Goal: Task Accomplishment & Management: Complete application form

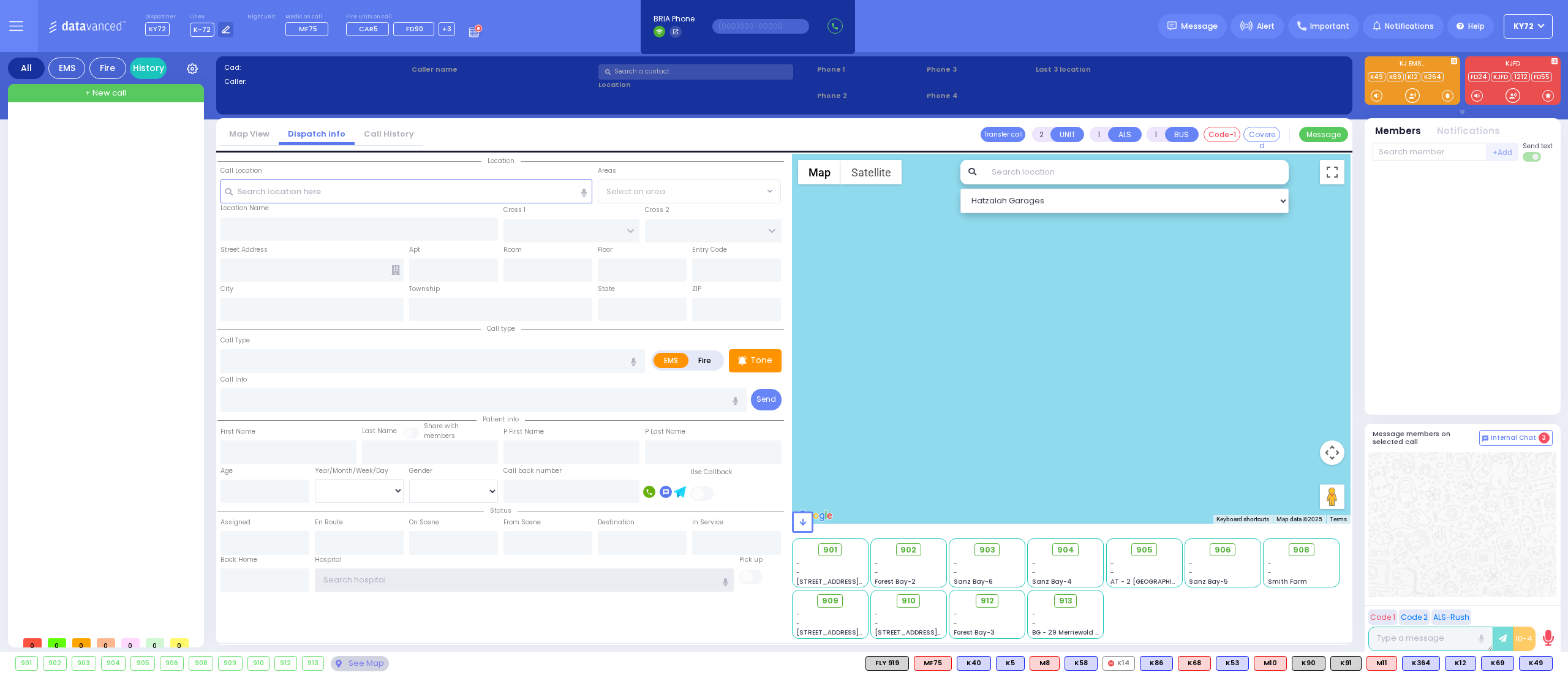
type input "KY72"
click at [0, 202] on div "All EMS Fire History Settings That will affect to all users" at bounding box center [784, 353] width 1568 height 604
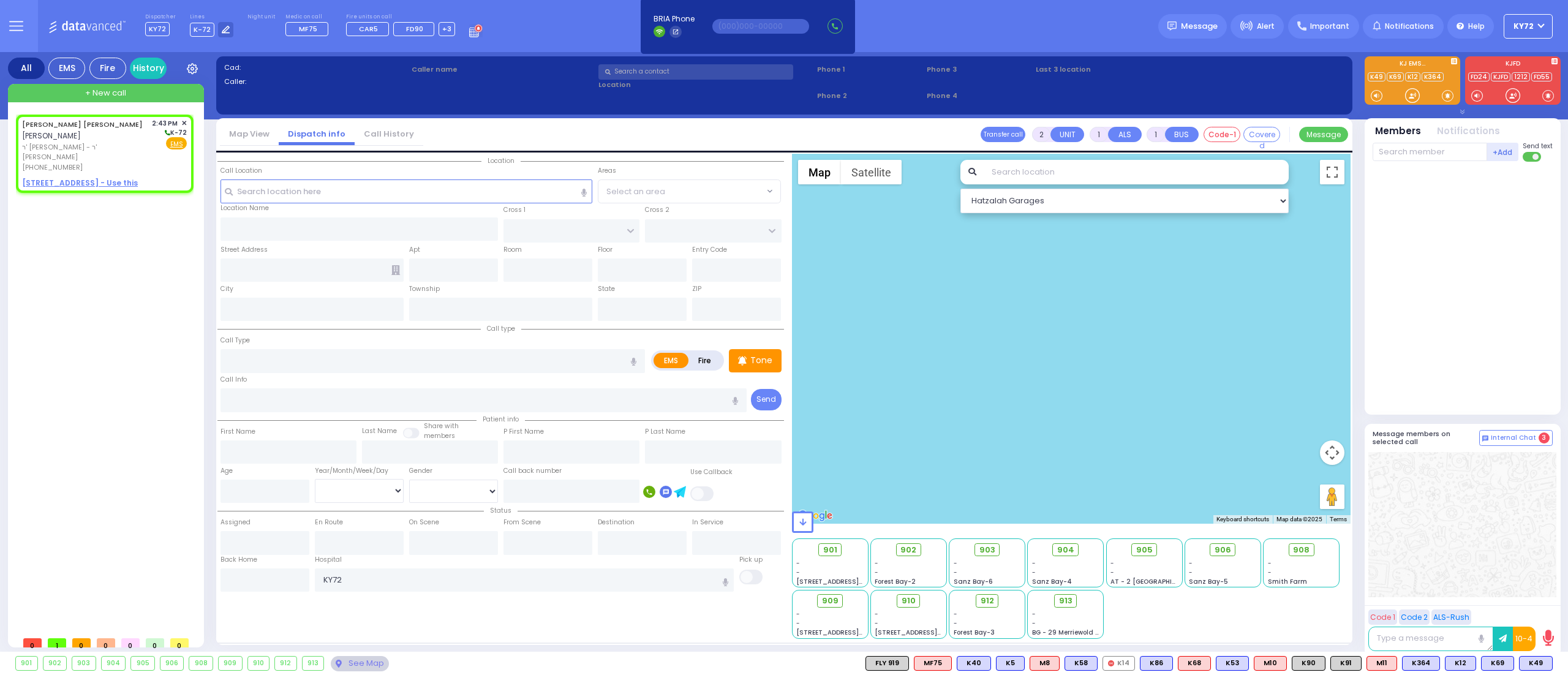
select select
radio input "true"
type input "JACOB JOEL"
type input "CUAN"
select select
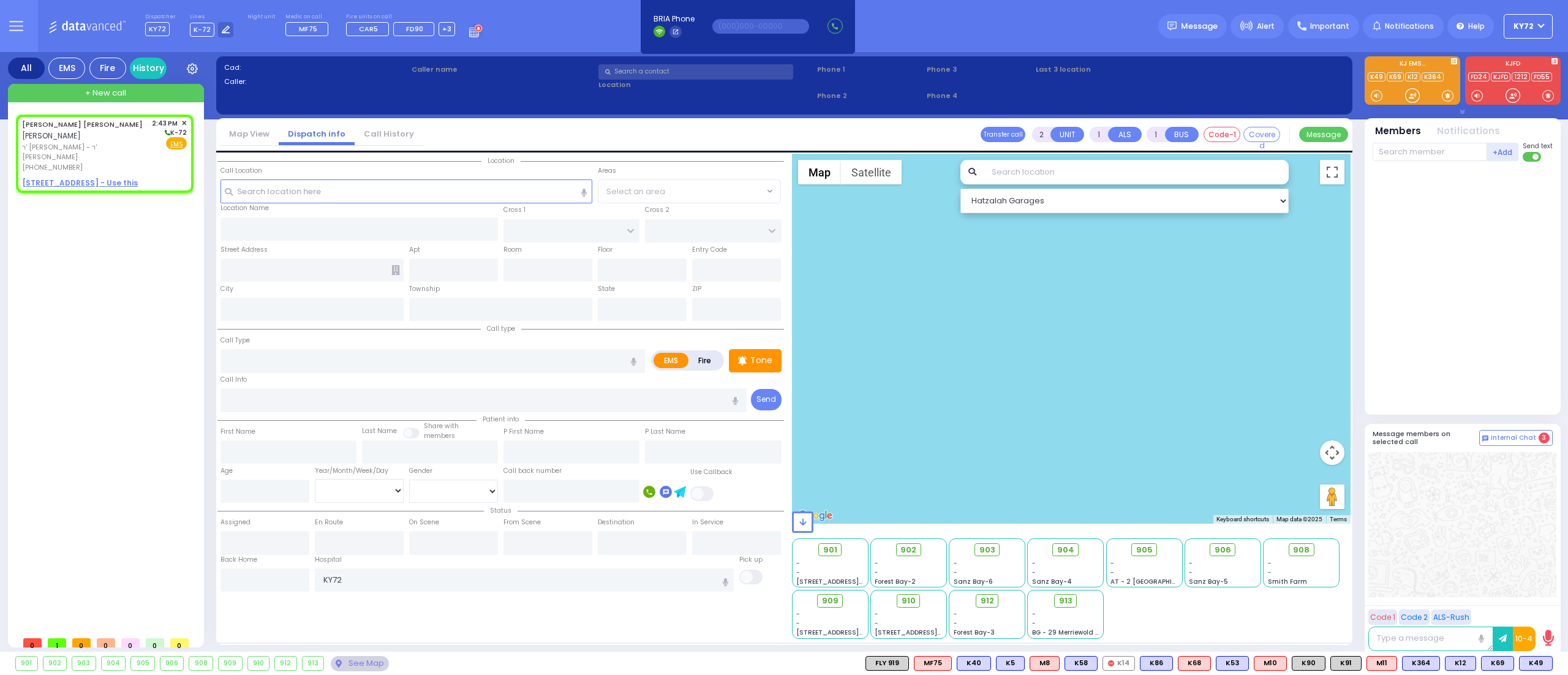
type input "14:43"
select select "Hatzalah Garages"
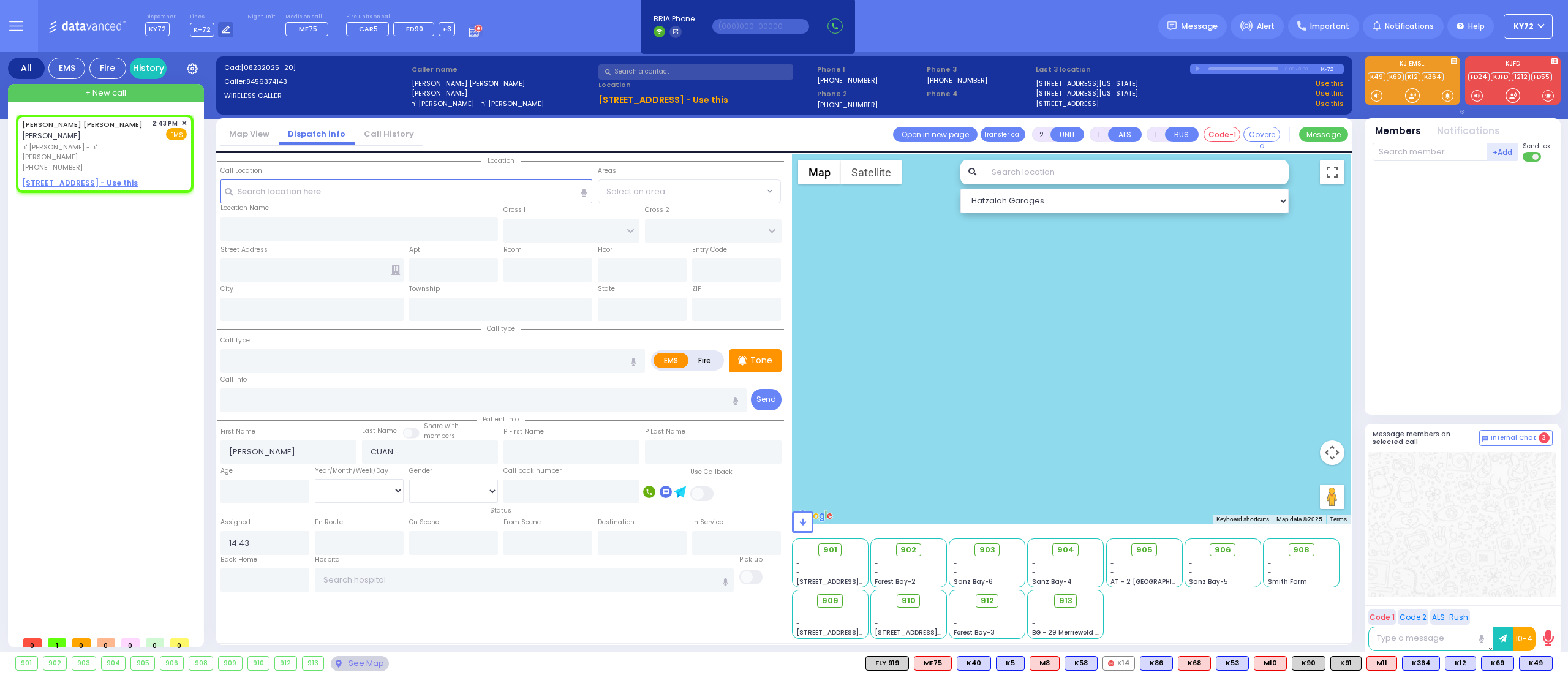
select select
radio input "true"
select select
select select "Hatzalah Garages"
click at [183, 122] on span "✕" at bounding box center [183, 123] width 6 height 10
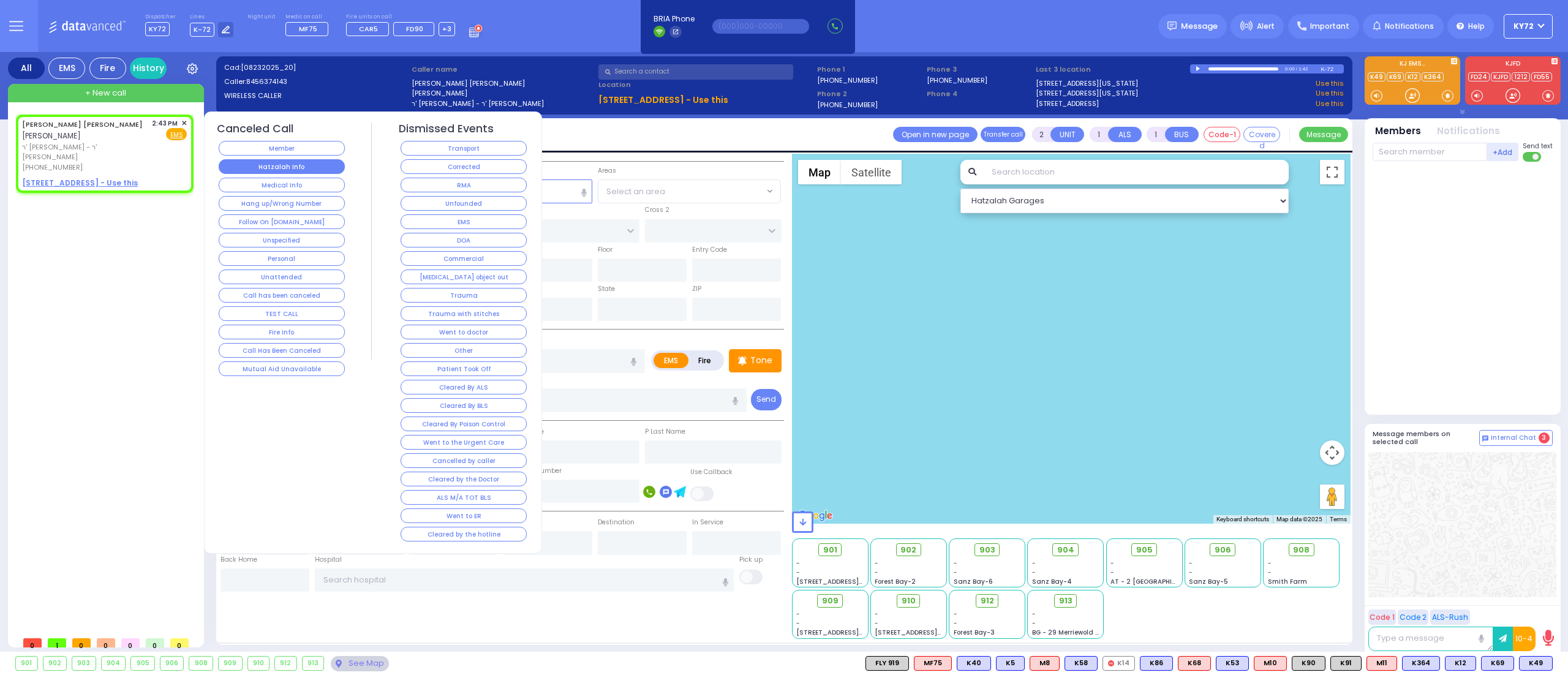
click at [297, 162] on button "Hatzalah Info" at bounding box center [281, 167] width 126 height 15
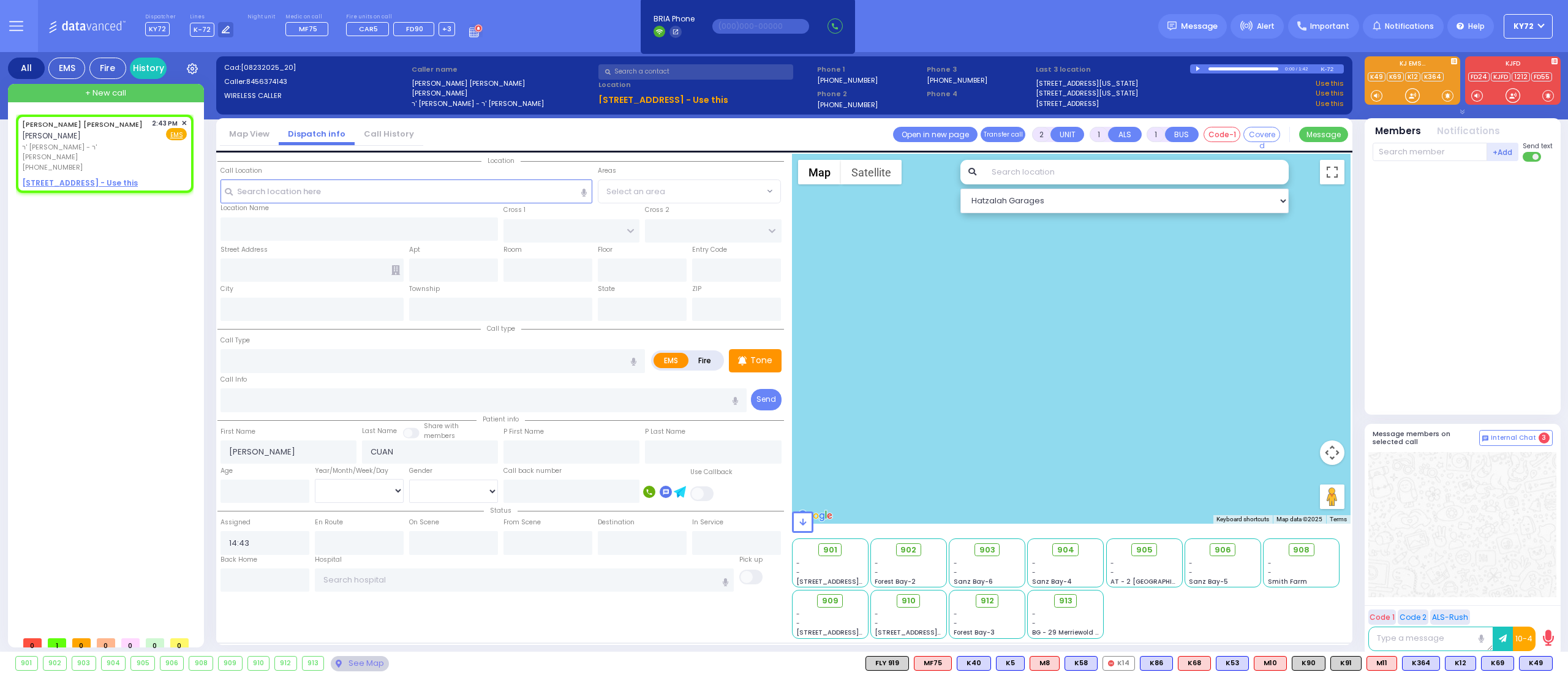
select select
radio input "true"
select select
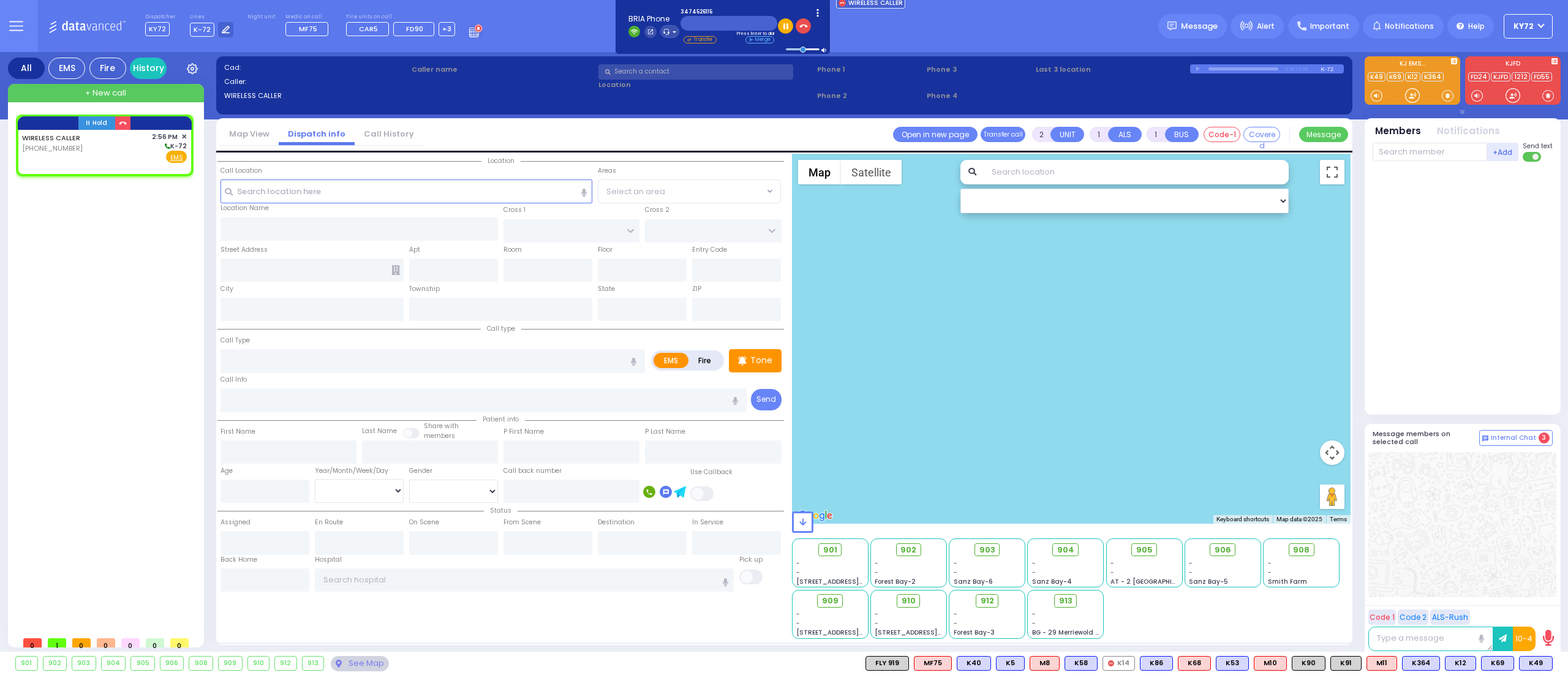
select select
radio input "true"
select select
type input "14:56"
select select "Hatzalah Garages"
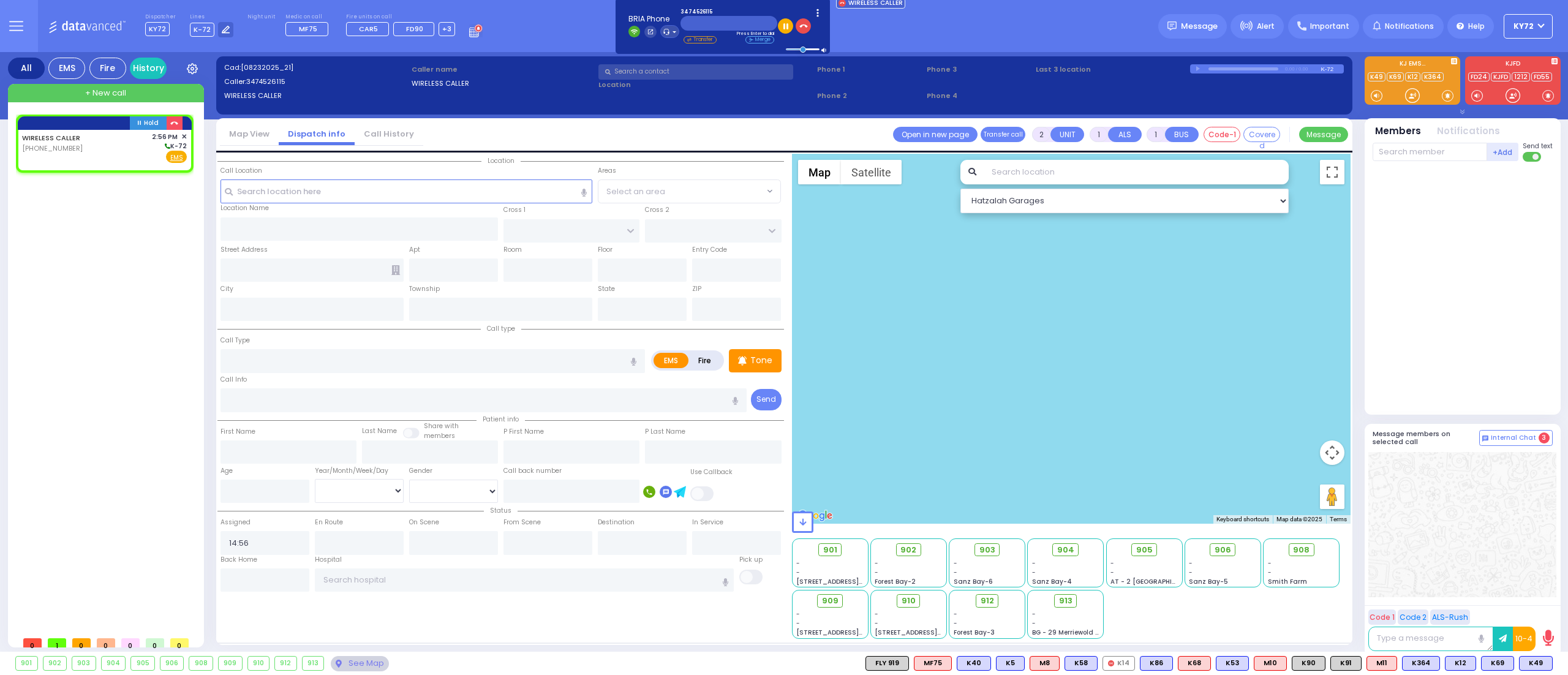
select select
radio input "true"
select select
select select "Hatzalah Garages"
click at [57, 154] on div "WIRELESS CALLER (347) 452-6115" at bounding box center [53, 148] width 63 height 32
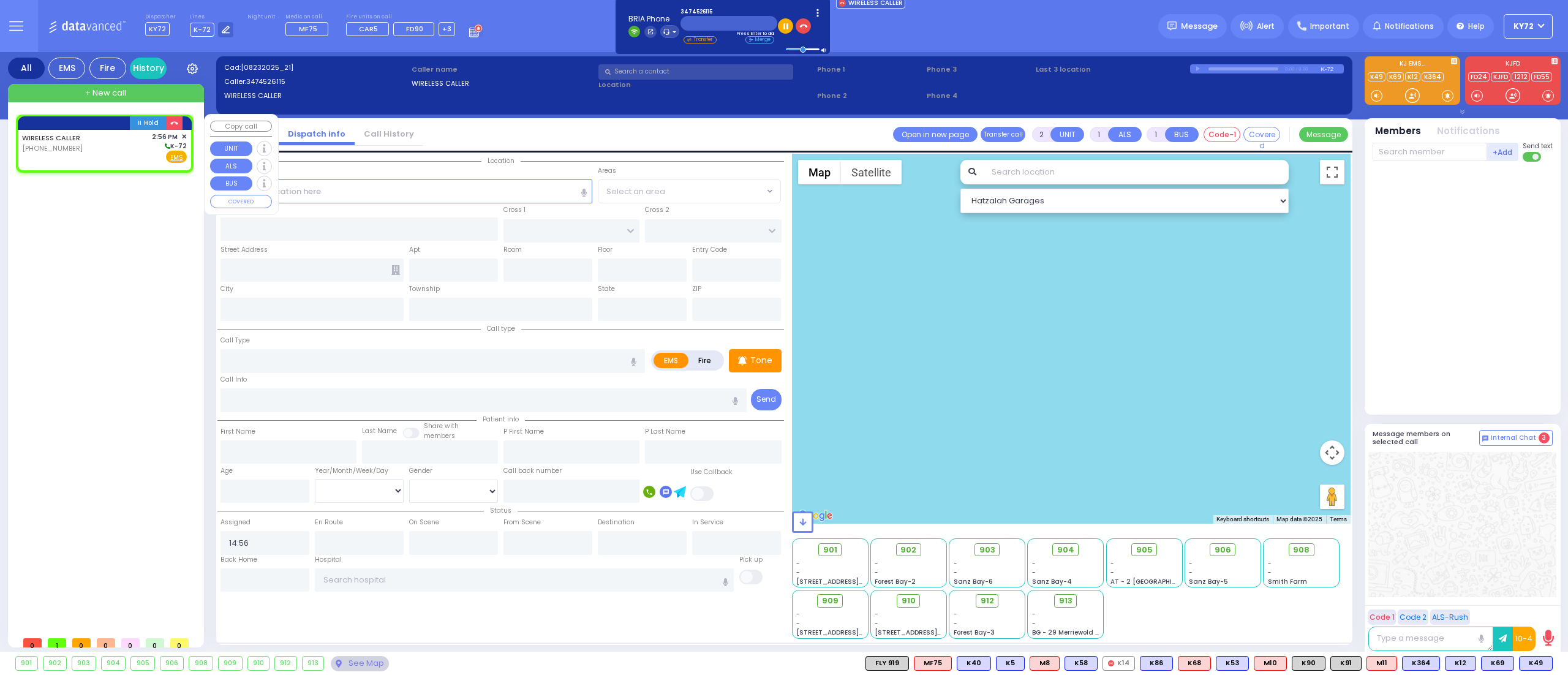
select select
radio input "true"
select select
select select "Hatzalah Garages"
click at [381, 183] on input "text" at bounding box center [406, 191] width 373 height 23
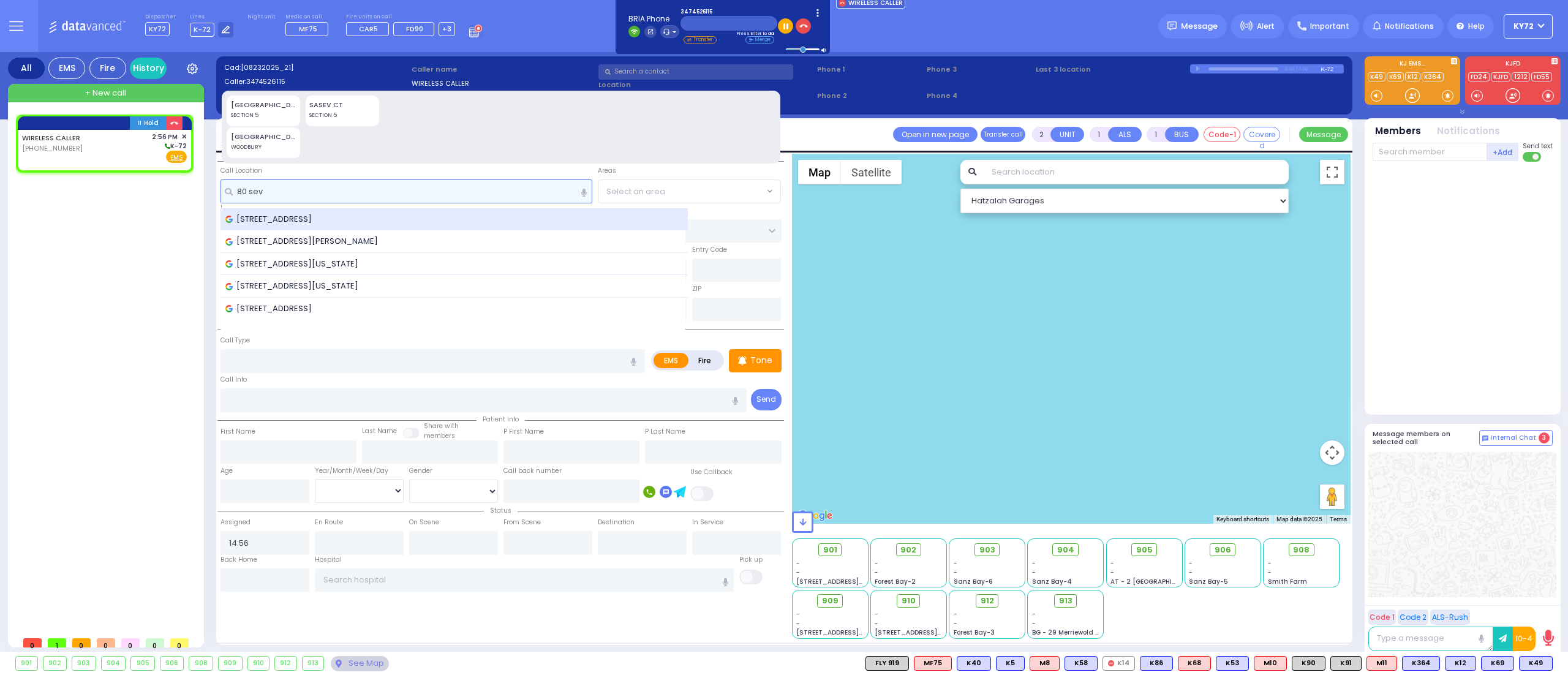
type input "80 sev"
click at [438, 213] on div "80 Seven Springs Mountain Rd, Monroe, NY, USA" at bounding box center [454, 219] width 458 height 12
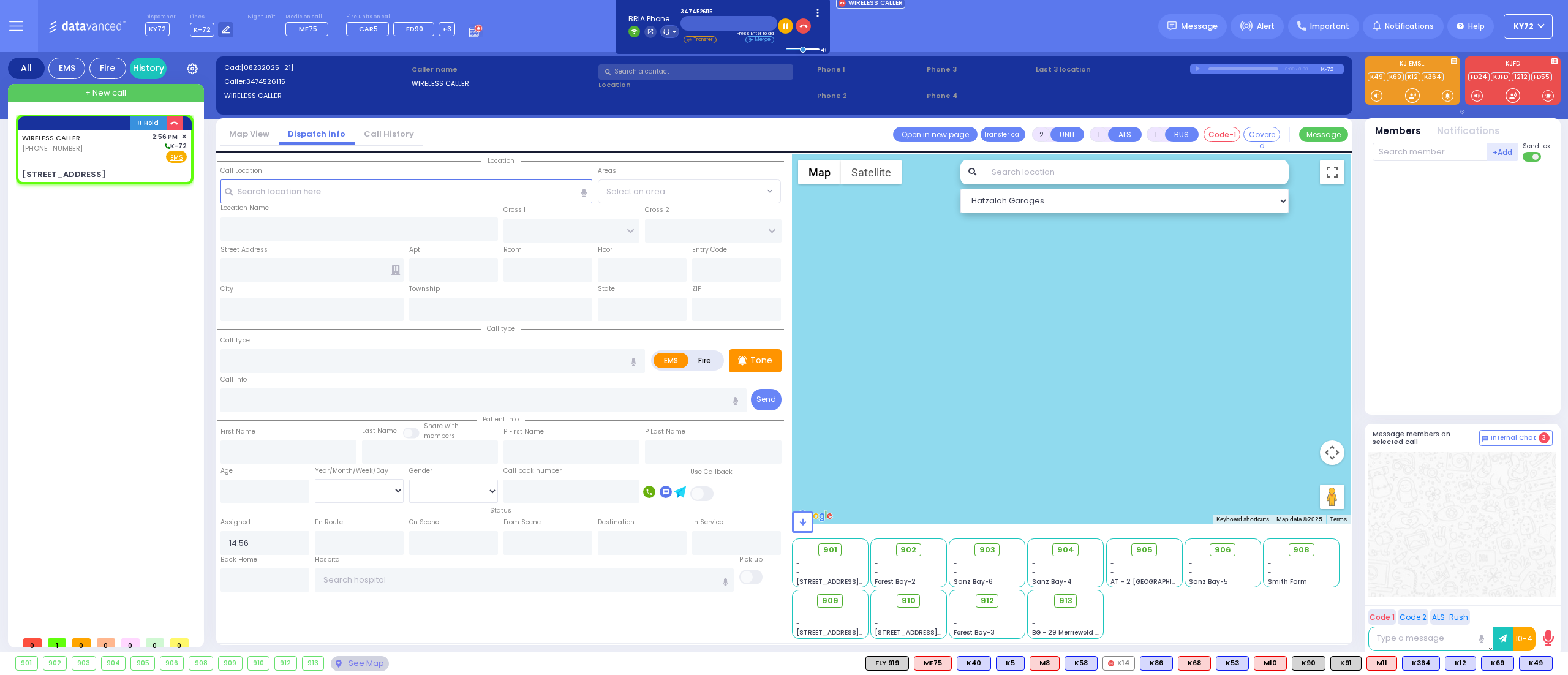
select select
radio input "true"
select select
select select "Hatzalah Garages"
type input "[GEOGRAPHIC_DATA]"
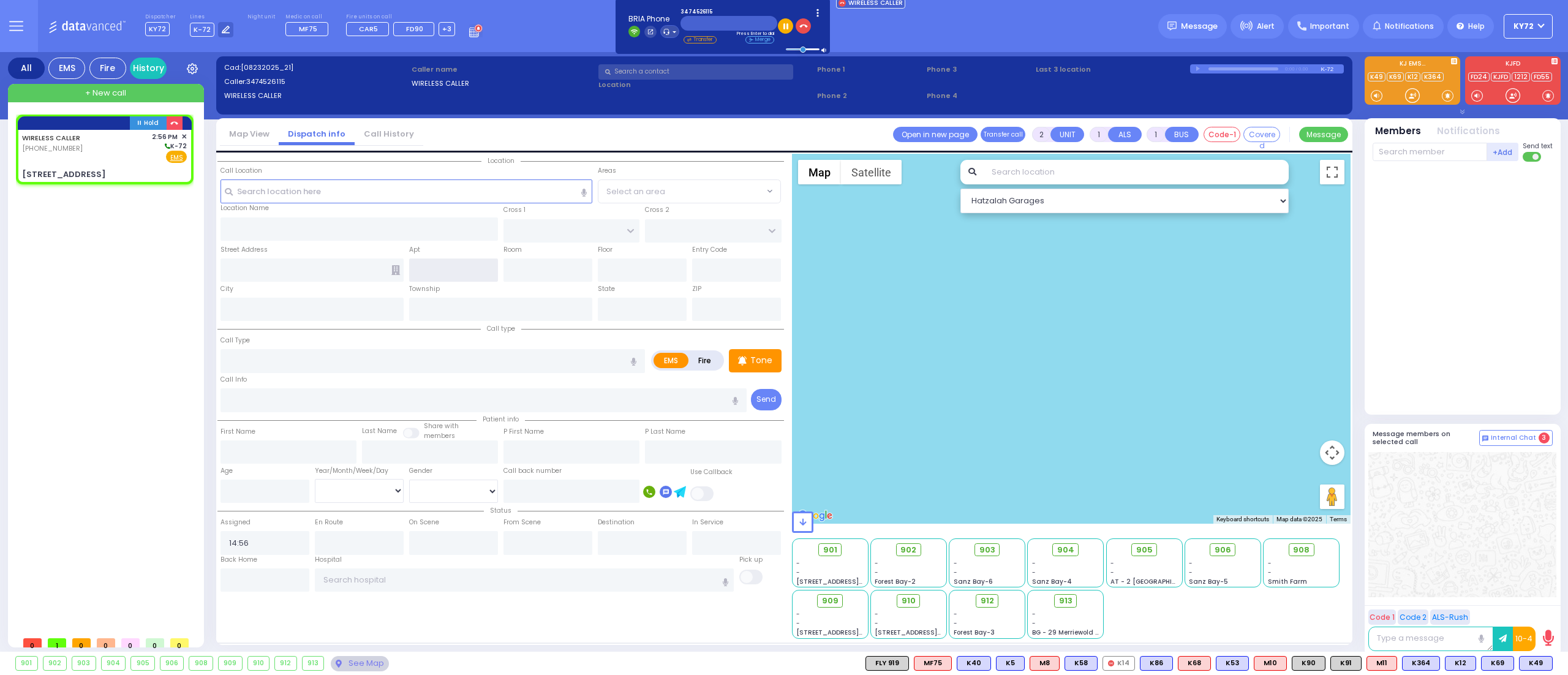
type input "TAITCH COURT"
type input "80 Seven Springs Mountain Rd"
type input "Monroe"
type input "[US_STATE]"
type input "10950"
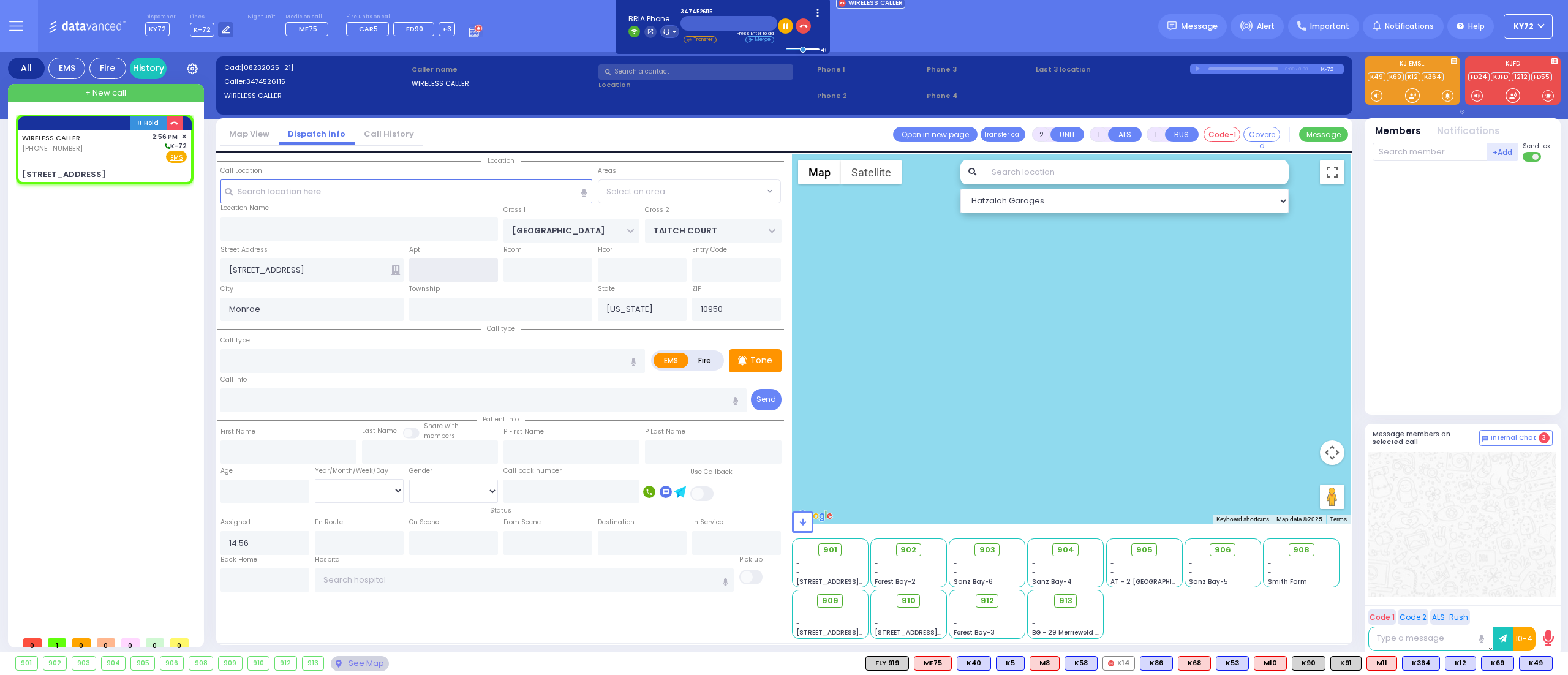
select select "[GEOGRAPHIC_DATA]"
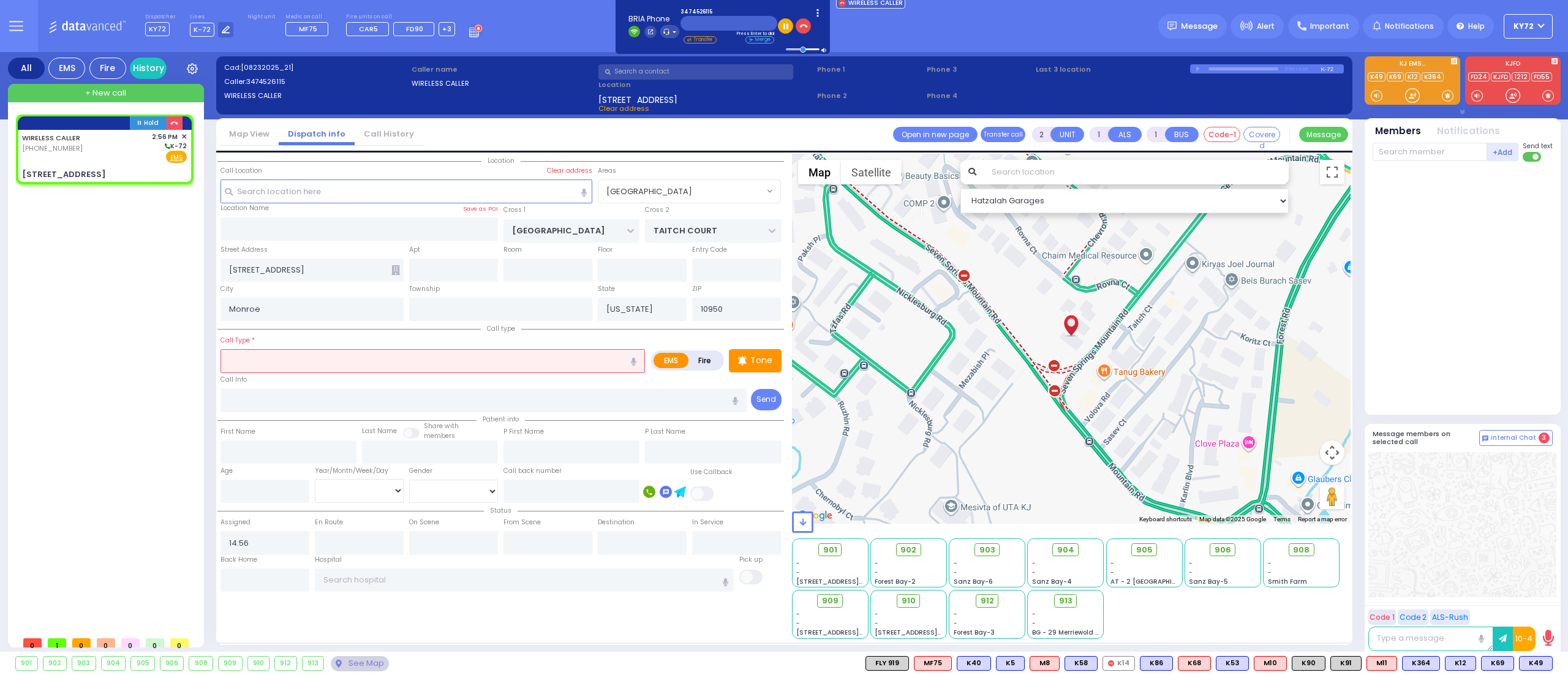
click at [410, 378] on div "Call Info" at bounding box center [483, 392] width 527 height 39
click at [415, 362] on input "text" at bounding box center [432, 361] width 424 height 23
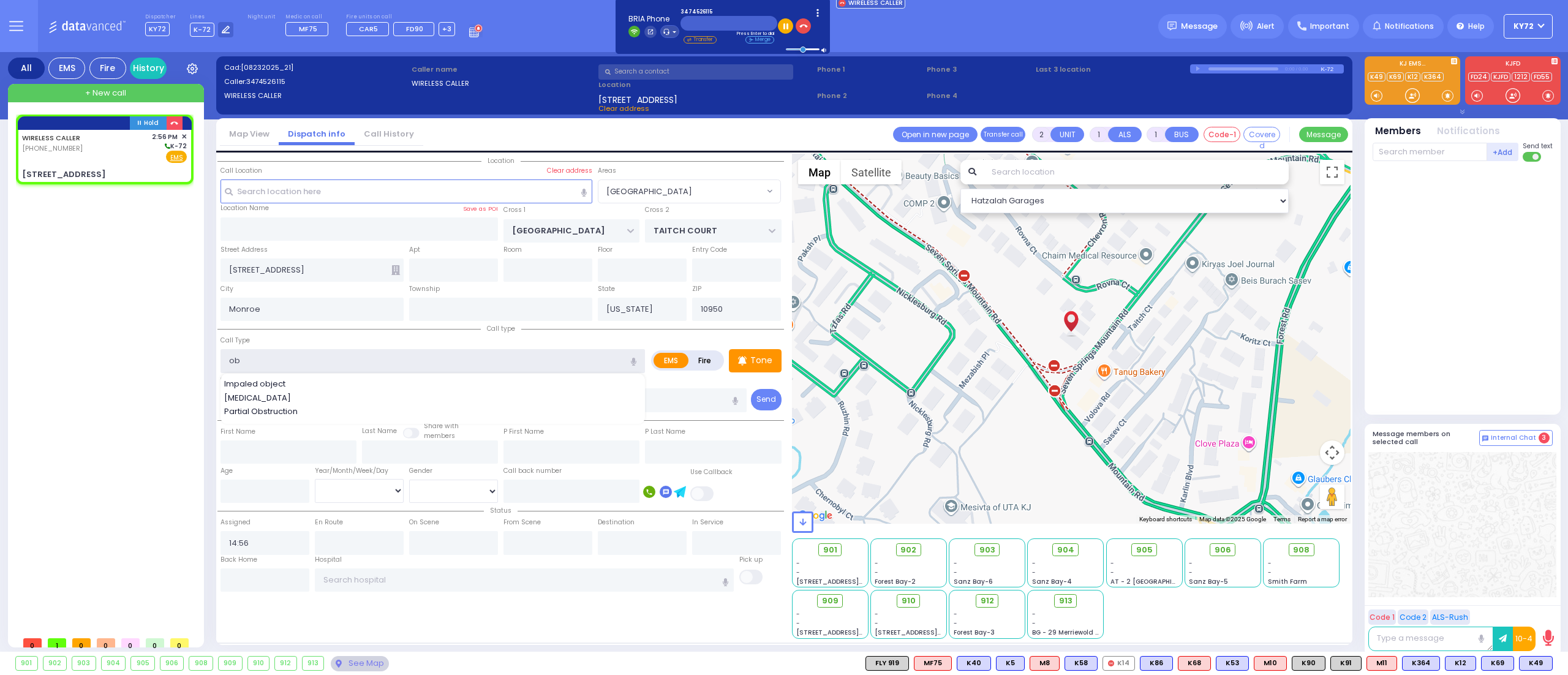
type input "ob"
select select
radio input "true"
select select
select select "Hatzalah Garages"
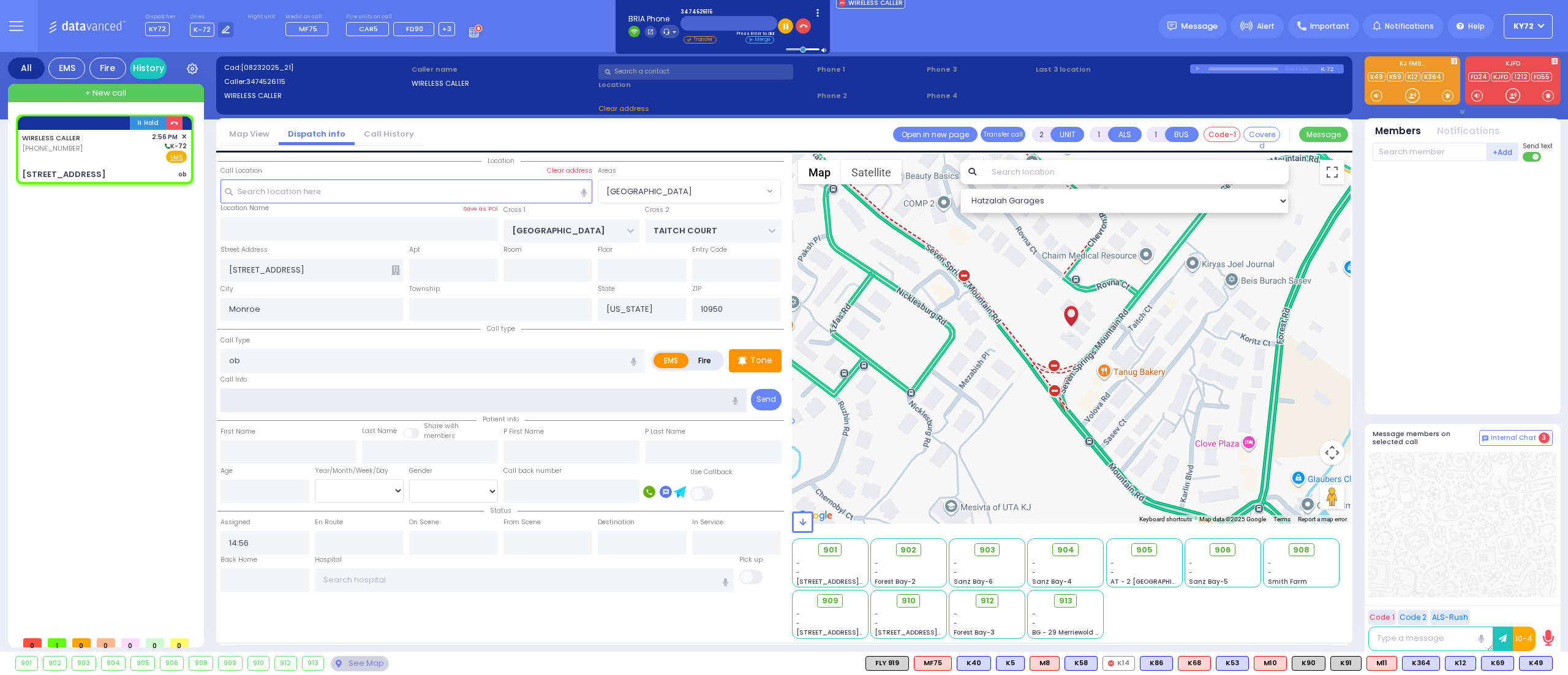
select select
radio input "true"
select select
select select "Hatzalah Garages"
select select
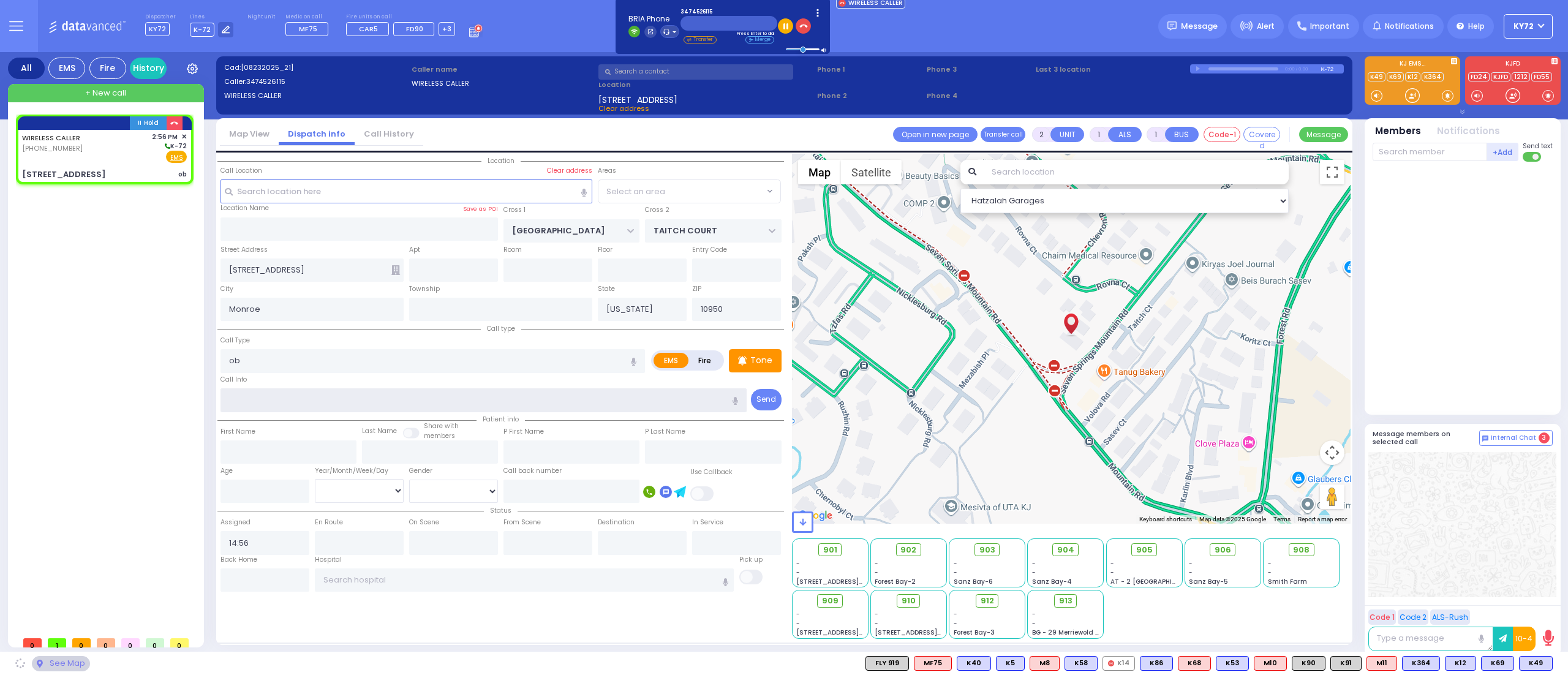
radio input "true"
select select
radio input "true"
select select
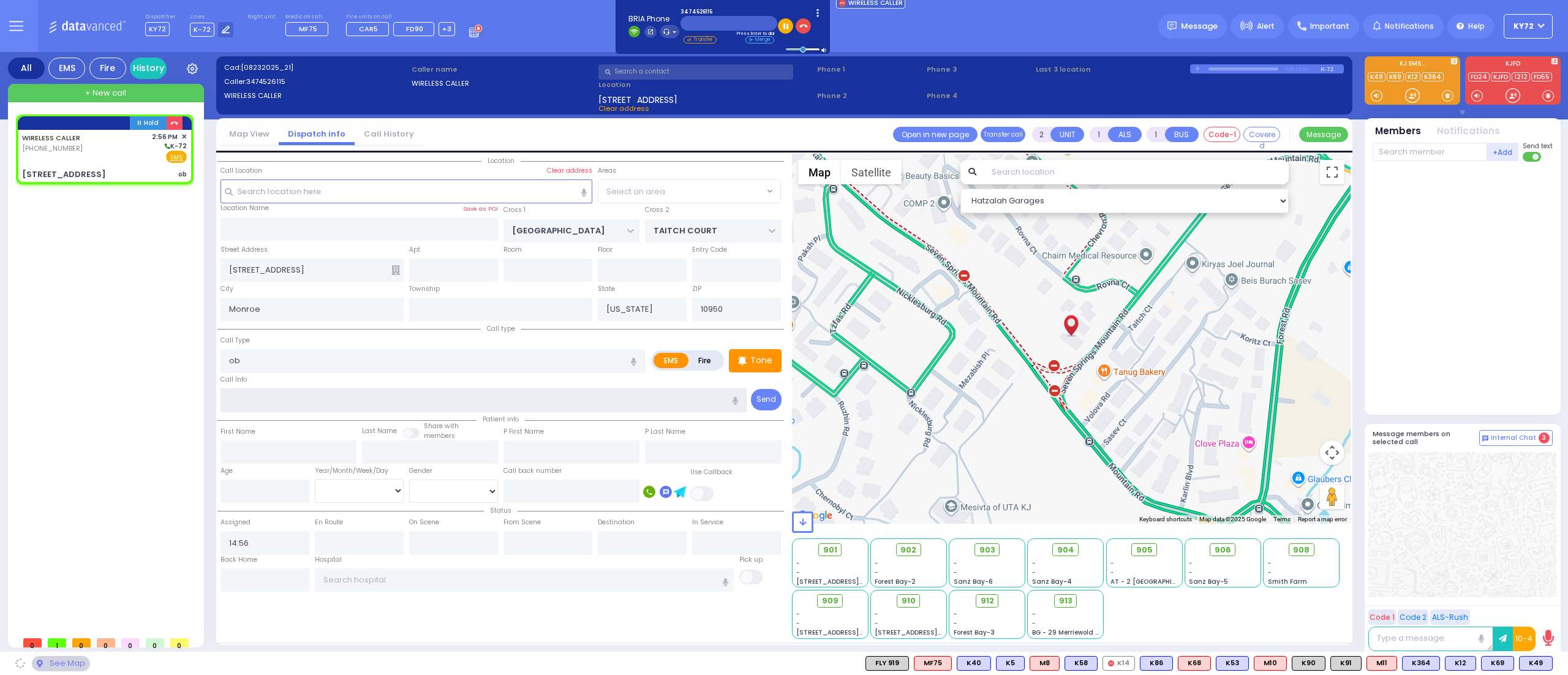
select select "Hatzalah Garages"
select select "[GEOGRAPHIC_DATA]"
click at [366, 262] on input "80 Seven Springs Mountain Rd" at bounding box center [312, 270] width 183 height 23
type input "80 Seven Springs"
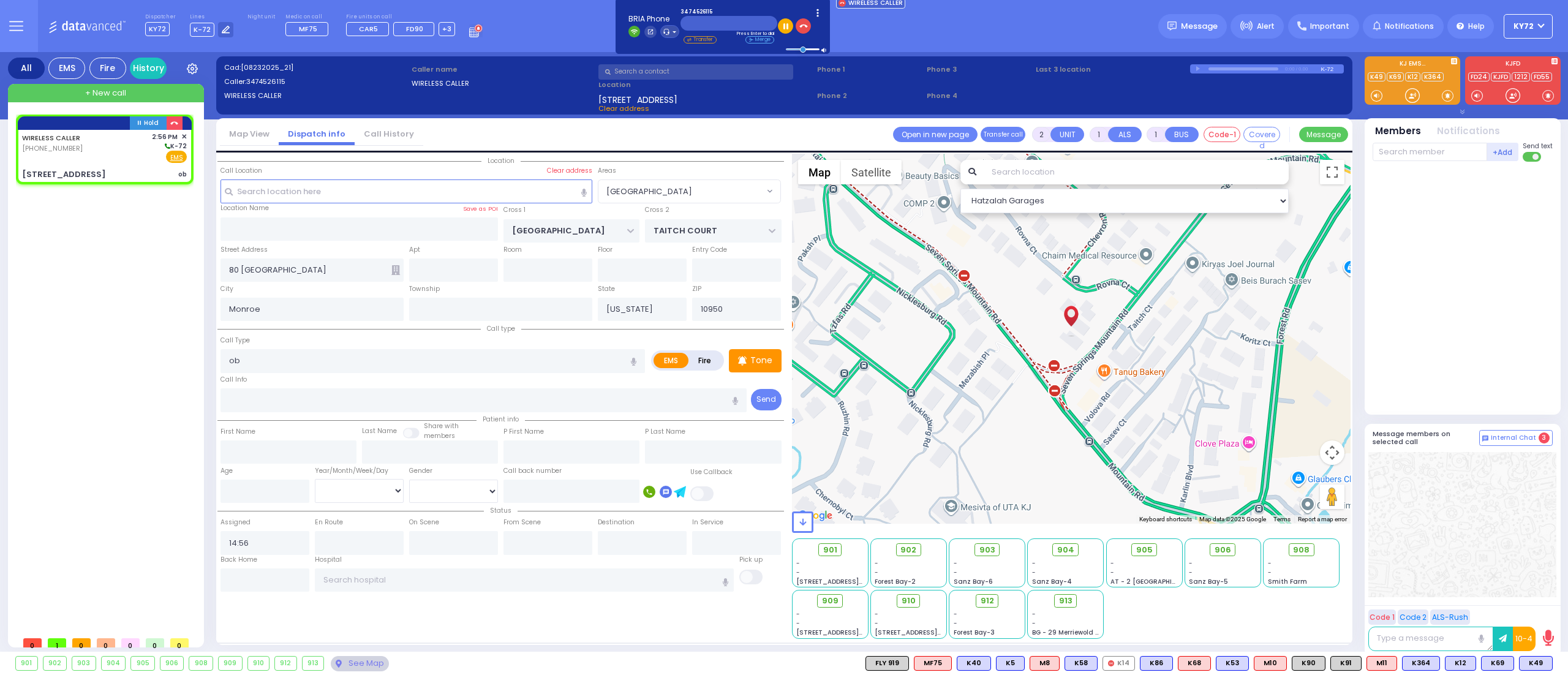
drag, startPoint x: 375, startPoint y: 158, endPoint x: 365, endPoint y: 186, distance: 29.7
click at [373, 162] on div "Location Call Location Select a call Clear address" at bounding box center [501, 198] width 567 height 89
click at [359, 193] on input "text" at bounding box center [406, 191] width 373 height 23
type input "80"
select select
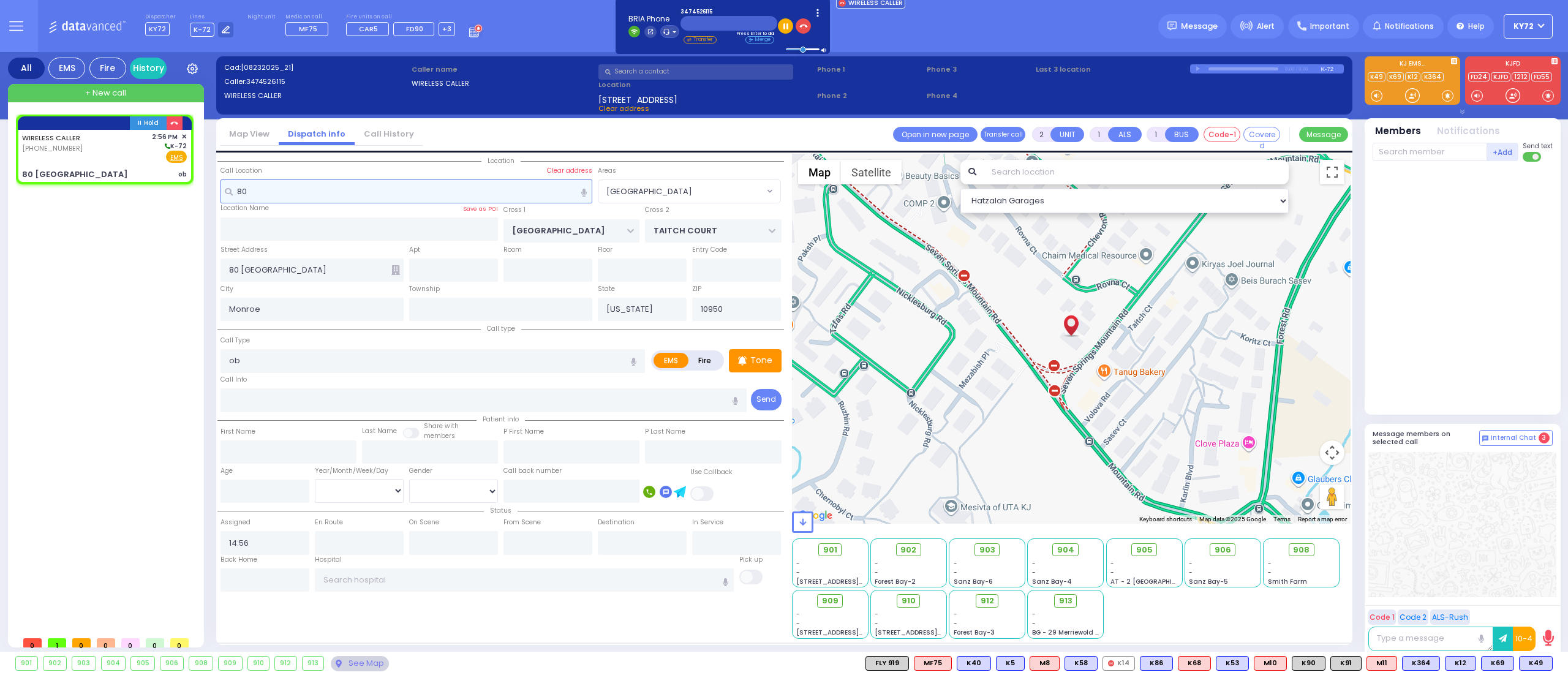
radio input "true"
select select
select select "Hatzalah Garages"
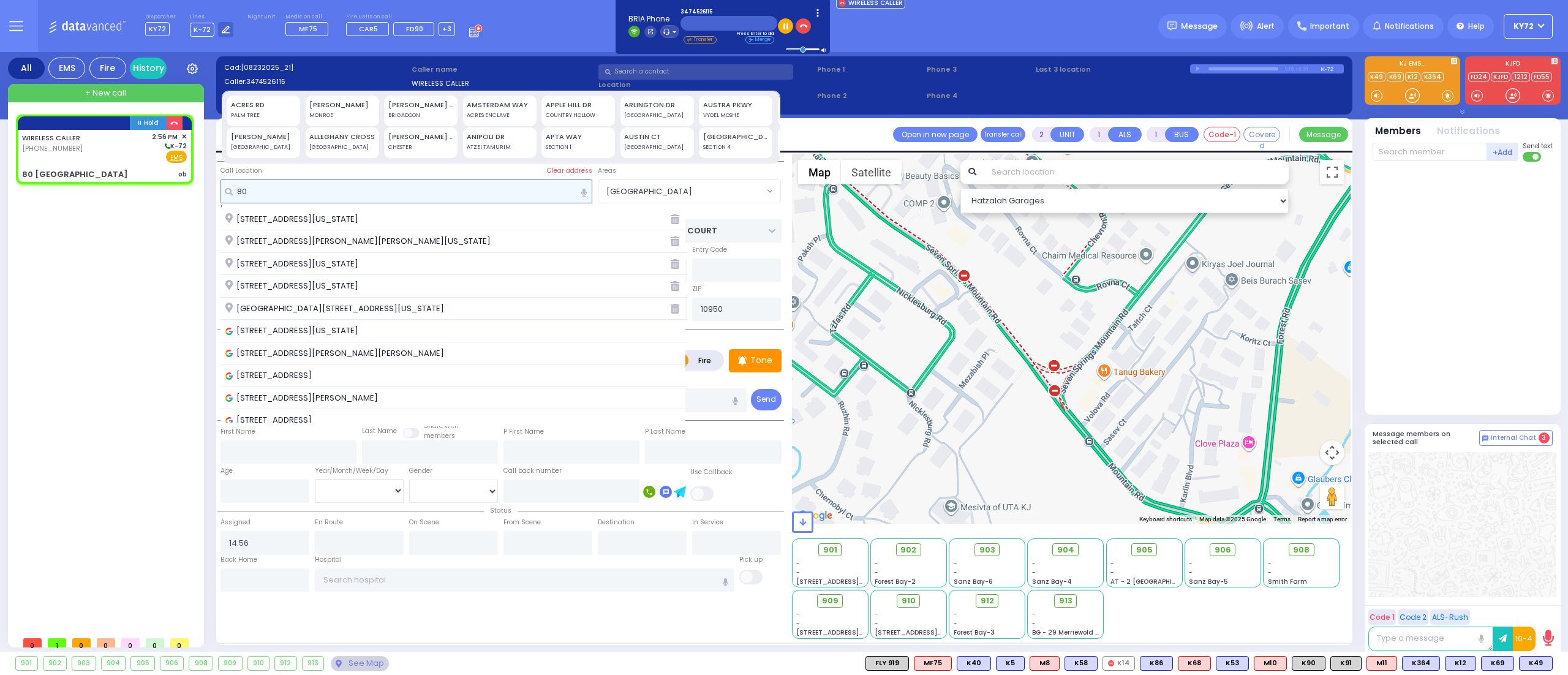
select select "[GEOGRAPHIC_DATA]"
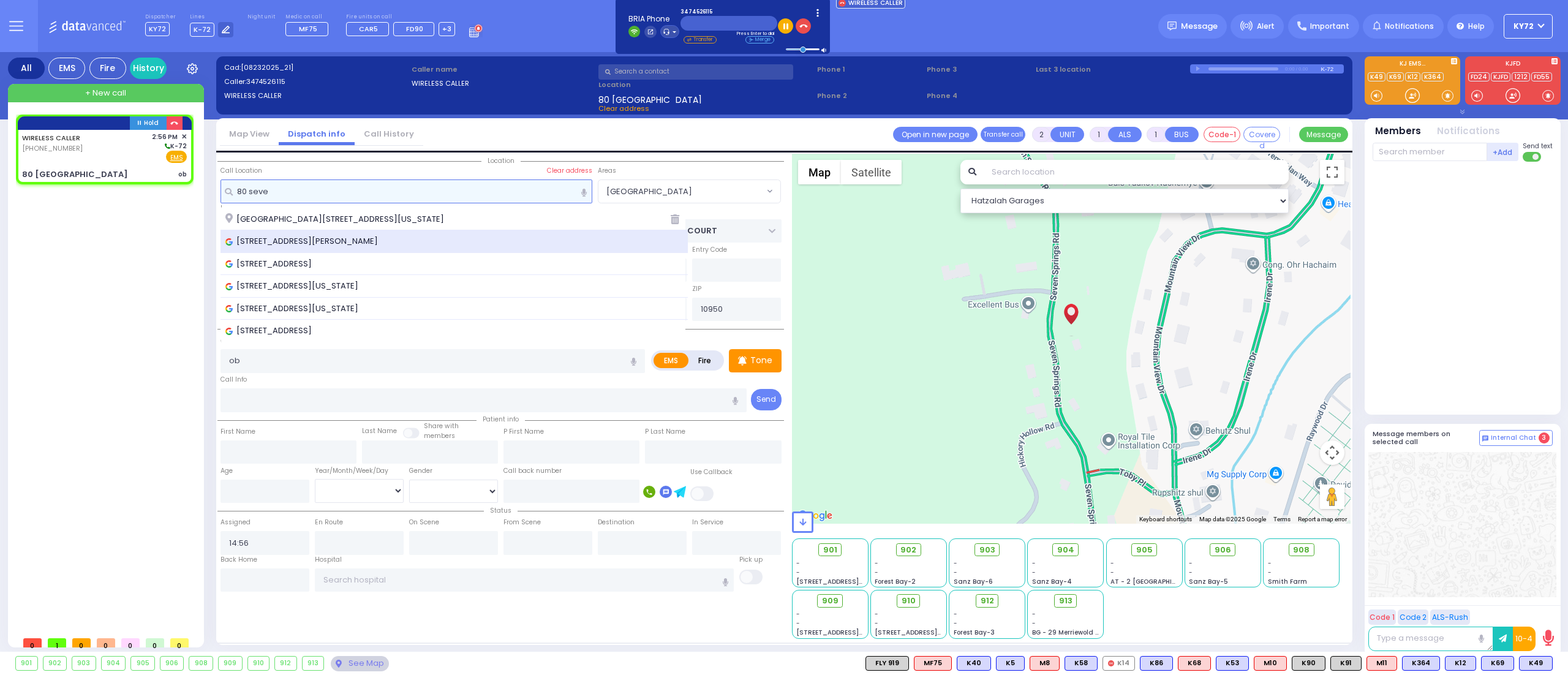
type input "80 seve"
click at [400, 234] on div "80 Seven Springs Rd, Highland Mills, NY, USA" at bounding box center [453, 241] width 468 height 22
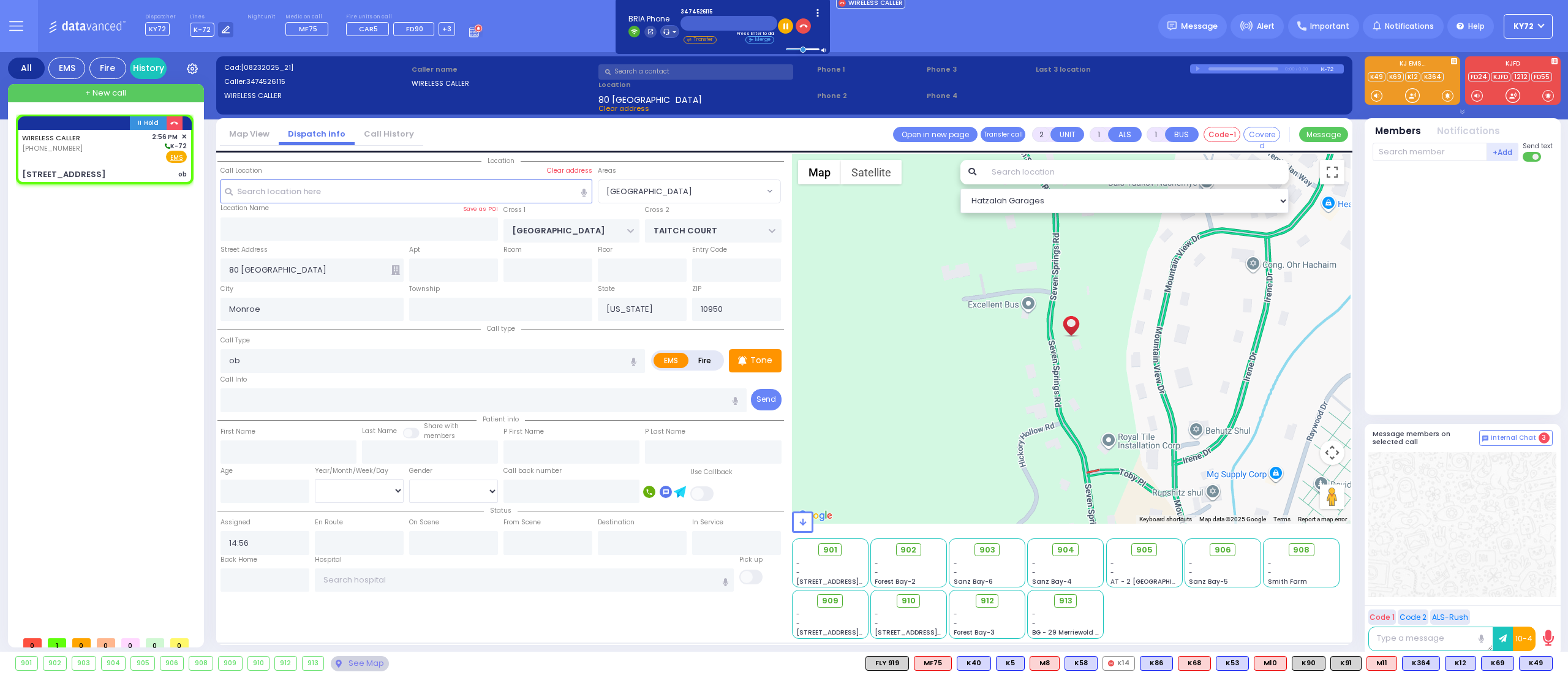
select select
radio input "true"
select select
select select "Hatzalah Garages"
type input "[GEOGRAPHIC_DATA]"
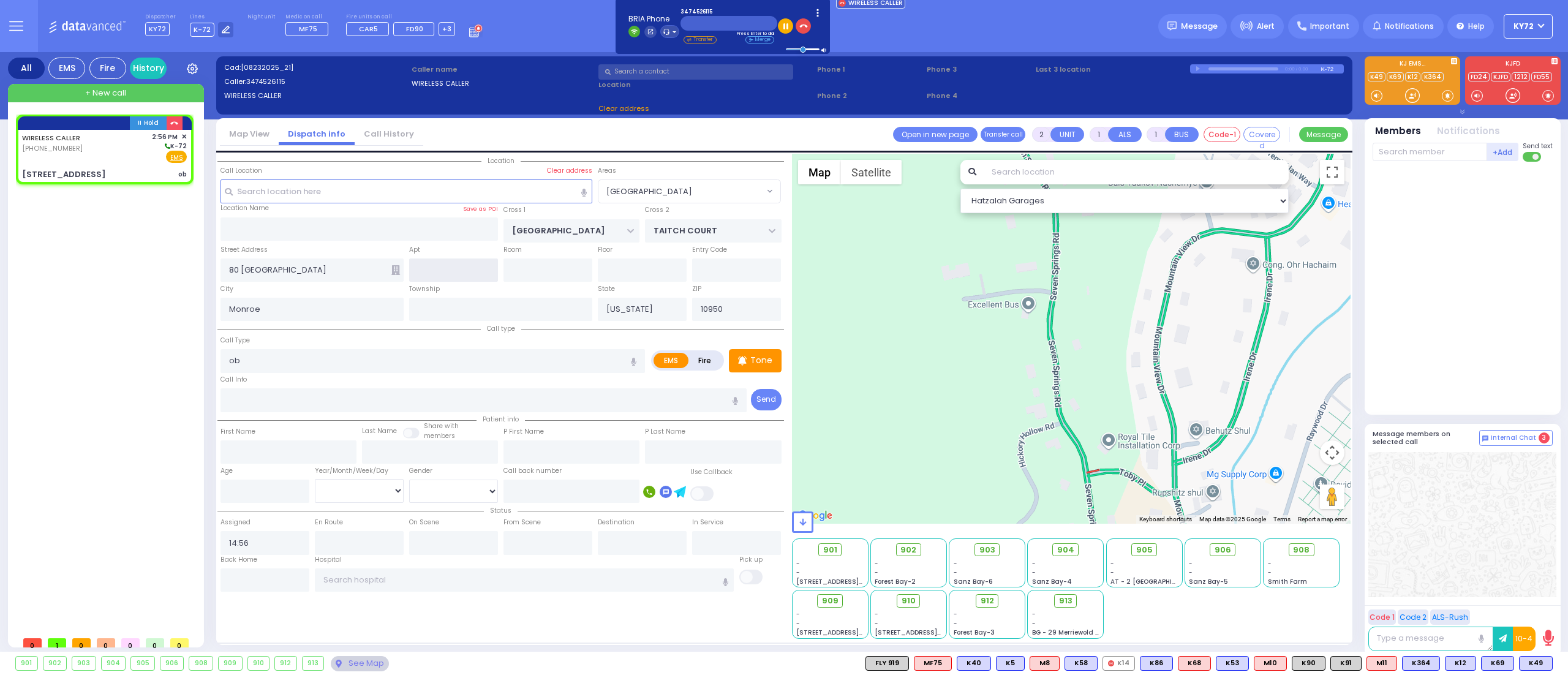
type input "[STREET_ADDRESS]"
type input "Woodbury"
type input "10930"
select select "SECTION 4"
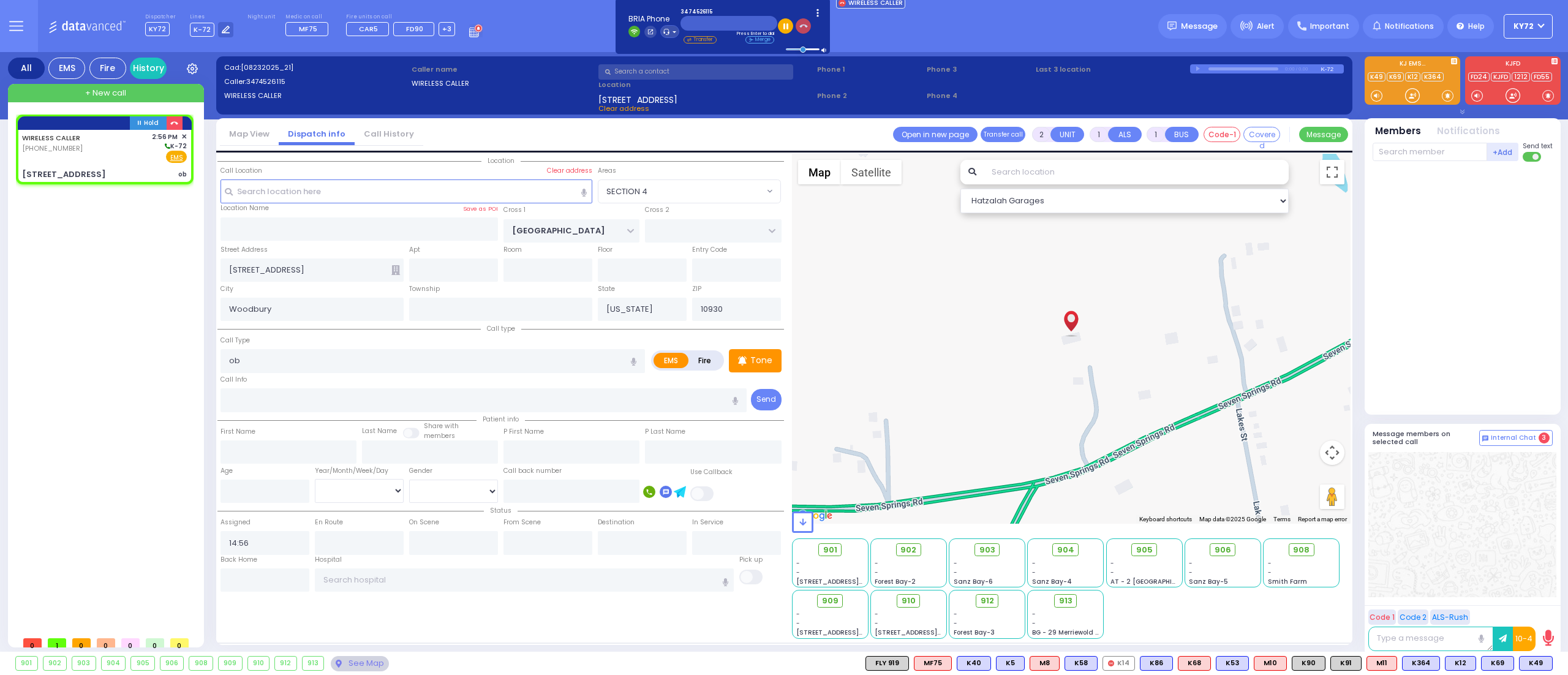
click at [800, 26] on icon "button" at bounding box center [804, 26] width 8 height 8
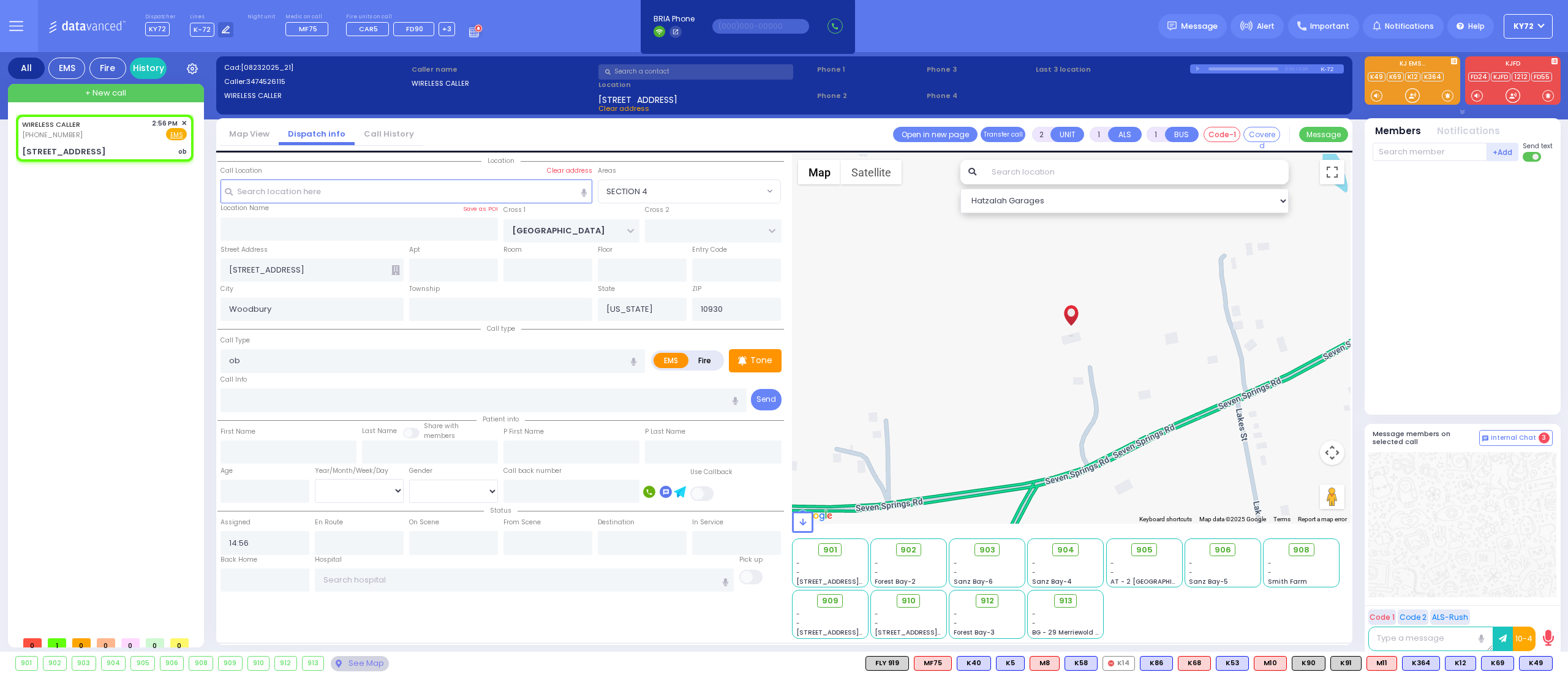
select select
radio input "true"
select select
select select "Hatzalah Garages"
select select "SECTION 4"
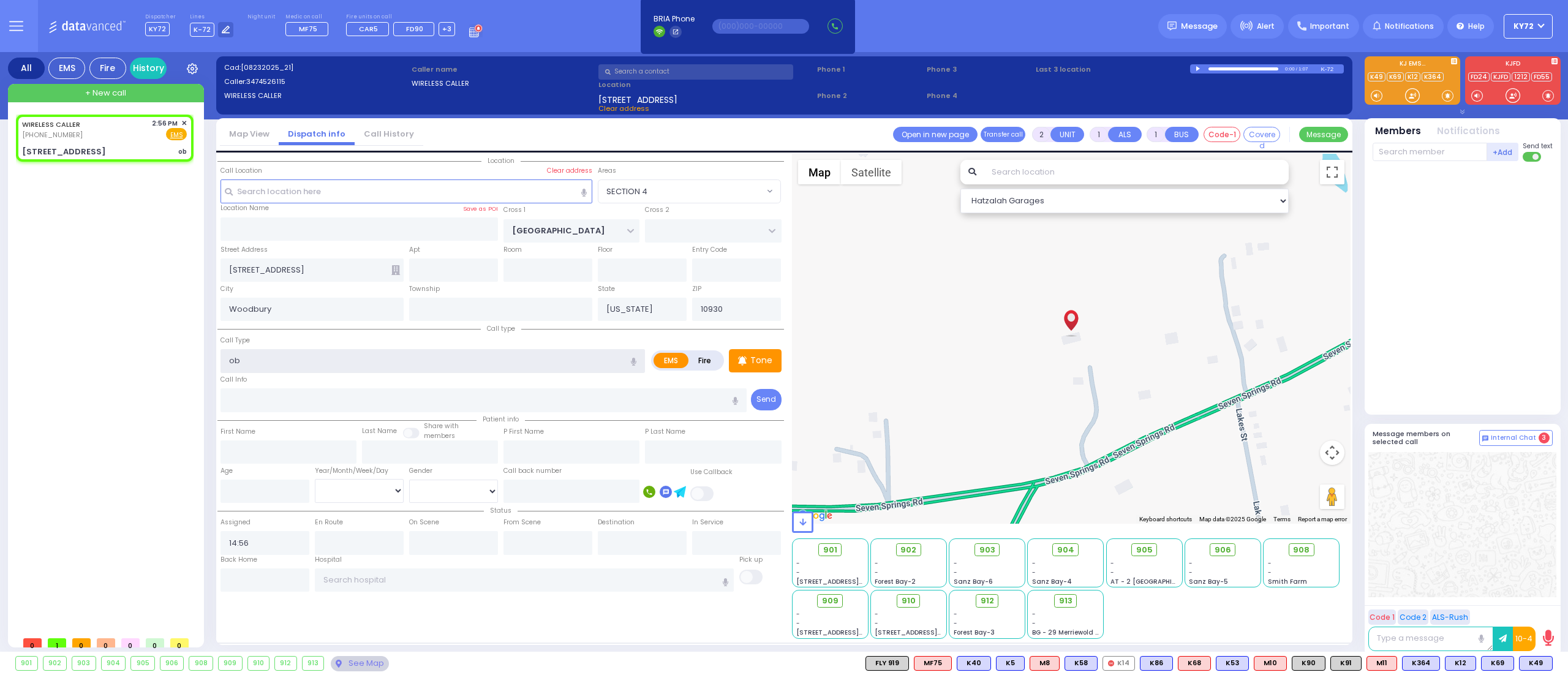
click at [313, 363] on input "ob" at bounding box center [432, 361] width 424 height 23
type input "ob 8 onths with contr"
select select
radio input "true"
select select
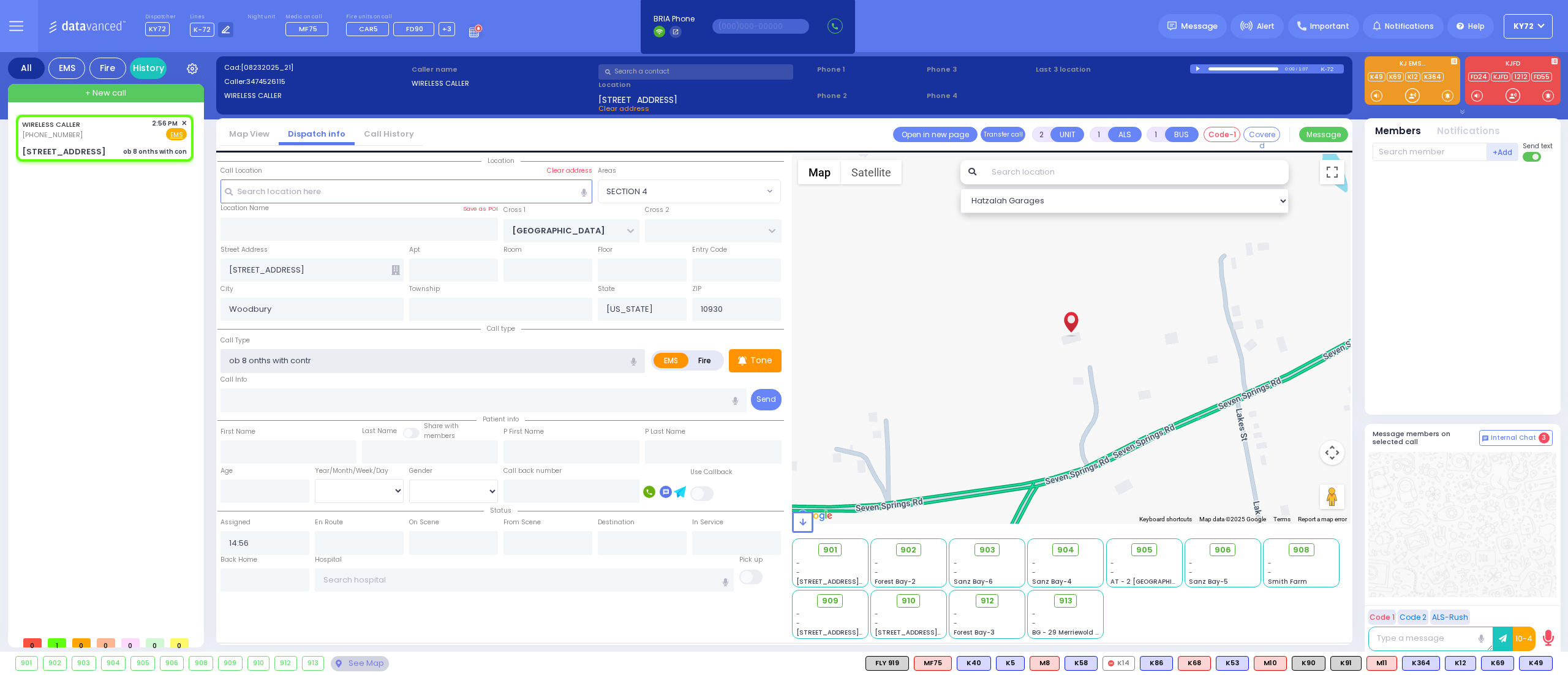
select select "Hatzalah Garages"
type input "ob 8 onths with contrec"
select select "SECTION 4"
type input "ob 8 onths with contrections"
select select
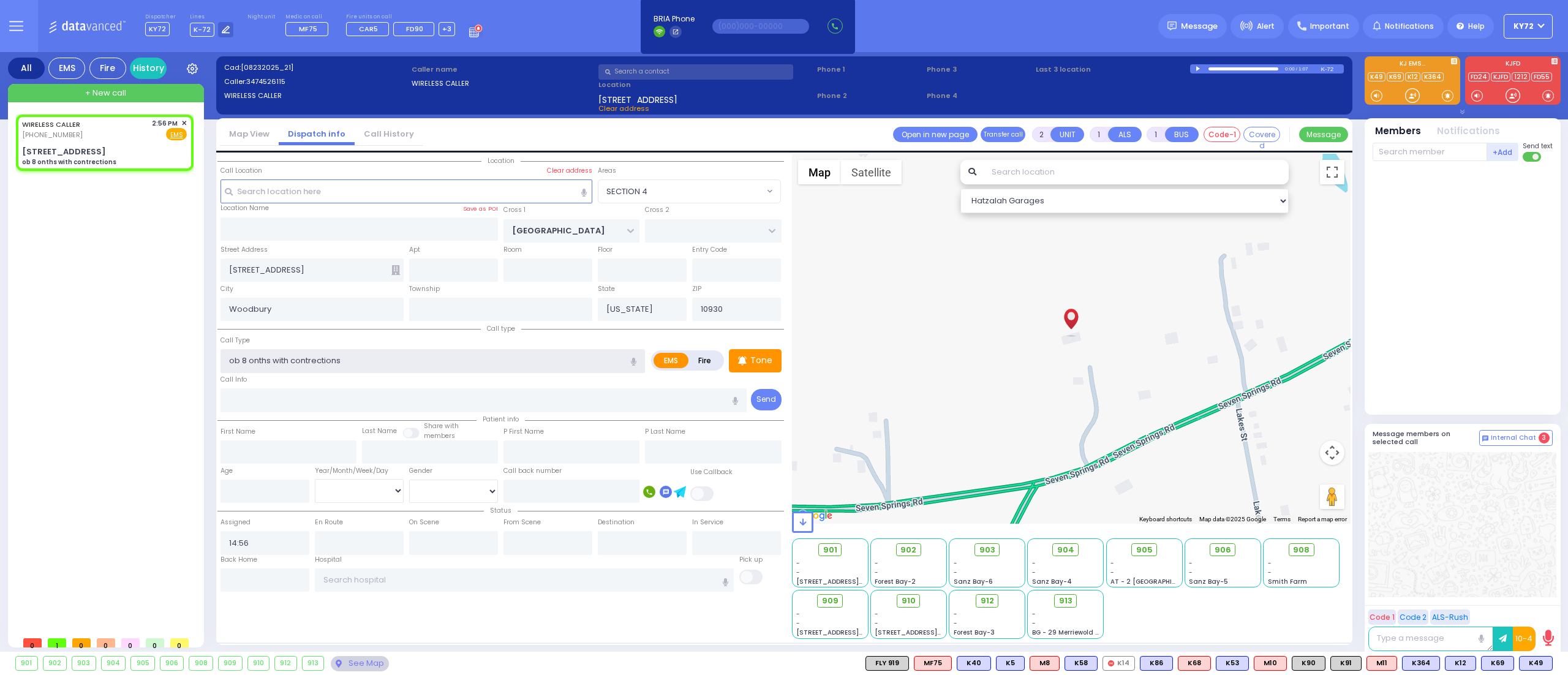
radio input "true"
select select
select select "Hatzalah Garages"
select select "SECTION 4"
type input "ob 8 months with contractions"
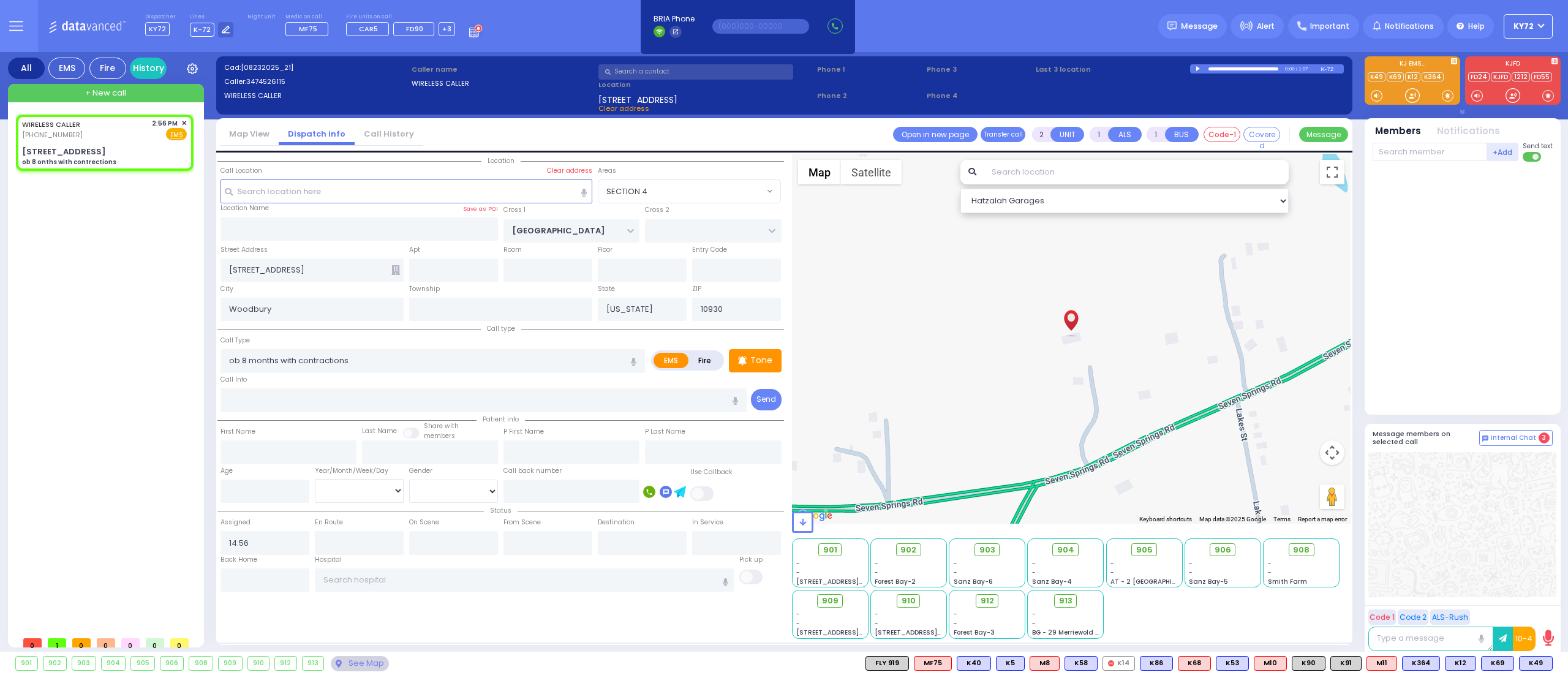
click at [100, 330] on div "WIRELESS CALLER (347) 452-6115 2:56 PM ✕ EMS" at bounding box center [107, 372] width 183 height 516
select select
radio input "true"
select select
select select "Hatzalah Garages"
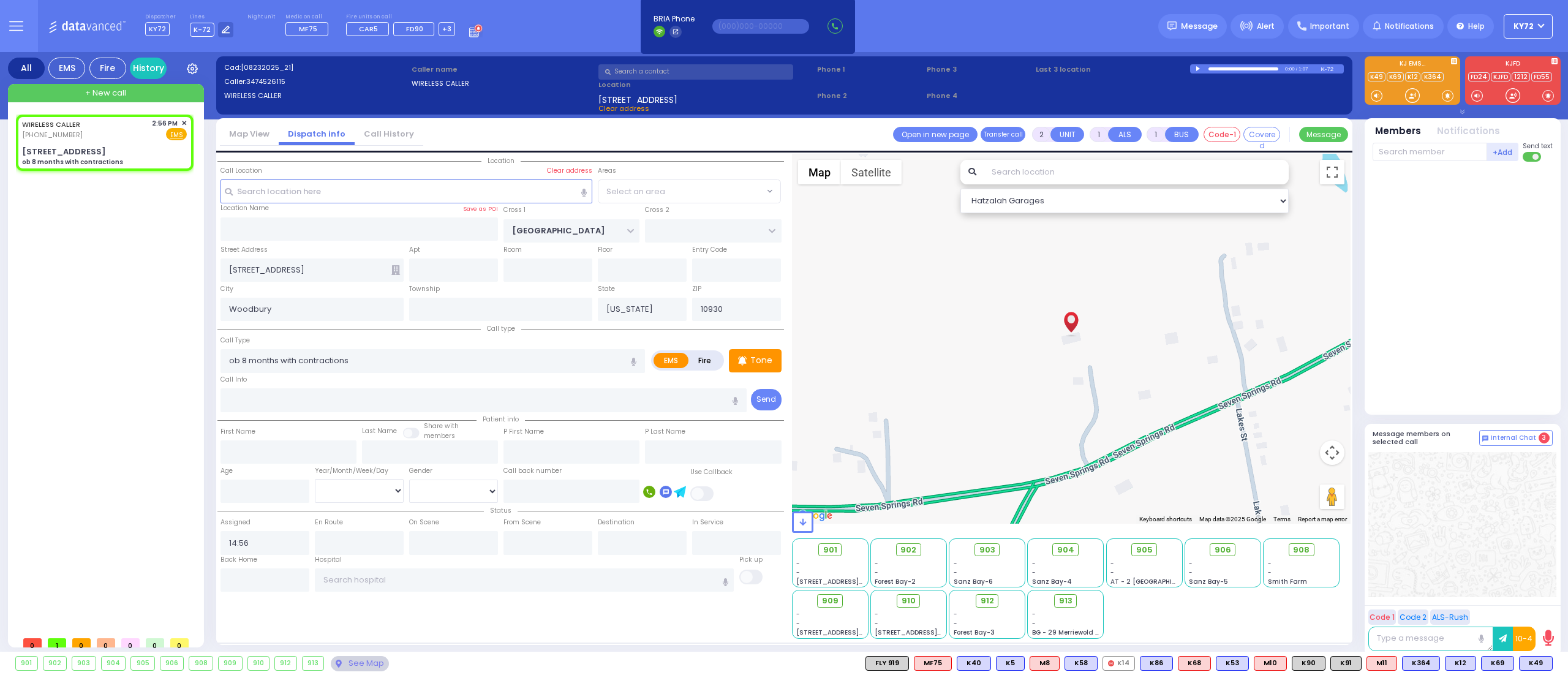
select select "SECTION 4"
click at [754, 368] on div "Tone" at bounding box center [754, 361] width 53 height 23
click at [1411, 95] on div at bounding box center [1412, 95] width 13 height 12
click at [1402, 98] on div at bounding box center [1412, 96] width 40 height 18
click at [1423, 149] on input "text" at bounding box center [1429, 152] width 114 height 18
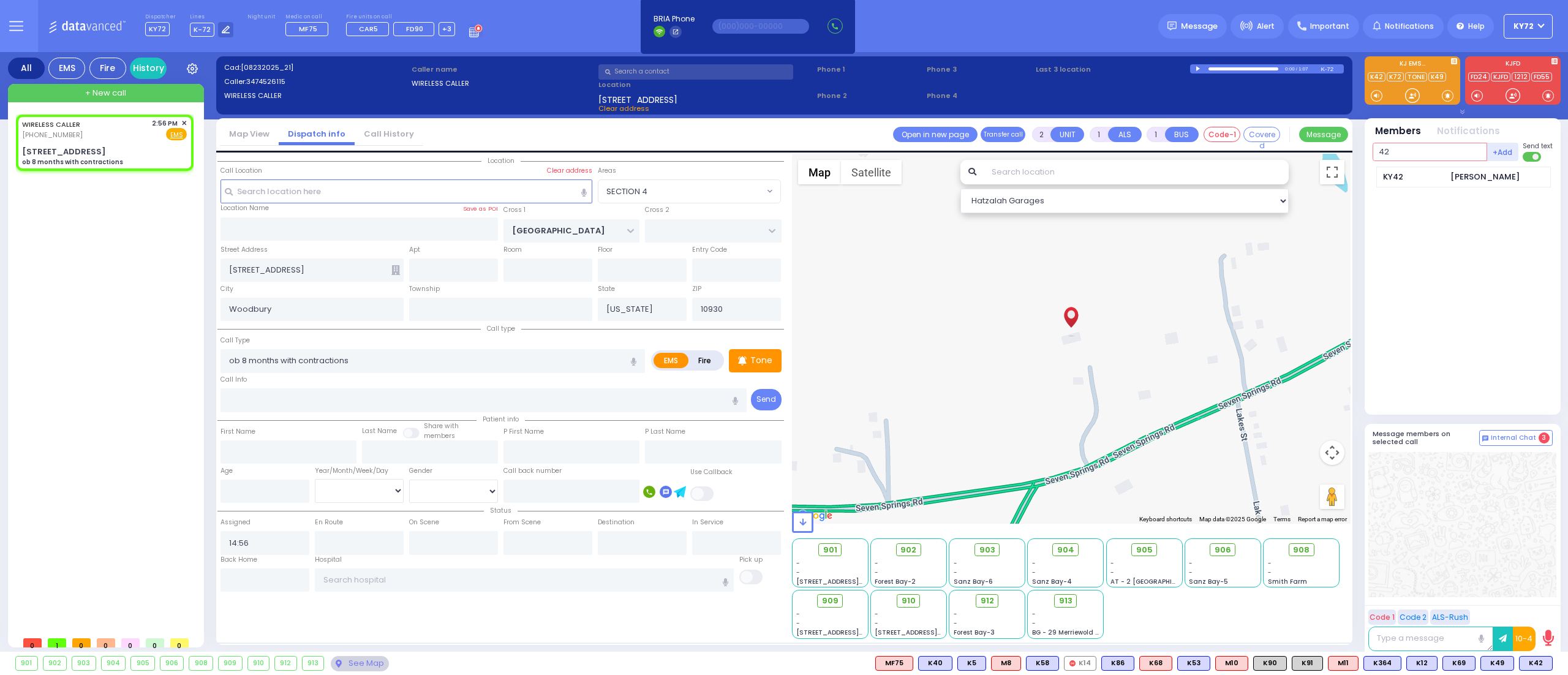
type input "42"
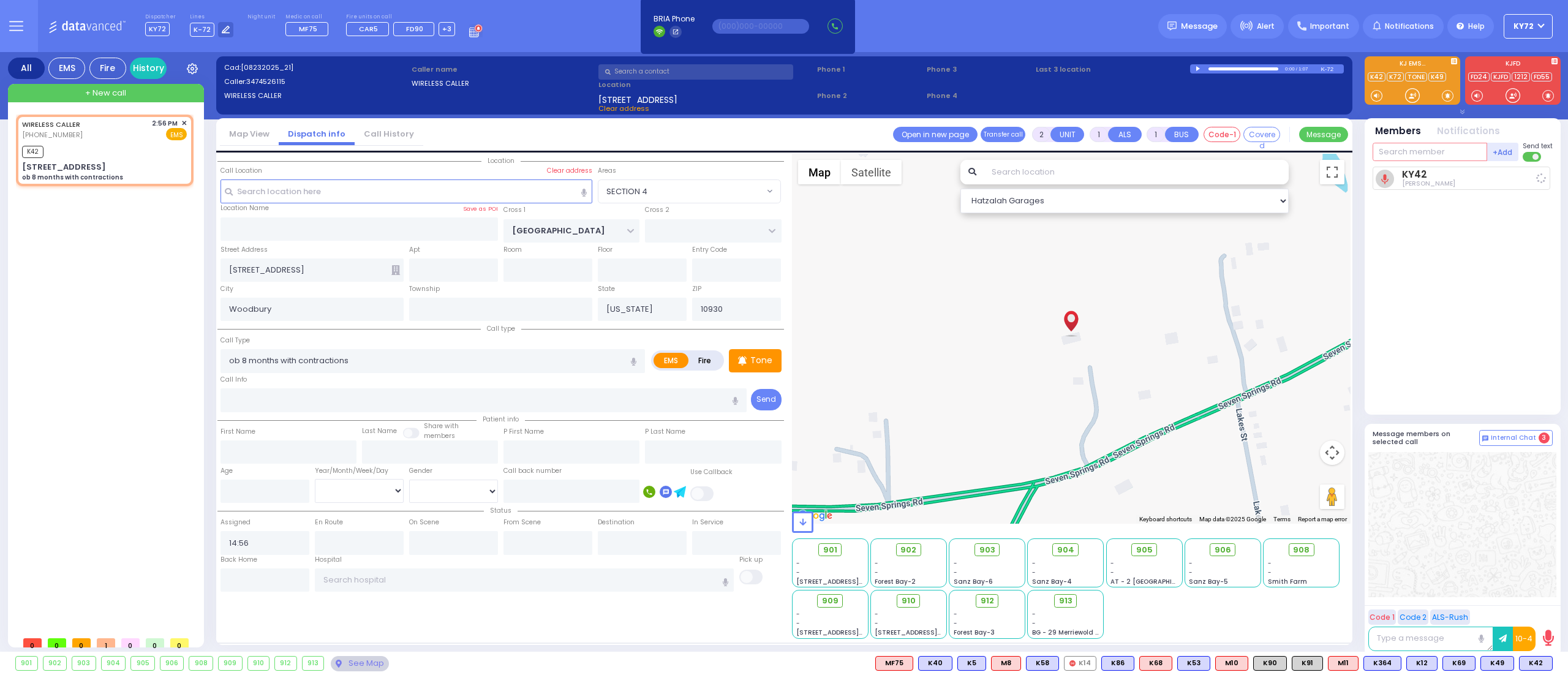
select select
radio input "true"
select select
type input "14:58"
select select "Hatzalah Garages"
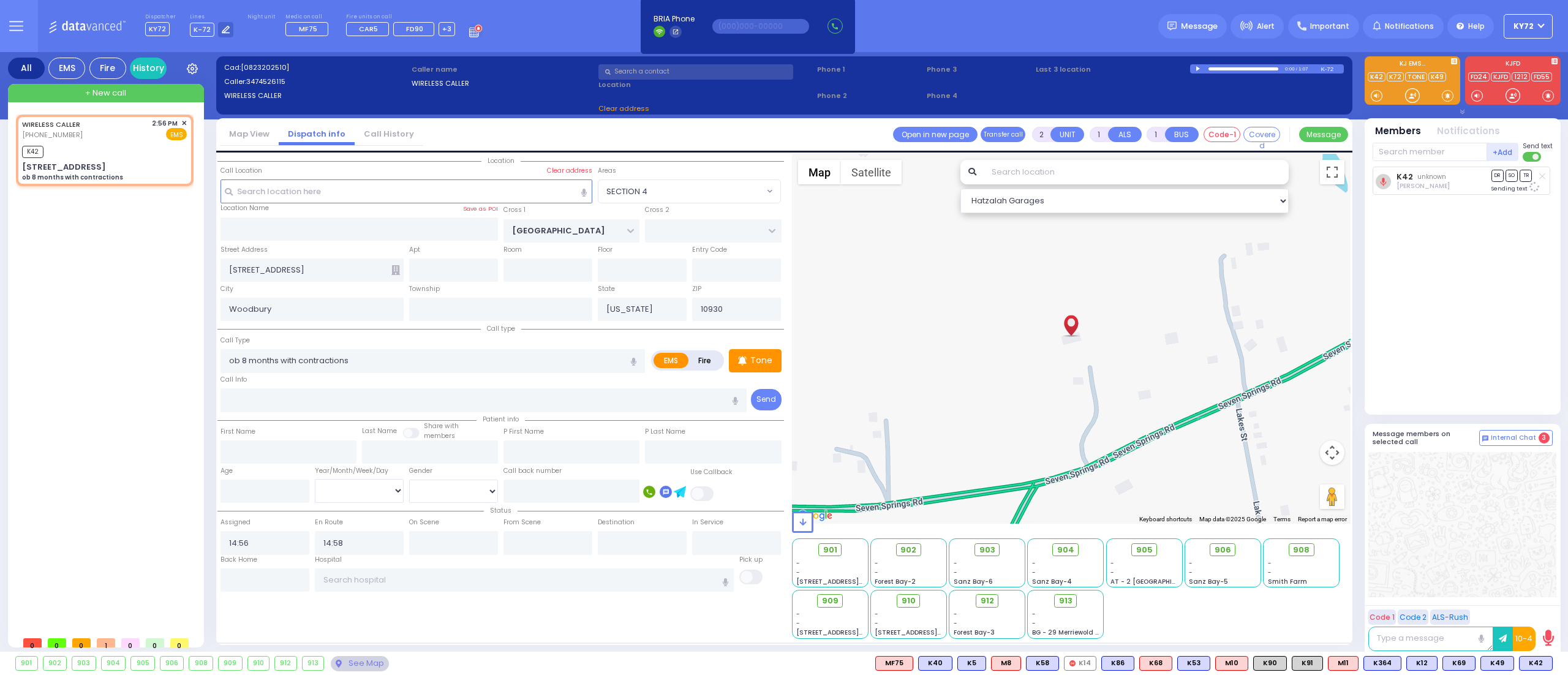
select select "SECTION 4"
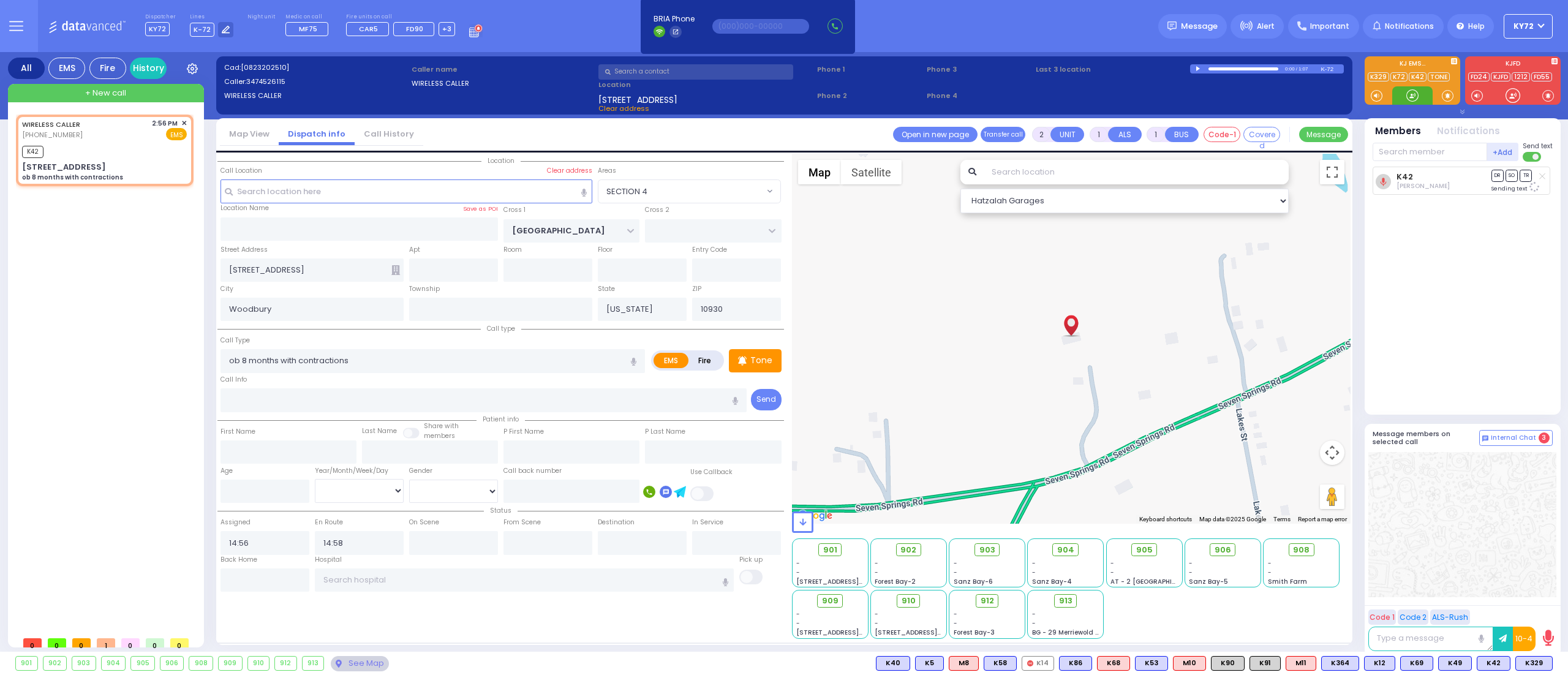
click at [1416, 95] on div at bounding box center [1412, 95] width 13 height 12
click at [1410, 98] on div at bounding box center [1412, 95] width 13 height 12
click at [1530, 663] on span "K329" at bounding box center [1533, 663] width 36 height 13
select select
radio input "true"
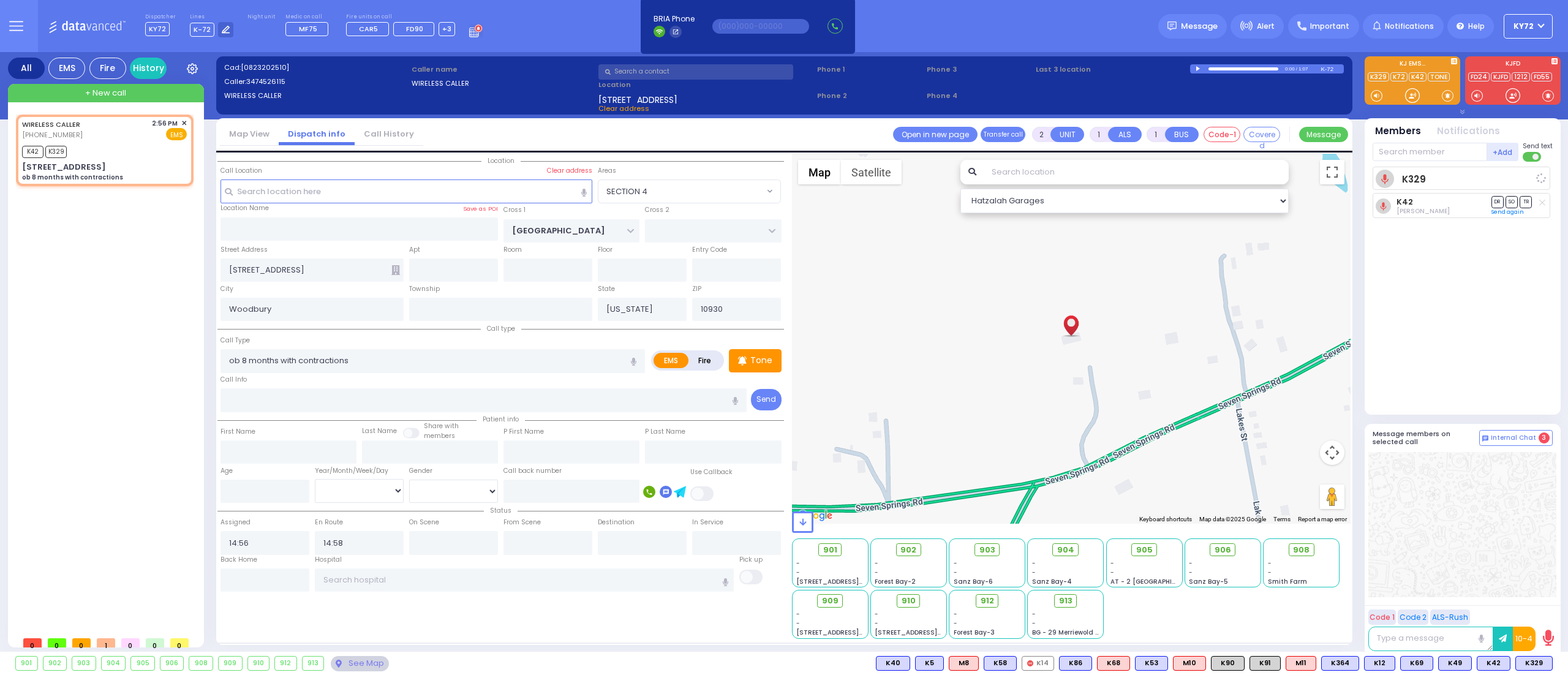
select select
select select "Hatzalah Garages"
select select "SECTION 4"
click at [1412, 102] on div at bounding box center [1412, 95] width 13 height 12
click at [1414, 95] on div at bounding box center [1412, 95] width 13 height 12
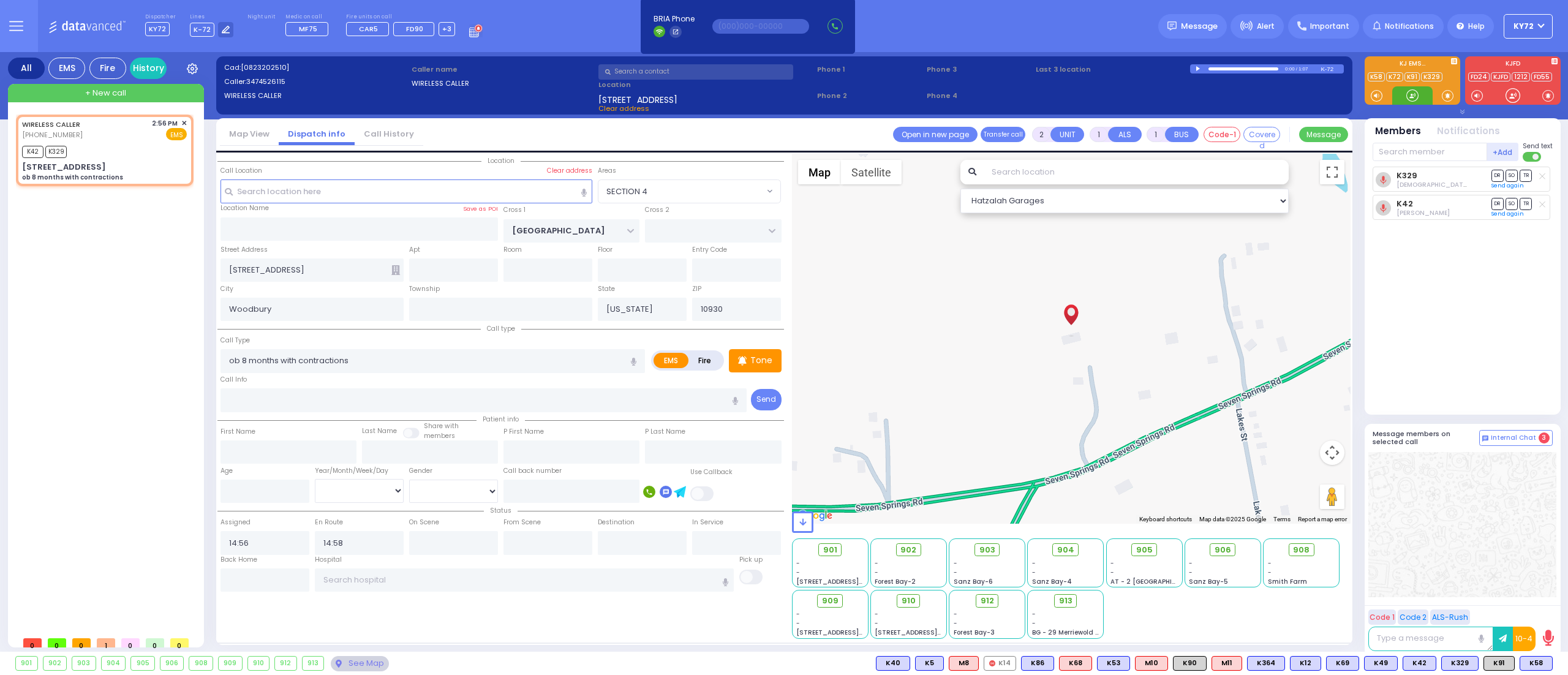
click at [1414, 98] on div at bounding box center [1412, 95] width 13 height 12
click at [1431, 142] on div "+Add KY42 Joel Breuer Send text" at bounding box center [1462, 152] width 180 height 22
click at [1432, 147] on input "text" at bounding box center [1429, 152] width 114 height 18
type input "58"
select select
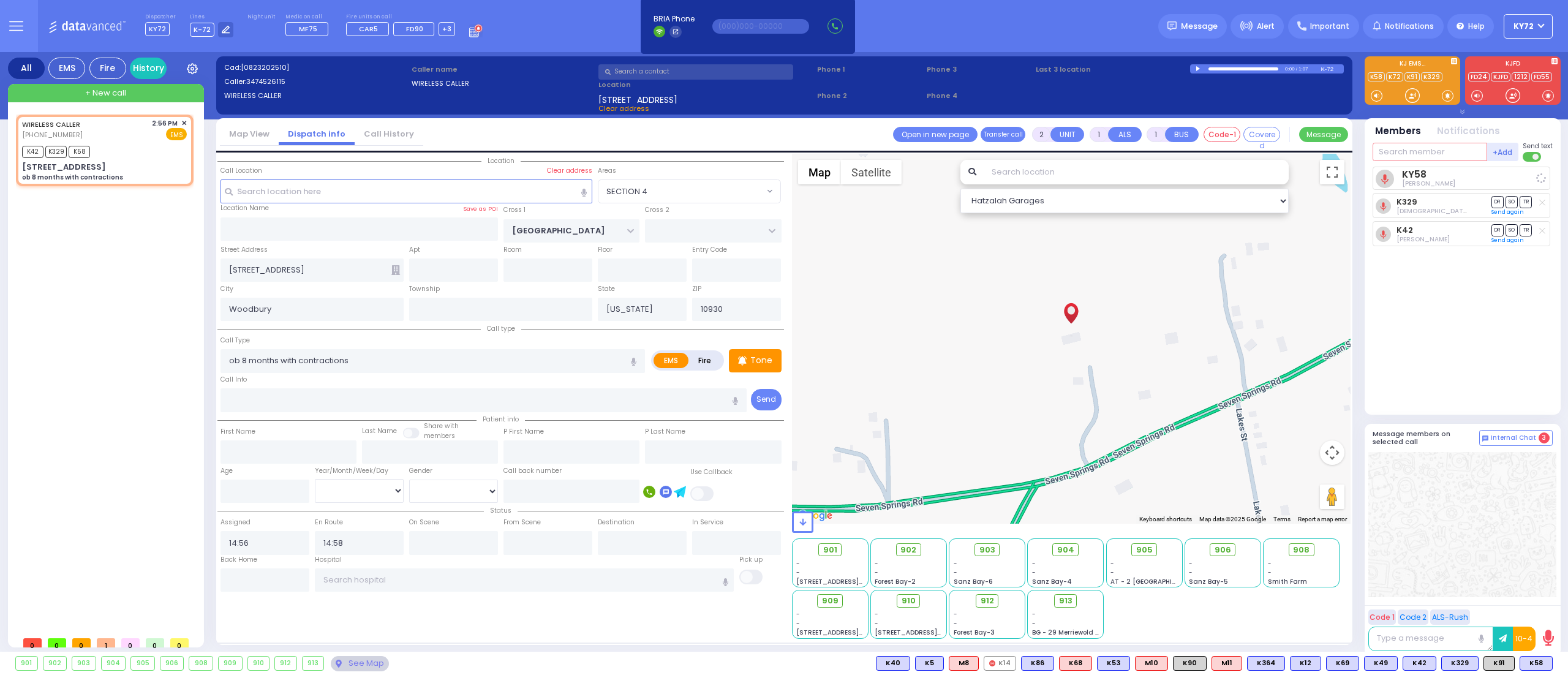
radio input "true"
select select
select select "Hatzalah Garages"
select select "SECTION 4"
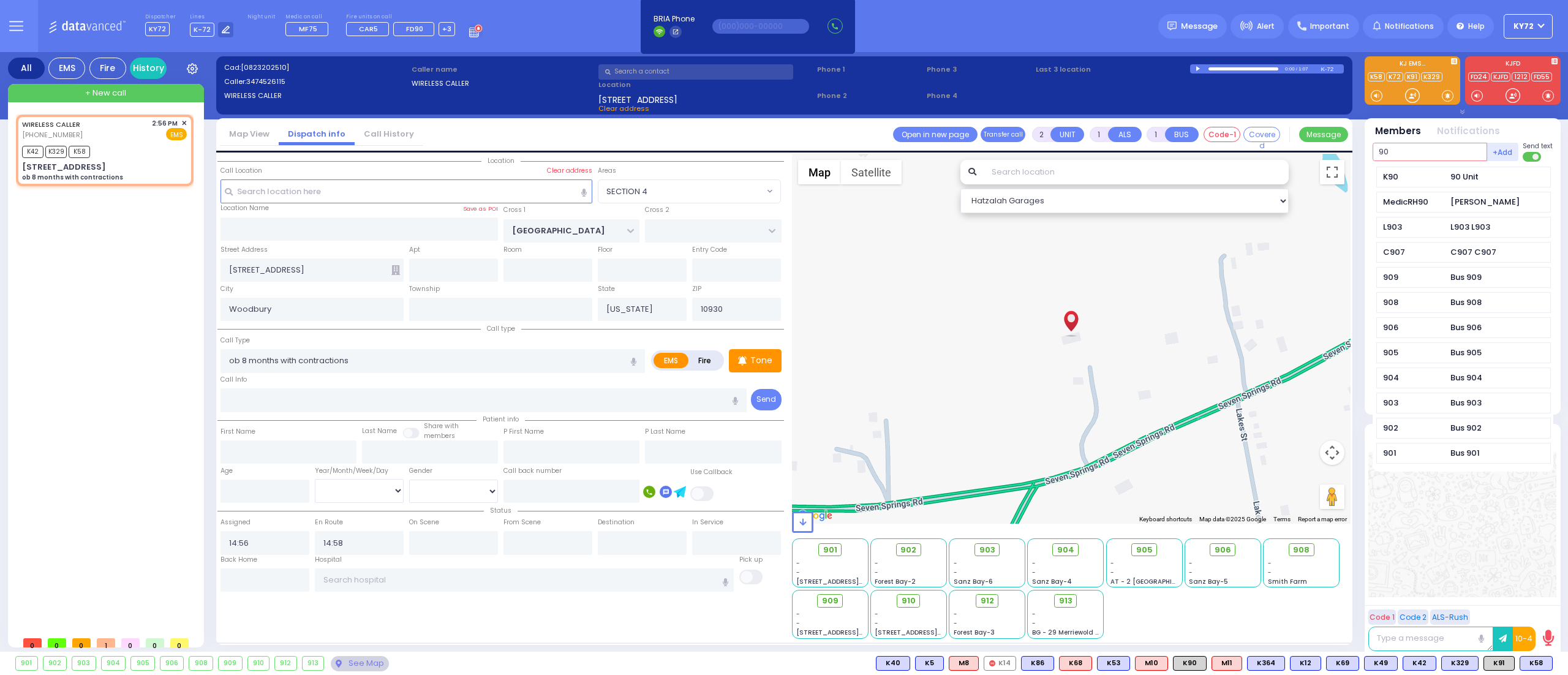
type input "90"
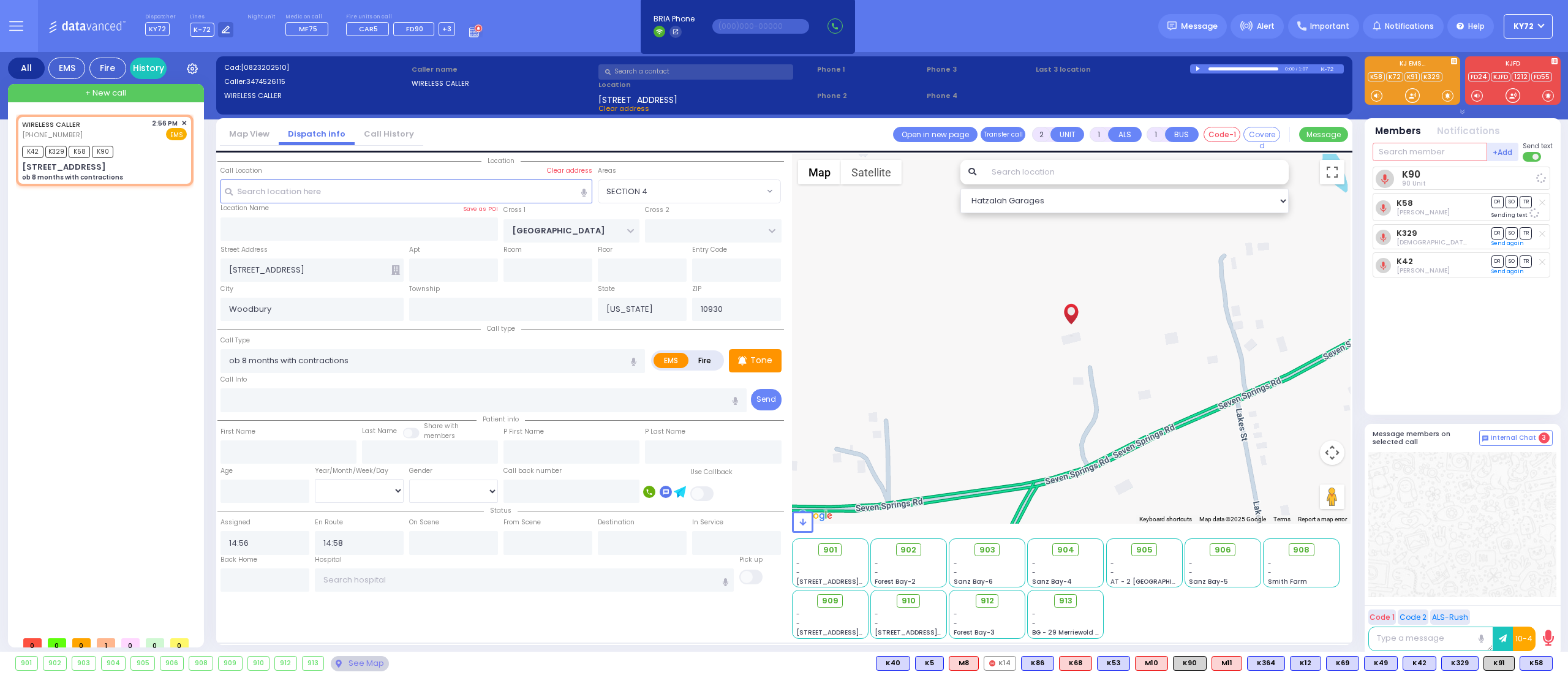
select select
radio input "true"
select select
select select "SECTION 4"
select select "Hatzalah Garages"
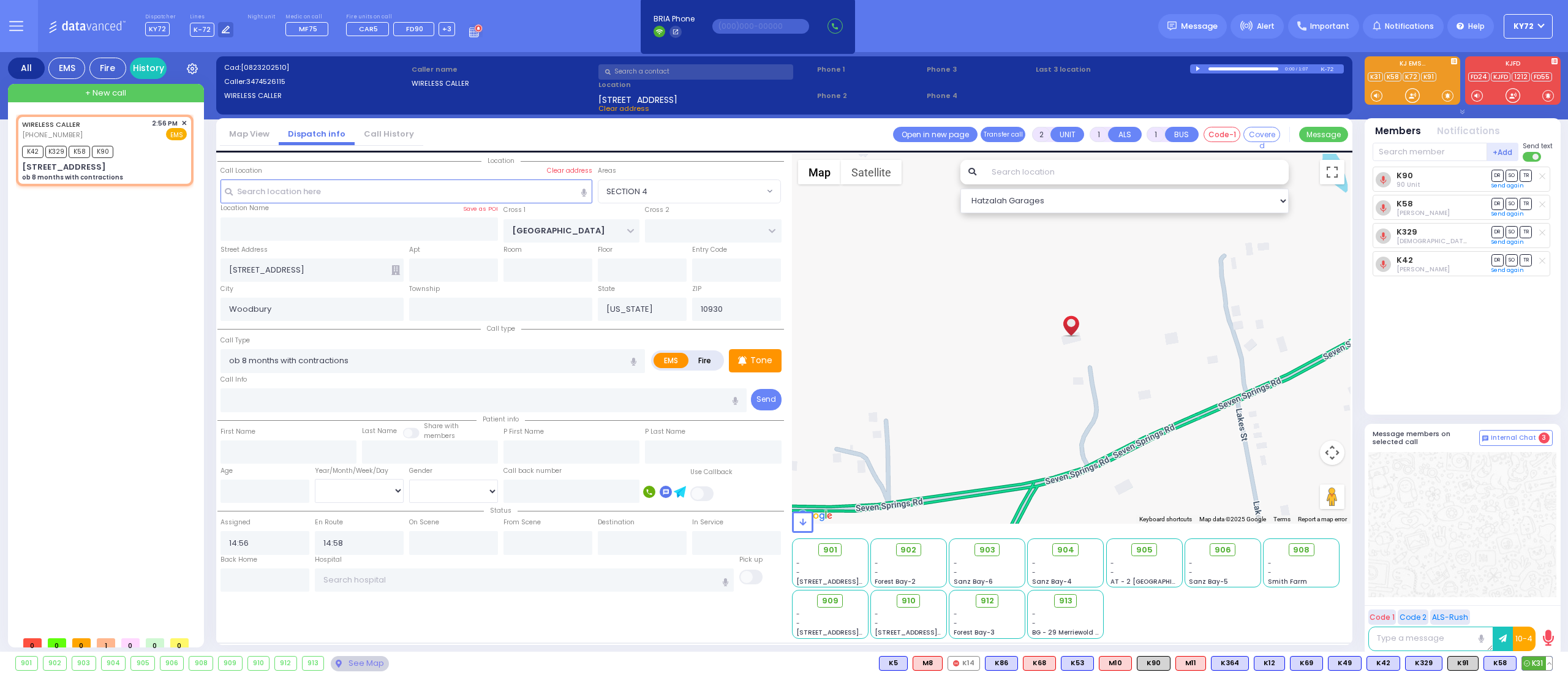
click at [1550, 663] on button at bounding box center [1548, 663] width 6 height 13
click at [1537, 599] on div "08/23/25 2:59:00 PM" at bounding box center [1497, 609] width 110 height 25
click at [1541, 609] on icon at bounding box center [1540, 608] width 13 height 12
click at [1513, 666] on button at bounding box center [1512, 663] width 6 height 13
click at [1508, 608] on icon at bounding box center [1503, 608] width 13 height 12
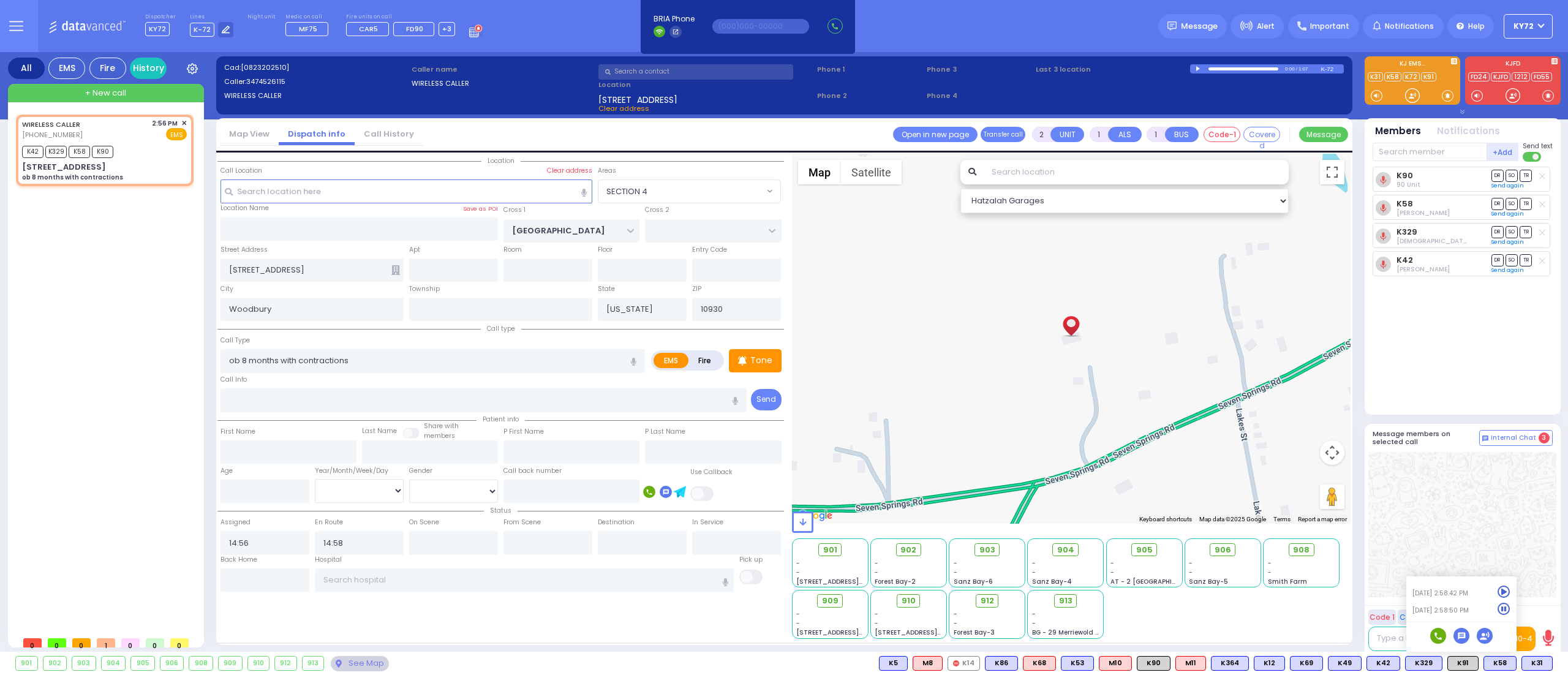
click at [93, 345] on div "WIRELESS CALLER (347) 452-6115 2:56 PM ✕ K42 K329" at bounding box center [107, 372] width 183 height 516
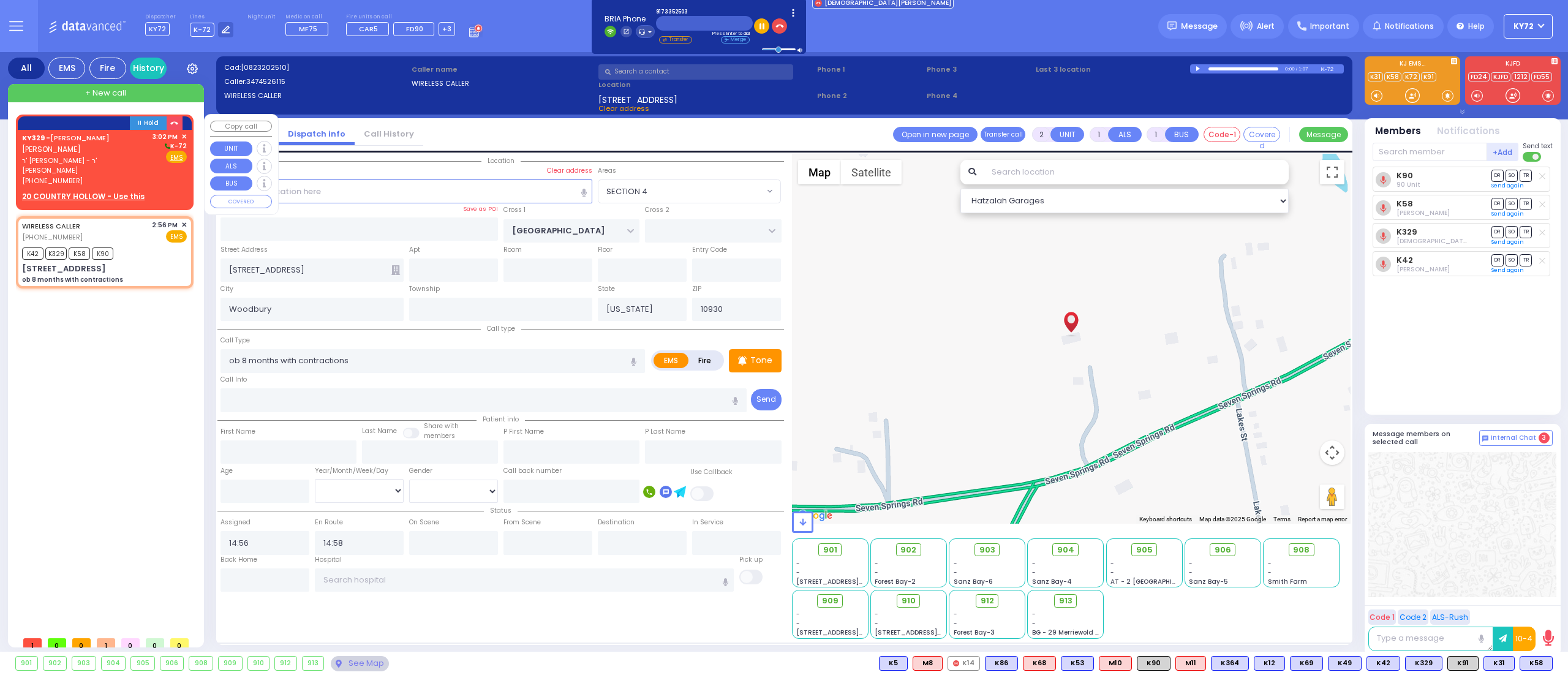
click at [57, 149] on span "יושע דוד וואלדמאן" at bounding box center [51, 149] width 59 height 10
select select
radio input "true"
type input "JOSHUA DUVID"
type input "WALDMAN"
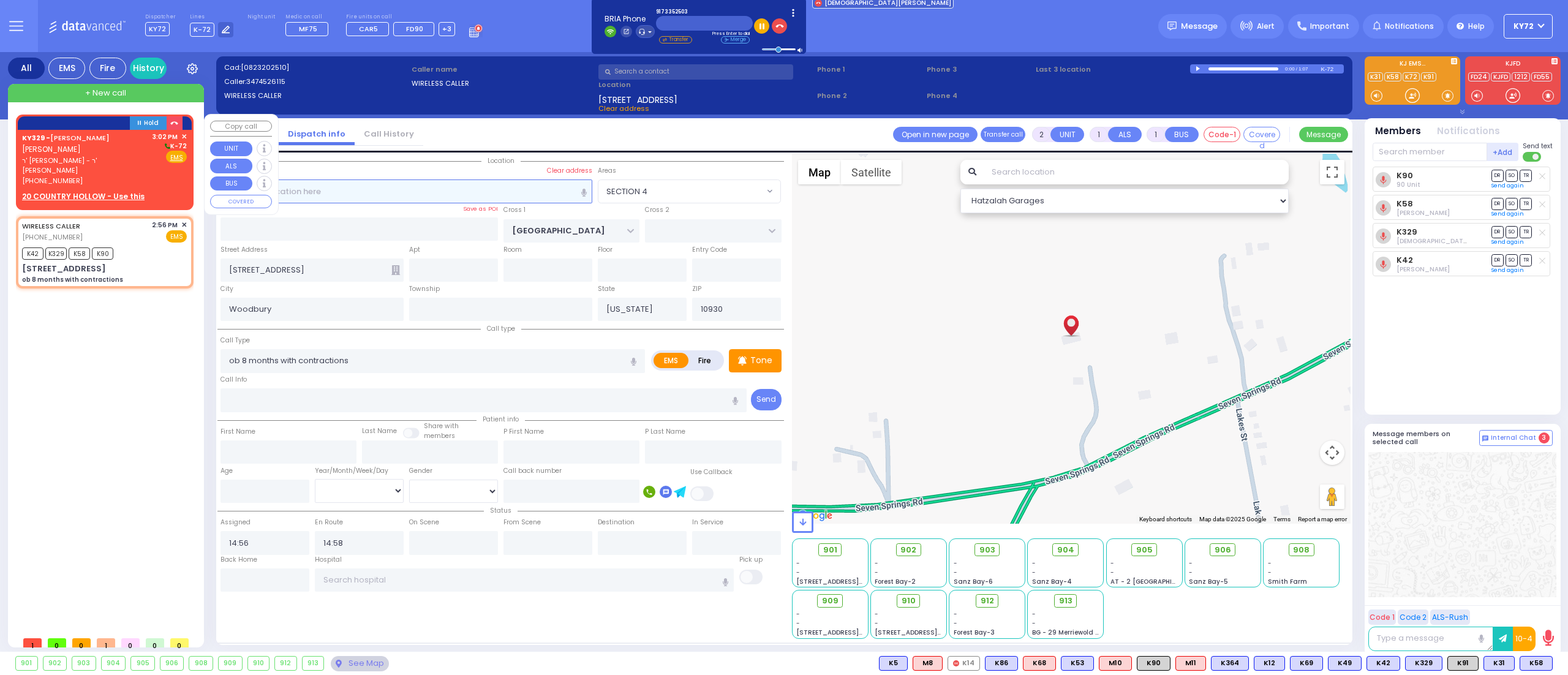
select select
type input "15:02"
select select "Hatzalah Garages"
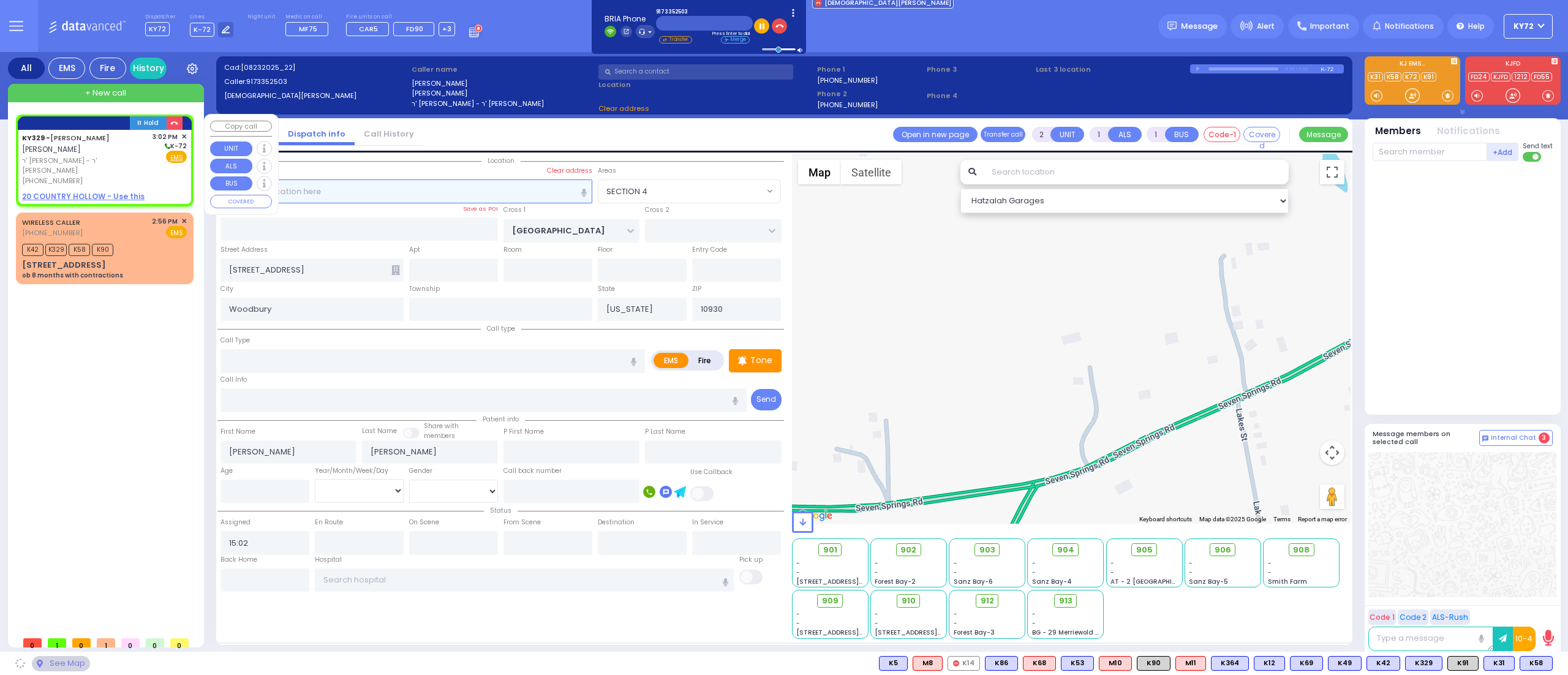
select select
radio input "true"
select select
select select "Hatzalah Garages"
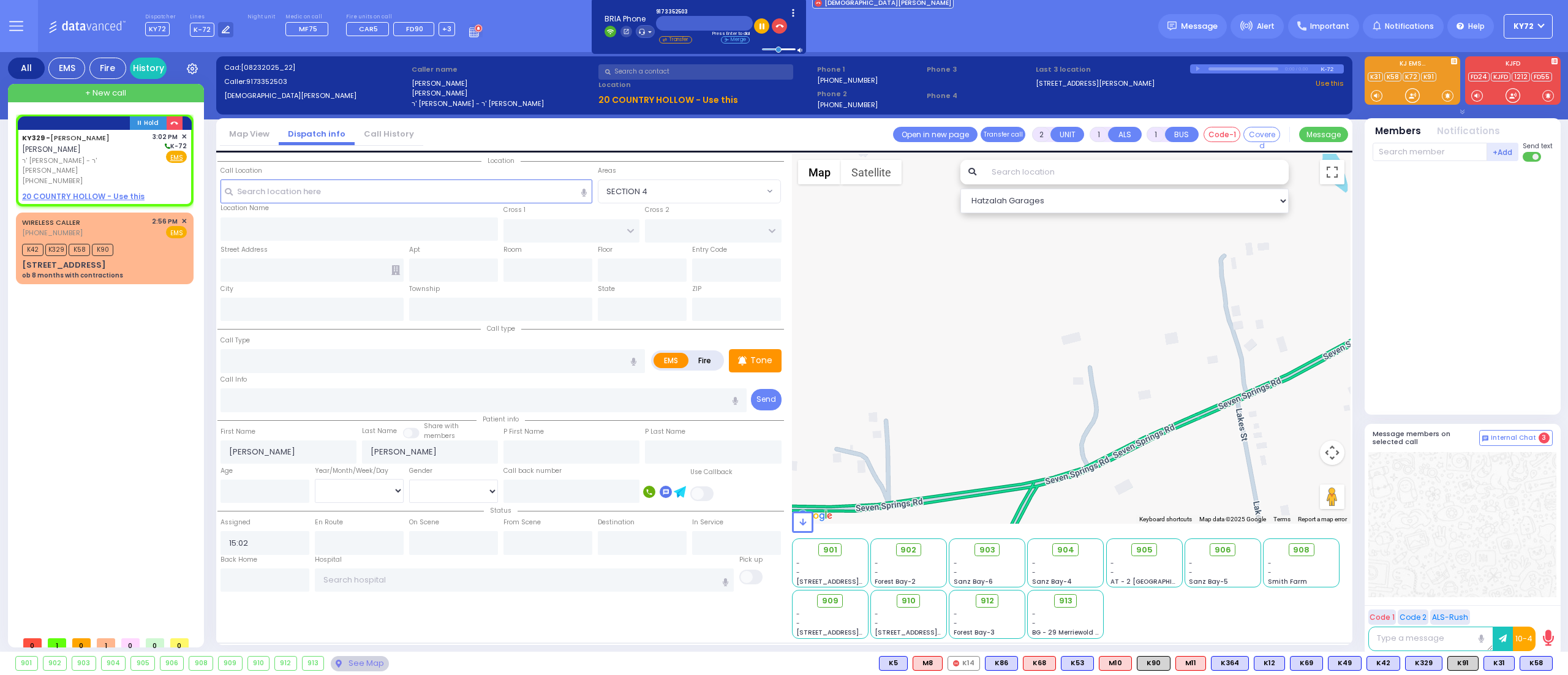
click at [98, 350] on div "Hold KY329 - JOSHUA DUVID WALDMAN יושע דוד וואלדמאן" at bounding box center [107, 372] width 183 height 516
click at [133, 247] on div "WIRELESS CALLER (347) 452-6115 2:56 PM ✕ EMS K42 K329 K58" at bounding box center [104, 248] width 173 height 68
select select
type input "ob 8 months with contractions"
radio input "true"
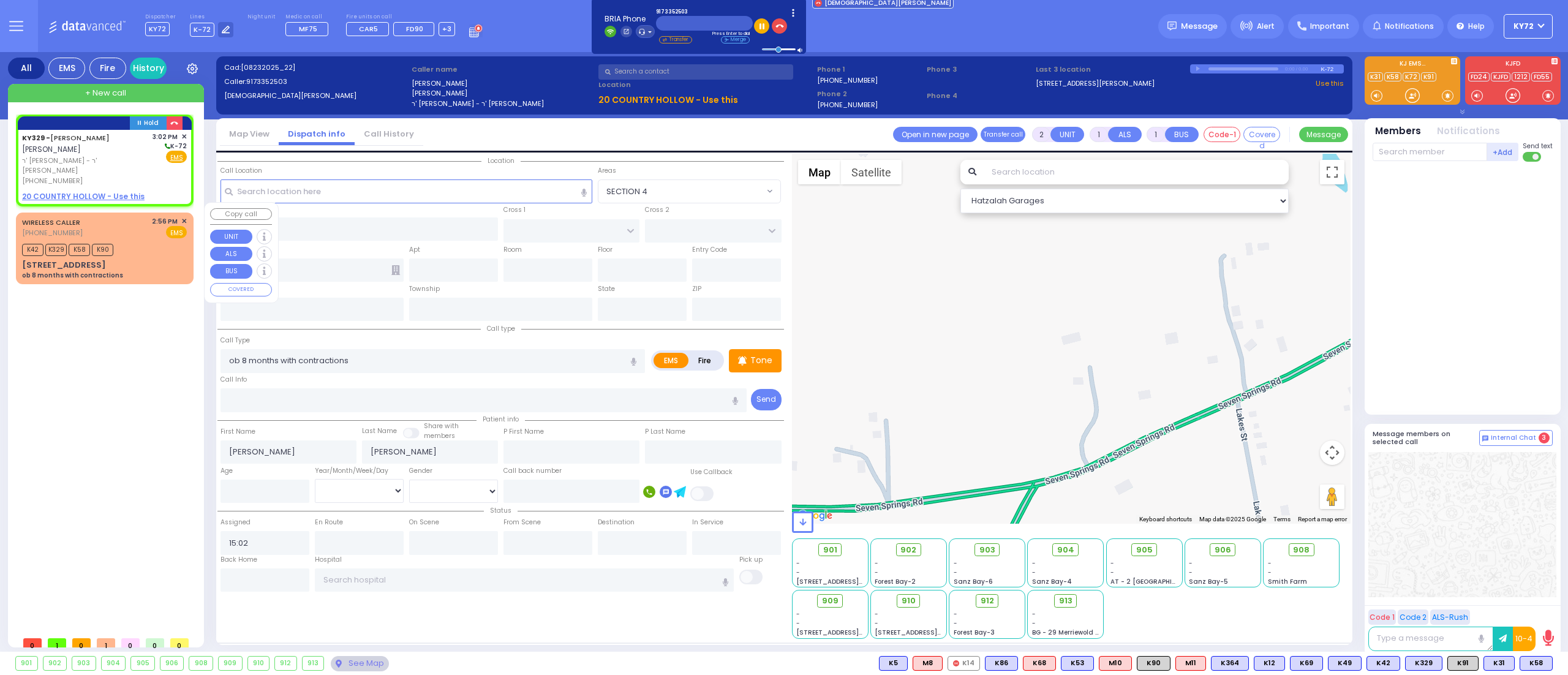
select select
type input "14:56"
type input "14:58"
select select "Hatzalah Garages"
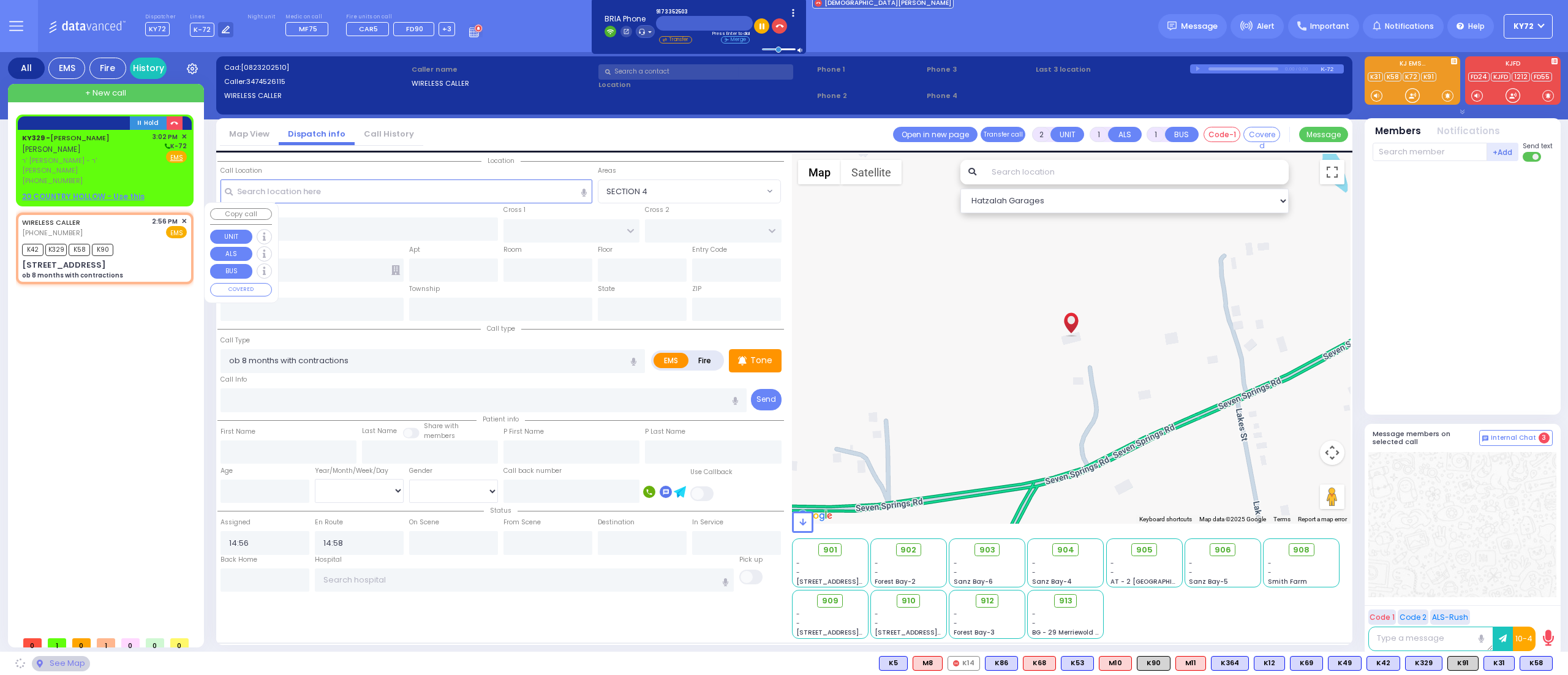
type input "[GEOGRAPHIC_DATA]"
type input "[STREET_ADDRESS]"
type input "Woodbury"
type input "[US_STATE]"
type input "10930"
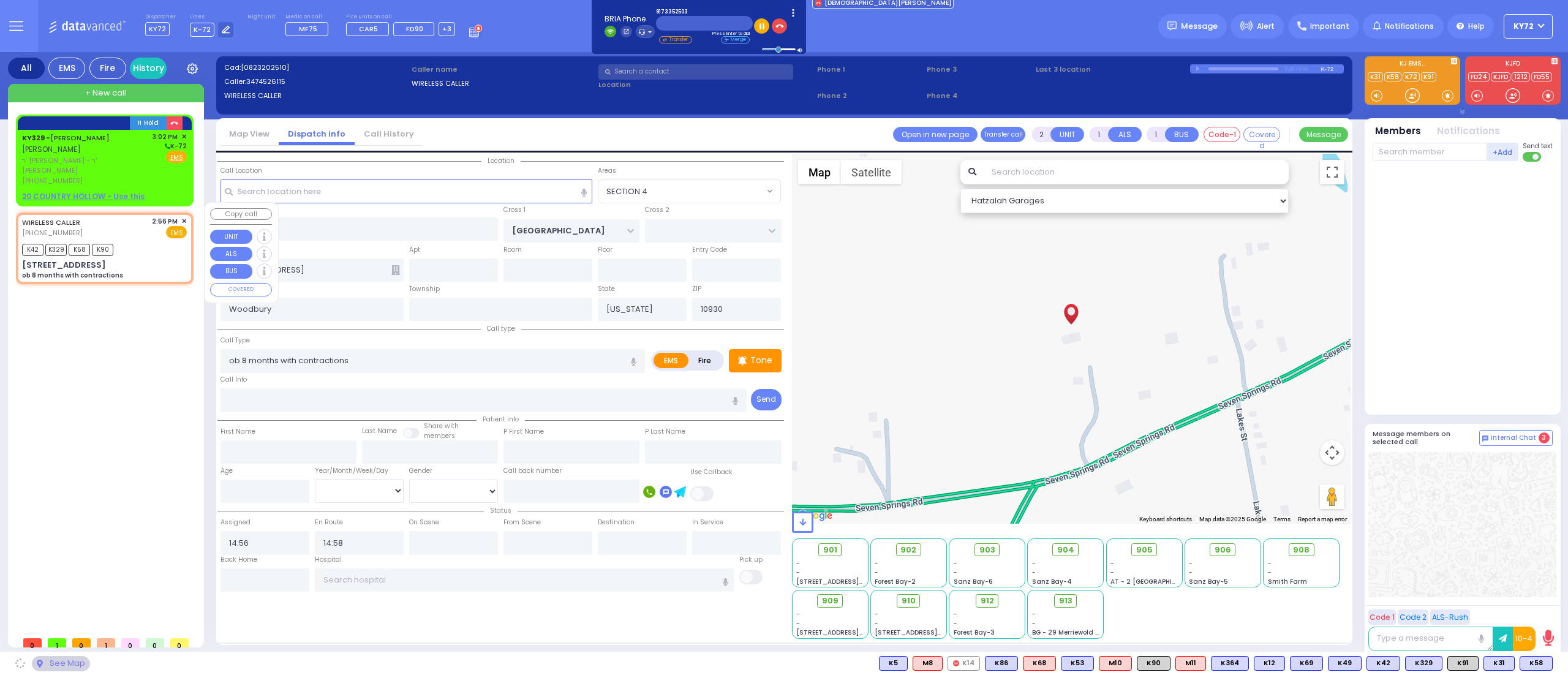
select select "SECTION 4"
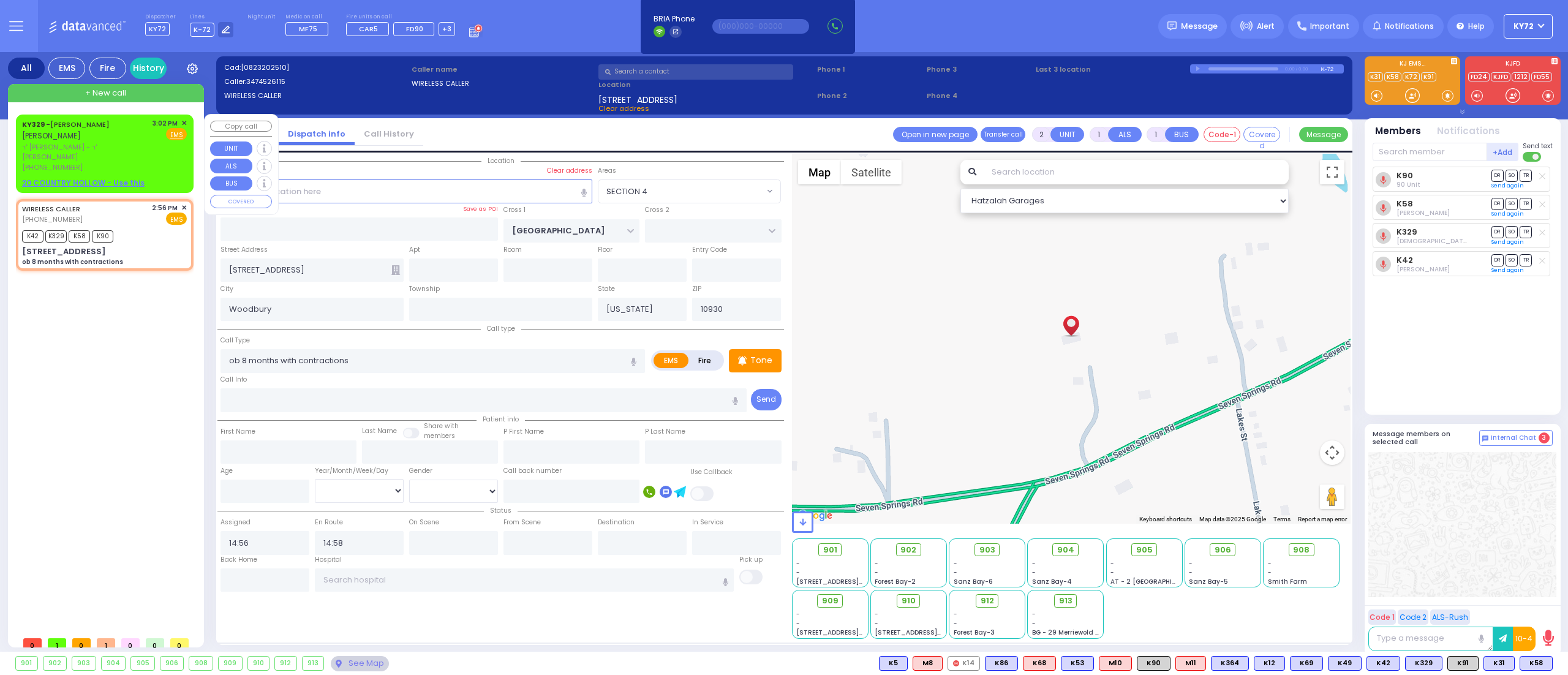
click at [185, 120] on span "✕" at bounding box center [183, 123] width 6 height 10
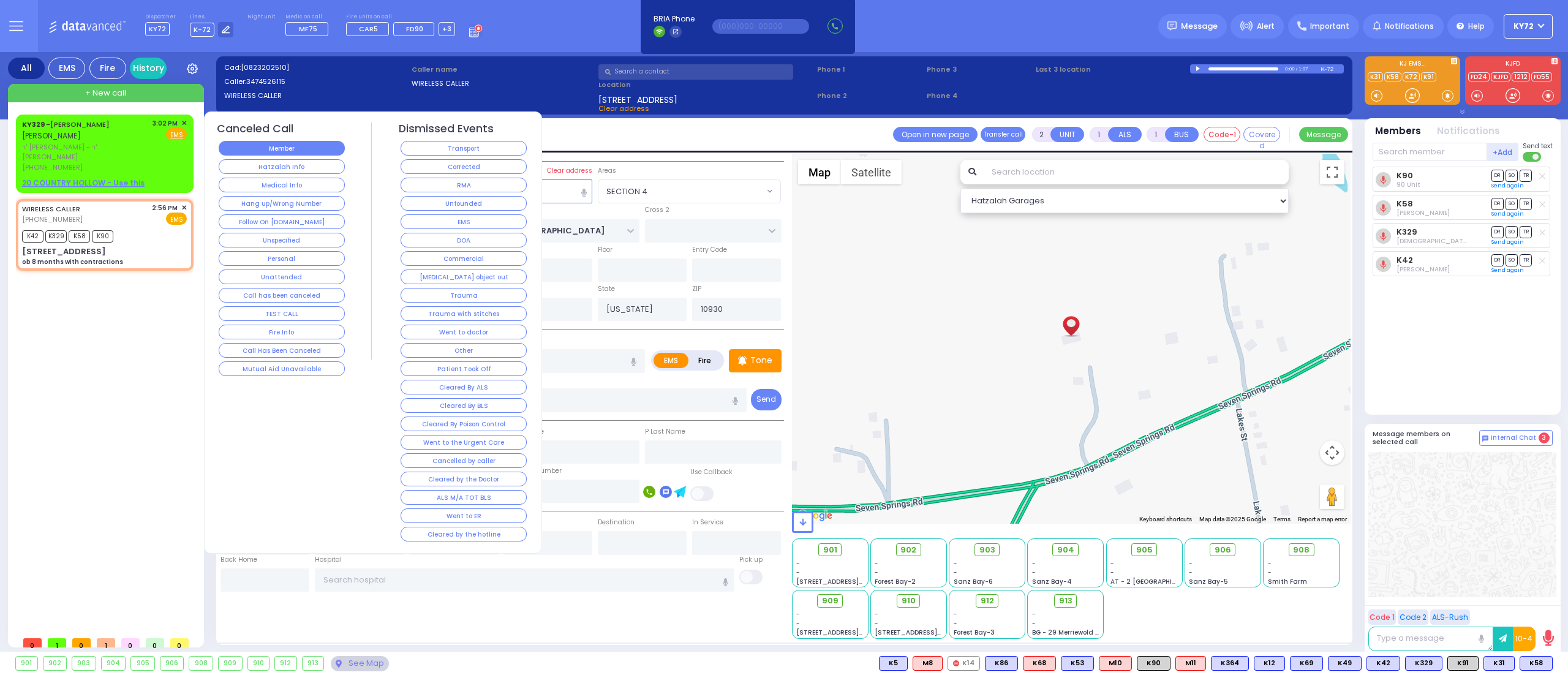
click at [248, 148] on button "Member" at bounding box center [281, 148] width 126 height 15
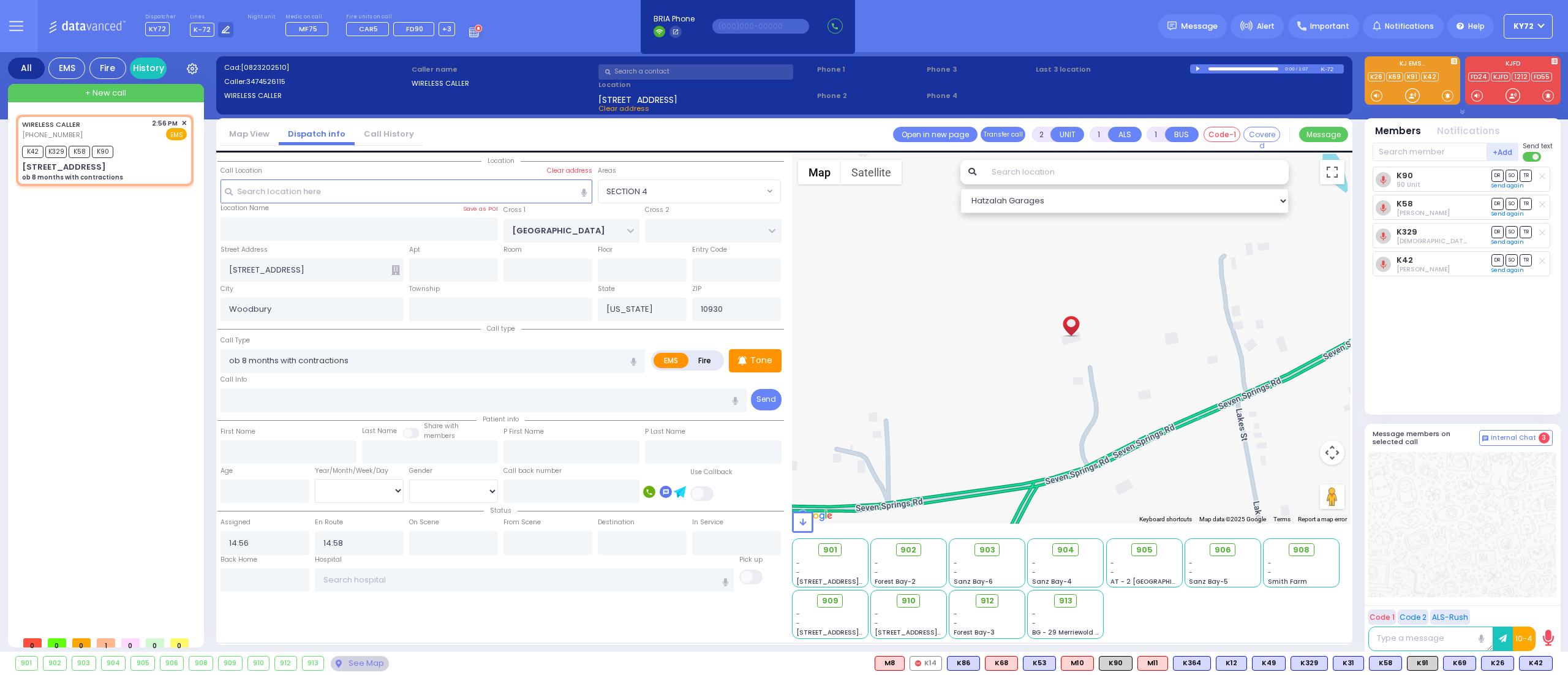
type input "6"
select select
radio input "true"
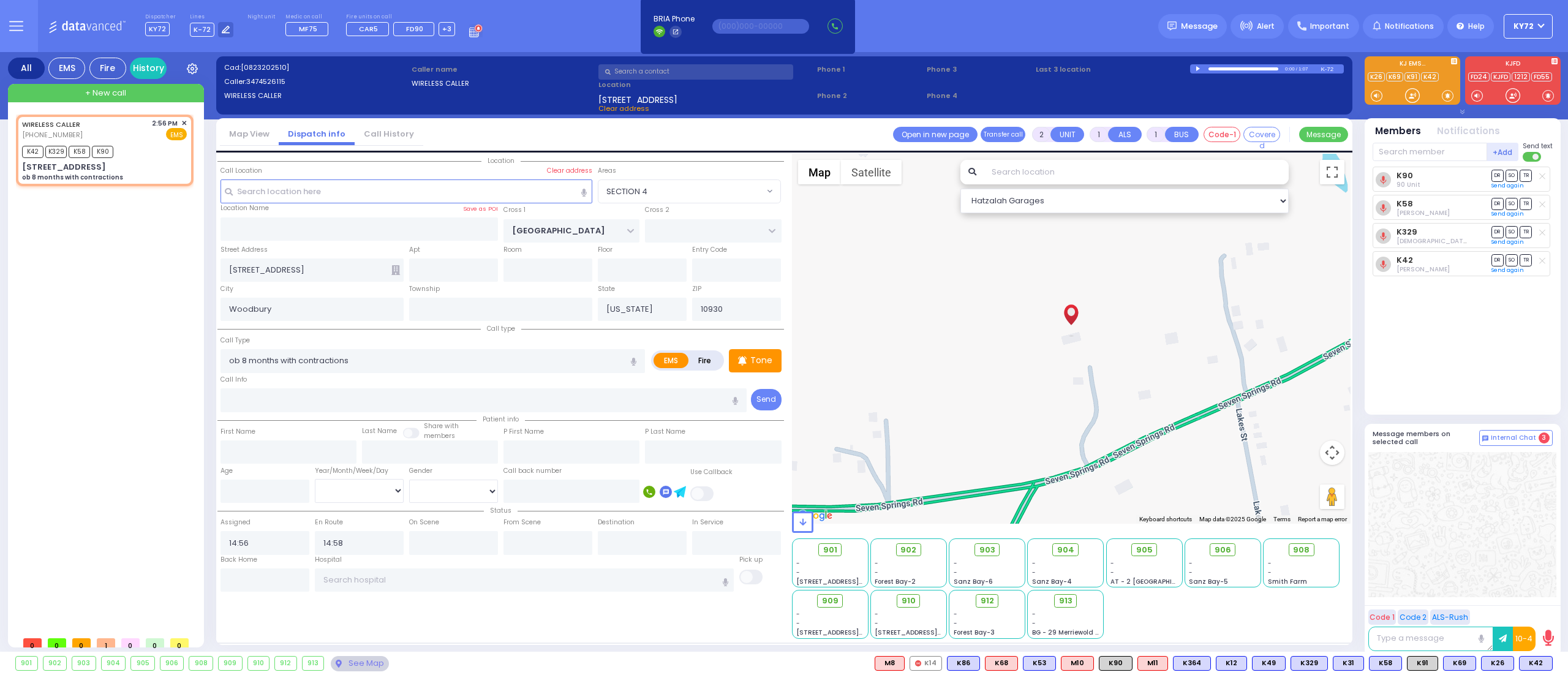
type input "Unknown"
select select "Year"
select select "SECTION 4"
select select "Hatzalah Garages"
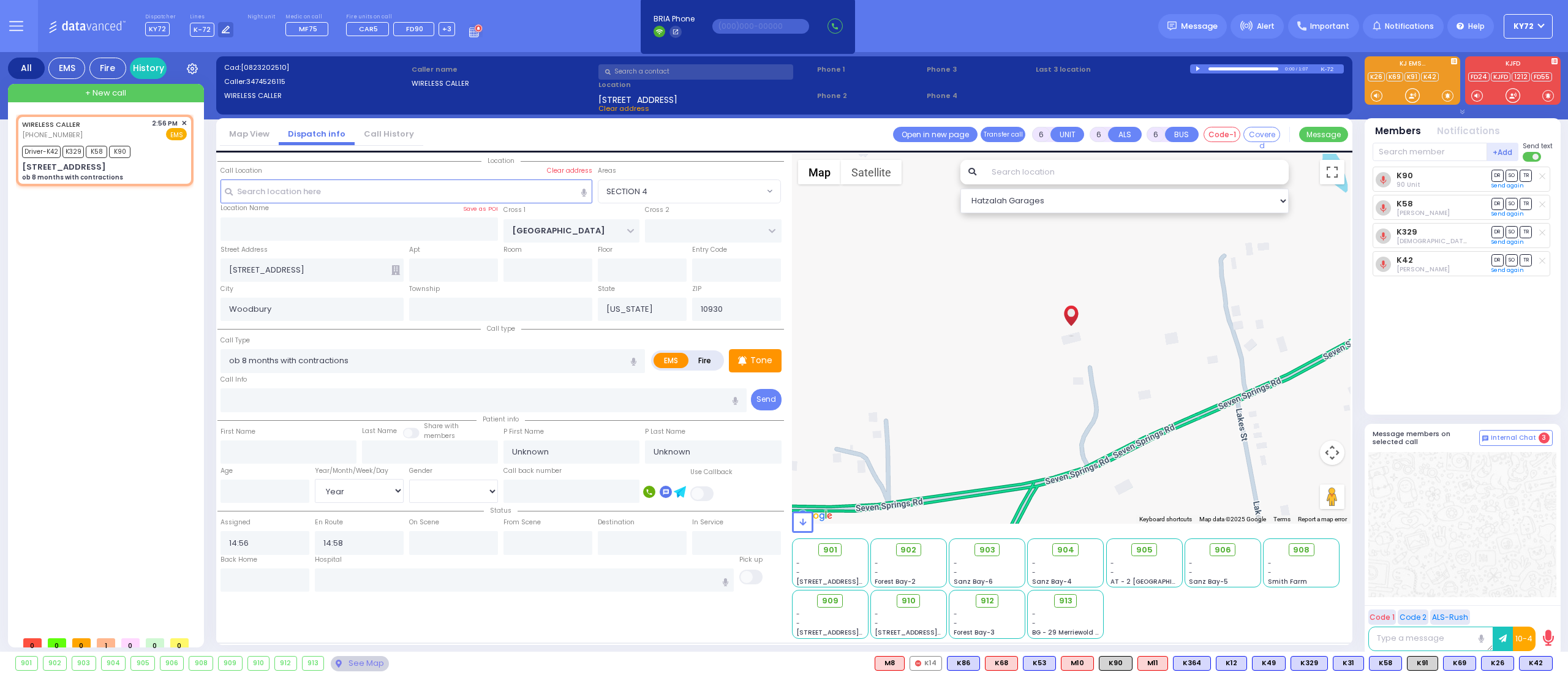
select select
radio input "true"
select select "Year"
select select "Hatzalah Garages"
select select "SECTION 4"
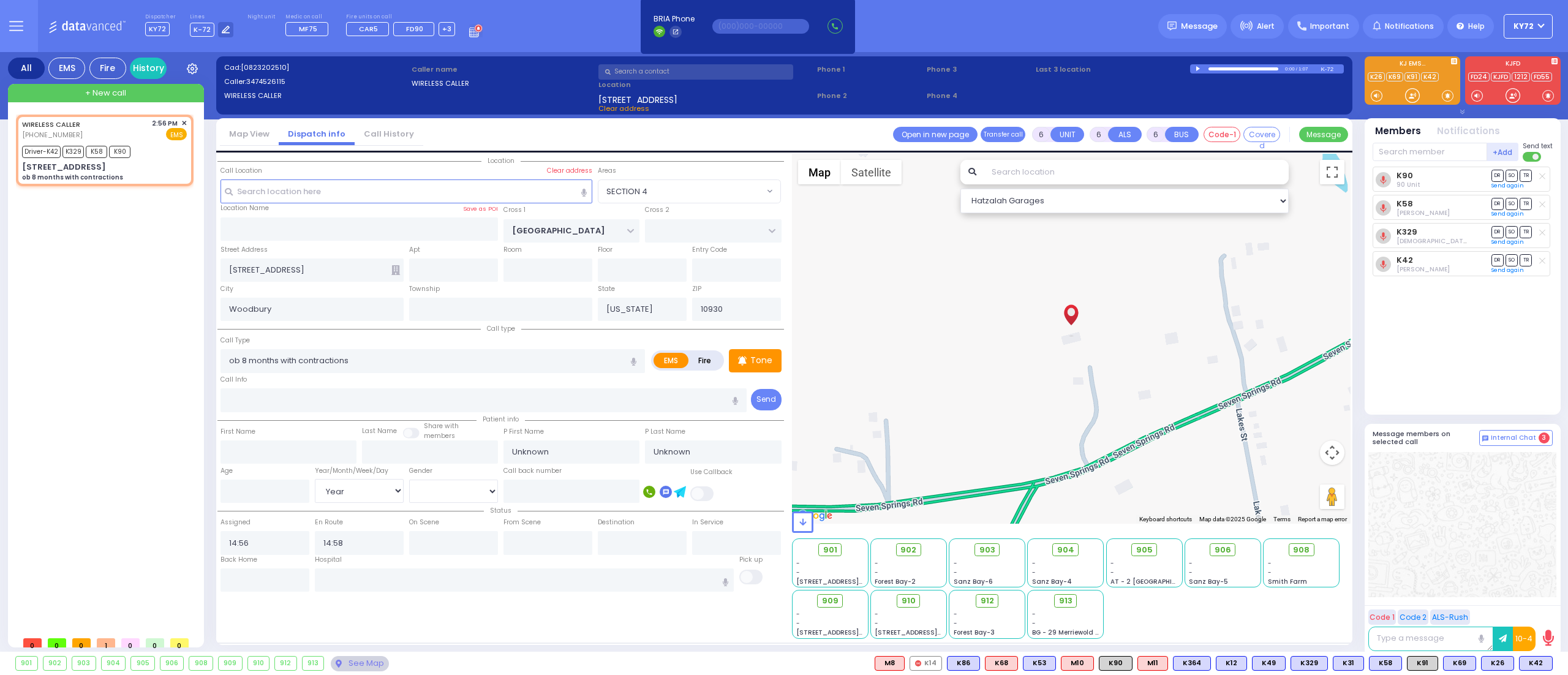
select select
radio input "true"
type input "Nechomea"
type input "[PERSON_NAME]"
type input "25"
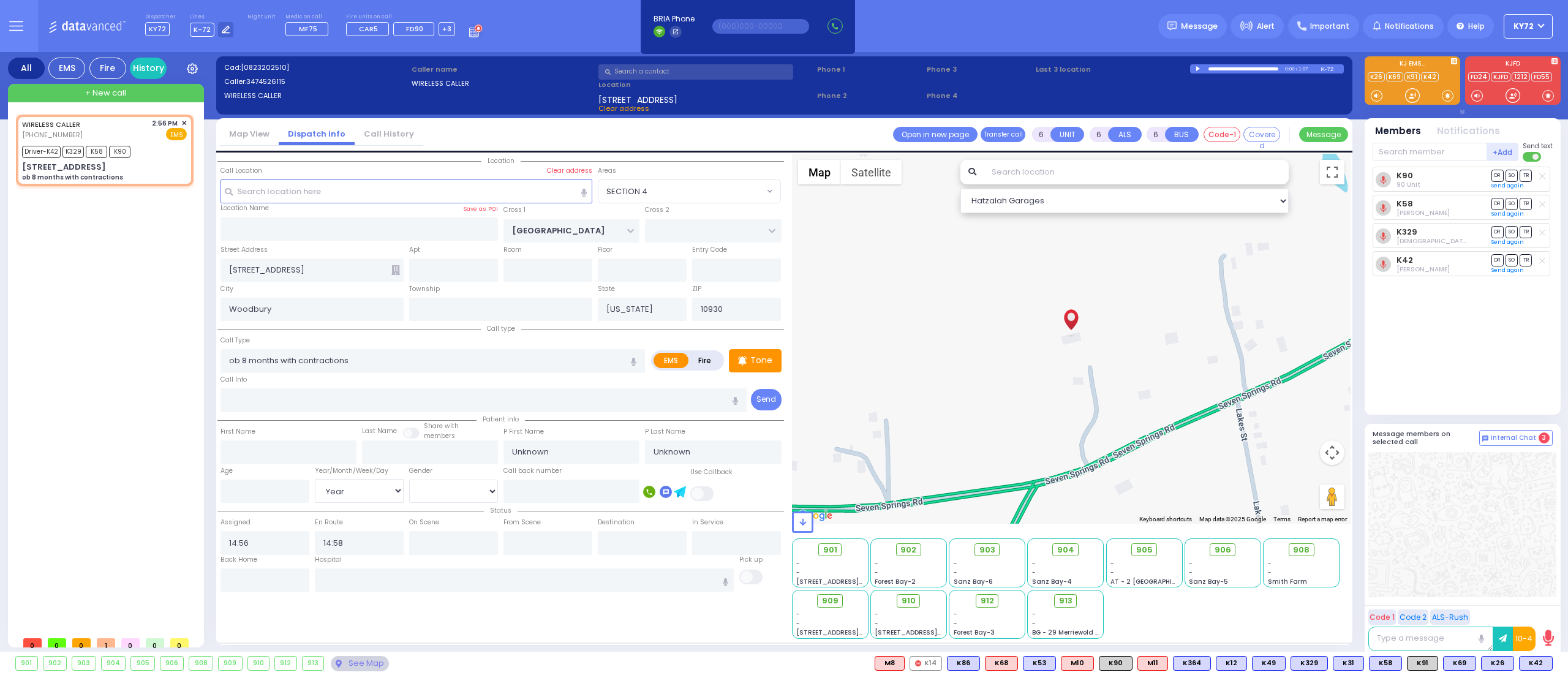
select select "Year"
select select "[DEMOGRAPHIC_DATA]"
select select "Hatzalah Garages"
select select "SECTION 4"
select select
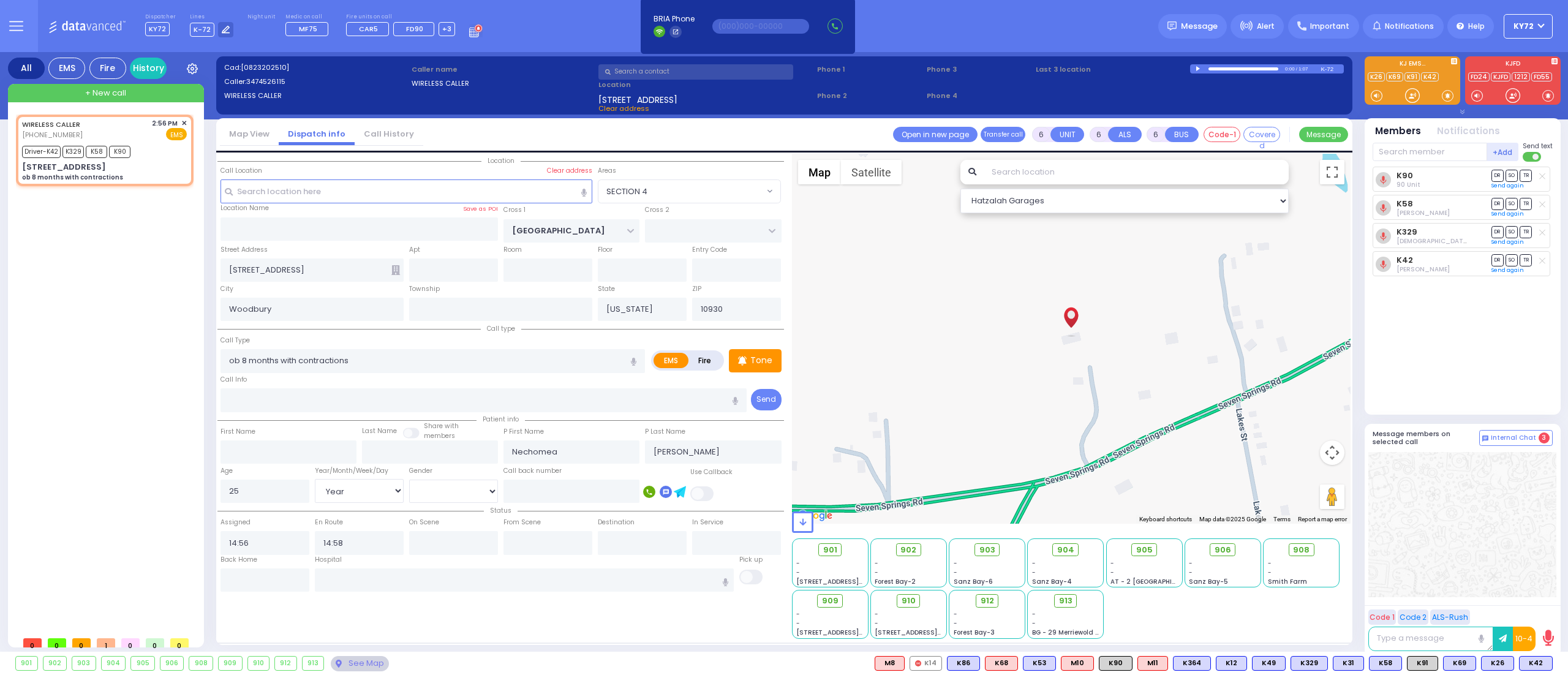
radio input "true"
select select "Year"
select select "[DEMOGRAPHIC_DATA]"
select select "Hatzalah Garages"
select select "SECTION 4"
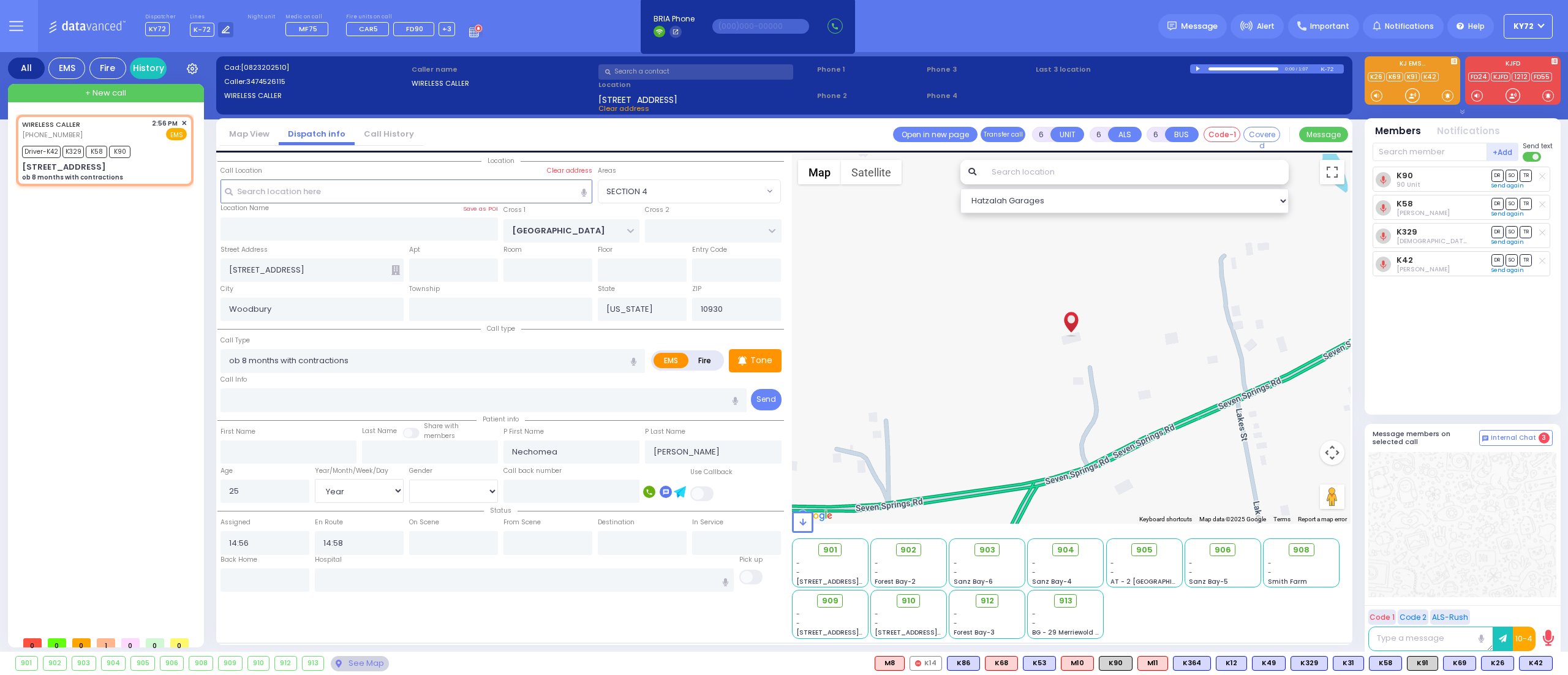
select select
radio input "true"
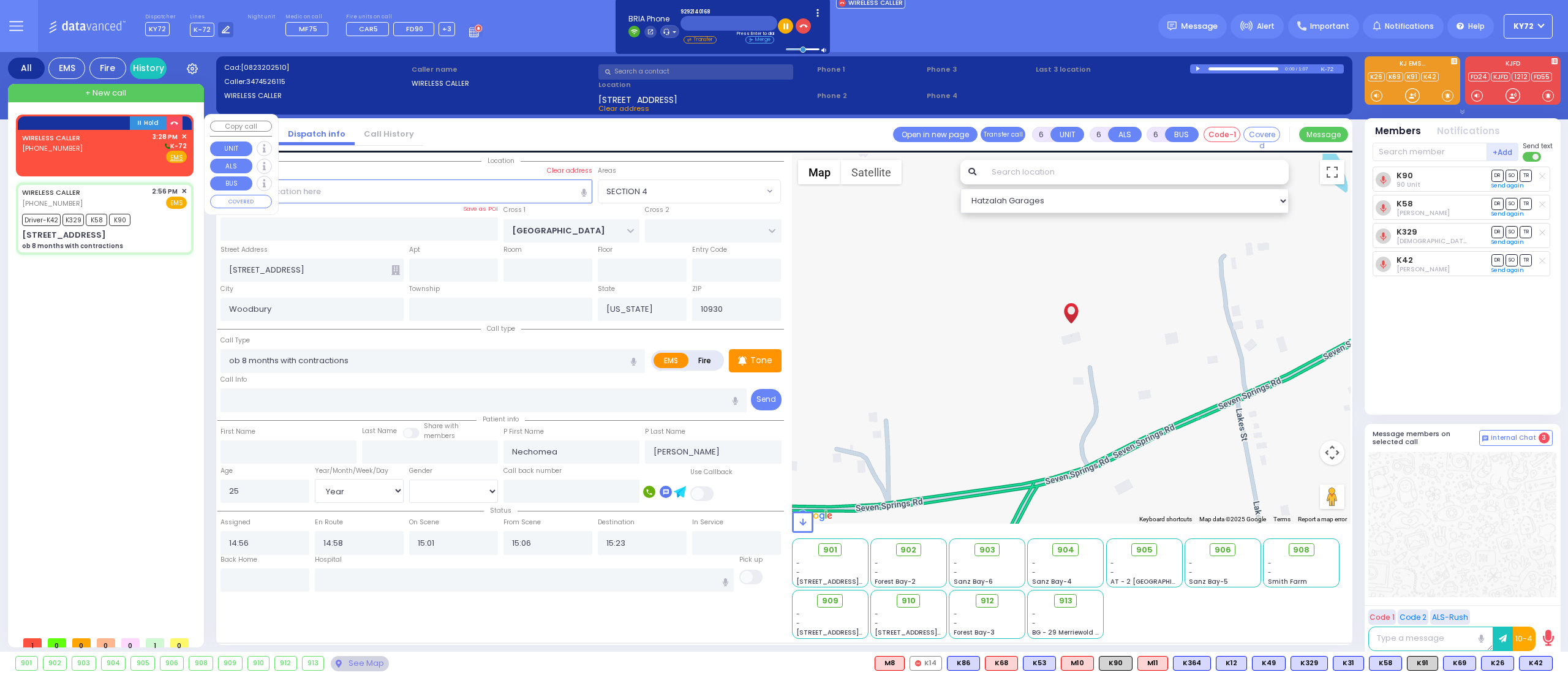
click at [66, 148] on span "[PHONE_NUMBER]" at bounding box center [52, 148] width 61 height 10
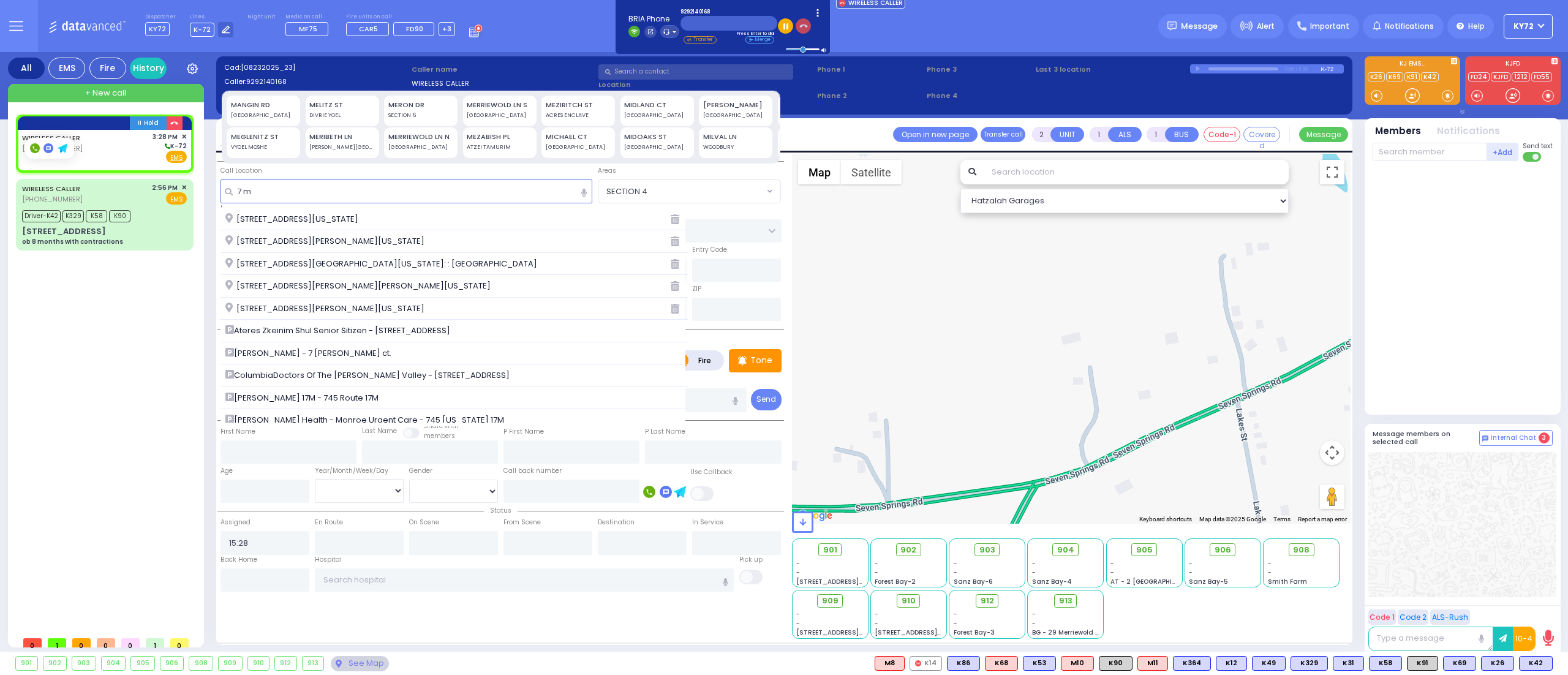
click at [801, 21] on button "button" at bounding box center [803, 26] width 15 height 15
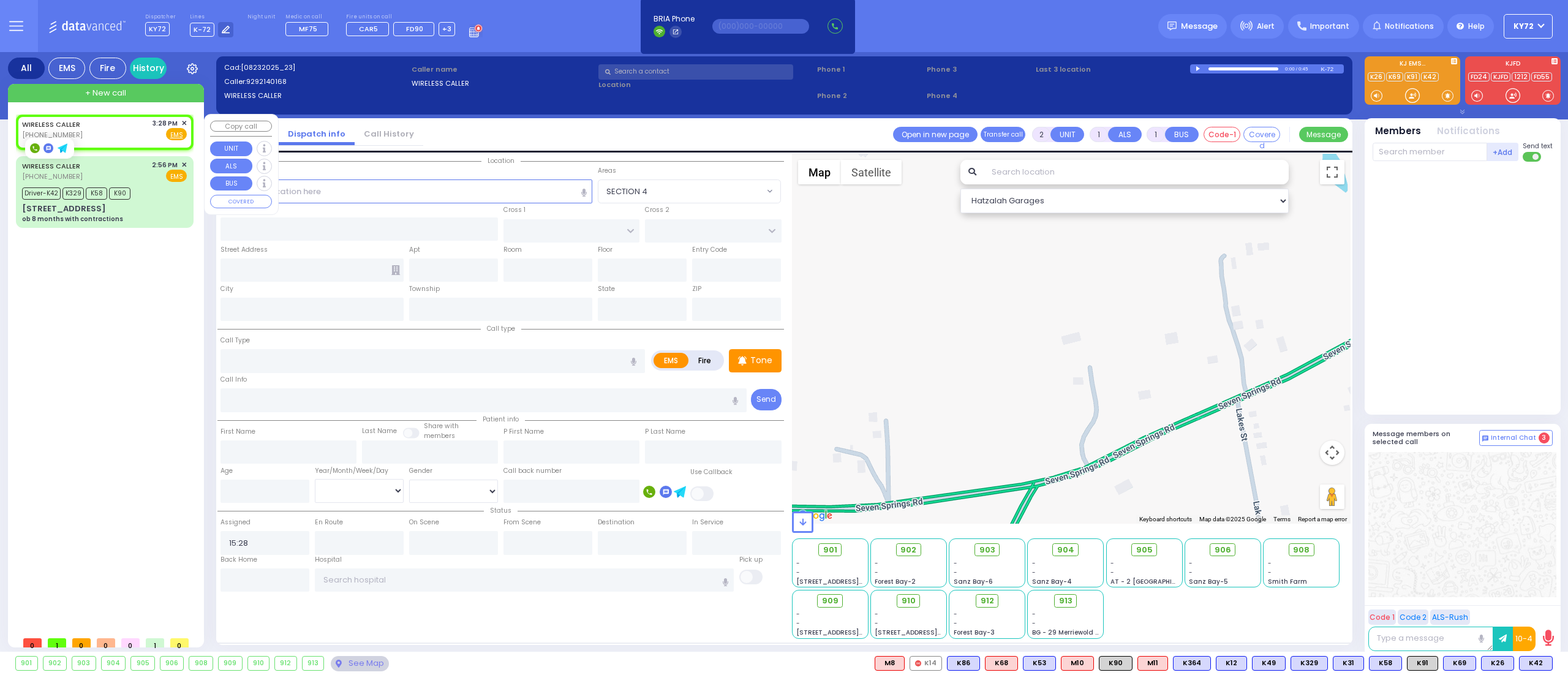
click at [133, 134] on div "WIRELESS CALLER (929) 214-0168 3:28 PM ✕ Fire EMS" at bounding box center [104, 129] width 165 height 22
click at [108, 97] on span "+ New call" at bounding box center [105, 92] width 41 height 12
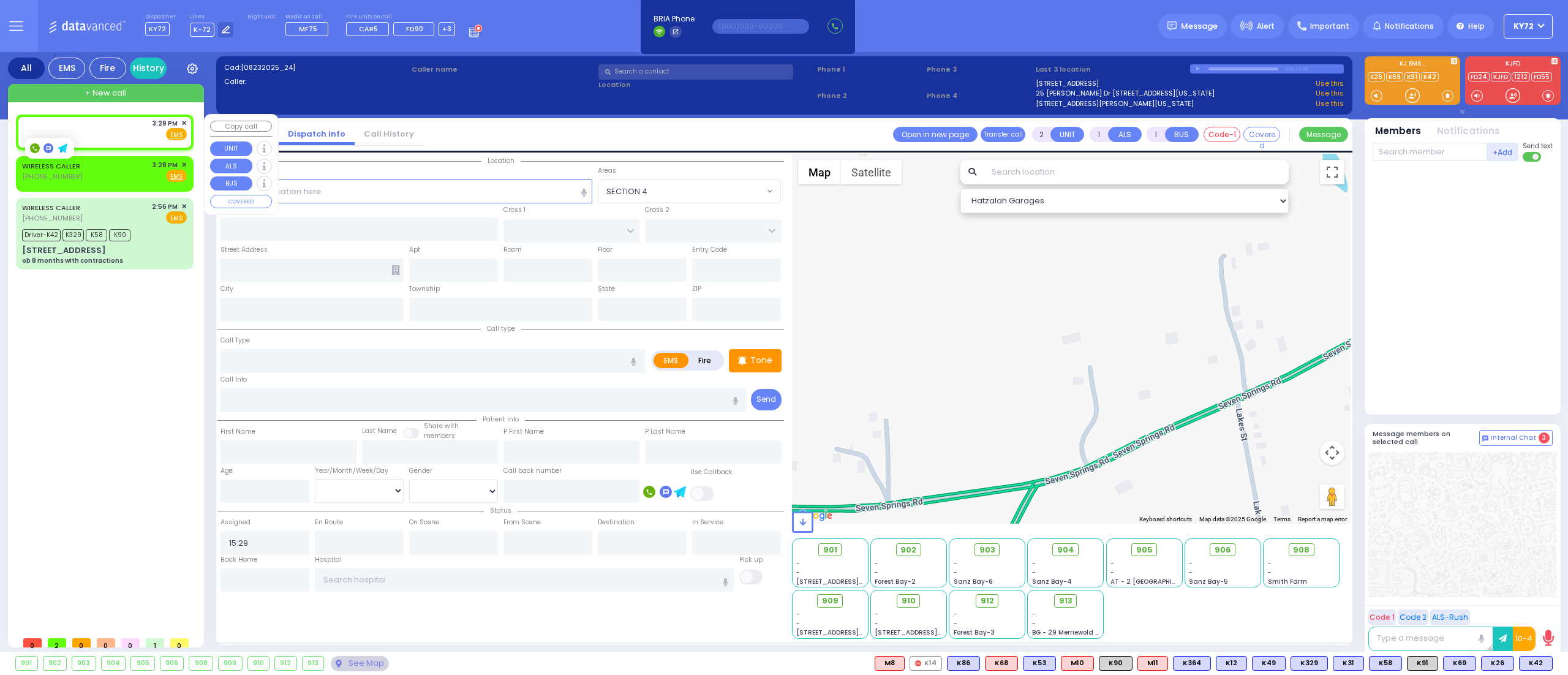
click at [123, 133] on div "3:29 PM ✕ Fire EMS" at bounding box center [104, 129] width 165 height 22
click at [387, 196] on input "text" at bounding box center [406, 191] width 373 height 23
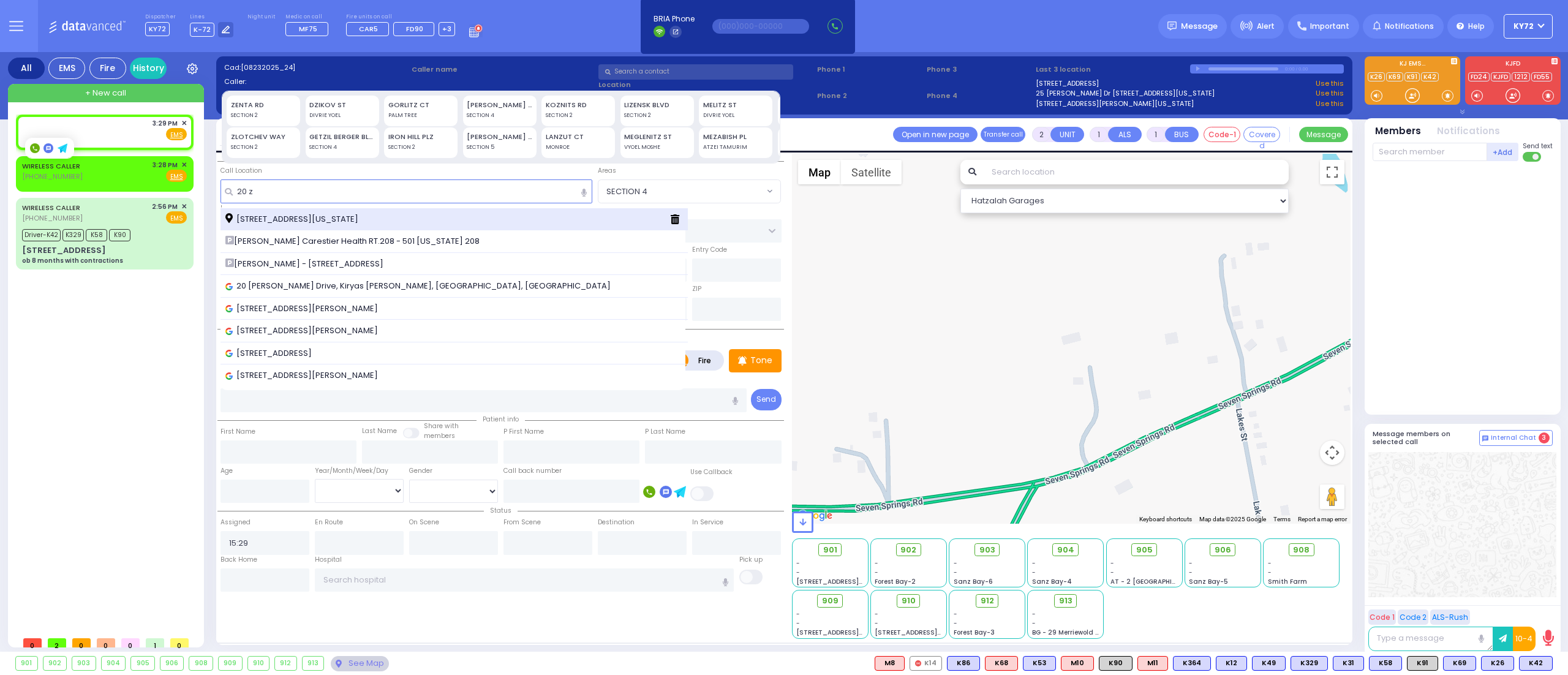
click at [363, 216] on span "20 Zenta Road Monroe New York 10950" at bounding box center [293, 219] width 138 height 12
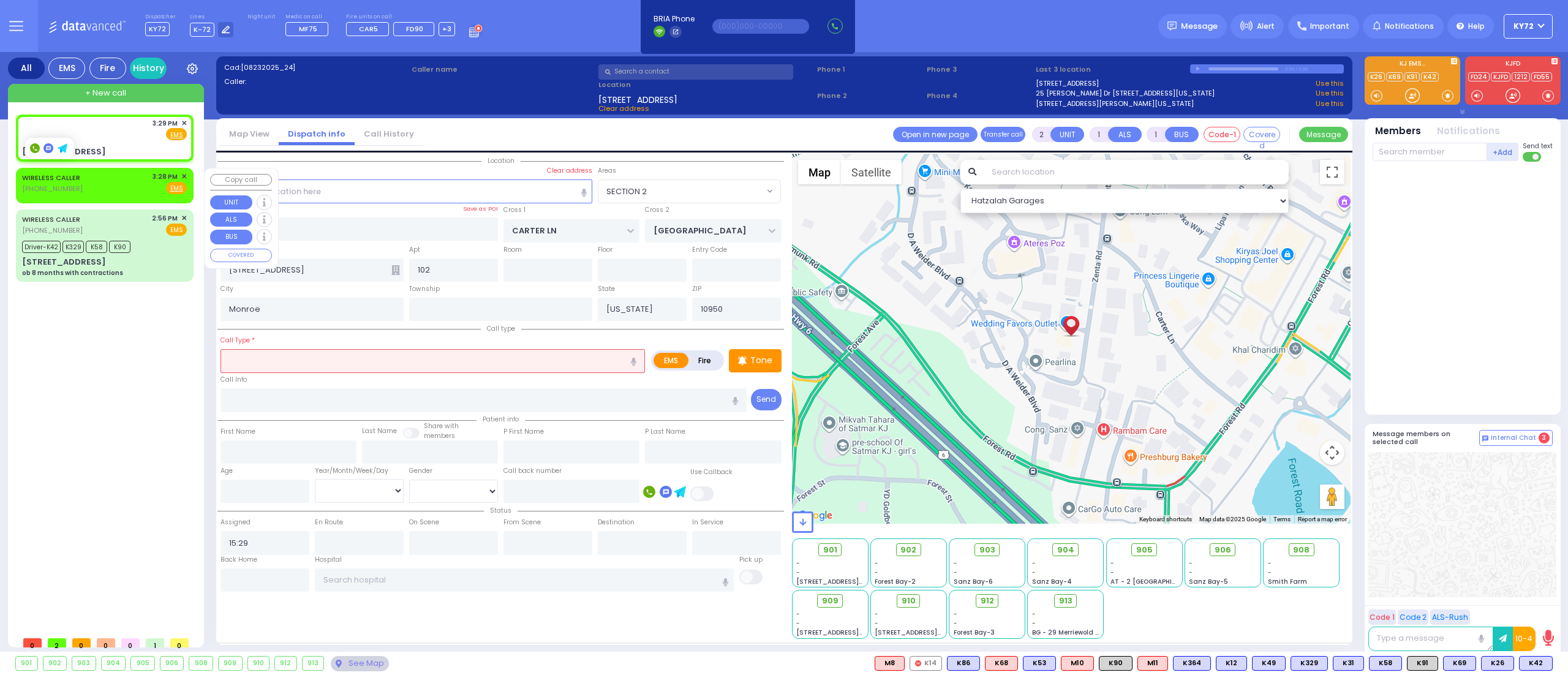
click at [108, 191] on div "WIRELESS CALLER (929) 214-0168 3:28 PM ✕ Fire EMS" at bounding box center [104, 182] width 165 height 22
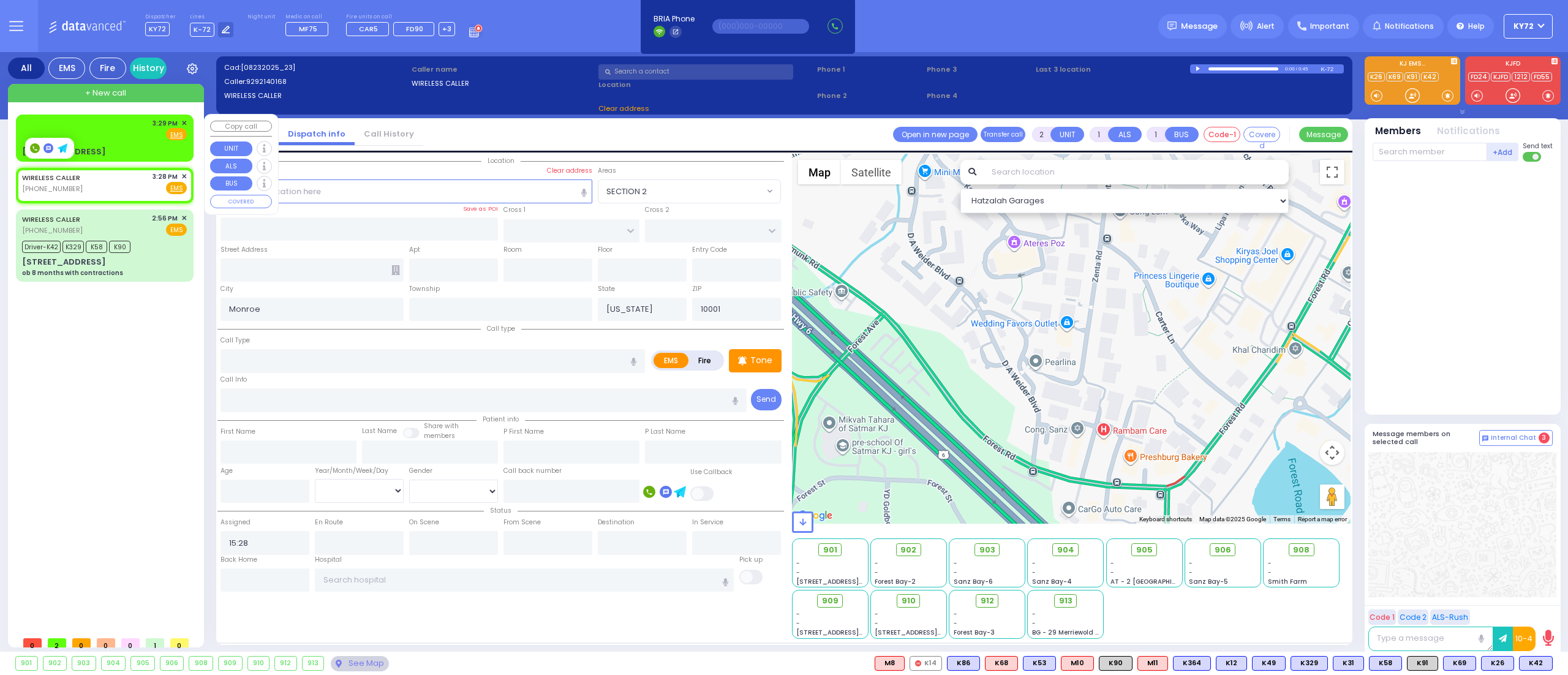
click at [107, 132] on div "3:29 PM ✕ Fire EMS" at bounding box center [104, 129] width 165 height 22
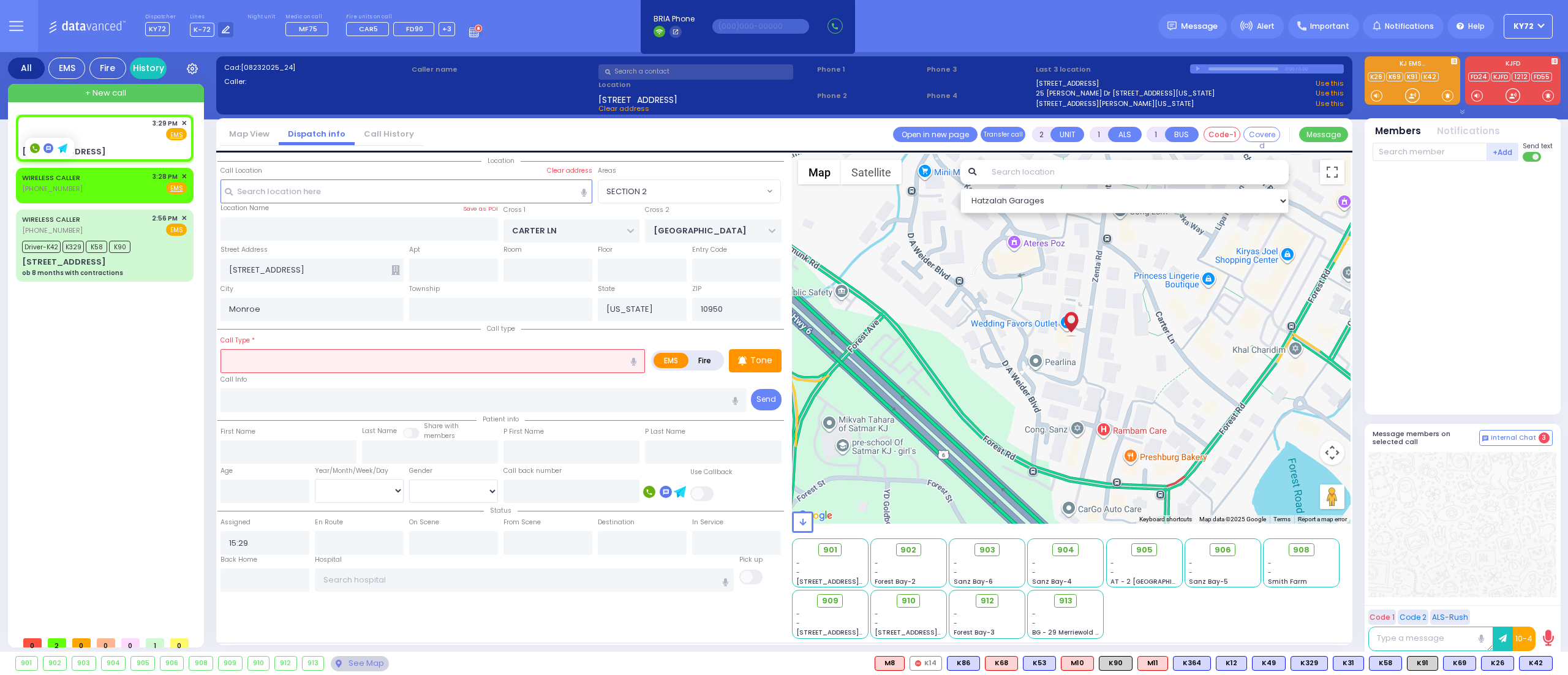
click at [483, 255] on div "Apt" at bounding box center [453, 262] width 94 height 39
click at [475, 269] on input "text" at bounding box center [453, 270] width 89 height 23
click at [353, 372] on input "text" at bounding box center [432, 361] width 424 height 23
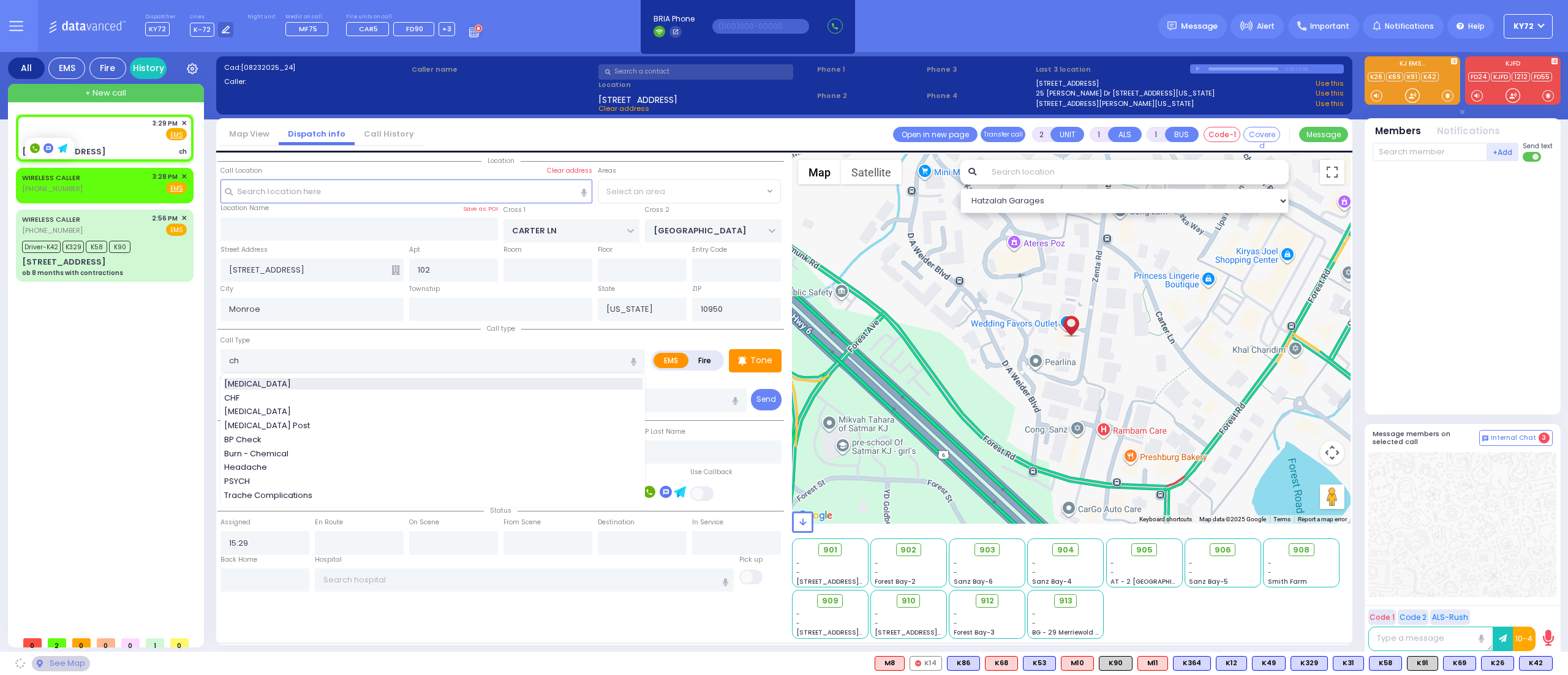
click at [309, 384] on div "[MEDICAL_DATA]" at bounding box center [433, 383] width 418 height 12
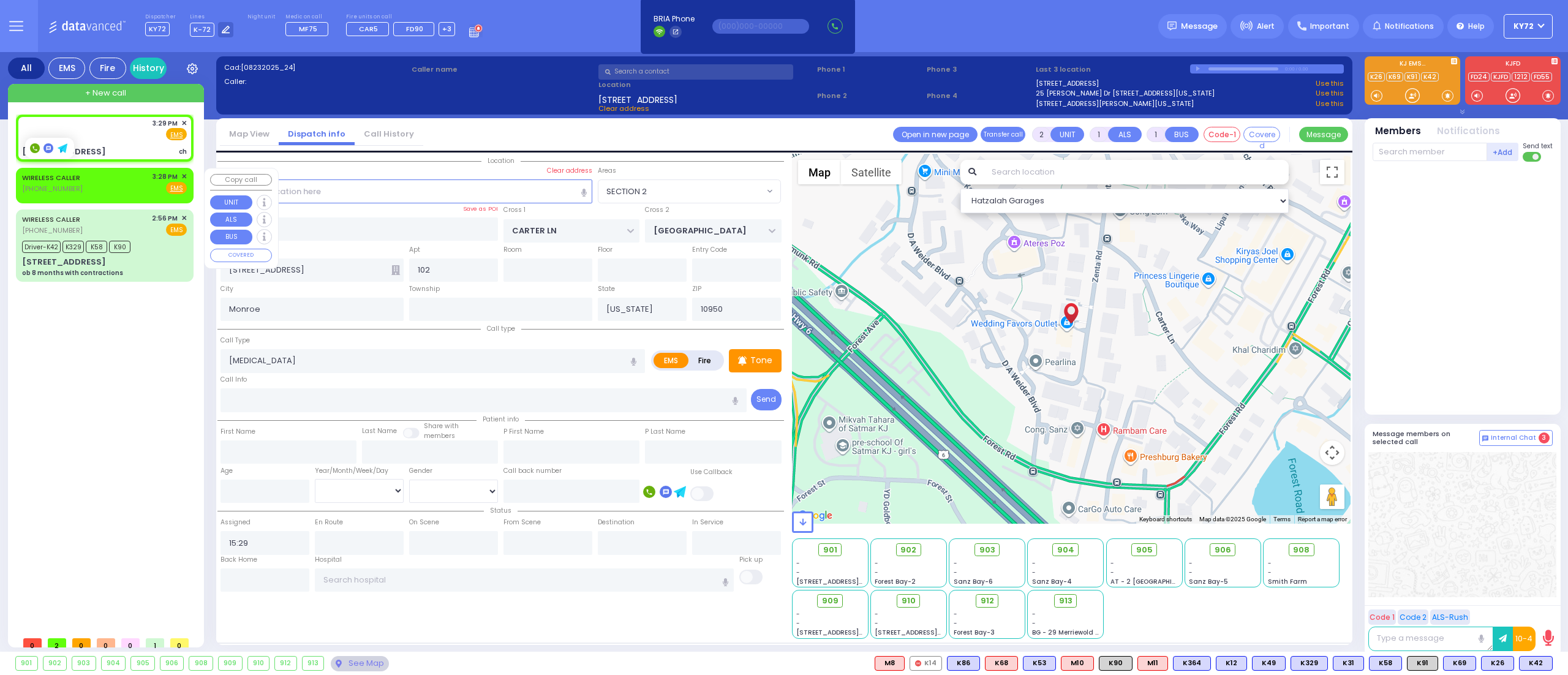
click at [52, 176] on link "WIRELESS CALLER" at bounding box center [51, 178] width 58 height 10
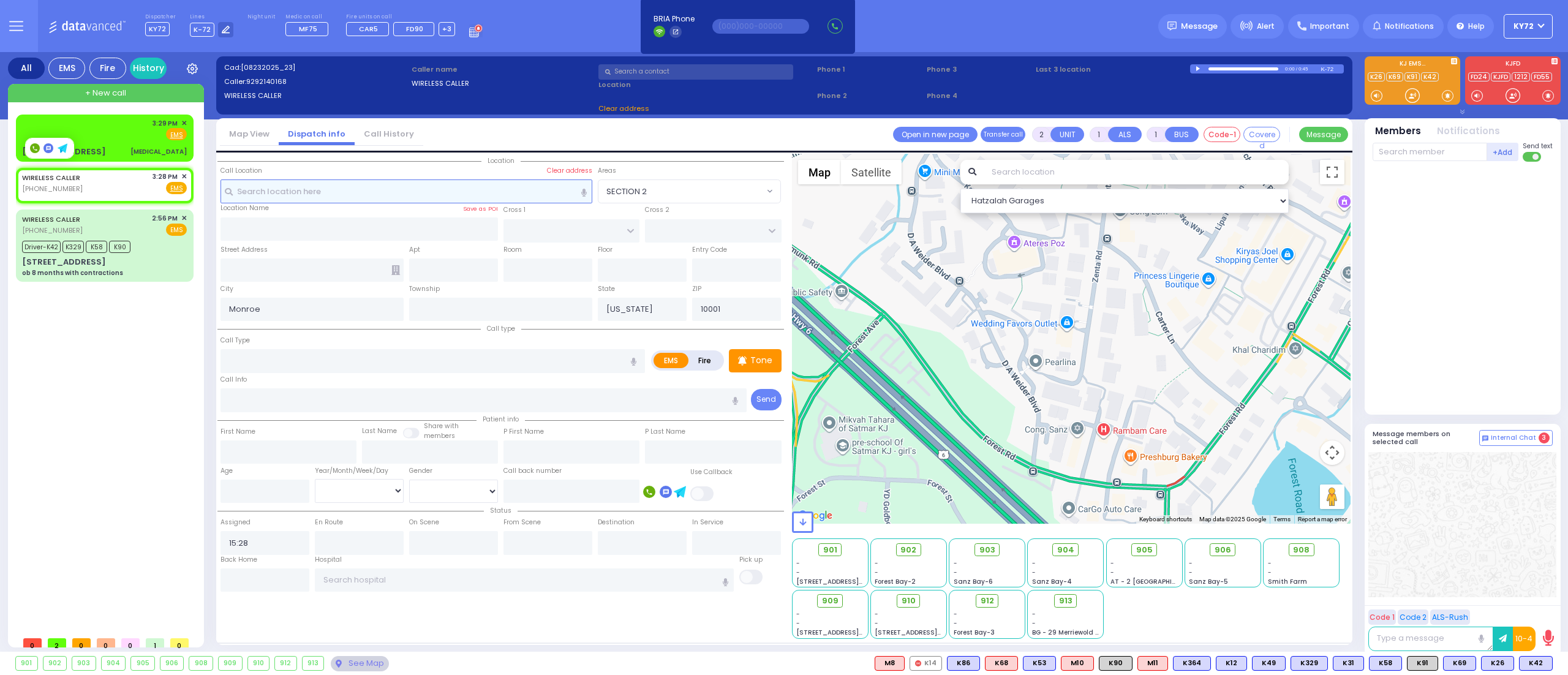
click at [528, 190] on input "text" at bounding box center [406, 191] width 373 height 23
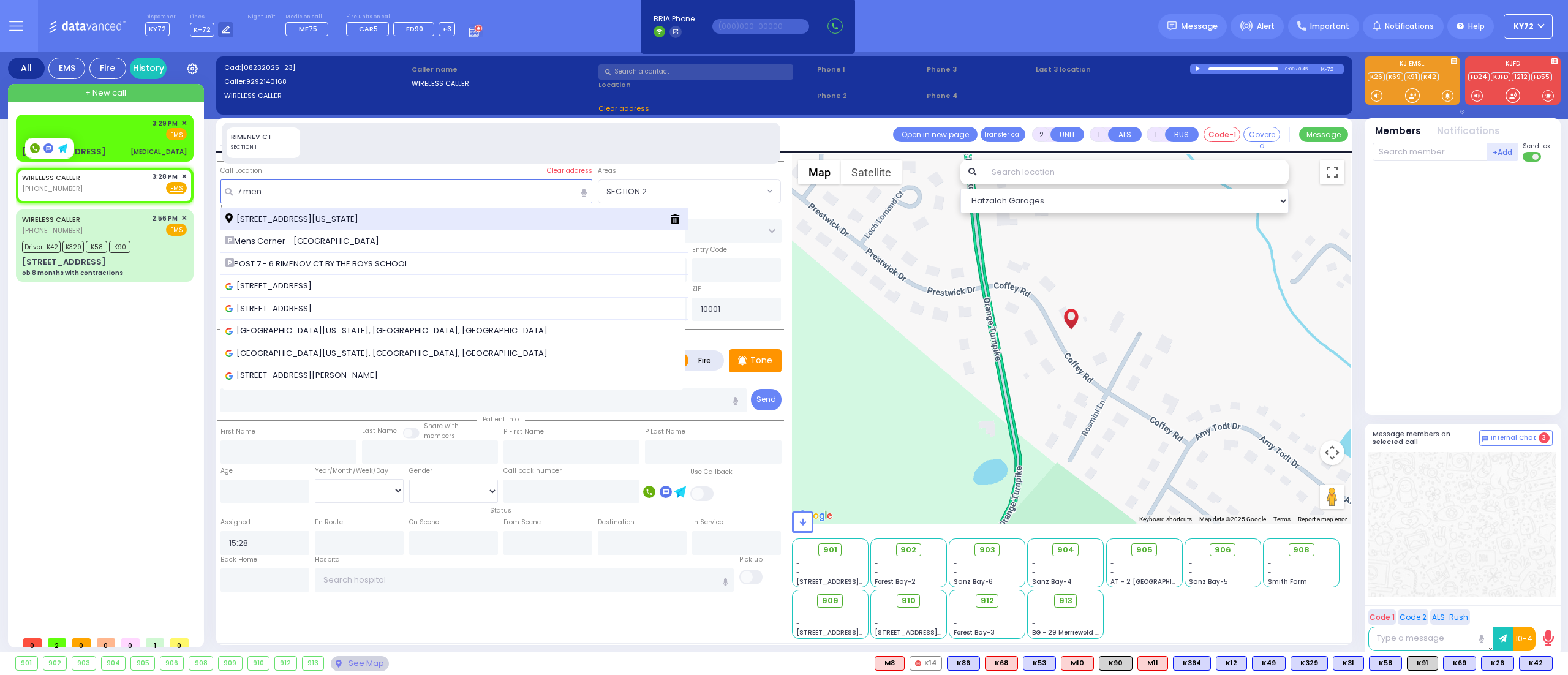
click at [453, 210] on div "7 Menayas Court Washingtonville New York 10992" at bounding box center [453, 219] width 468 height 22
click at [446, 219] on div "7 Menayas Court Washingtonville New York 10992" at bounding box center [443, 219] width 435 height 12
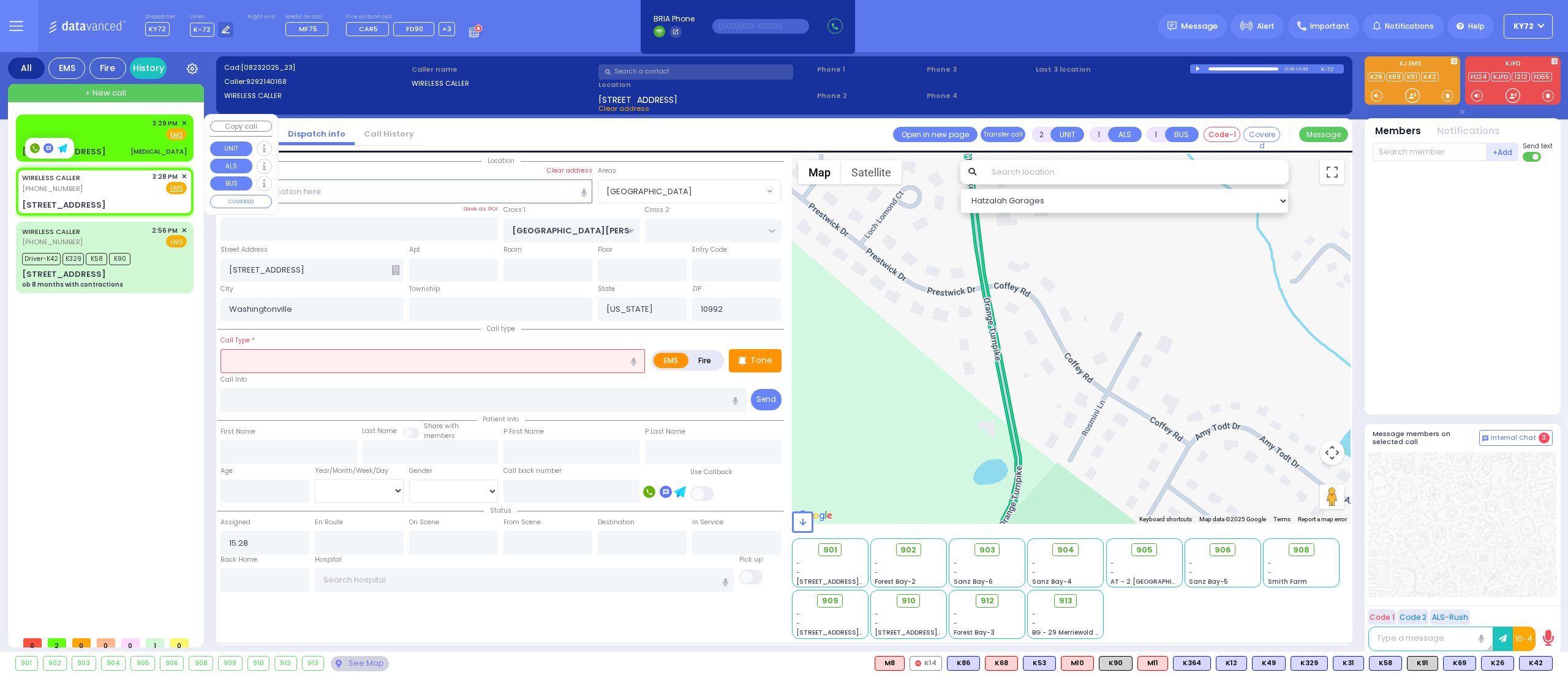
click at [112, 146] on div "20 Zenta Road 102 Chest Pain" at bounding box center [104, 152] width 165 height 12
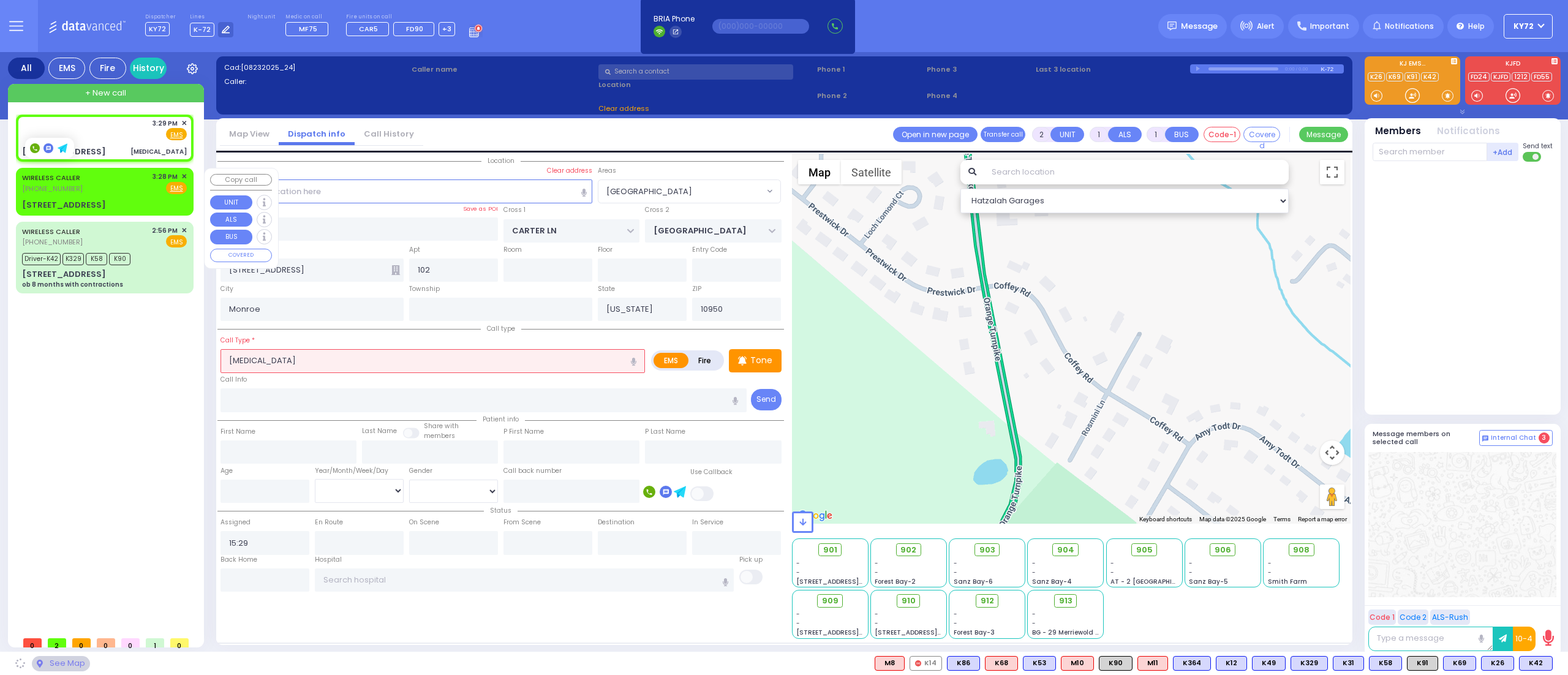
click at [130, 188] on div "WIRELESS CALLER (929) 214-0168 3:28 PM ✕ Fire EMS" at bounding box center [104, 182] width 165 height 22
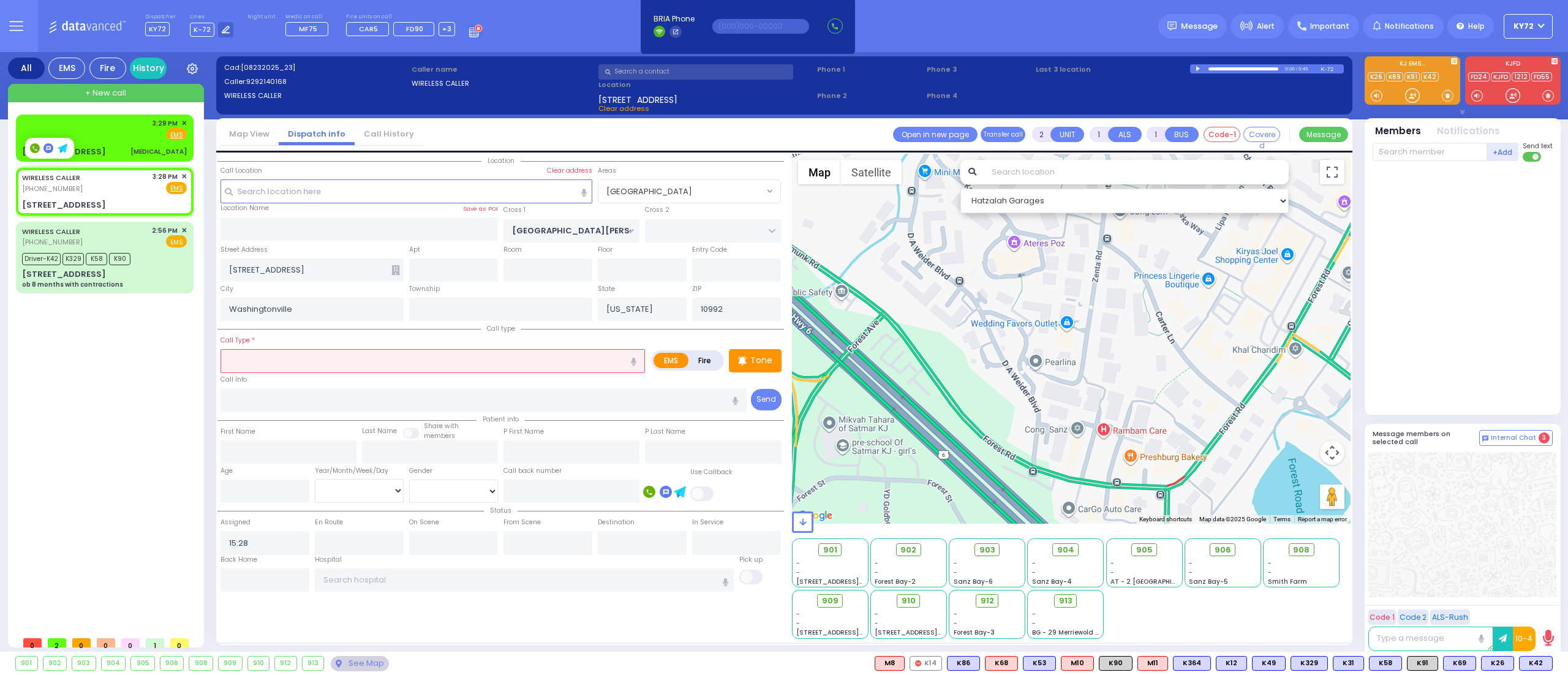
click at [298, 358] on input "text" at bounding box center [432, 361] width 424 height 23
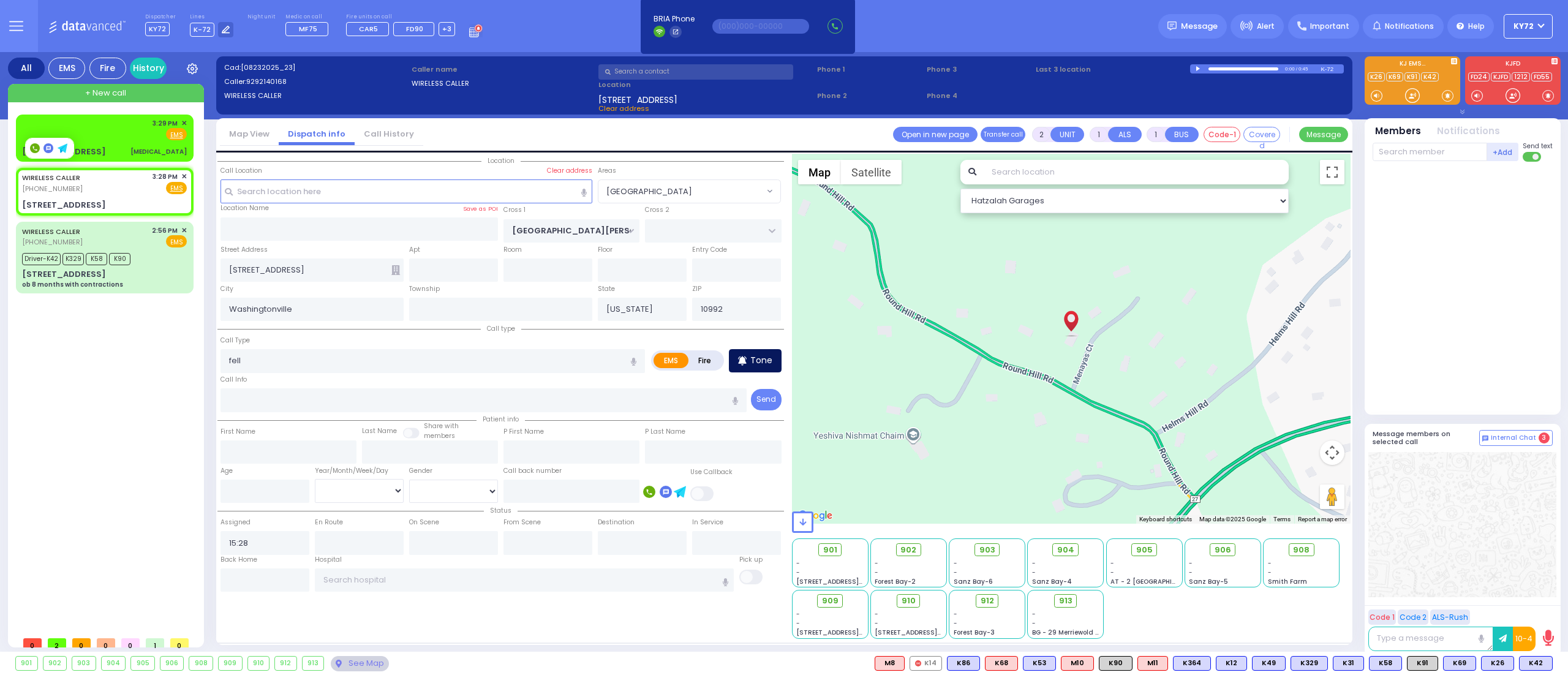
click at [767, 368] on div "Tone" at bounding box center [754, 361] width 53 height 23
click at [1415, 99] on div at bounding box center [1412, 95] width 13 height 12
click at [82, 183] on div "[PHONE_NUMBER]" at bounding box center [53, 188] width 63 height 10
click at [133, 132] on div "3:29 PM ✕ Fire EMS" at bounding box center [104, 129] width 165 height 22
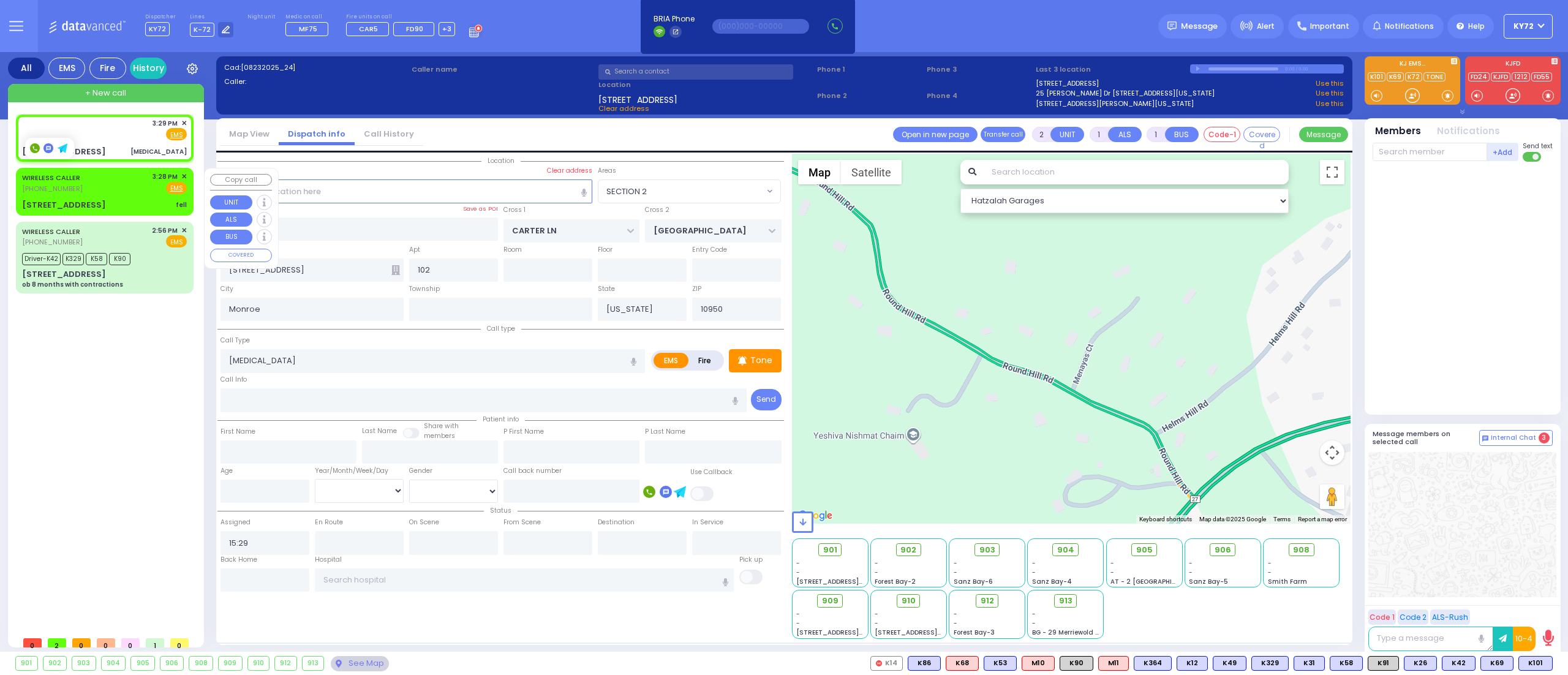
click at [118, 193] on div "WIRELESS CALLER (929) 214-0168 3:28 PM ✕ Fire EMS" at bounding box center [104, 182] width 165 height 22
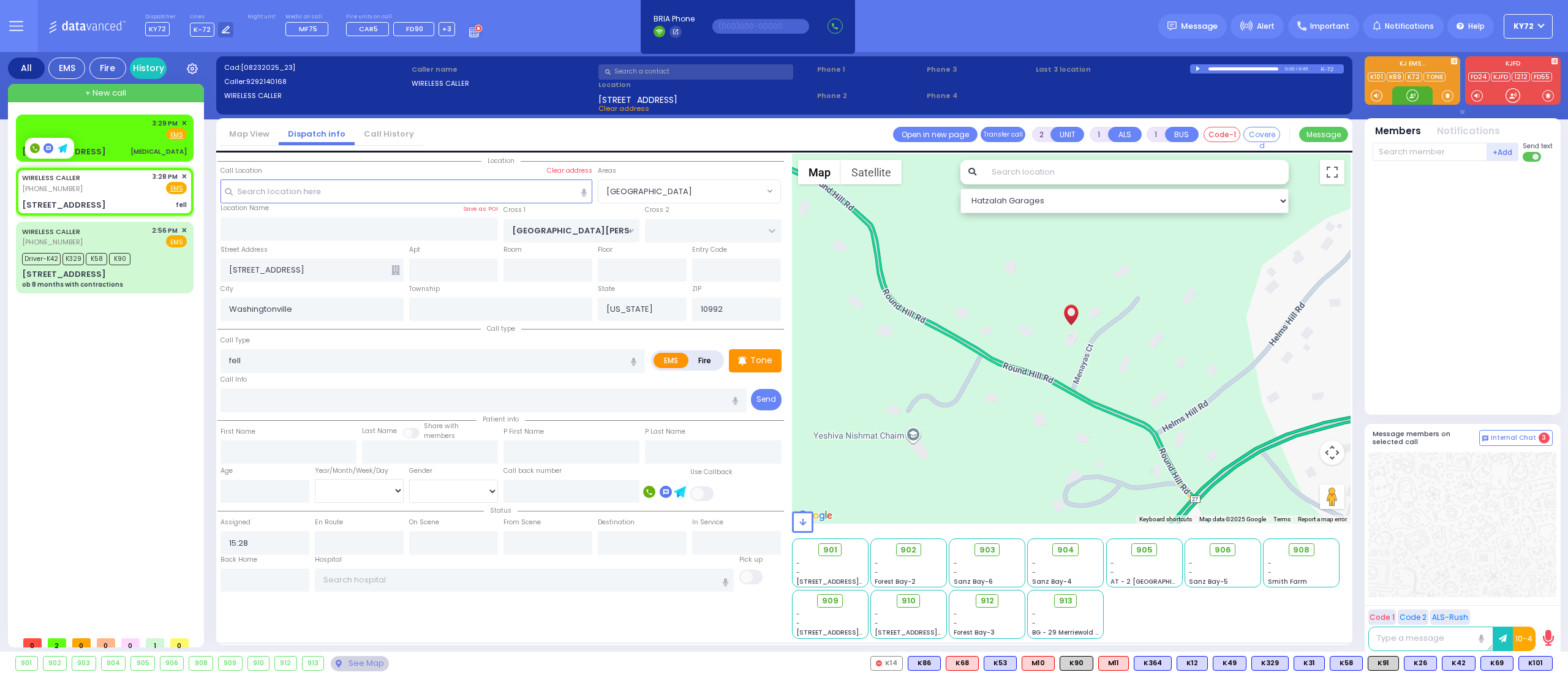
click at [1407, 93] on div at bounding box center [1412, 95] width 13 height 12
click at [1412, 98] on div at bounding box center [1412, 95] width 13 height 12
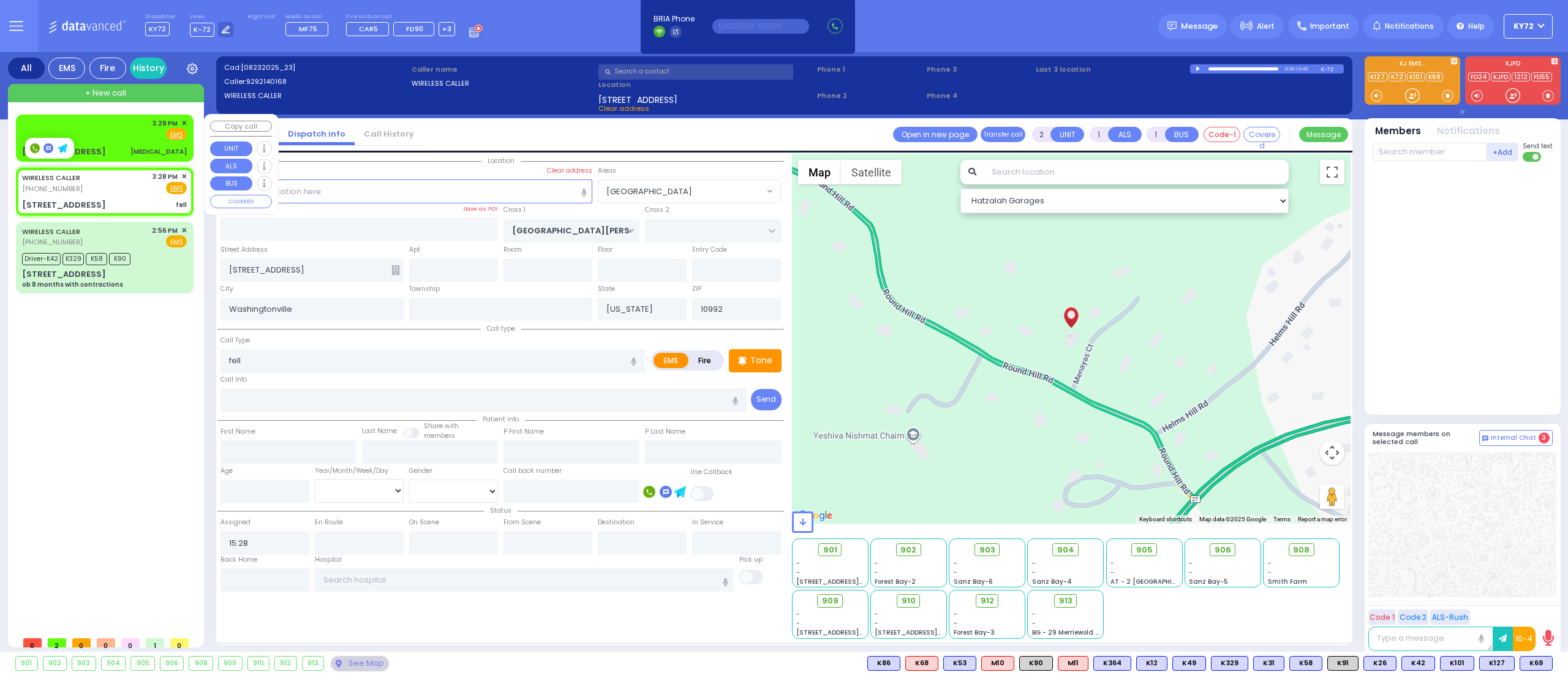
click at [119, 132] on div "3:29 PM ✕ Fire EMS" at bounding box center [104, 129] width 165 height 22
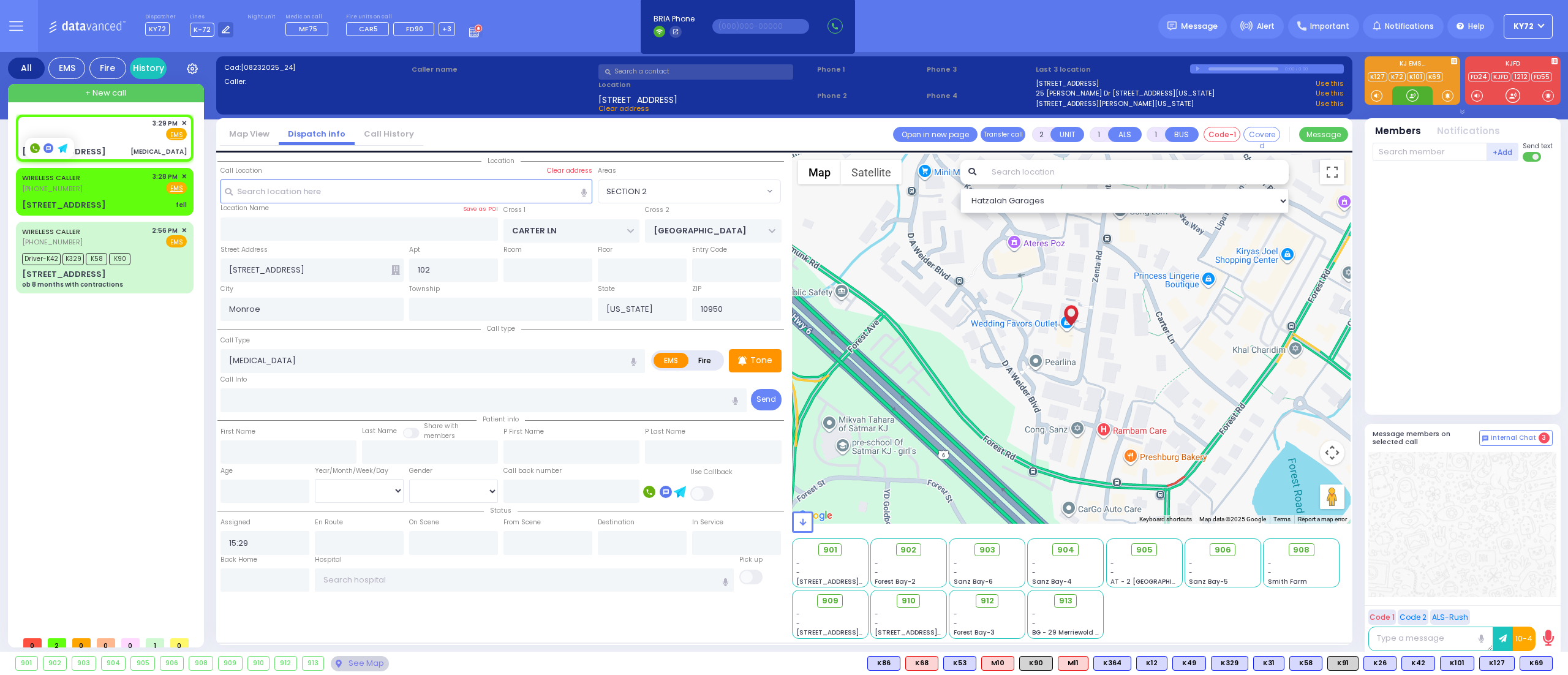
click at [1412, 92] on div at bounding box center [1412, 95] width 13 height 12
click at [1410, 99] on div at bounding box center [1412, 95] width 13 height 12
click at [123, 143] on div "3:29 PM ✕ Fire EMS" at bounding box center [104, 138] width 173 height 43
click at [1527, 654] on div "901 902 903 904 905 906" at bounding box center [784, 663] width 1568 height 23
click at [0, 0] on span "K127" at bounding box center [0, 0] width 0 height 0
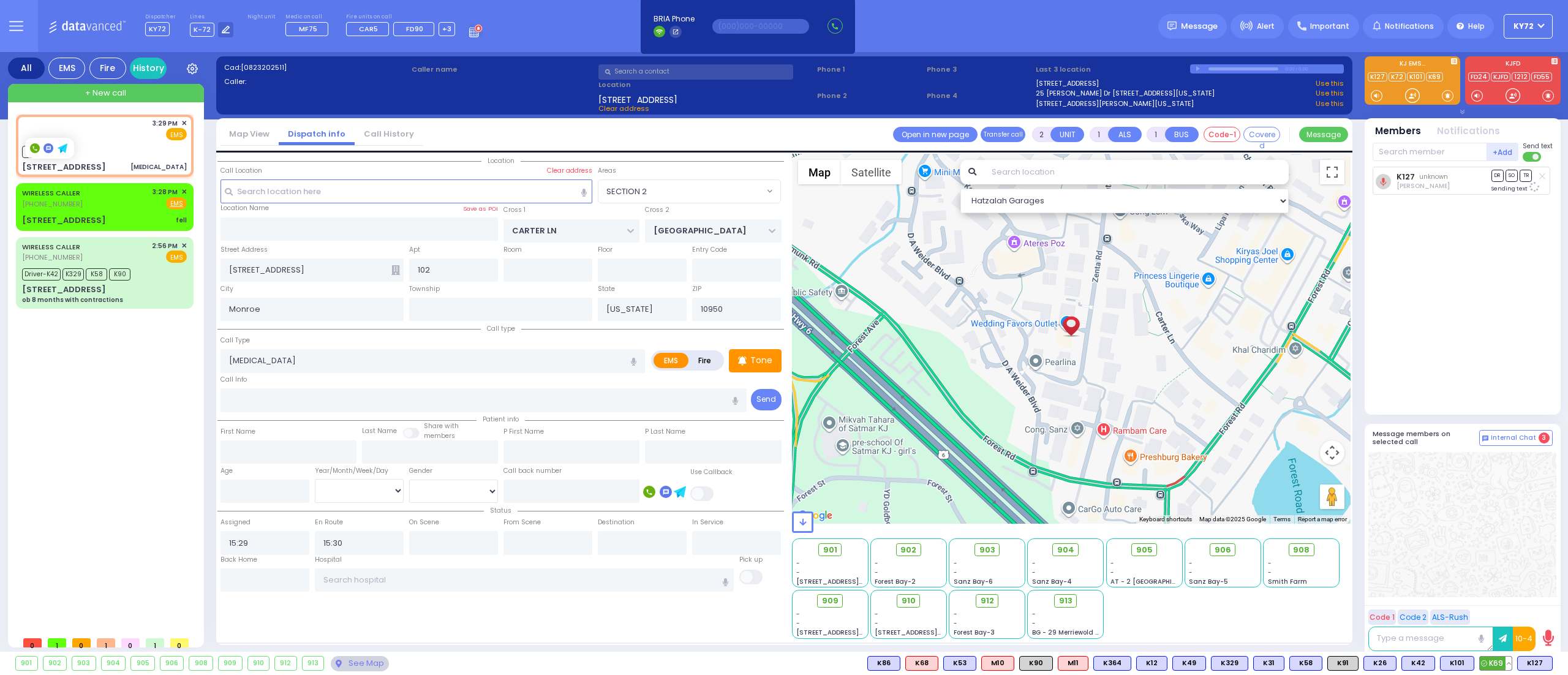
click at [1490, 666] on span "K69" at bounding box center [1495, 663] width 32 height 13
click at [1410, 95] on div at bounding box center [1412, 95] width 13 height 12
click at [84, 210] on div "WIRELESS CALLER (929) 214-0168 3:28 PM ✕ Fire EMS fell" at bounding box center [104, 207] width 173 height 43
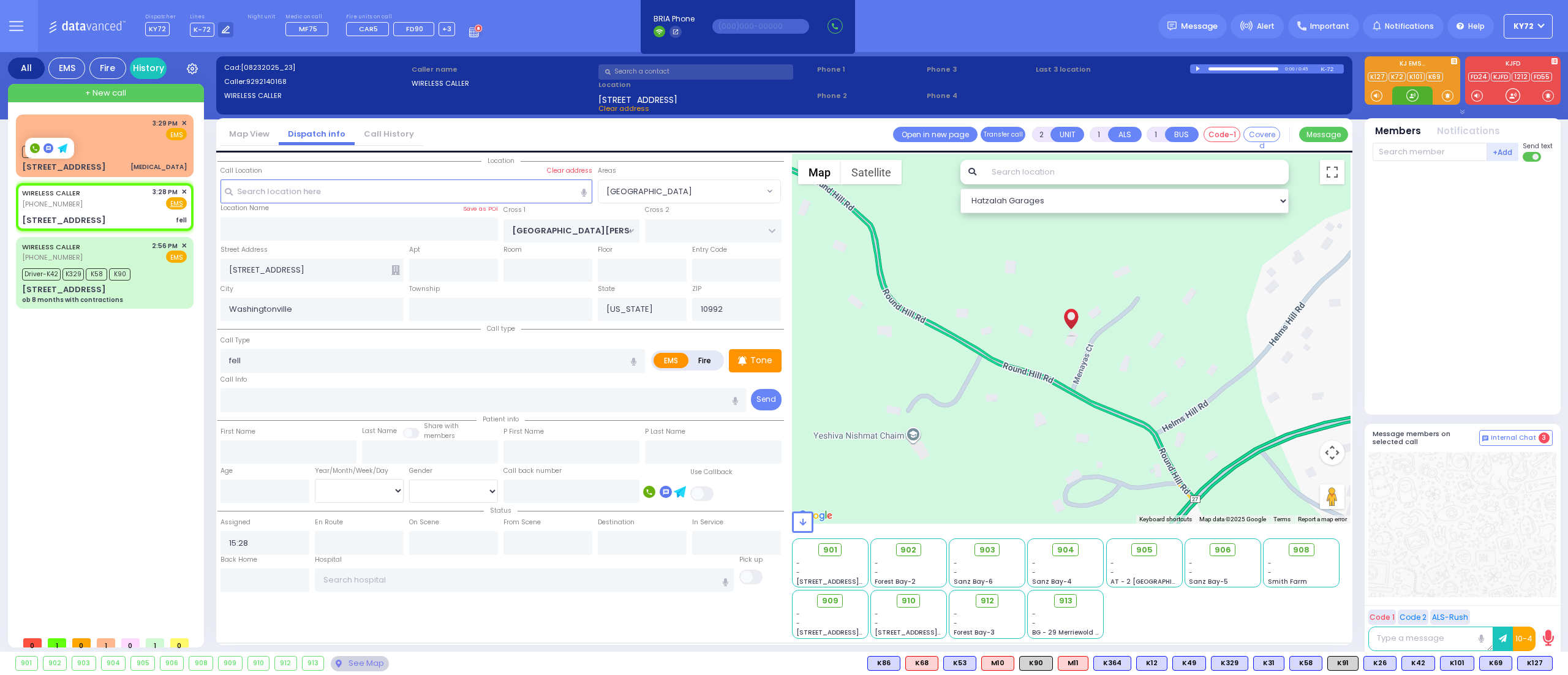
click at [1411, 98] on div at bounding box center [1412, 95] width 13 height 12
click at [114, 195] on div "WIRELESS CALLER (929) 214-0168 3:28 PM ✕ Fire EMS" at bounding box center [104, 198] width 165 height 22
click at [1450, 668] on span "K101" at bounding box center [1457, 663] width 33 height 13
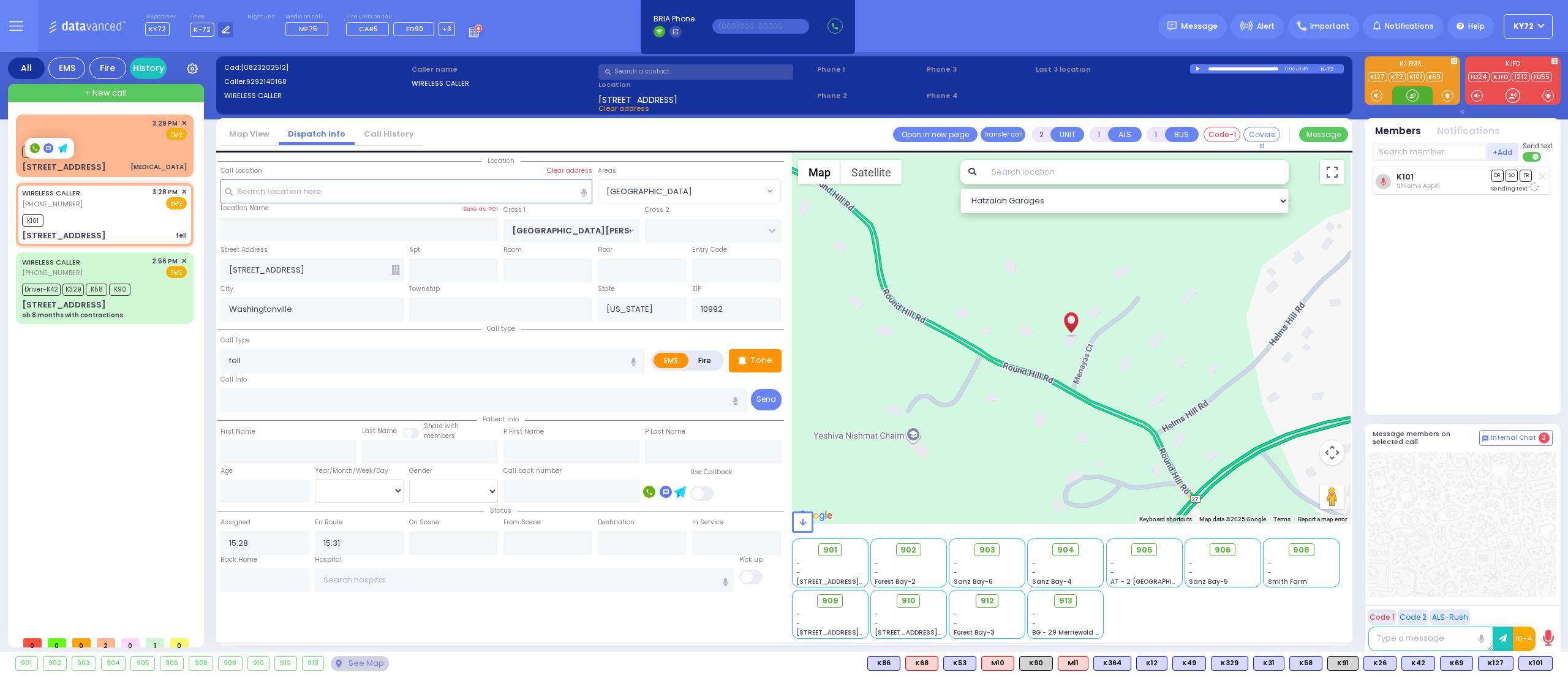
click at [1411, 96] on div at bounding box center [1412, 95] width 13 height 12
click at [115, 149] on div "K127 K69" at bounding box center [104, 150] width 165 height 15
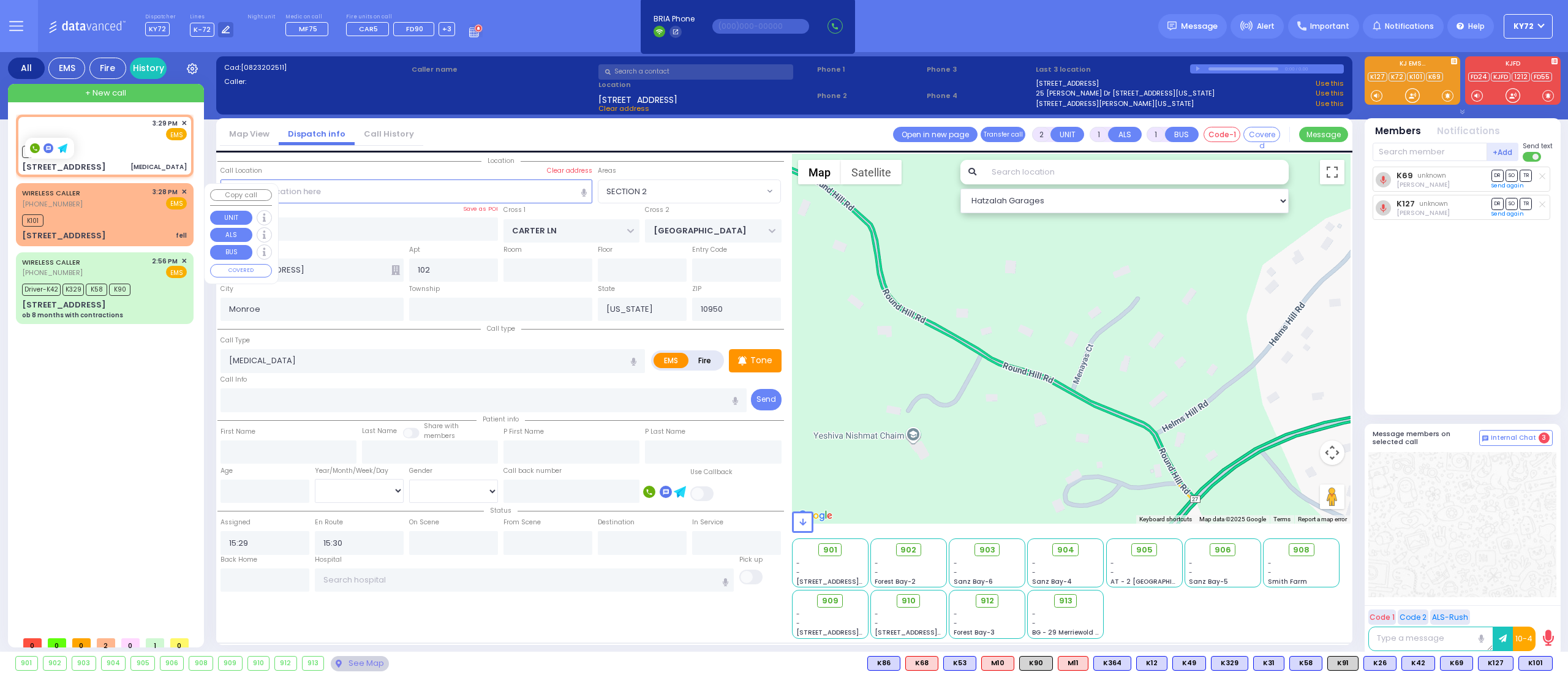
click at [113, 210] on div "WIRELESS CALLER (929) 214-0168 3:28 PM ✕ EMS K101 fell" at bounding box center [104, 214] width 173 height 59
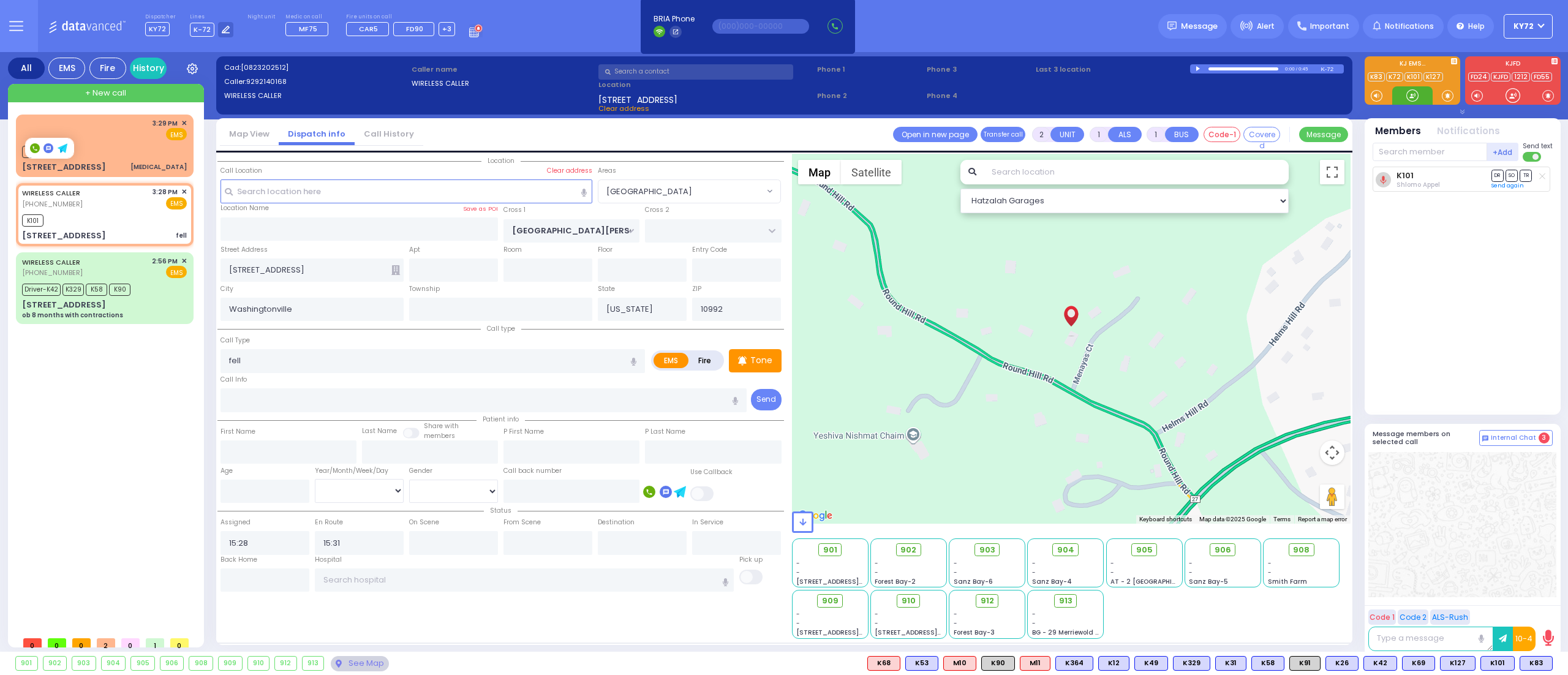
click at [1409, 94] on div at bounding box center [1412, 95] width 13 height 12
click at [135, 95] on div "+ New call" at bounding box center [106, 93] width 196 height 18
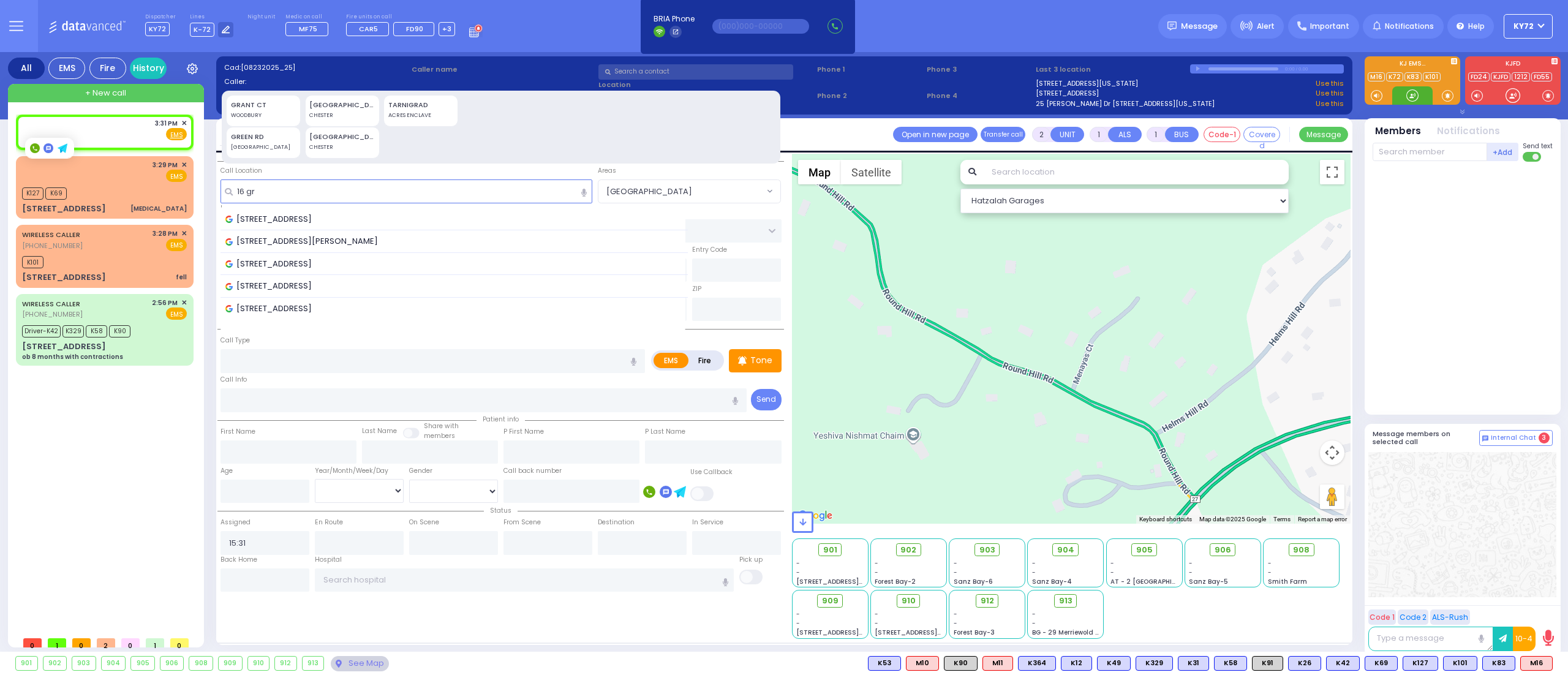
select select
click at [1410, 93] on div at bounding box center [1412, 95] width 13 height 12
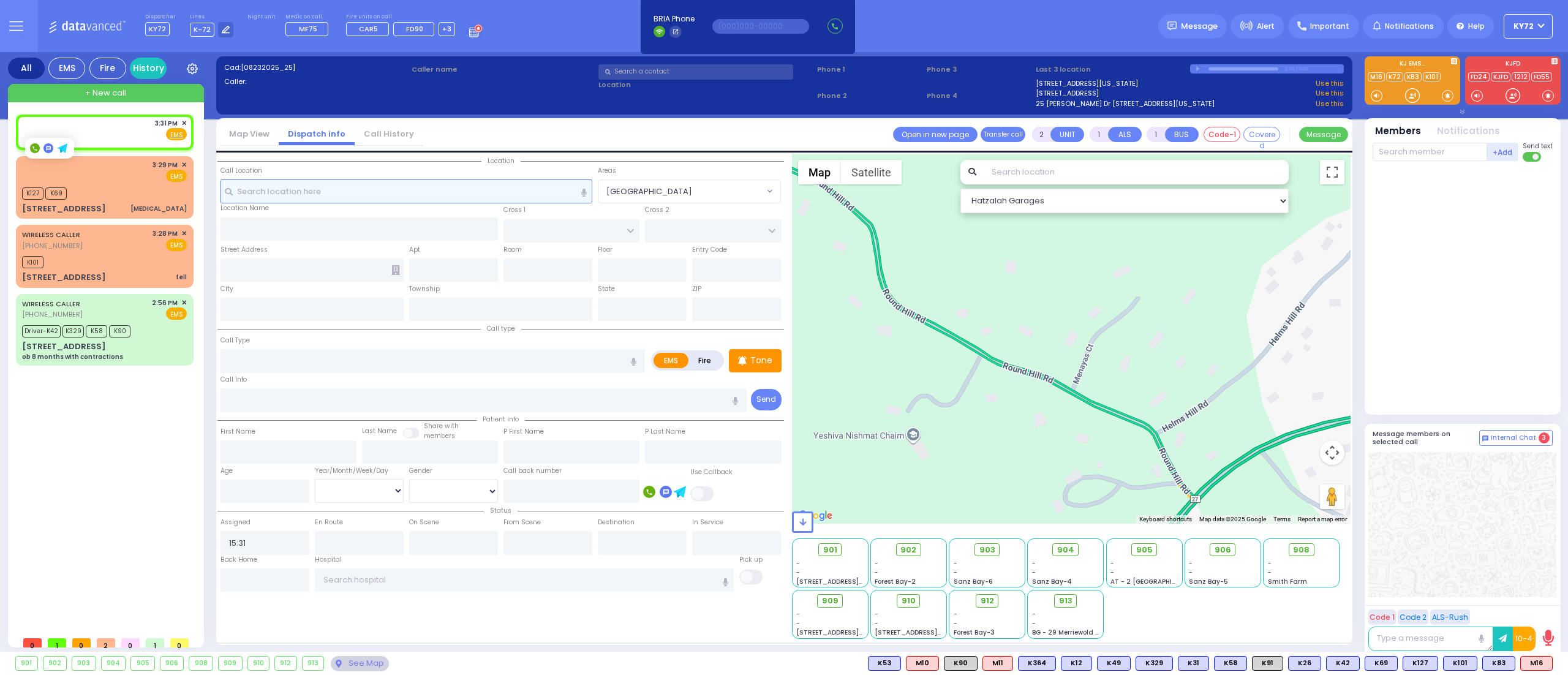
click at [264, 198] on input "text" at bounding box center [406, 191] width 373 height 23
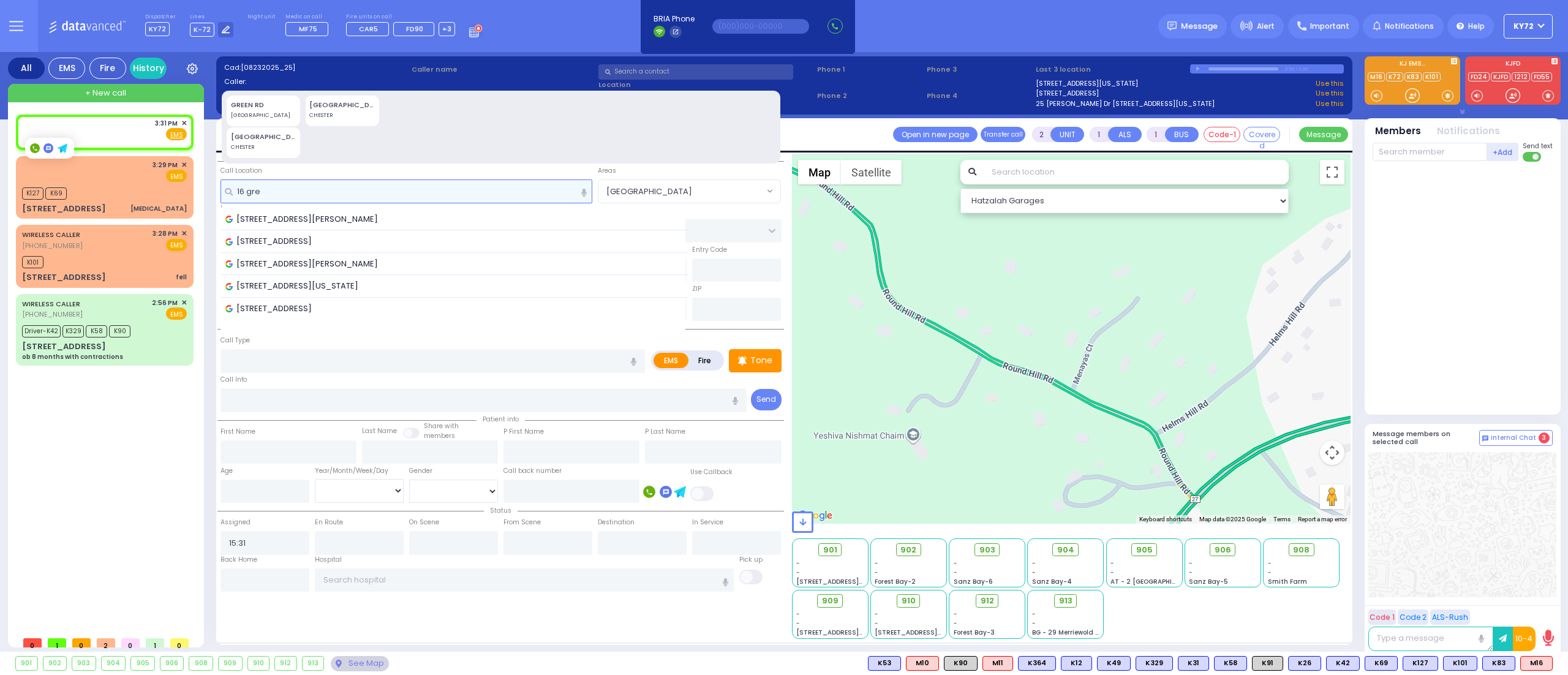
type input "16 gre"
click at [1410, 98] on div at bounding box center [1412, 95] width 13 height 12
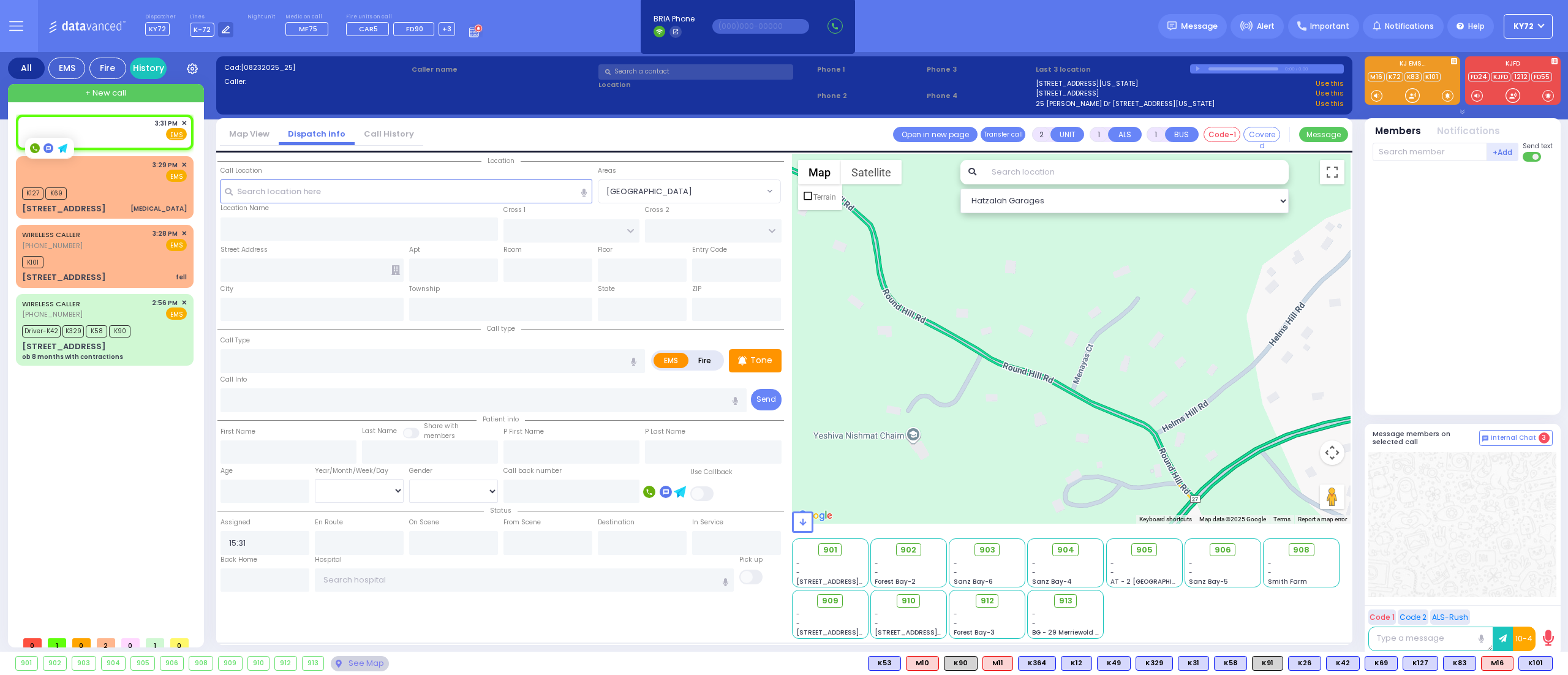
click at [248, 178] on div "Call Location Select a call Clear address" at bounding box center [406, 172] width 373 height 13
click at [260, 183] on input "text" at bounding box center [406, 191] width 373 height 23
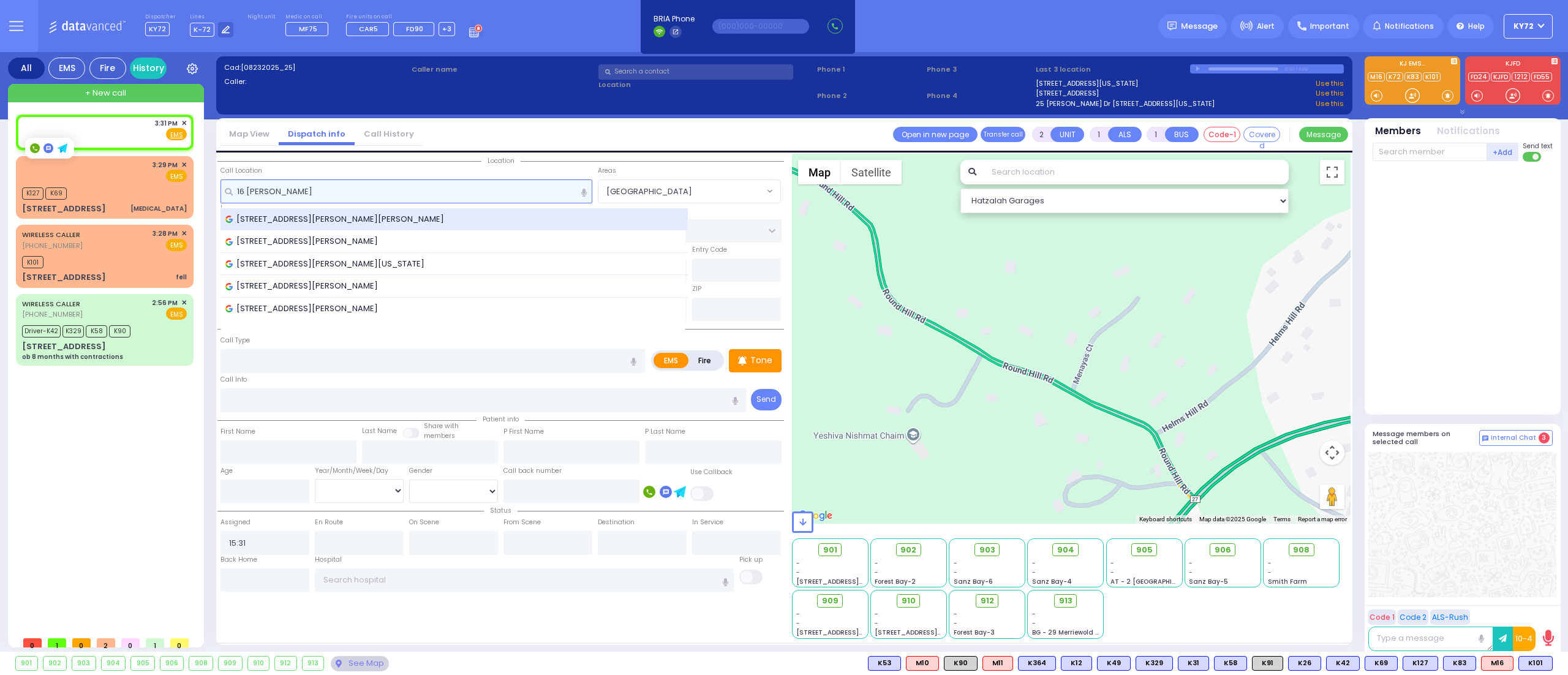
type input "16 [PERSON_NAME]"
click at [349, 220] on span "[STREET_ADDRESS][PERSON_NAME][PERSON_NAME]" at bounding box center [336, 219] width 223 height 12
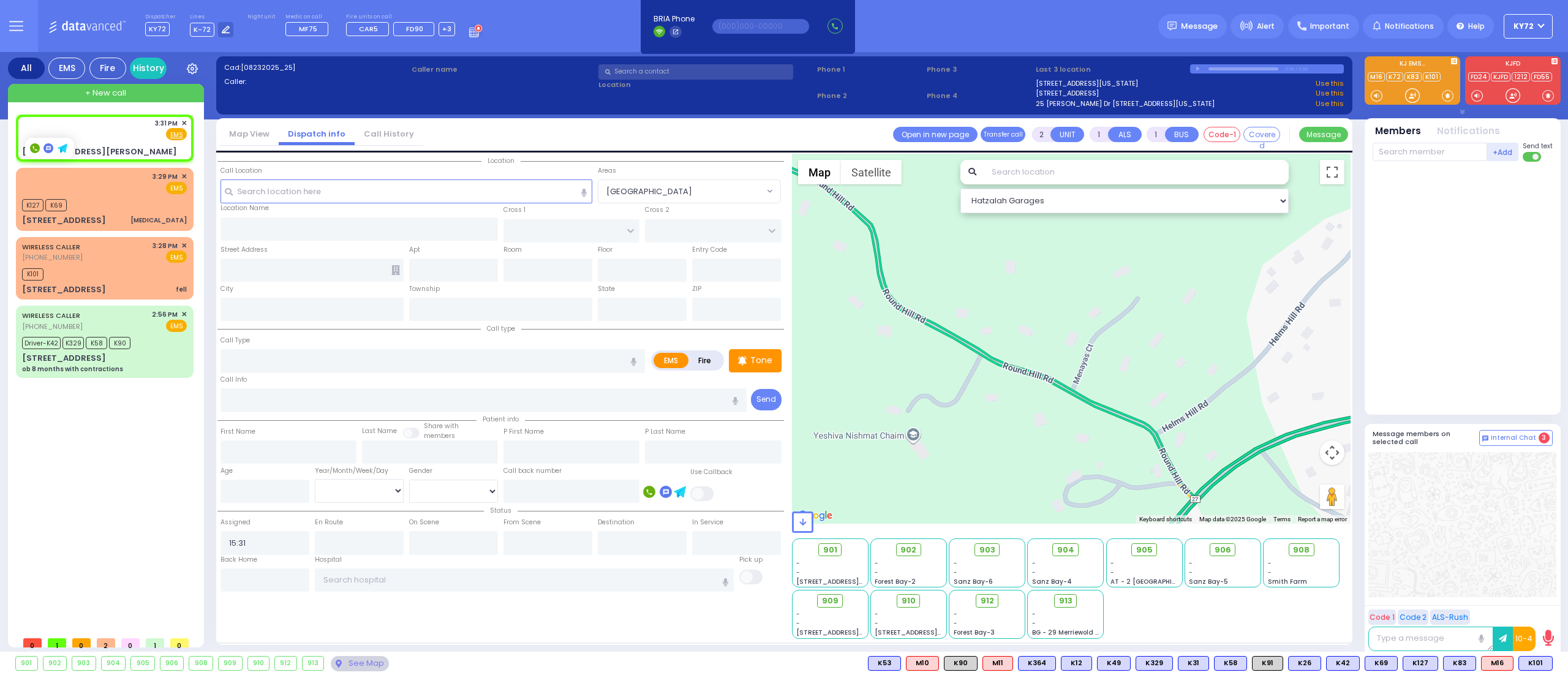
select select
radio input "true"
select select
select select "Hatzalah Garages"
type input "SEARS RD"
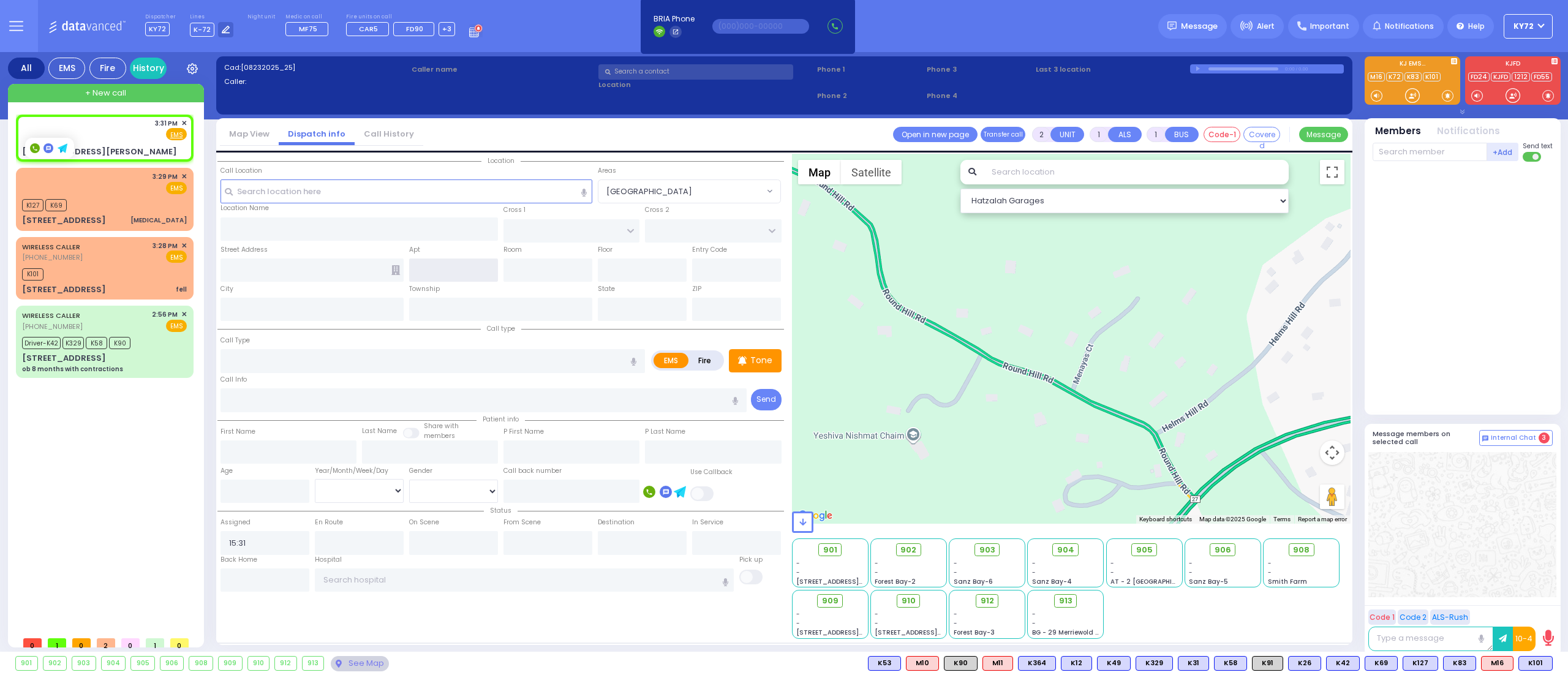
type input "[GEOGRAPHIC_DATA][PERSON_NAME]"
type input "[STREET_ADDRESS][PERSON_NAME]"
type input "Monroe"
type input "[US_STATE]"
type input "10950"
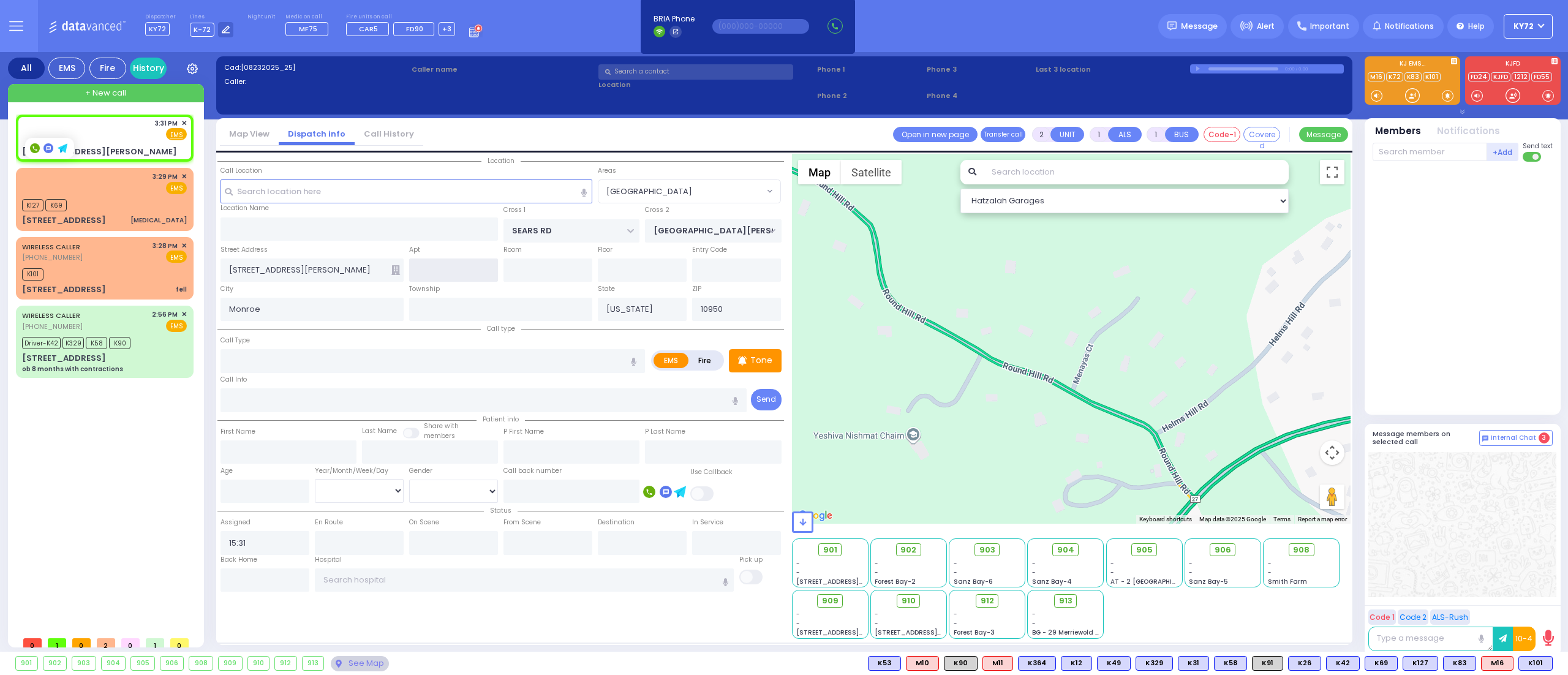
select select "[GEOGRAPHIC_DATA]"
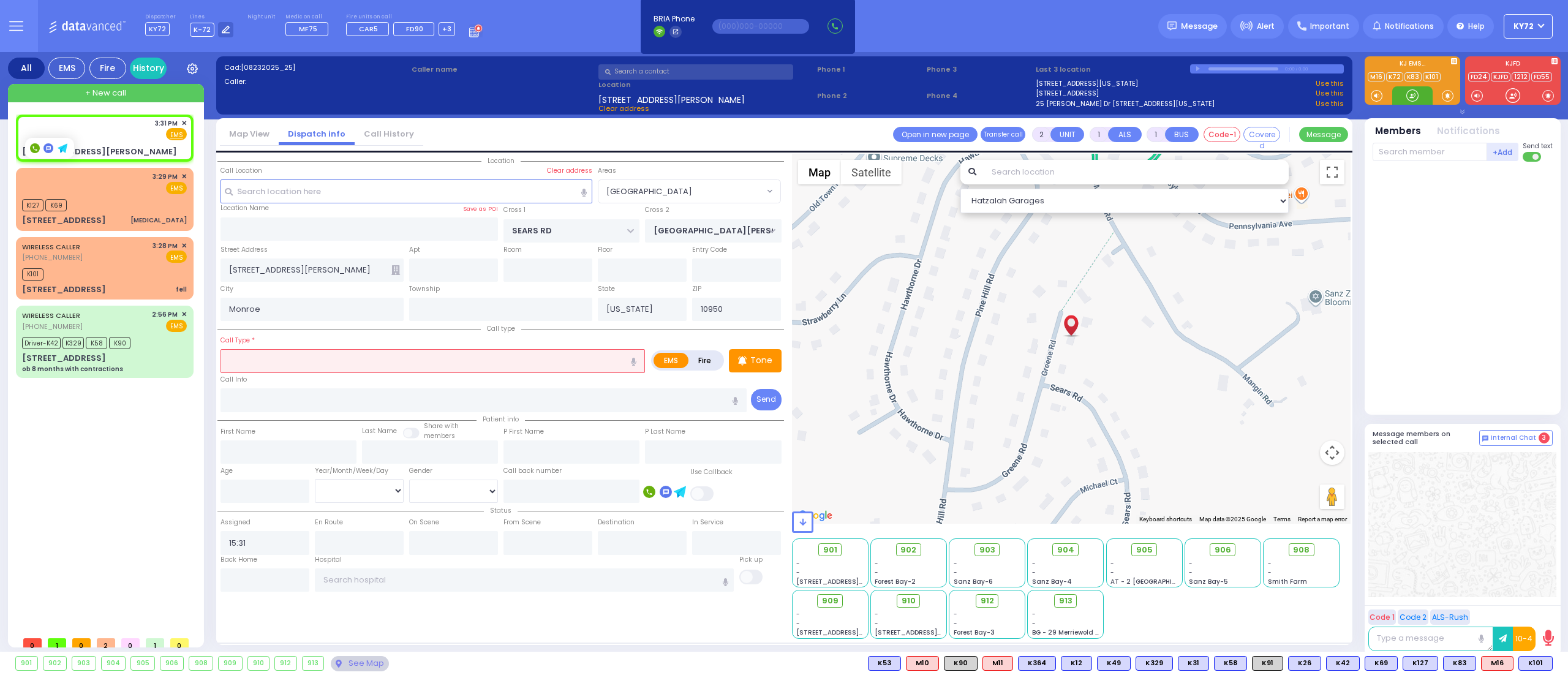
click at [1400, 97] on div at bounding box center [1412, 96] width 40 height 18
click at [378, 348] on div "Call Type *" at bounding box center [432, 352] width 424 height 39
click at [378, 352] on input "text" at bounding box center [432, 361] width 424 height 23
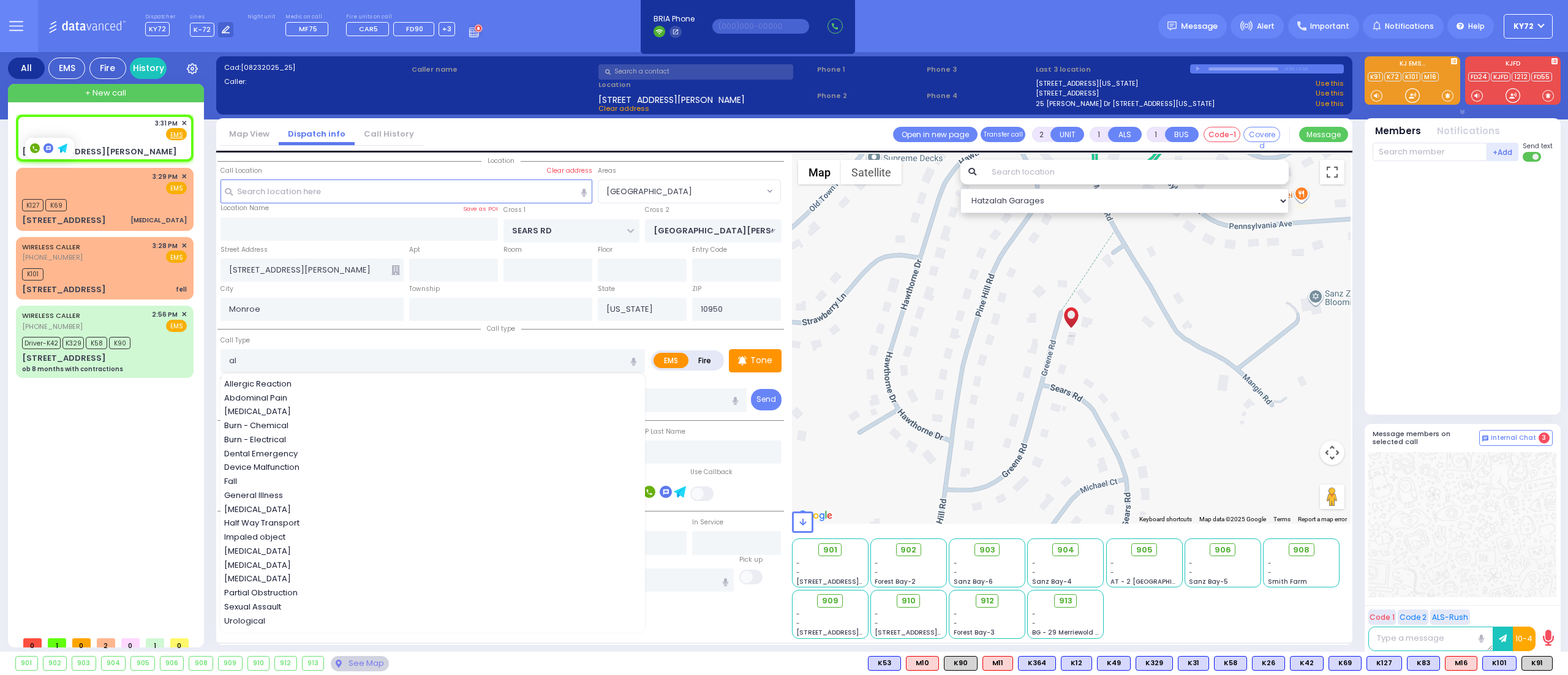
click at [390, 374] on div "Allergic Reaction Abdominal Pain [MEDICAL_DATA] Burn - [MEDICAL_DATA] - Electri…" at bounding box center [432, 502] width 424 height 259
click at [381, 387] on div "Allergic Reaction" at bounding box center [433, 383] width 418 height 12
type input "Allergic Reaction"
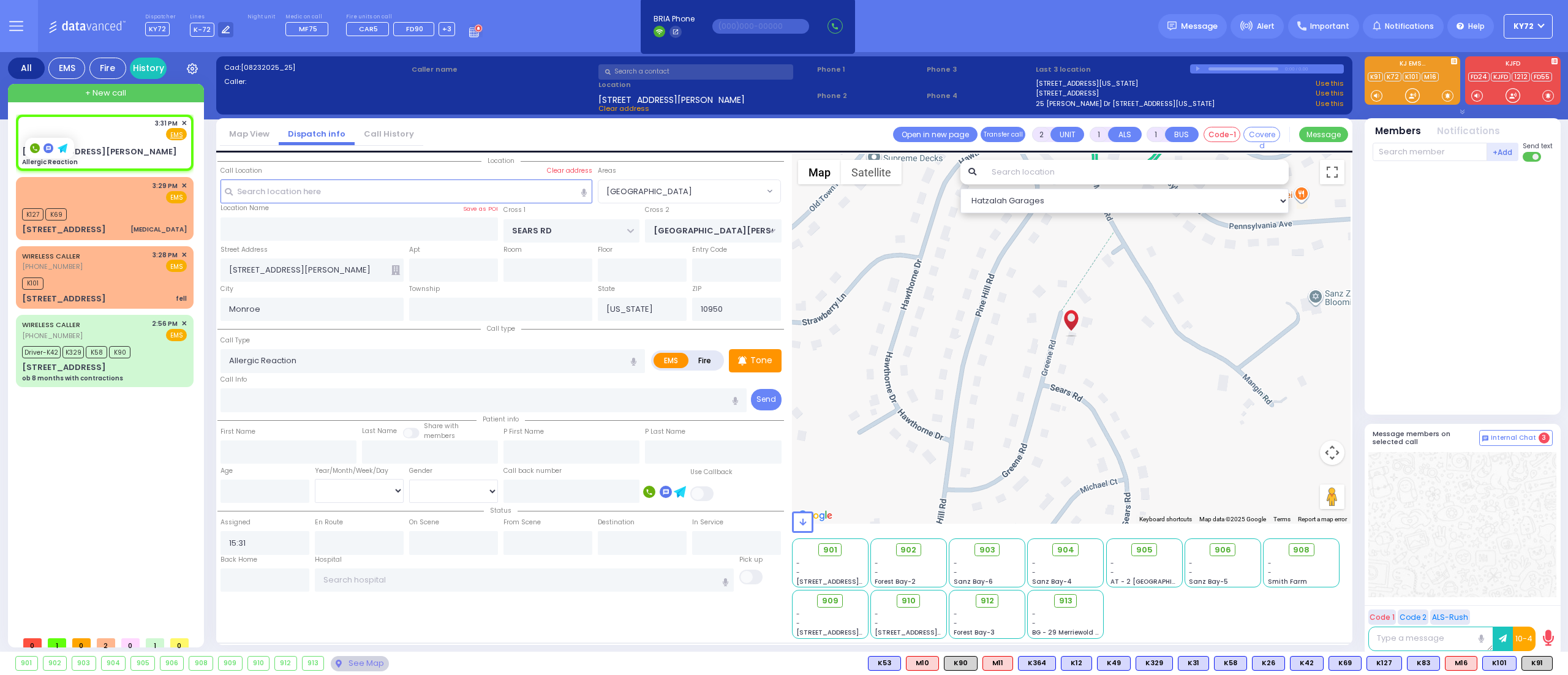
select select
radio input "true"
select select
click at [1419, 85] on div at bounding box center [1412, 81] width 96 height 48
select select "Hatzalah Garages"
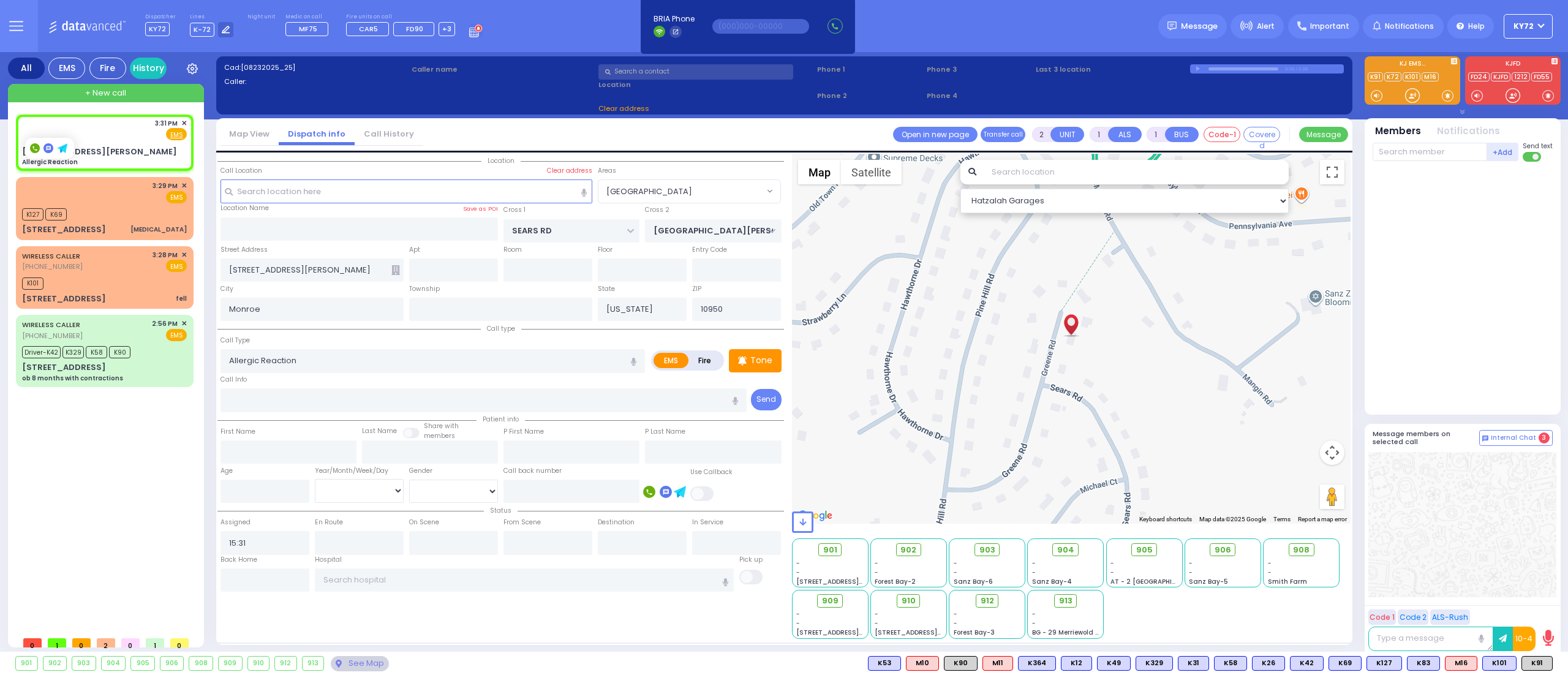
select select
radio input "true"
select select
select select "[GEOGRAPHIC_DATA]"
select select "Hatzalah Garages"
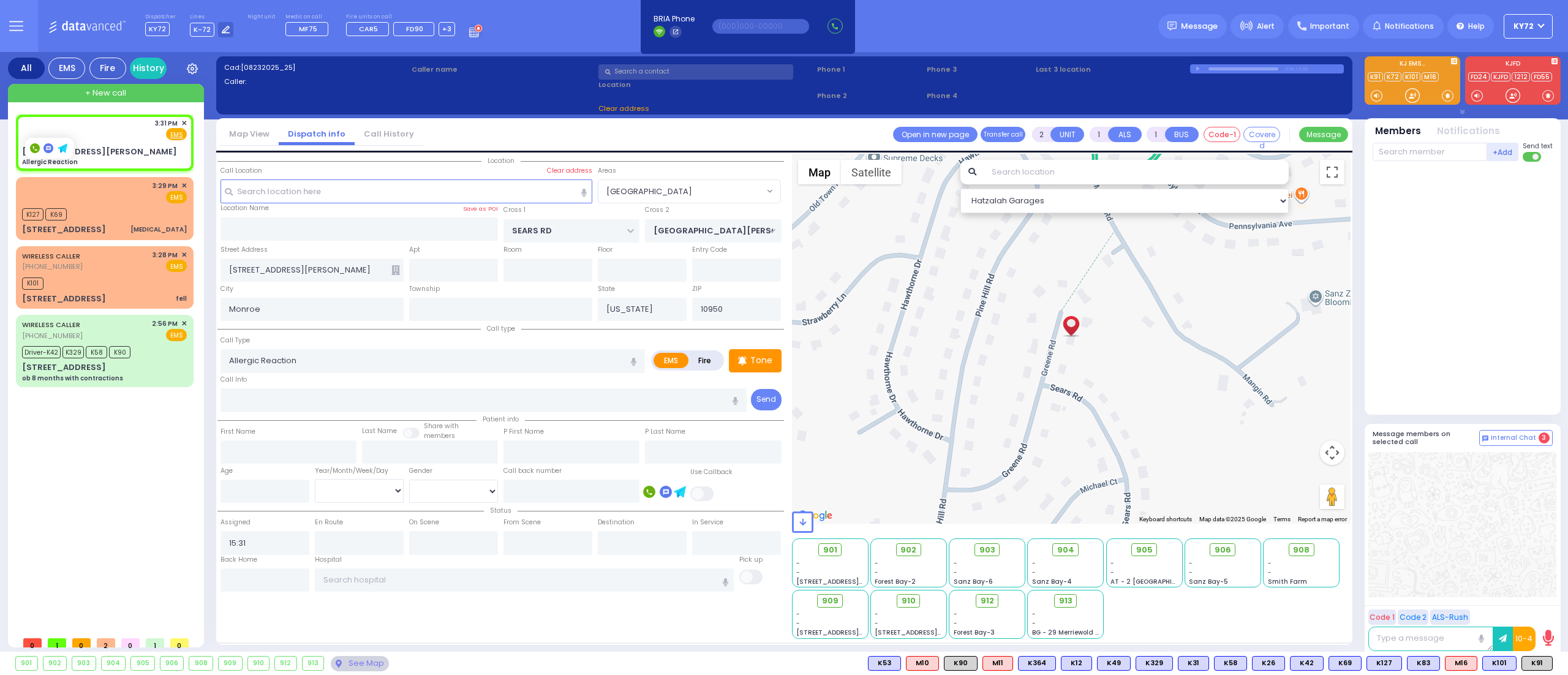
select select "[GEOGRAPHIC_DATA]"
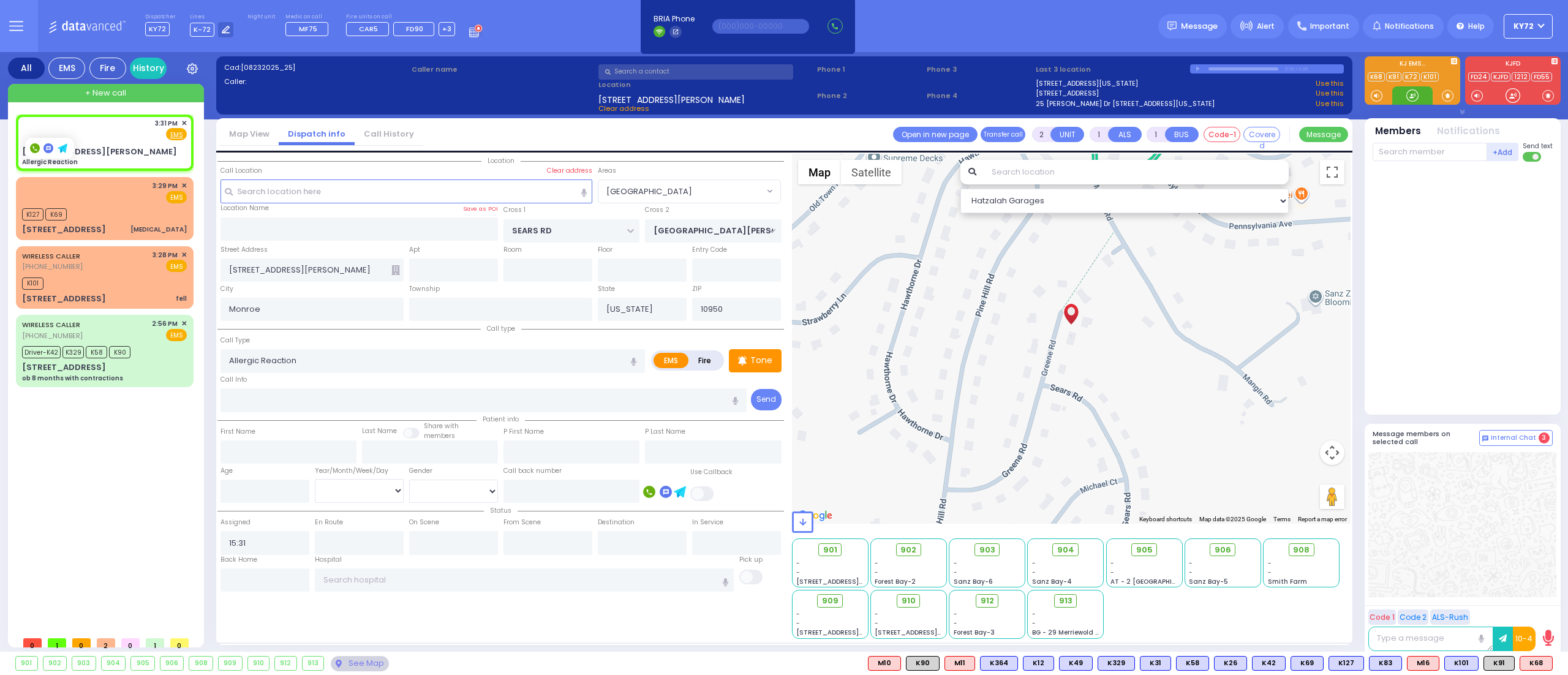
click at [1407, 98] on div at bounding box center [1412, 95] width 13 height 12
click at [123, 205] on div "K127 K69" at bounding box center [104, 212] width 165 height 15
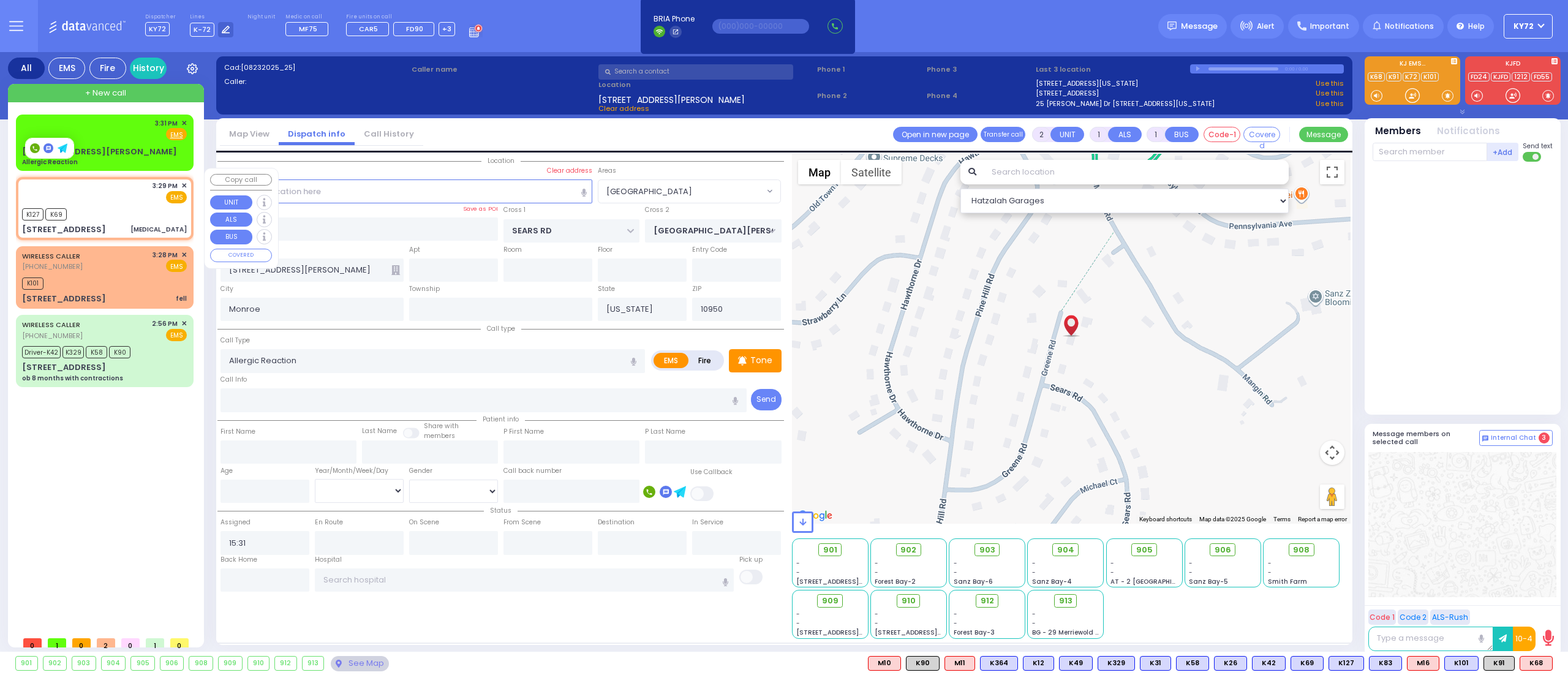
select select
type input "[MEDICAL_DATA]"
radio input "true"
select select
type input "15:29"
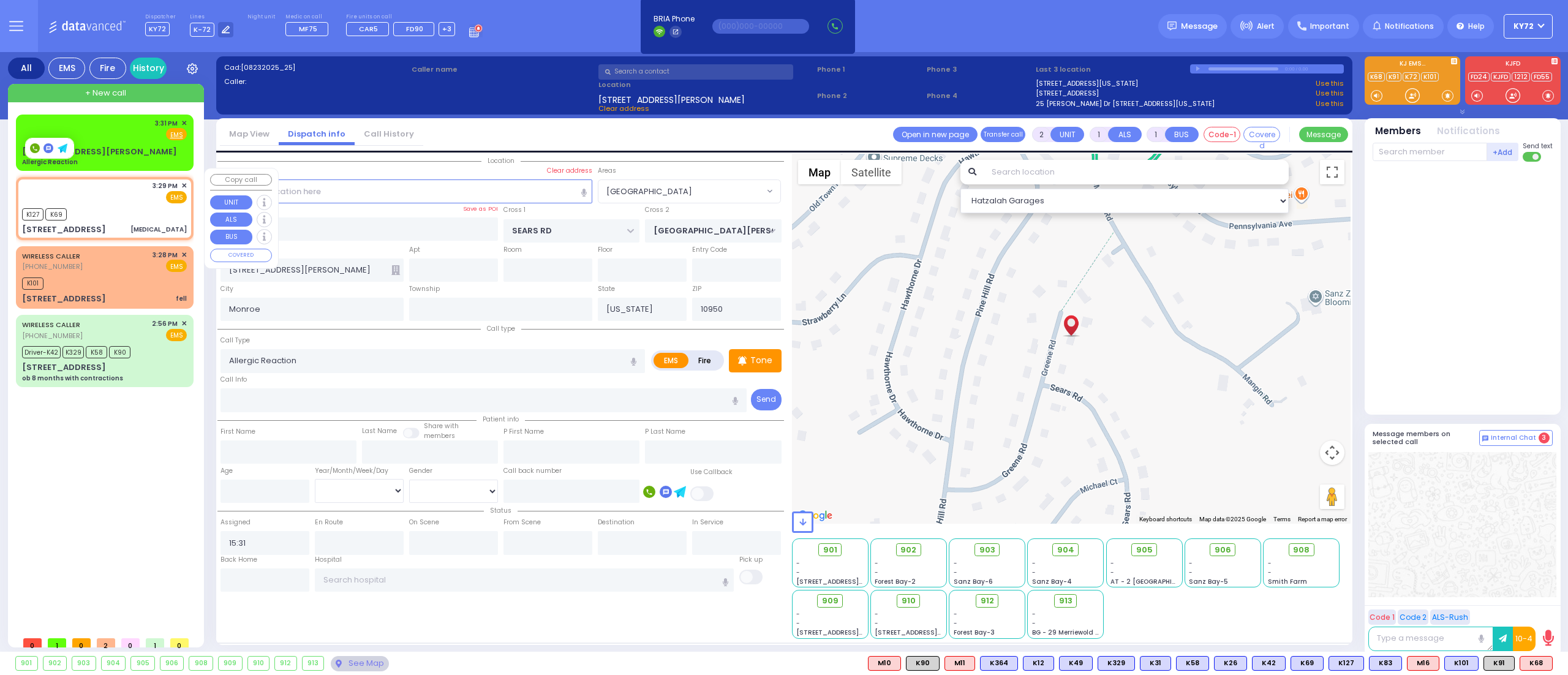
type input "15:30"
select select "Hatzalah Garages"
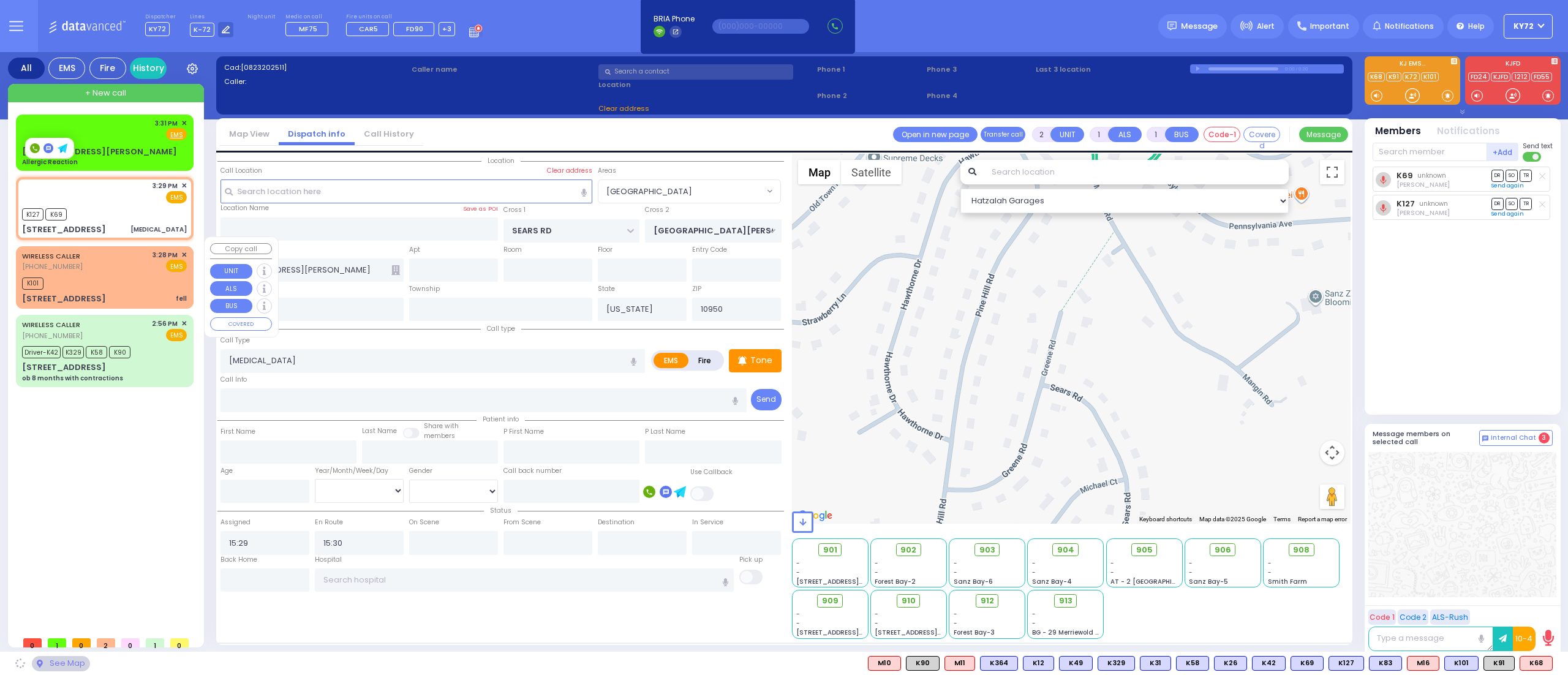
type input "CARTER LN"
type input "[GEOGRAPHIC_DATA]"
type input "[STREET_ADDRESS]"
type input "102"
click at [104, 274] on div "K101" at bounding box center [104, 282] width 165 height 15
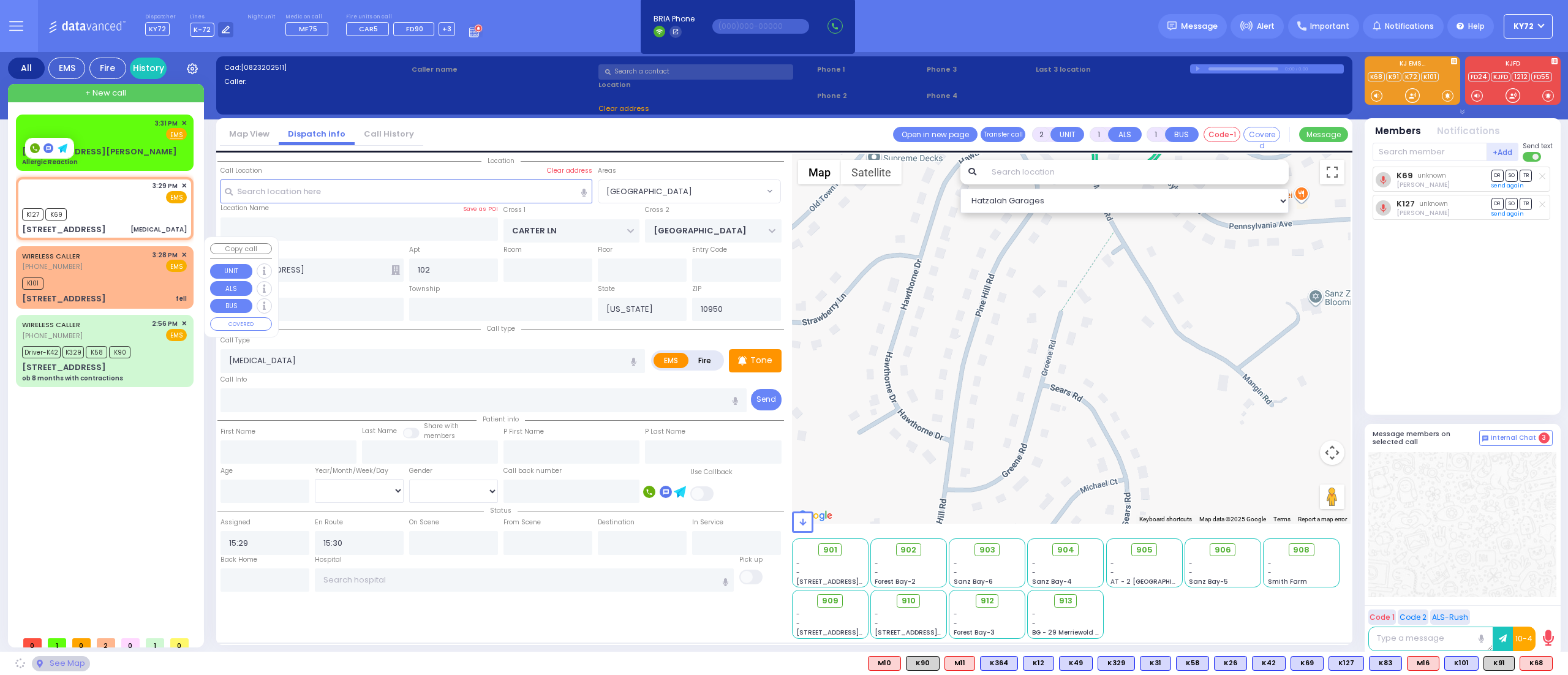
select select "SECTION 2"
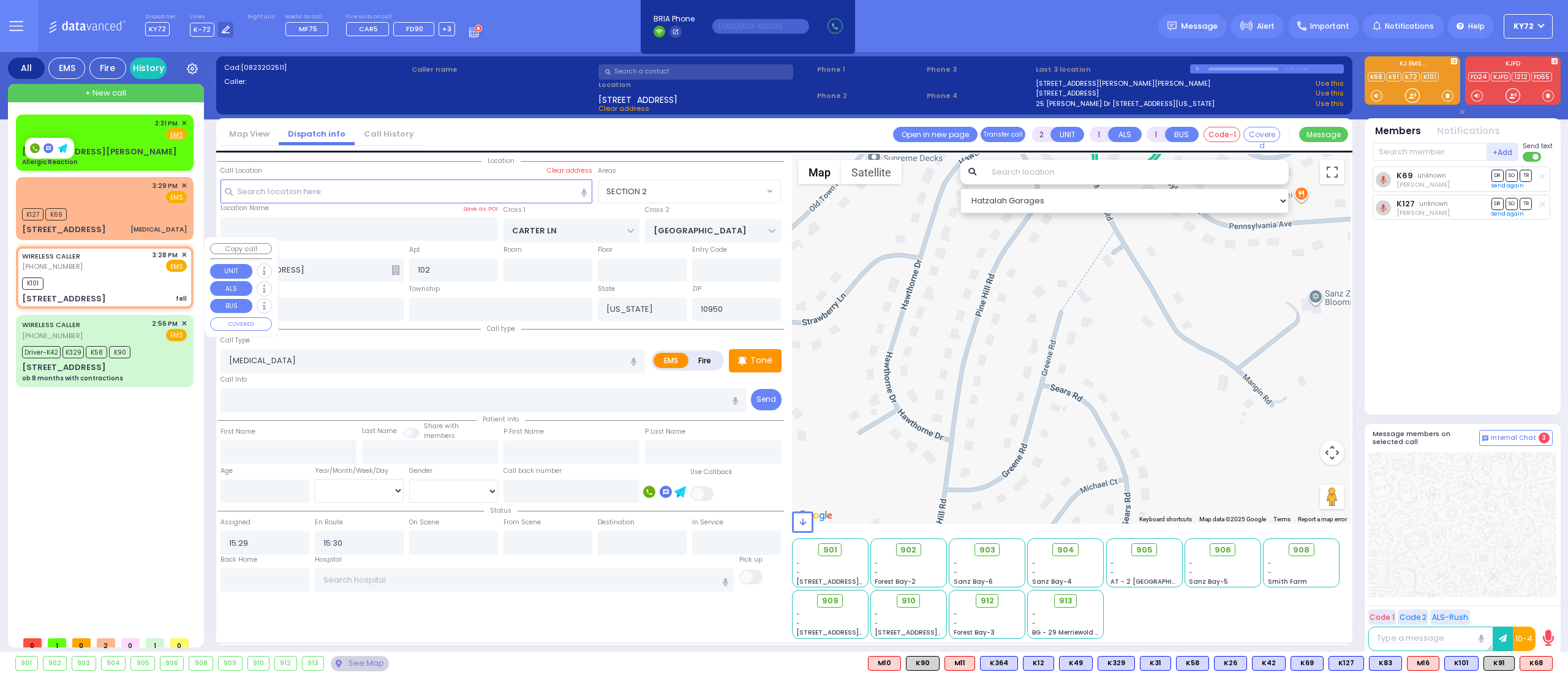
select select
type input "fell"
radio input "true"
select select
type input "15:28"
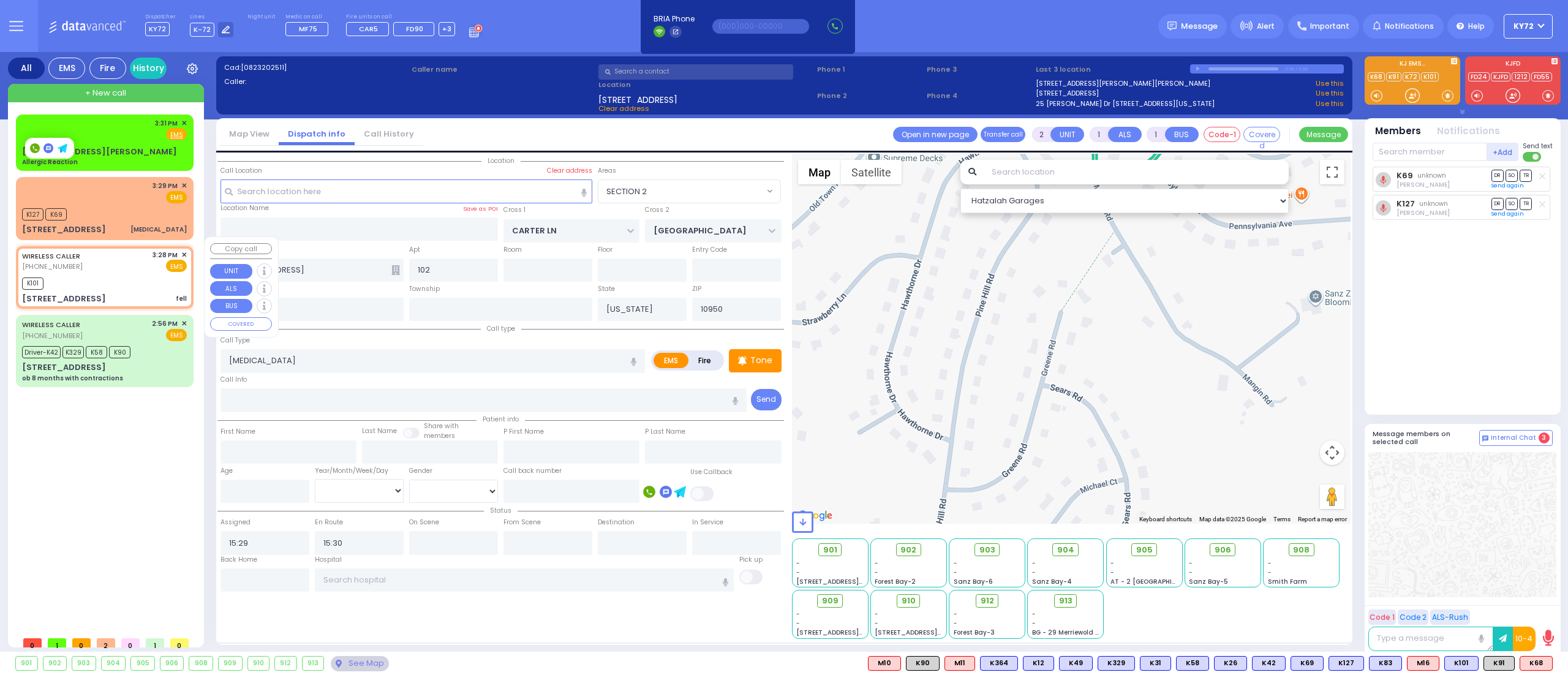
type input "15:31"
type input "[GEOGRAPHIC_DATA][PERSON_NAME]"
type input "[STREET_ADDRESS]"
type input "Washingtonville"
type input "10992"
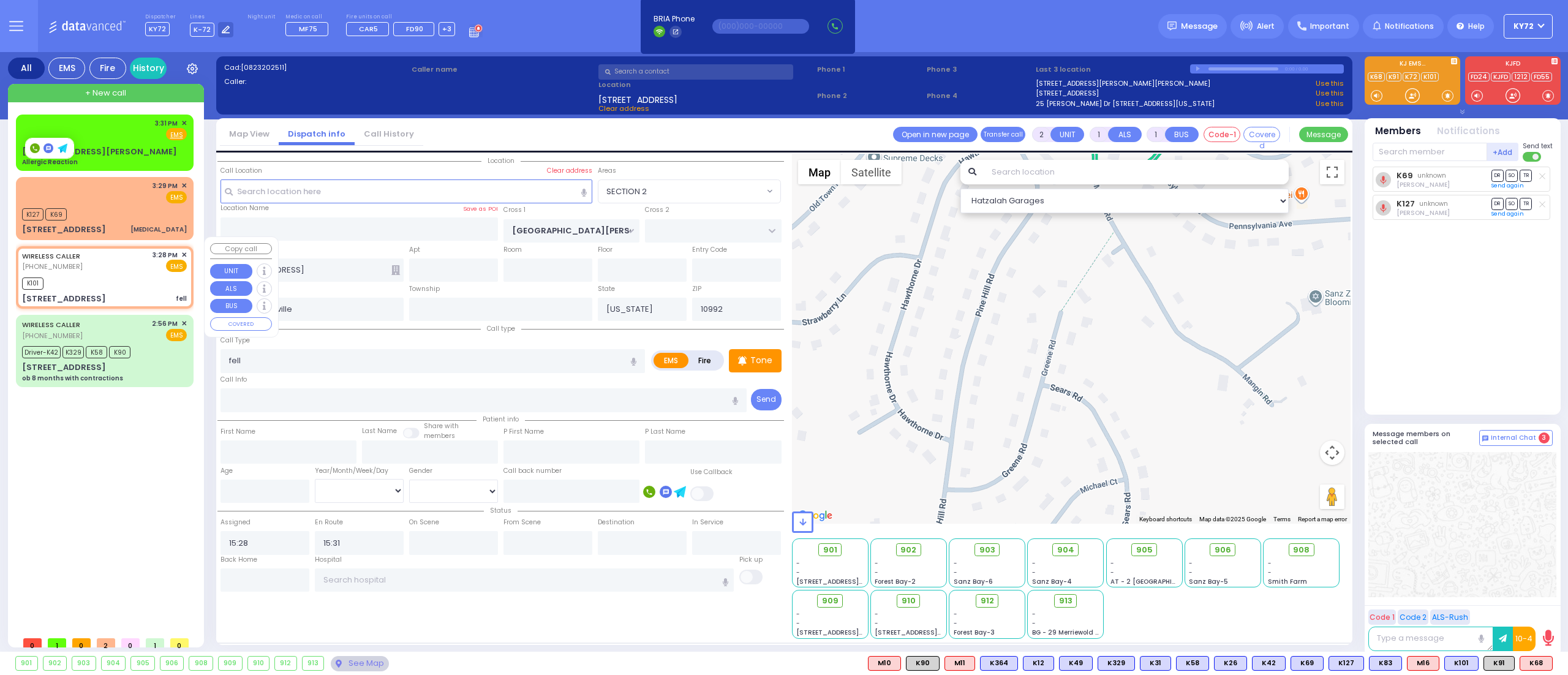
select select "Hatzalah Garages"
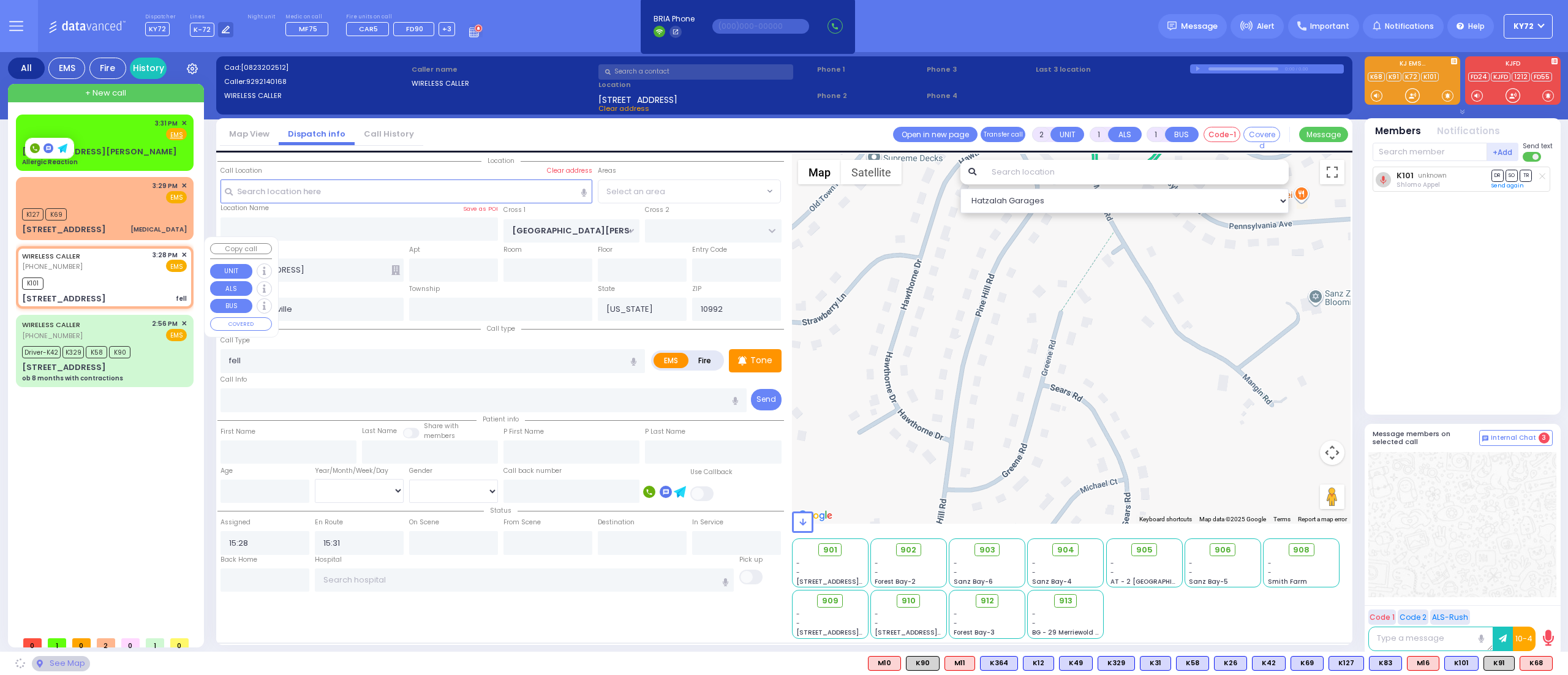
select select "[GEOGRAPHIC_DATA]"
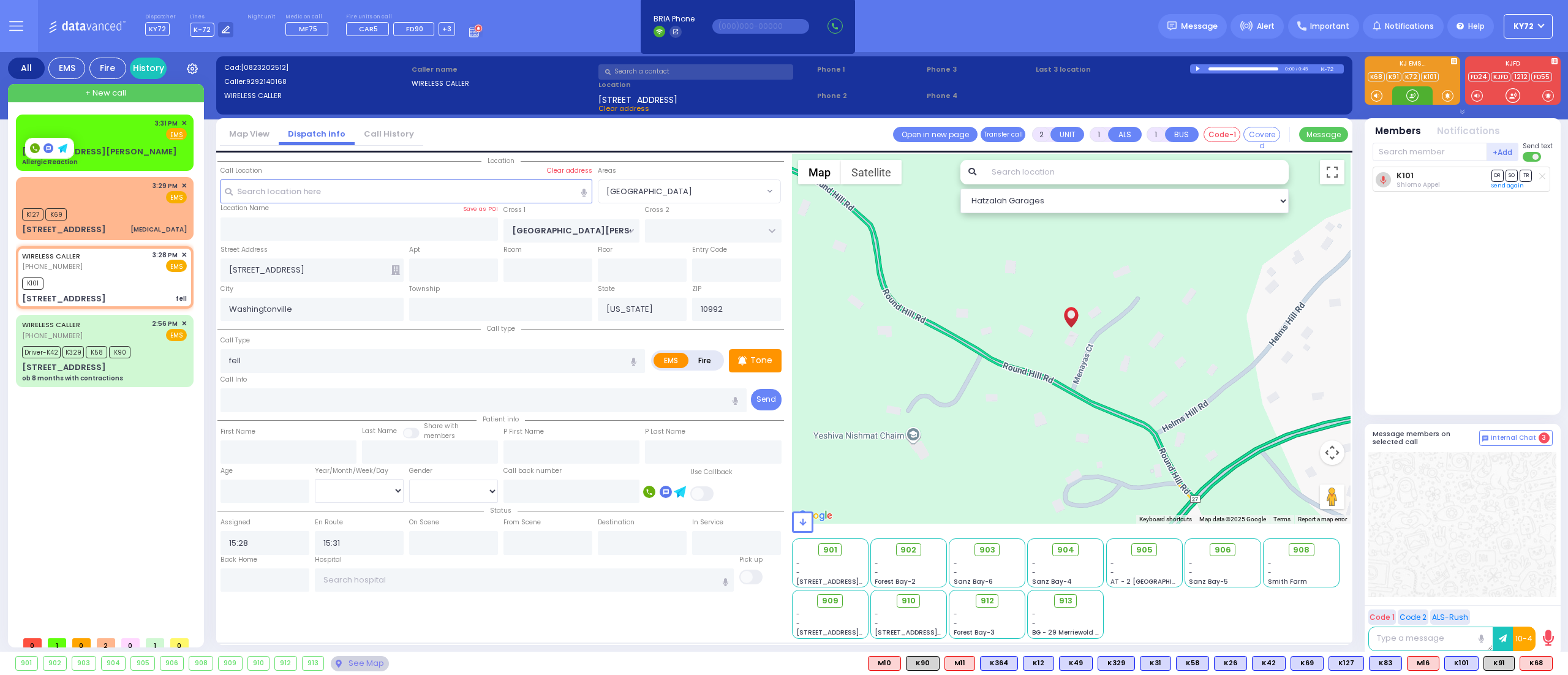
click at [1411, 96] on div at bounding box center [1412, 95] width 13 height 12
click at [123, 136] on div "3:31 PM ✕ Fire EMS" at bounding box center [104, 129] width 165 height 22
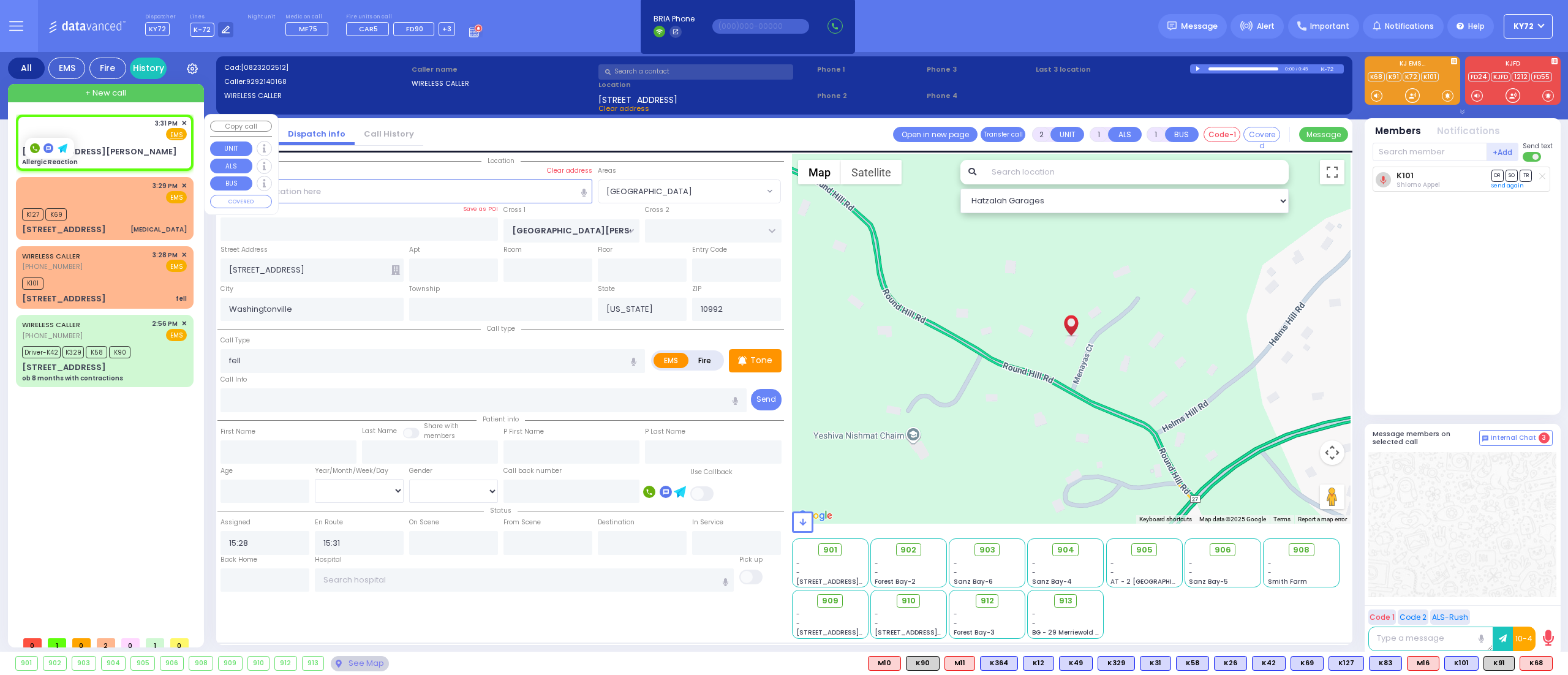
select select
type input "Allergic Reaction"
radio input "true"
select select
type input "15:31"
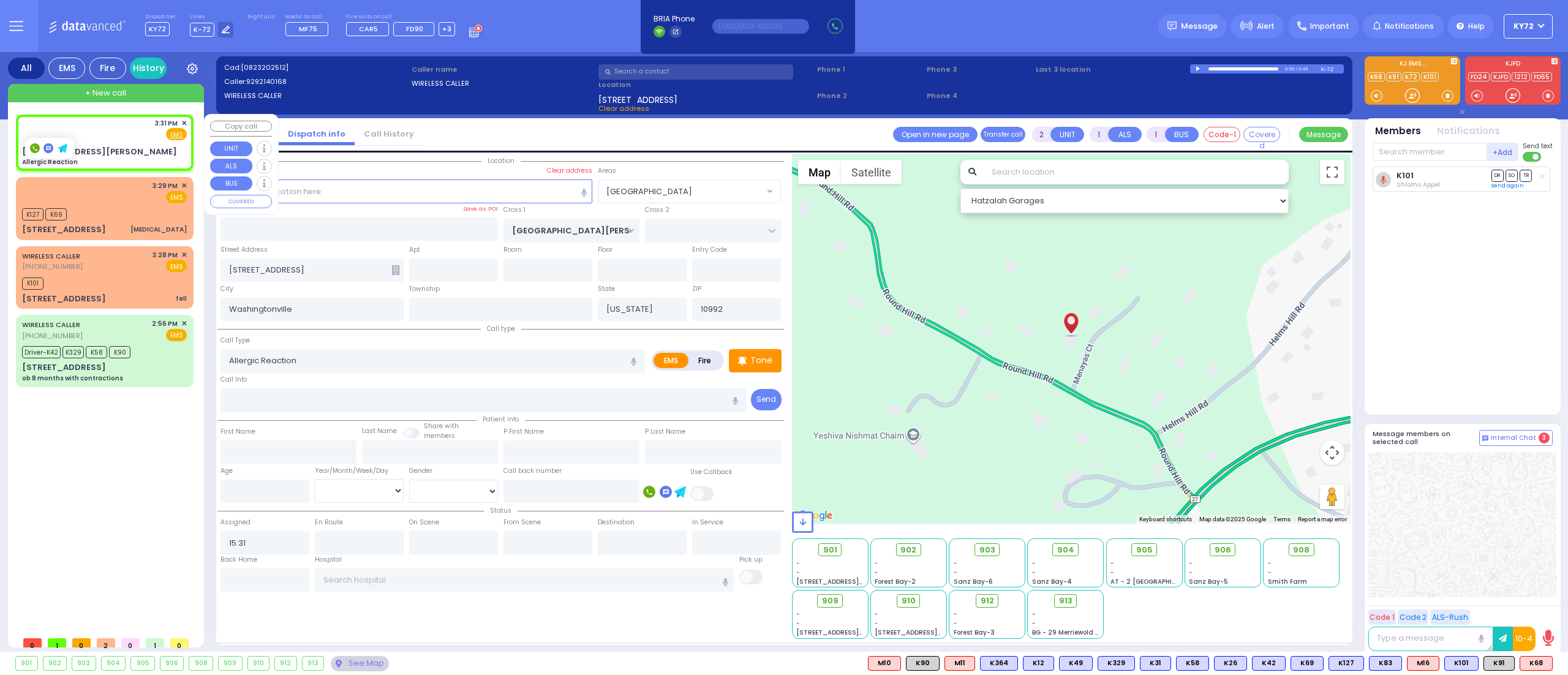
select select "Hatzalah Garages"
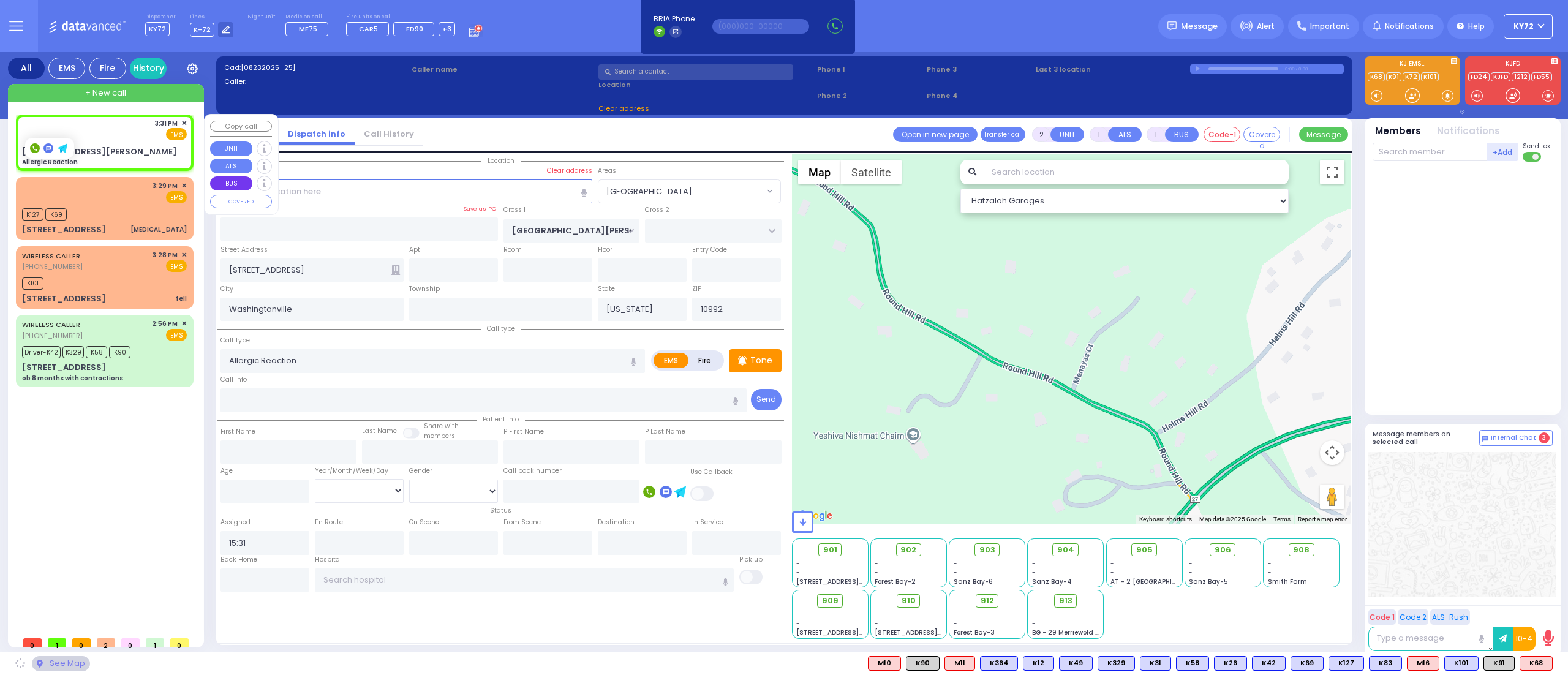
type input "SEARS RD"
type input "[GEOGRAPHIC_DATA][PERSON_NAME]"
type input "[STREET_ADDRESS][PERSON_NAME]"
type input "Monroe"
type input "10950"
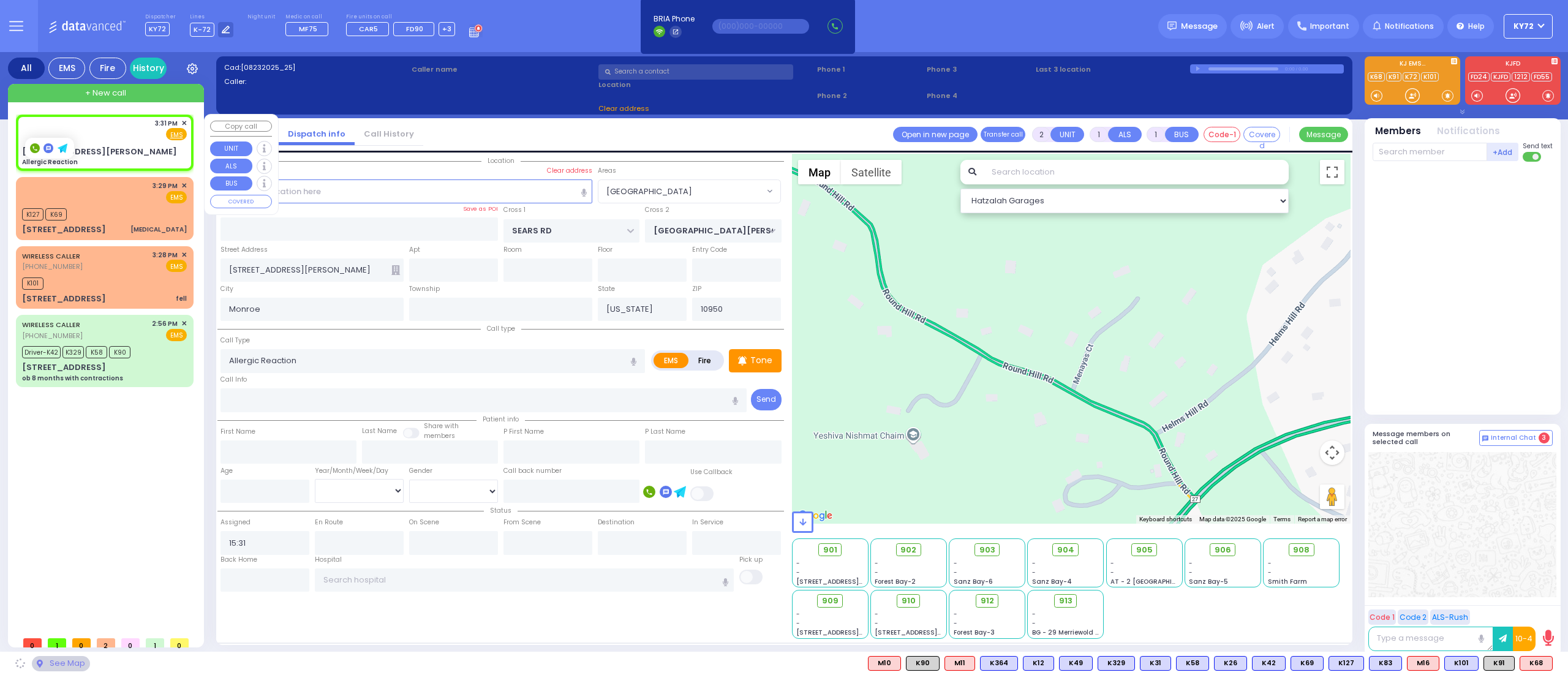
select select "[GEOGRAPHIC_DATA]"
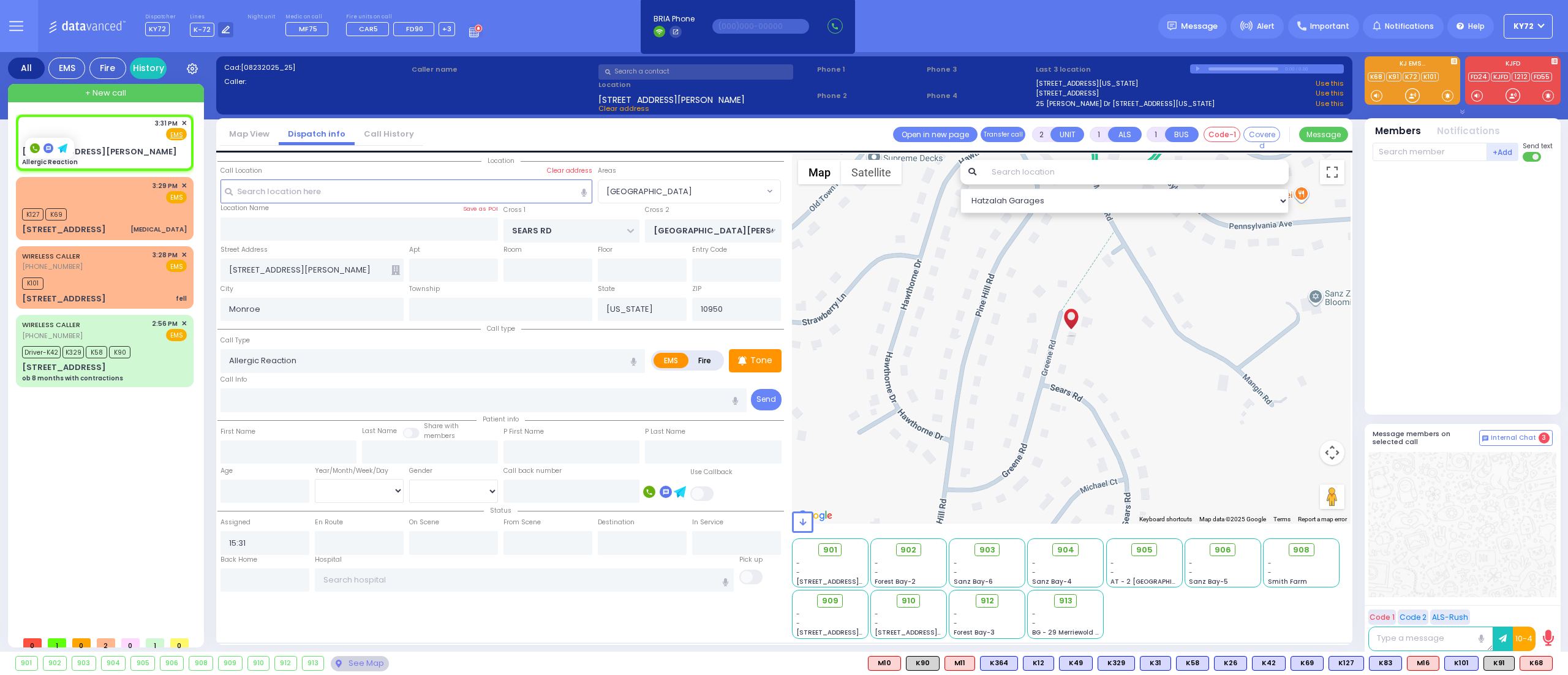
click at [1438, 149] on input "text" at bounding box center [1429, 152] width 114 height 18
type input "83"
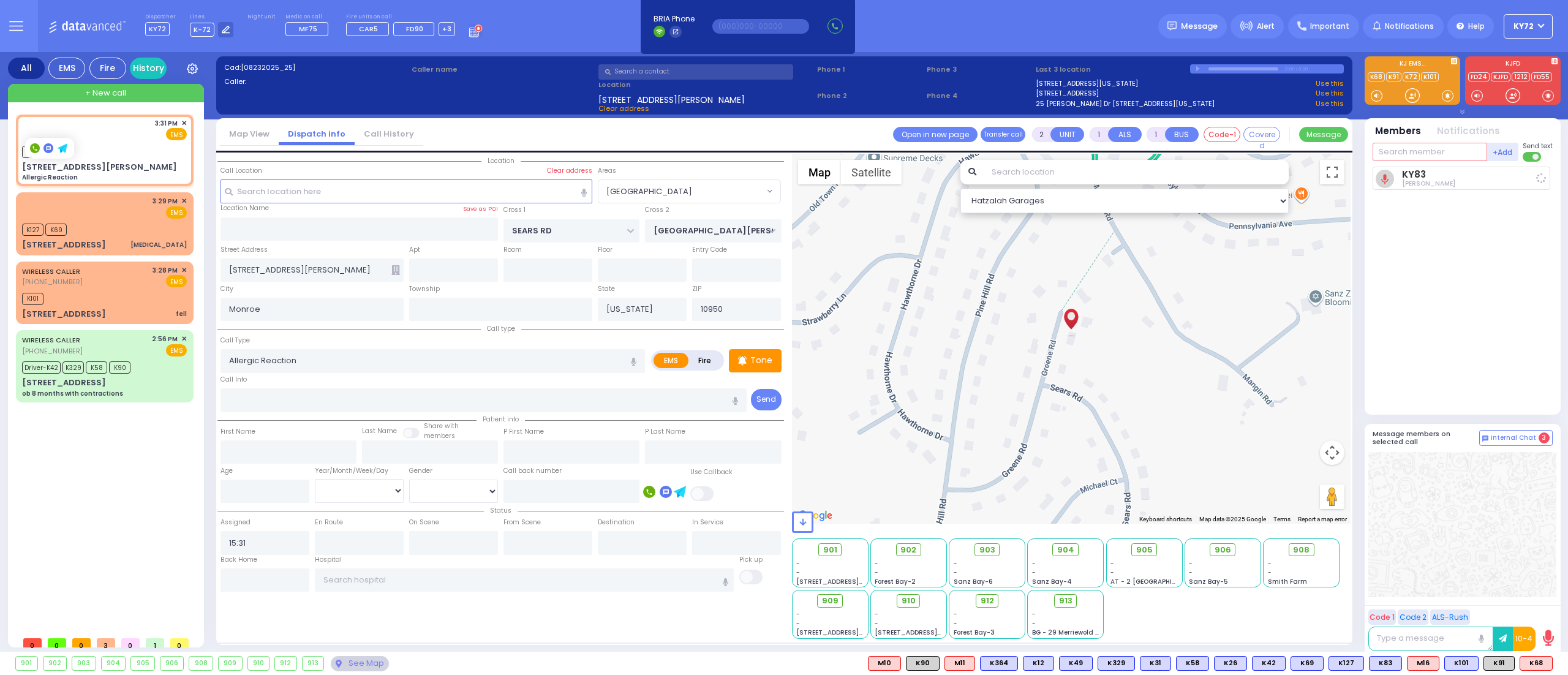
select select
radio input "true"
select select
type input "15:32"
select select "Hatzalah Garages"
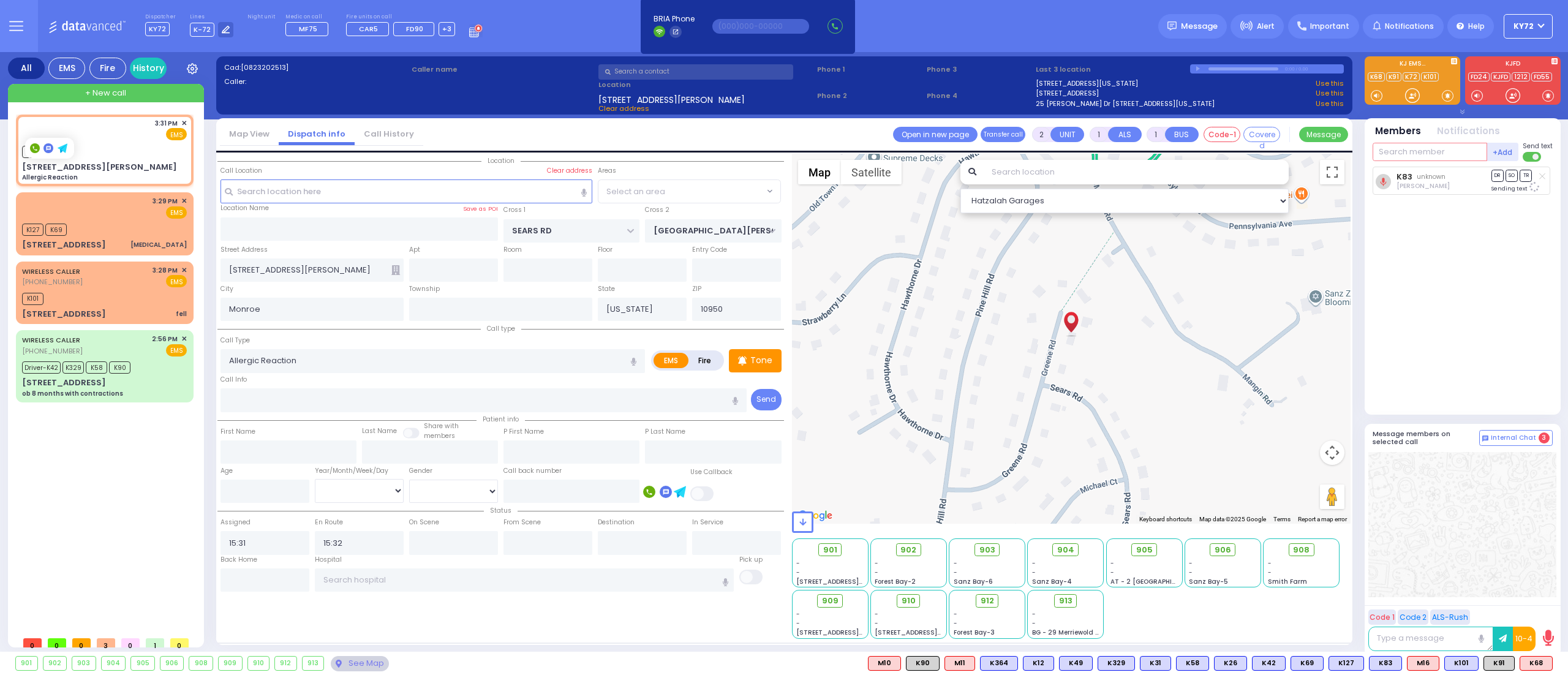
select select "[GEOGRAPHIC_DATA]"
click at [1414, 96] on div at bounding box center [1412, 95] width 13 height 12
click at [1417, 153] on input "text" at bounding box center [1429, 152] width 114 height 18
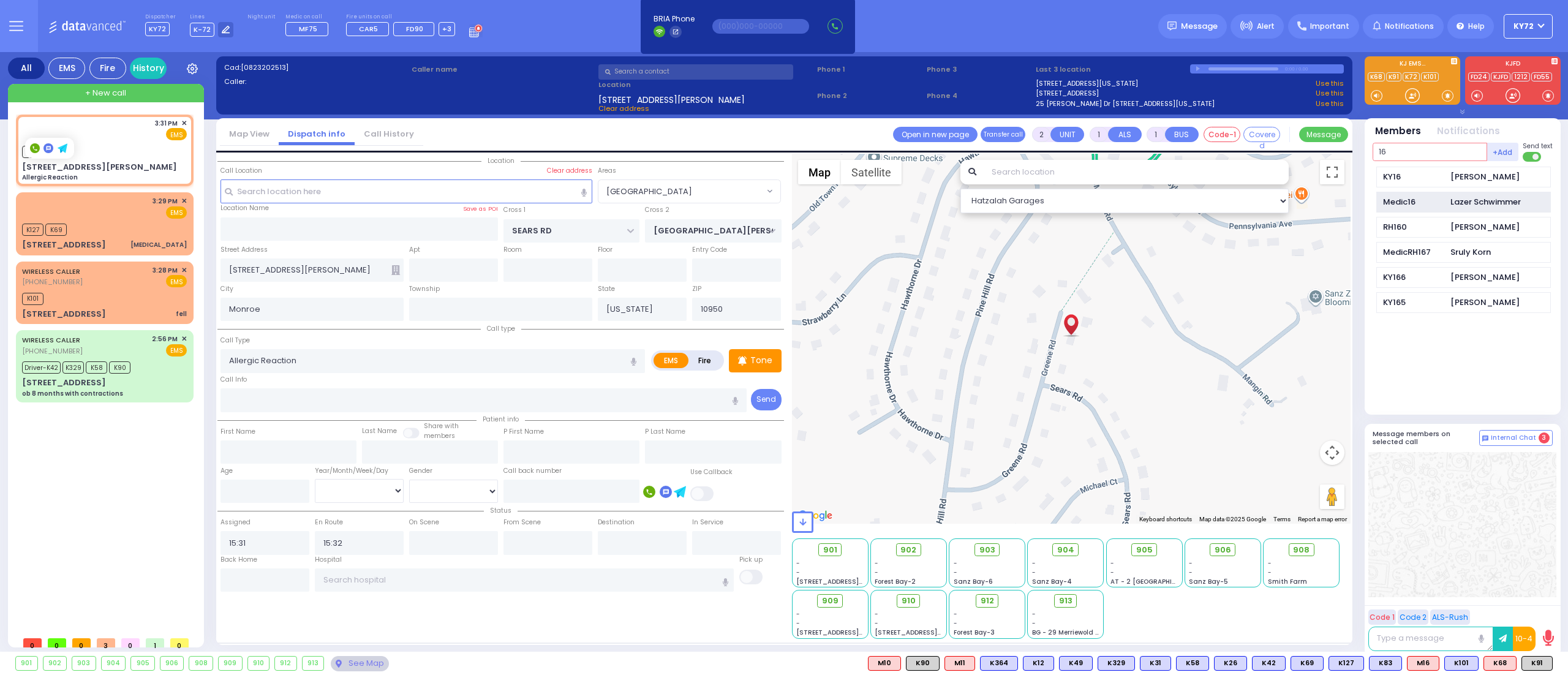
type input "16"
click at [1441, 204] on div "Medic16" at bounding box center [1413, 202] width 61 height 12
select select
radio input "true"
select select
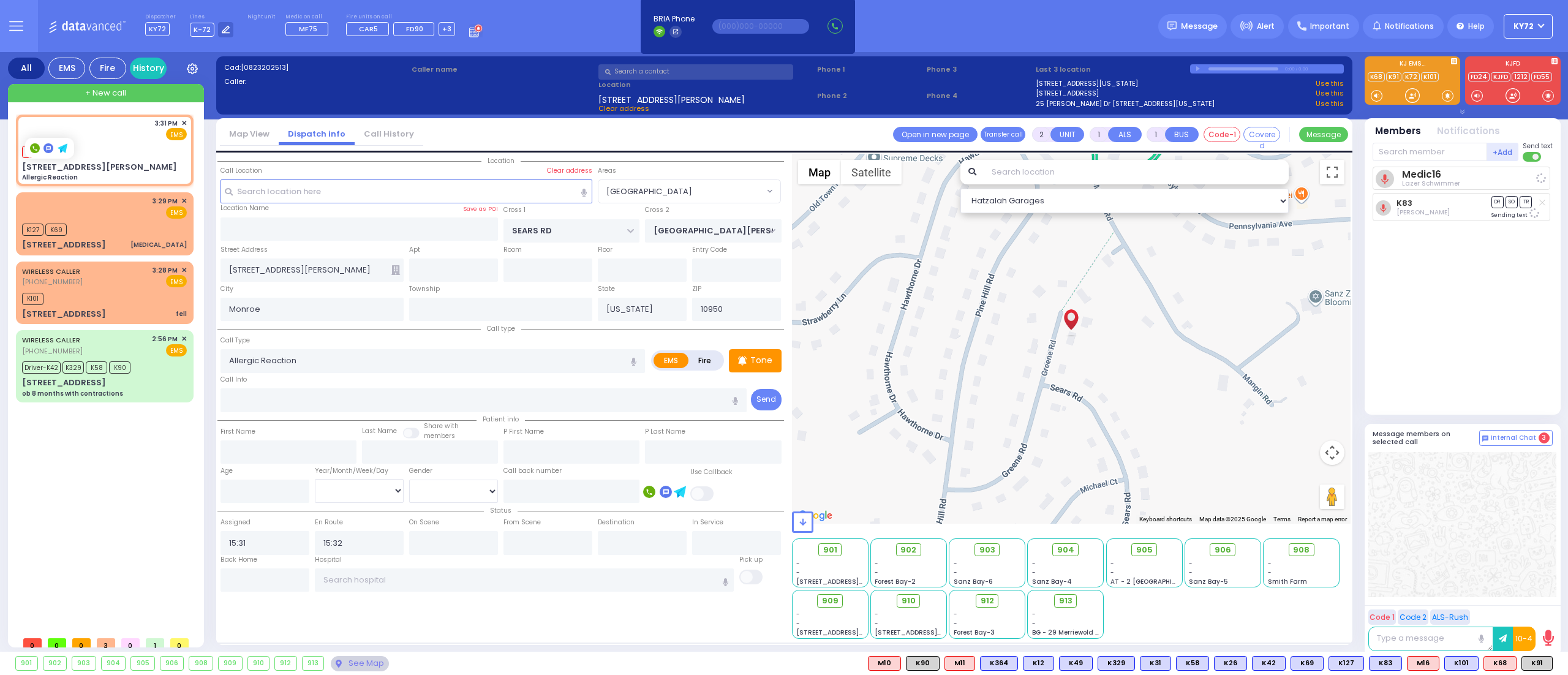
select select "Hatzalah Garages"
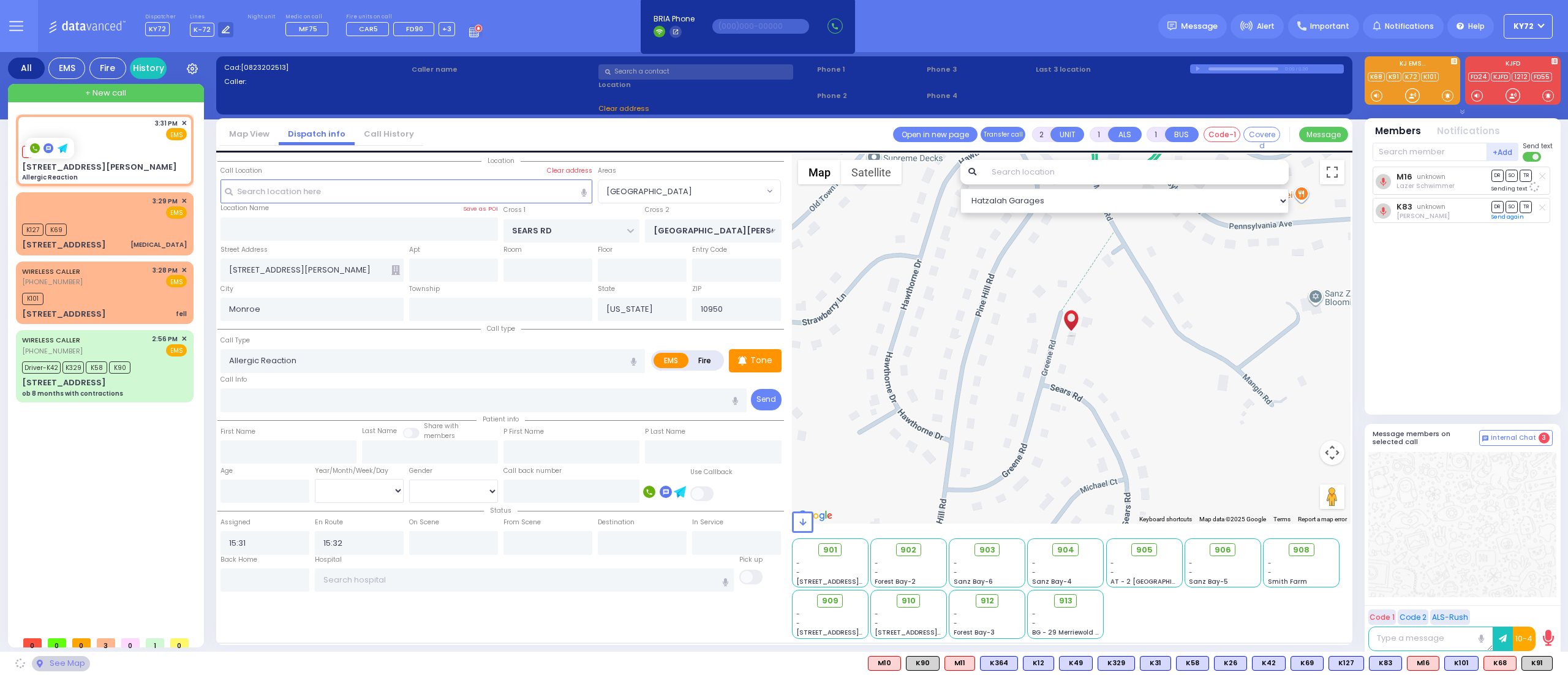
select select "[GEOGRAPHIC_DATA]"
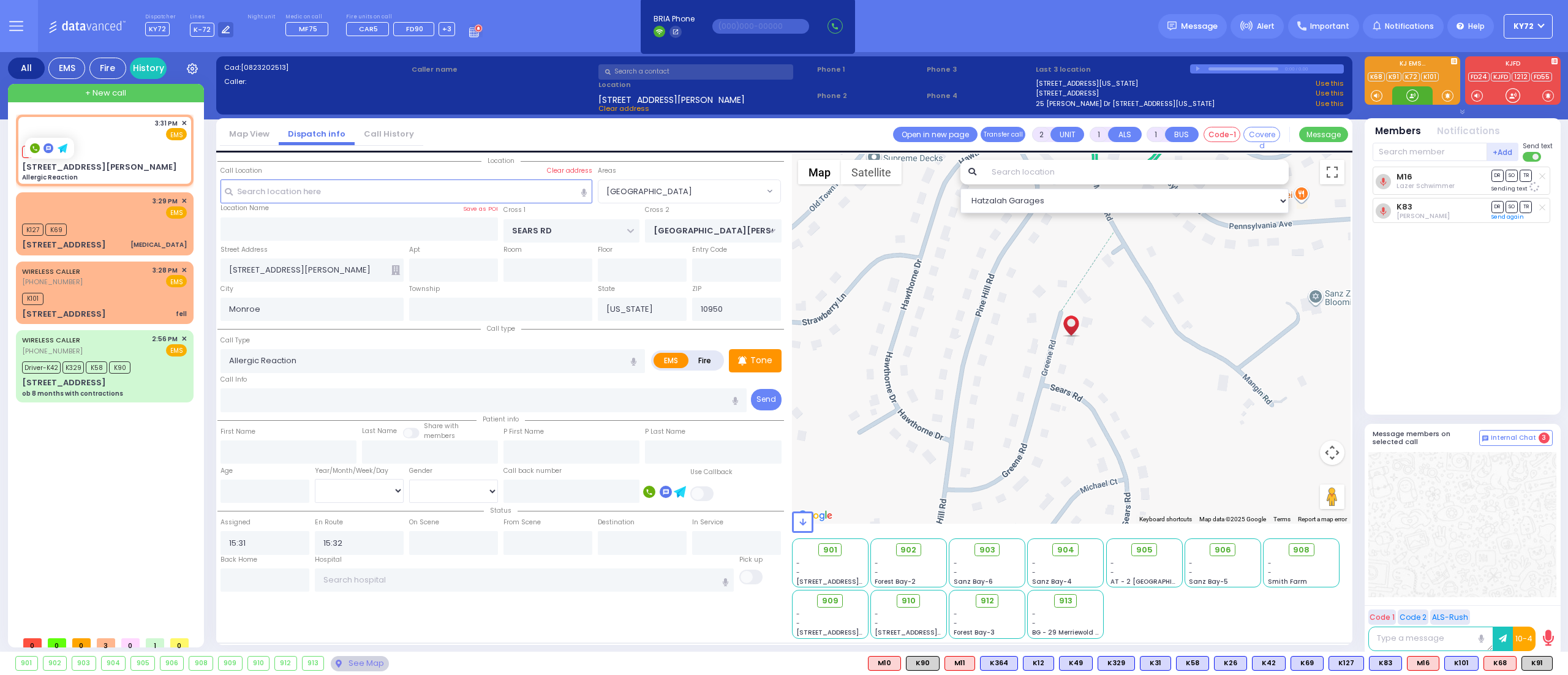
click at [1414, 98] on div at bounding box center [1412, 95] width 13 height 12
click at [123, 220] on div "K127 K69" at bounding box center [104, 228] width 165 height 15
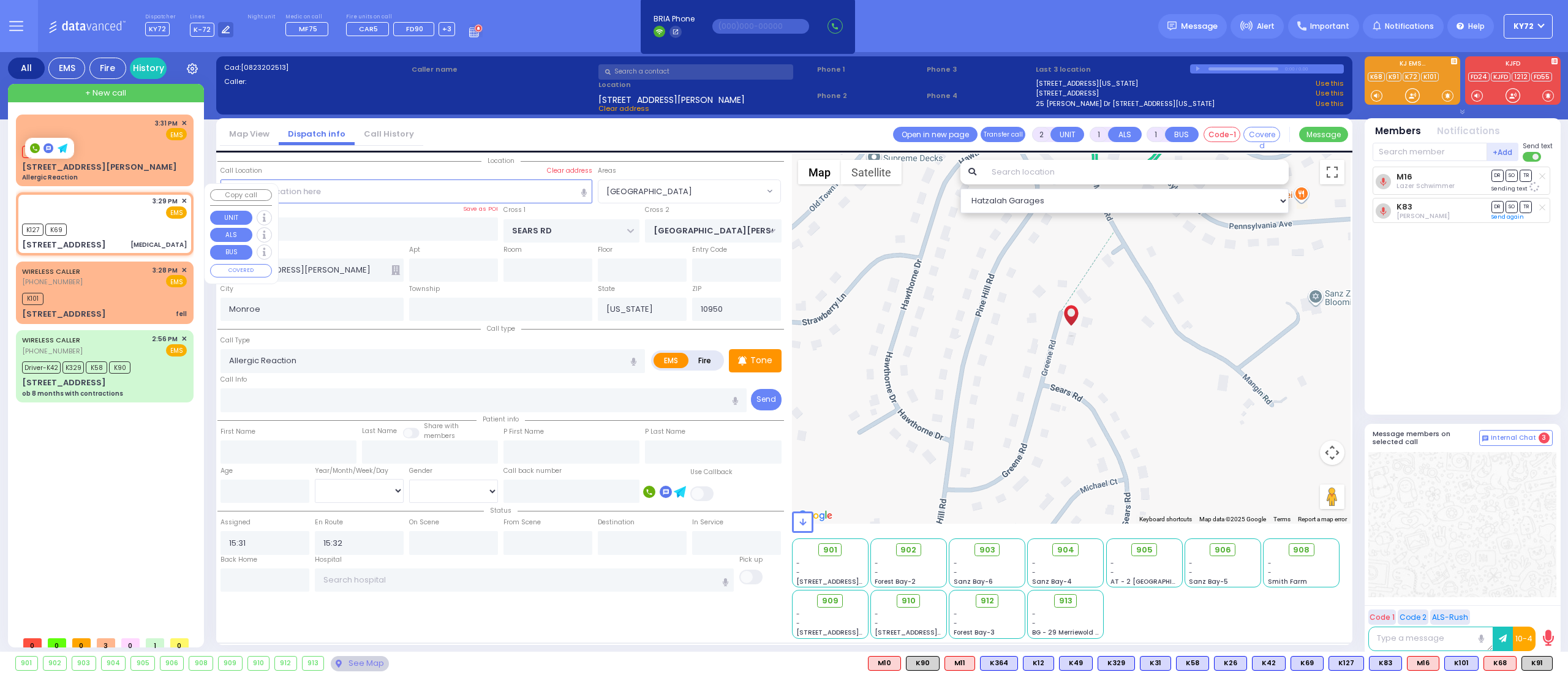
select select
type input "[MEDICAL_DATA]"
radio input "true"
select select
type input "15:29"
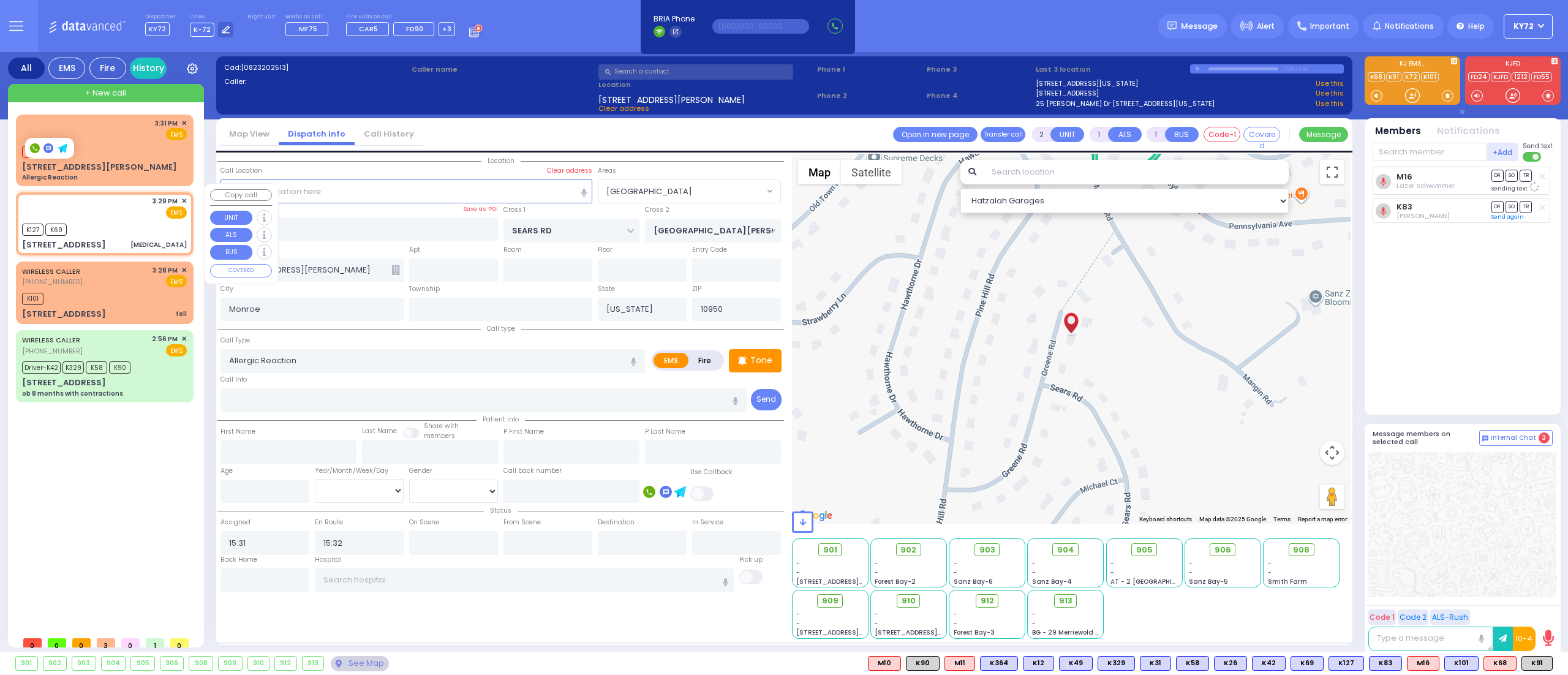
type input "15:30"
select select "Hatzalah Garages"
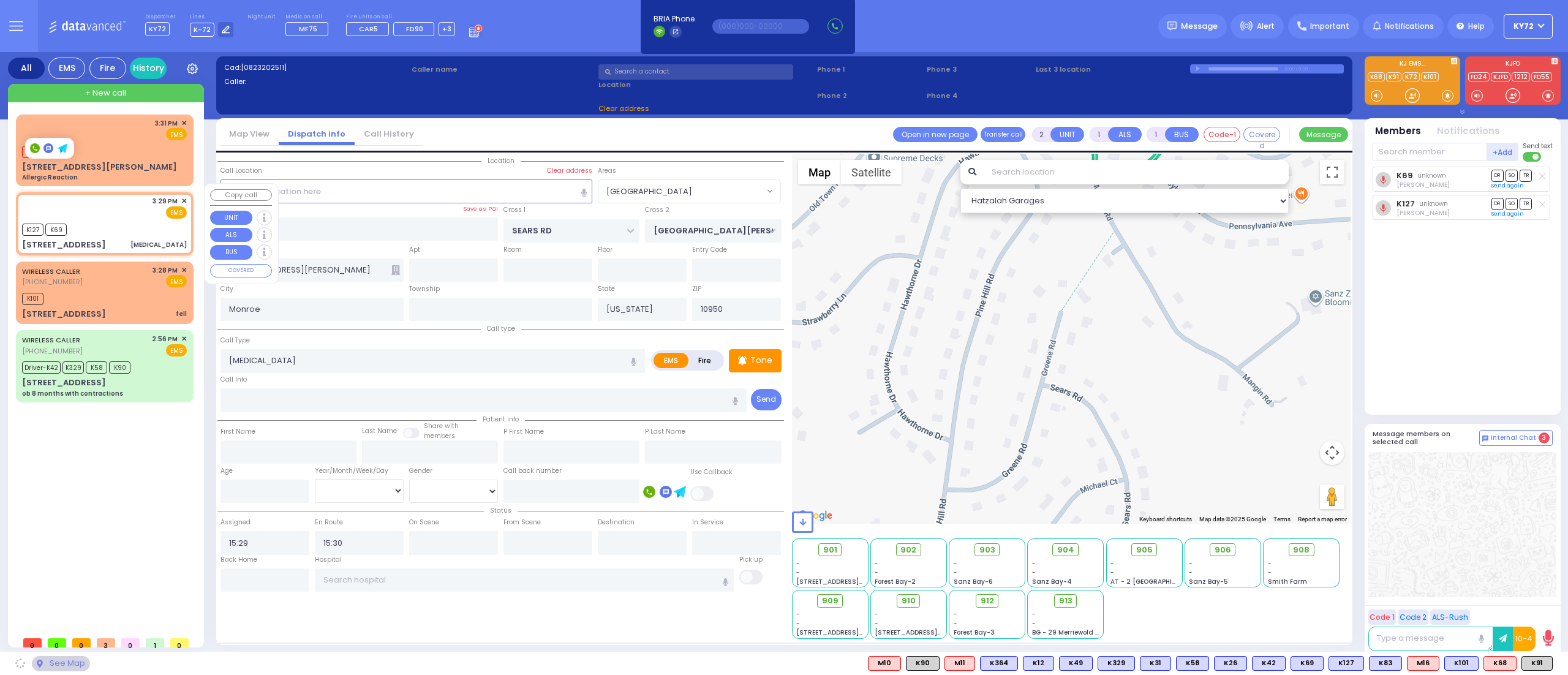
type input "CARTER LN"
type input "[GEOGRAPHIC_DATA]"
type input "[STREET_ADDRESS]"
type input "102"
select select "SECTION 2"
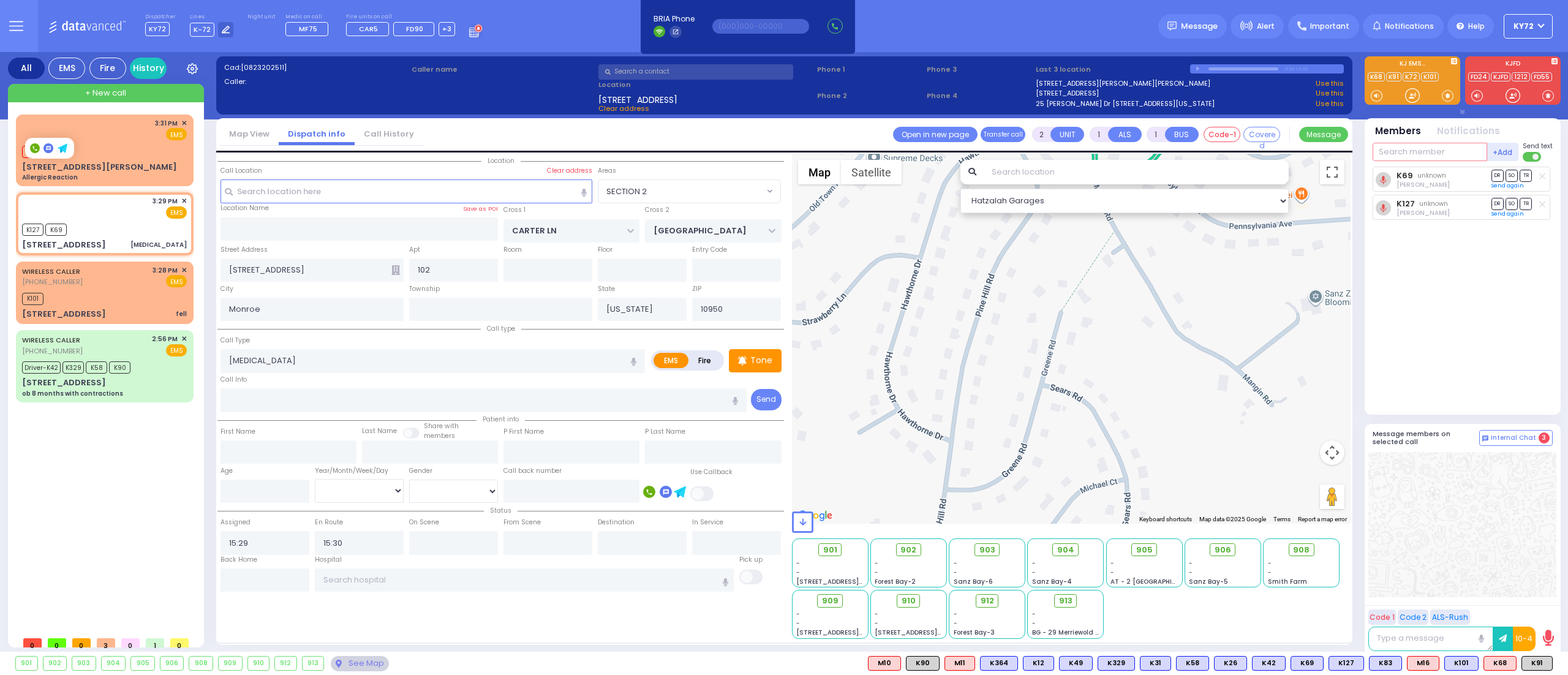
click at [1430, 146] on input "text" at bounding box center [1429, 152] width 114 height 18
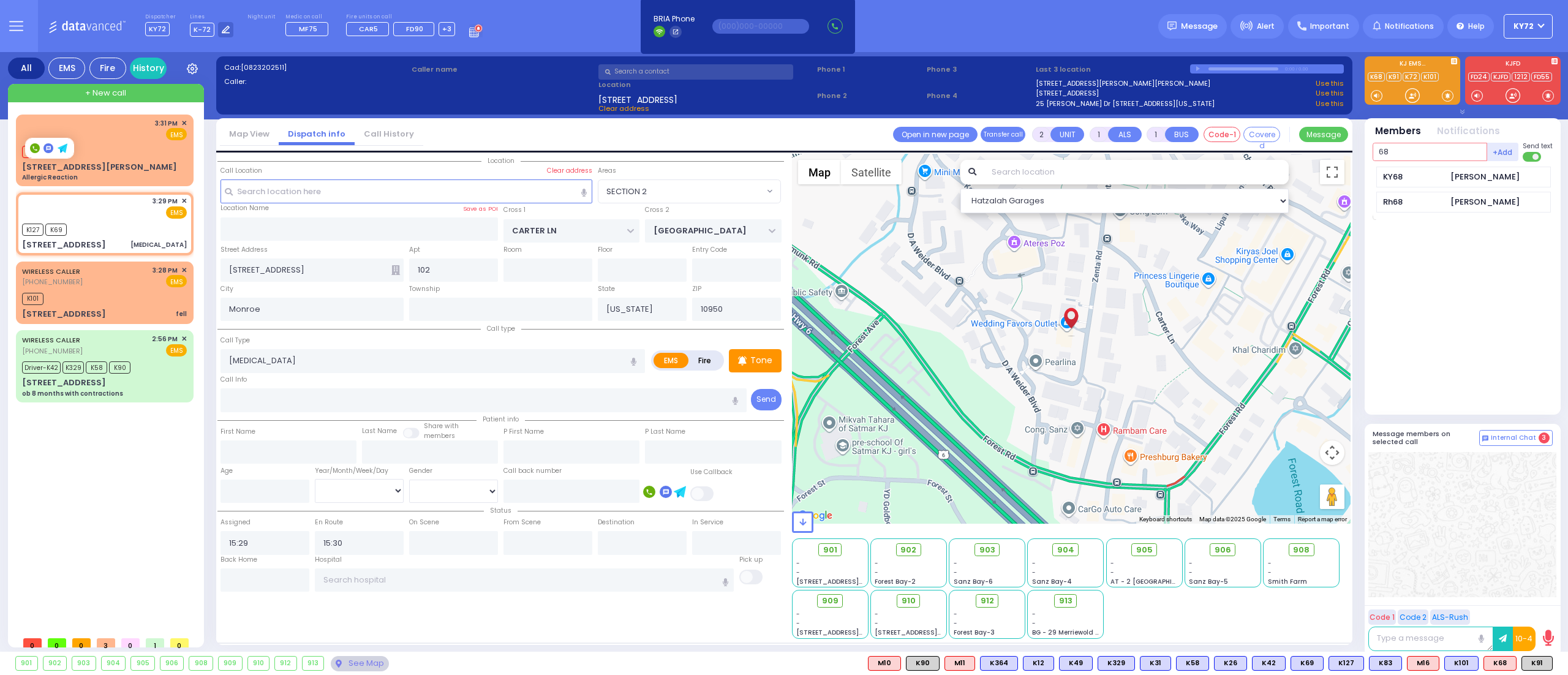
type input "68"
select select
radio input "true"
select select
select select "Hatzalah Garages"
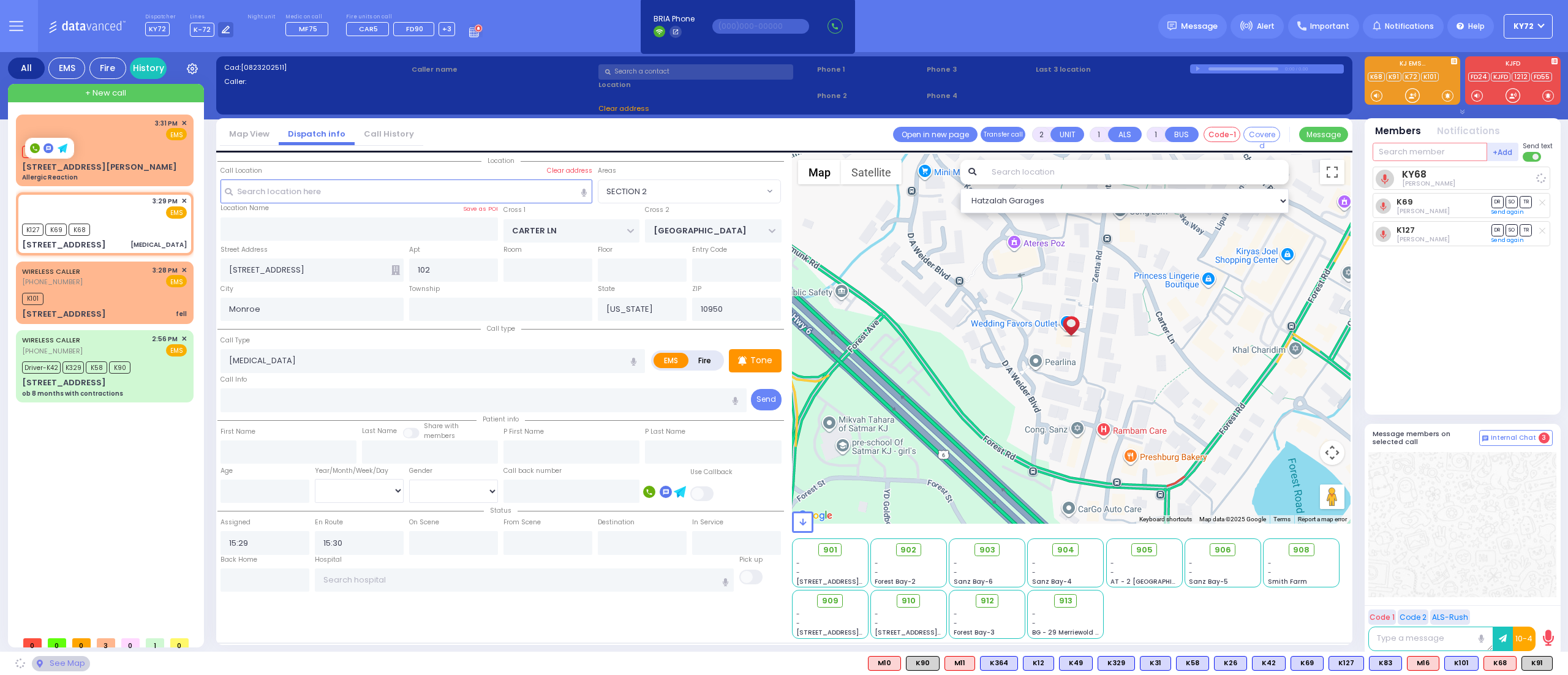
select select "SECTION 2"
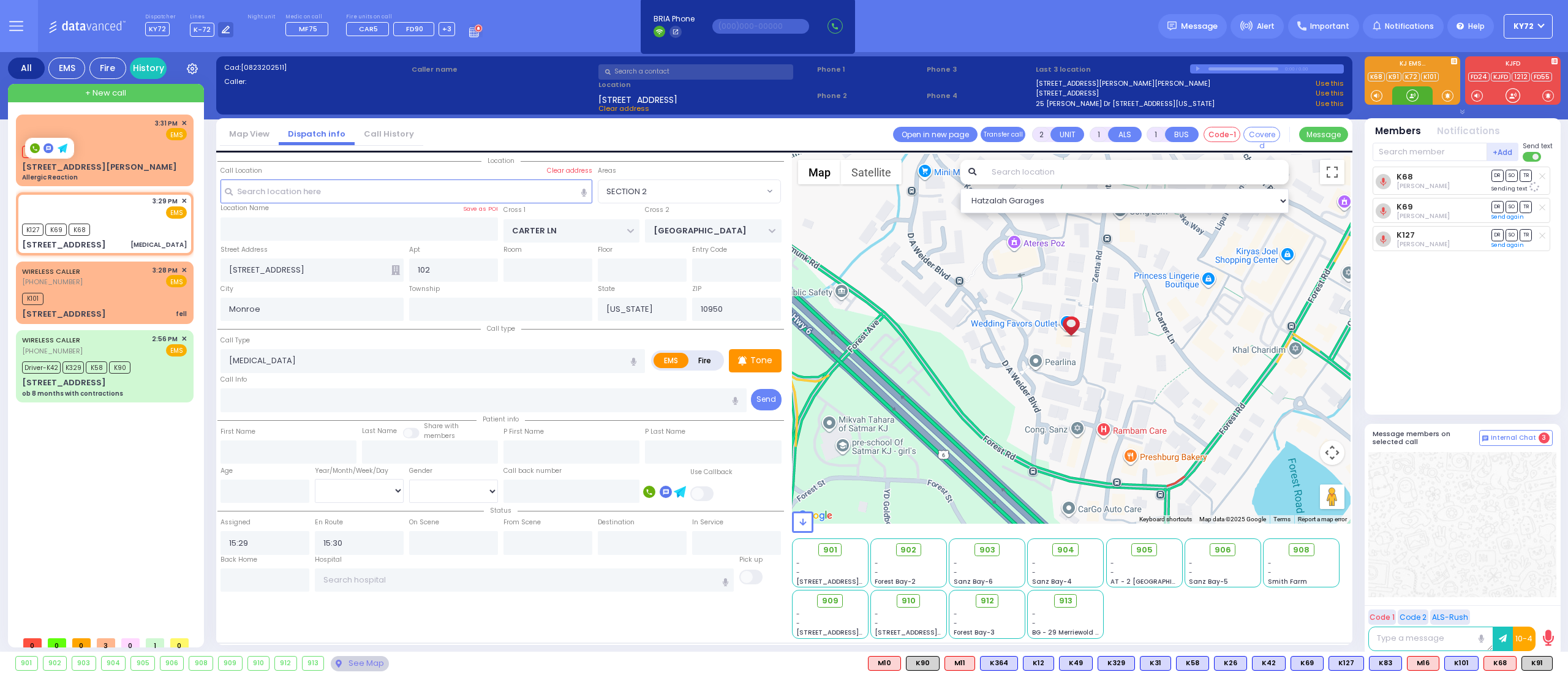
click at [1410, 100] on div at bounding box center [1412, 95] width 13 height 12
click at [130, 295] on div "K101" at bounding box center [104, 298] width 165 height 15
select select
type input "fell"
radio input "true"
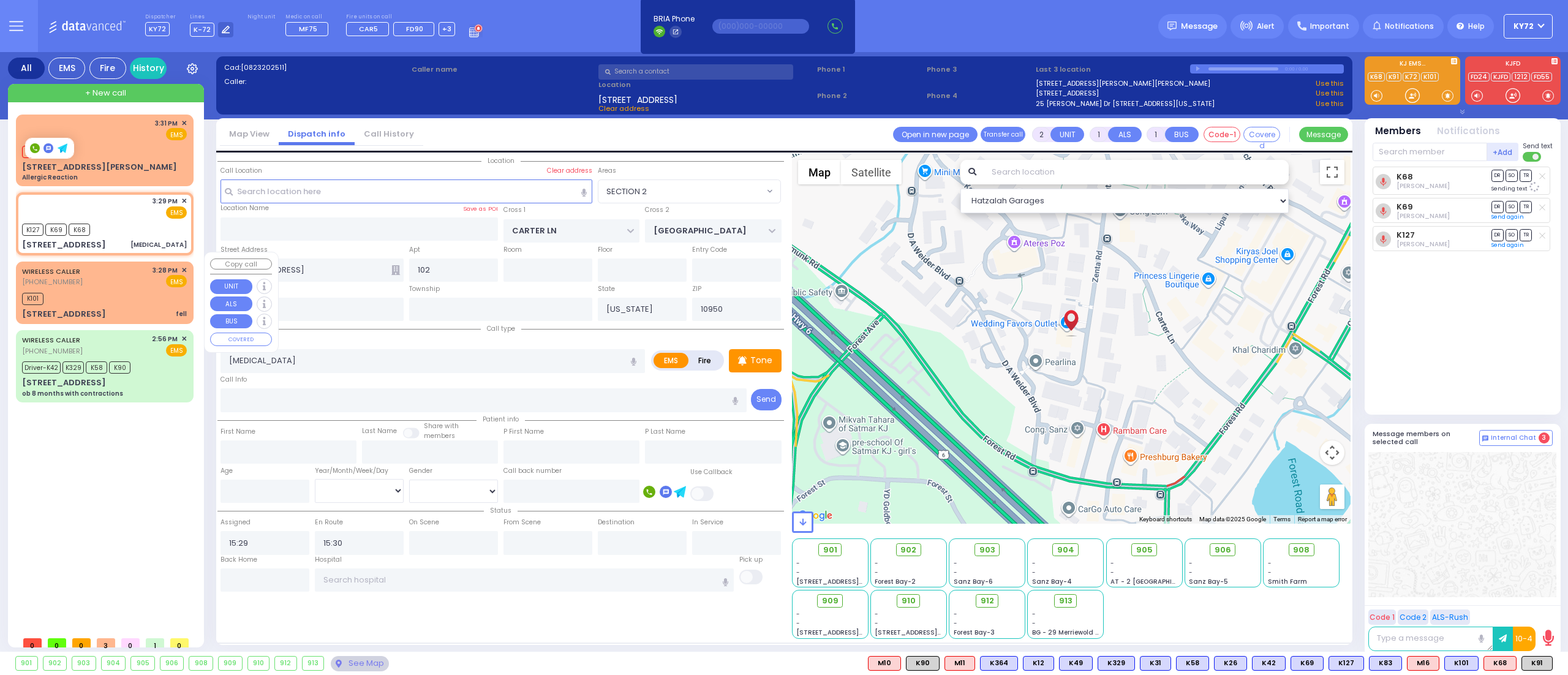
select select
type input "15:28"
type input "15:31"
select select "Hatzalah Garages"
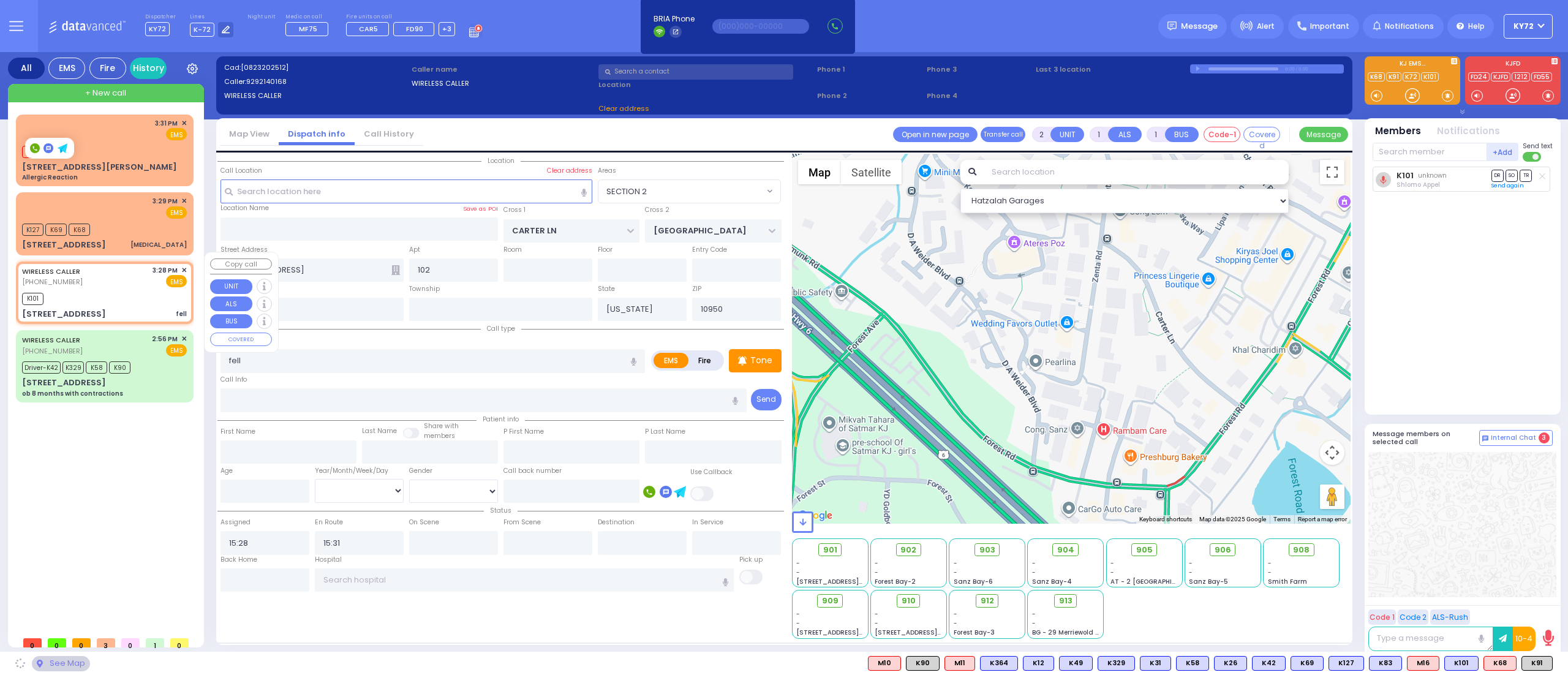
type input "[GEOGRAPHIC_DATA][PERSON_NAME]"
type input "[STREET_ADDRESS]"
type input "Washingtonville"
type input "10992"
select select "[GEOGRAPHIC_DATA]"
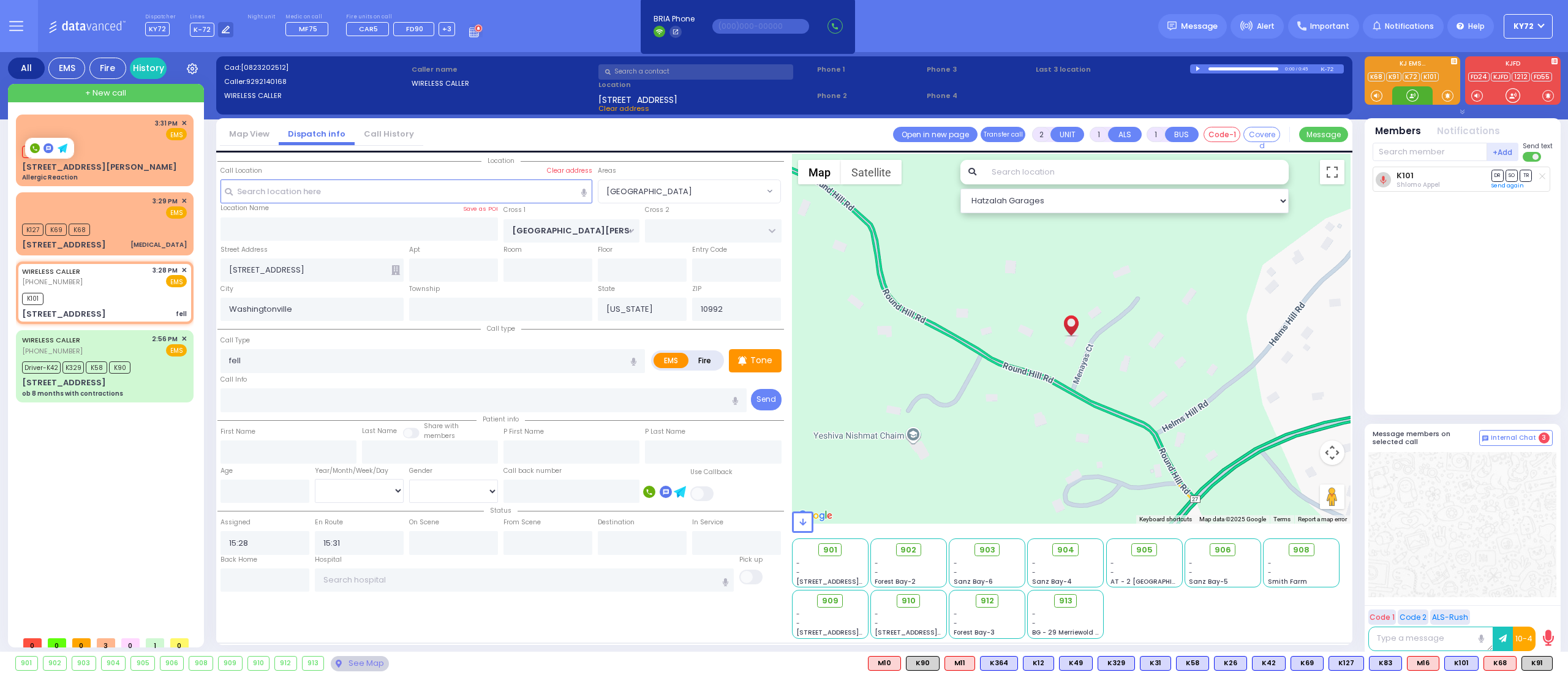
click at [1416, 95] on div at bounding box center [1412, 95] width 13 height 12
click at [103, 294] on div "K101" at bounding box center [104, 298] width 165 height 15
select select
radio input "true"
select select
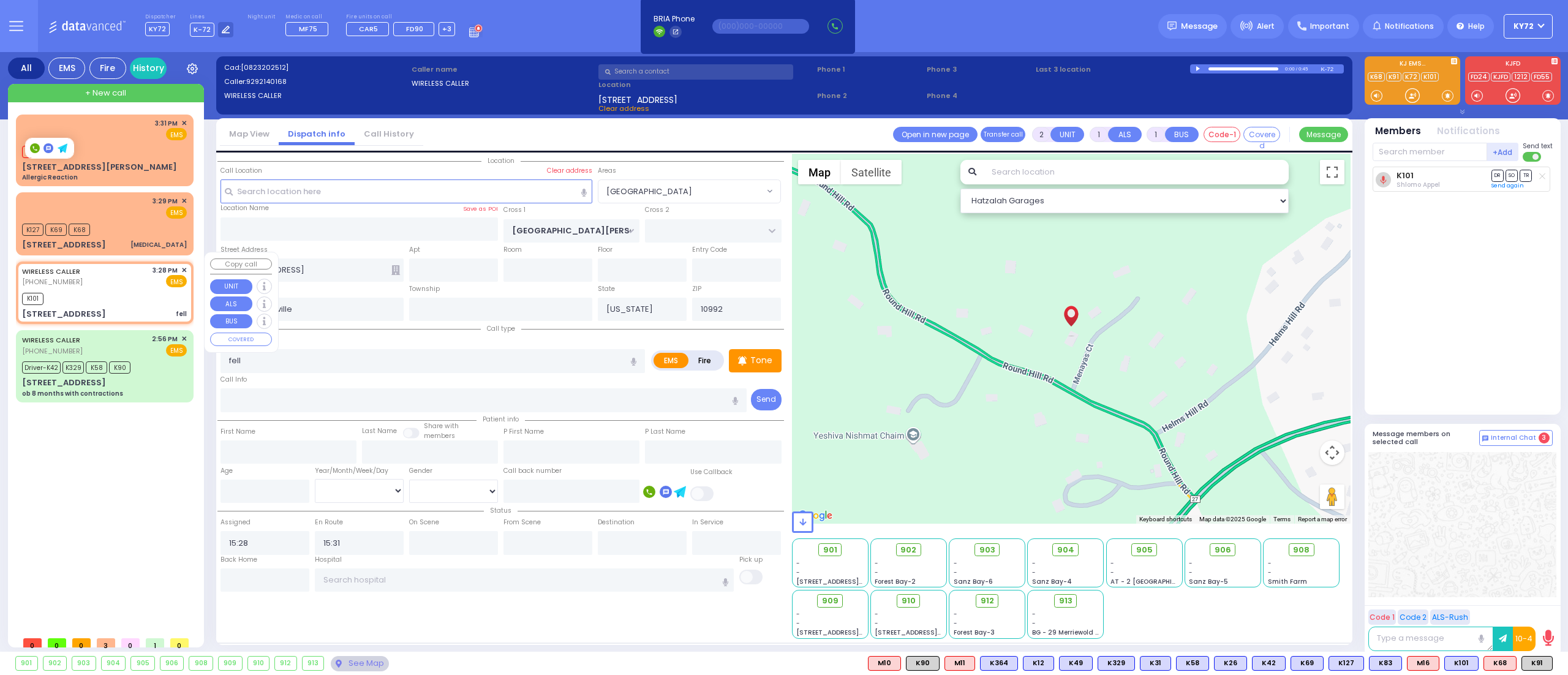
select select "Hatzalah Garages"
select select "[GEOGRAPHIC_DATA]"
click at [112, 267] on div "WIRELESS CALLER [PHONE_NUMBER] 3:28 PM ✕ EMS" at bounding box center [104, 276] width 165 height 22
select select
radio input "true"
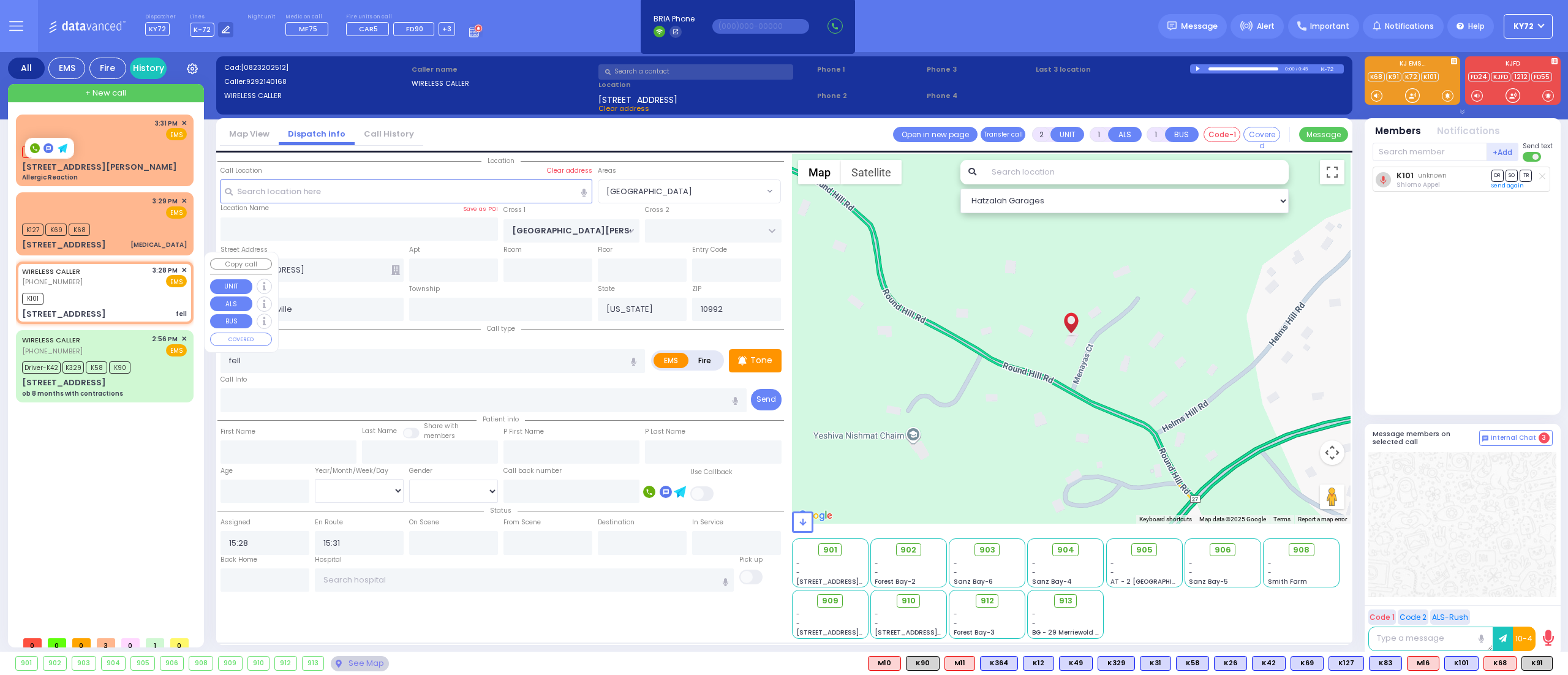
select select
select select "Hatzalah Garages"
select select "[GEOGRAPHIC_DATA]"
click at [1391, 153] on input "text" at bounding box center [1429, 152] width 114 height 18
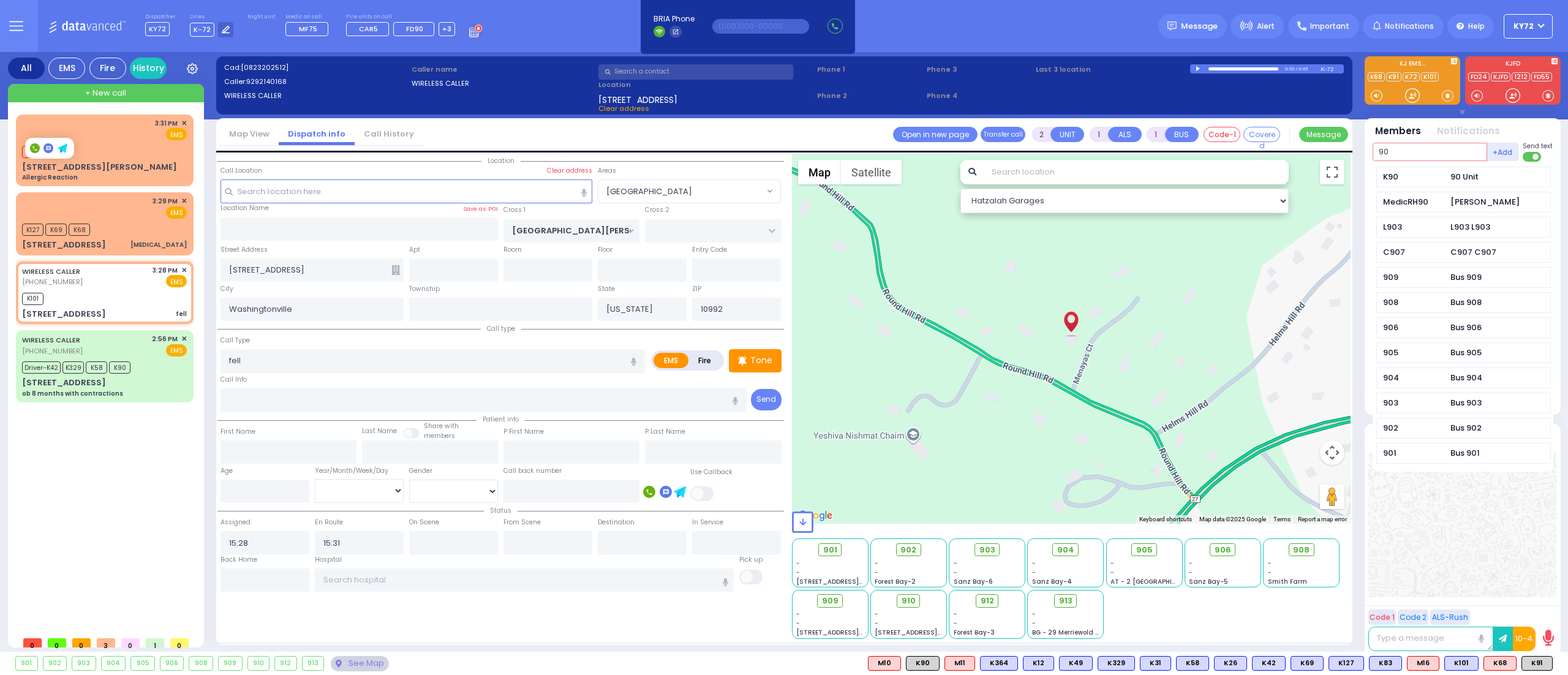
type input "90"
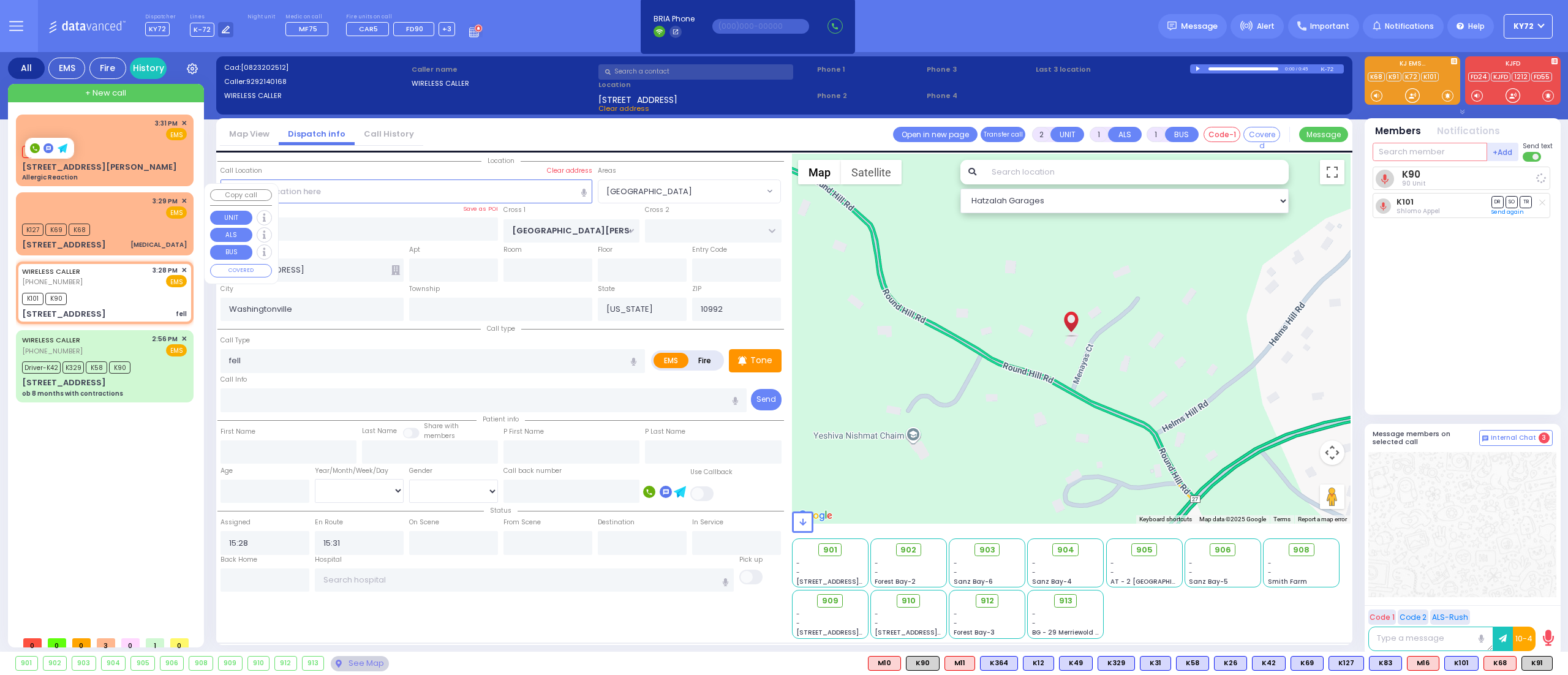
select select
radio input "true"
select select
select select "[GEOGRAPHIC_DATA]"
select select "Hatzalah Garages"
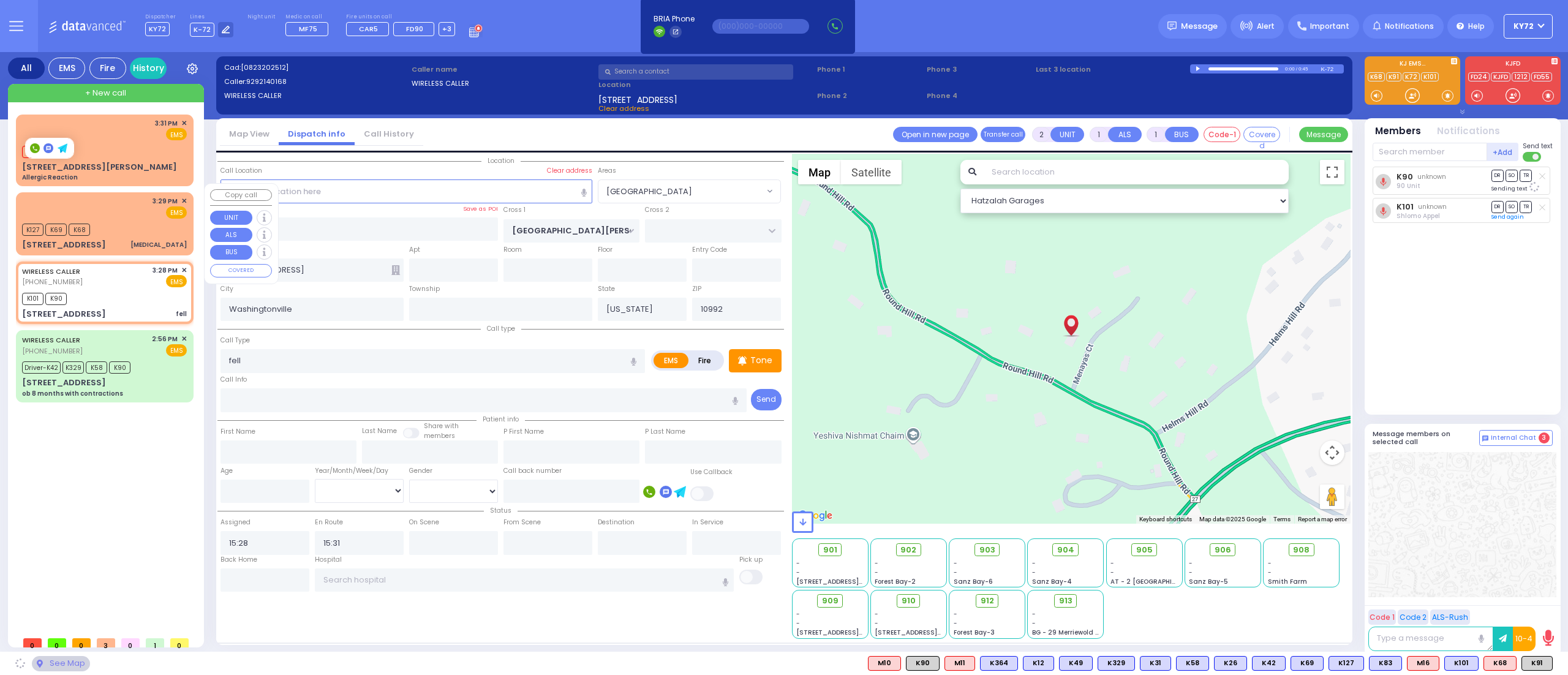
click at [152, 208] on div "3:29 PM ✕ EMS" at bounding box center [104, 207] width 165 height 22
select select
type input "[MEDICAL_DATA]"
radio input "true"
select select
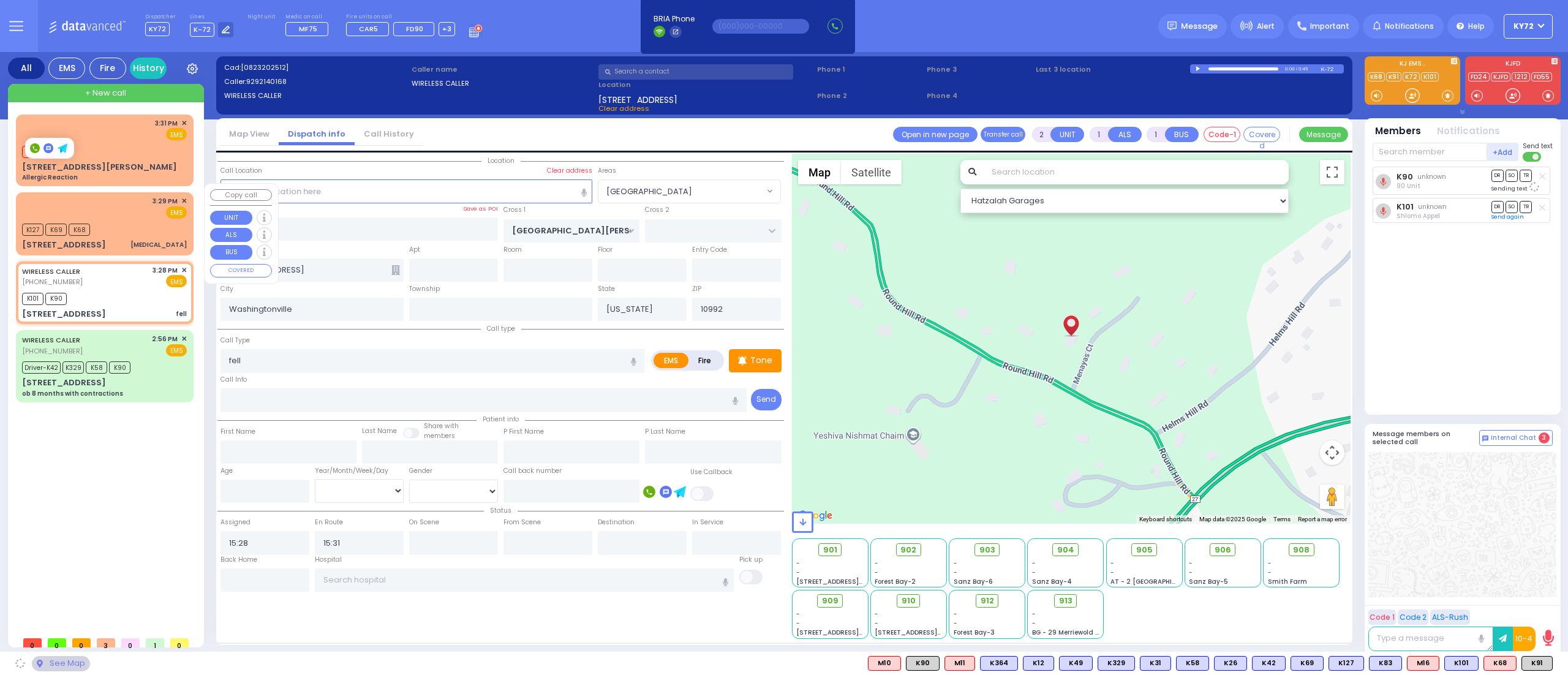
type input "15:29"
type input "15:30"
select select "Hatzalah Garages"
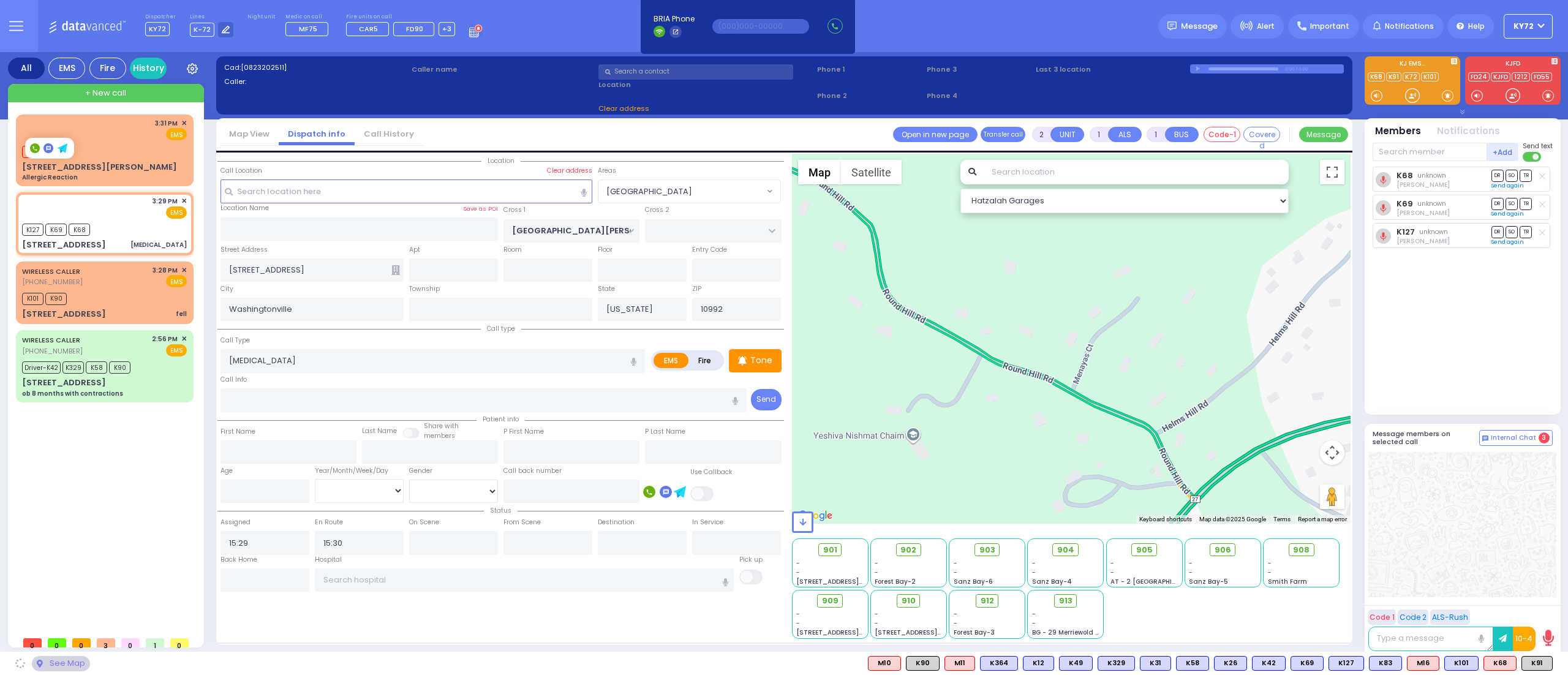
type input "CARTER LN"
type input "[GEOGRAPHIC_DATA]"
type input "[STREET_ADDRESS]"
type input "102"
type input "Monroe"
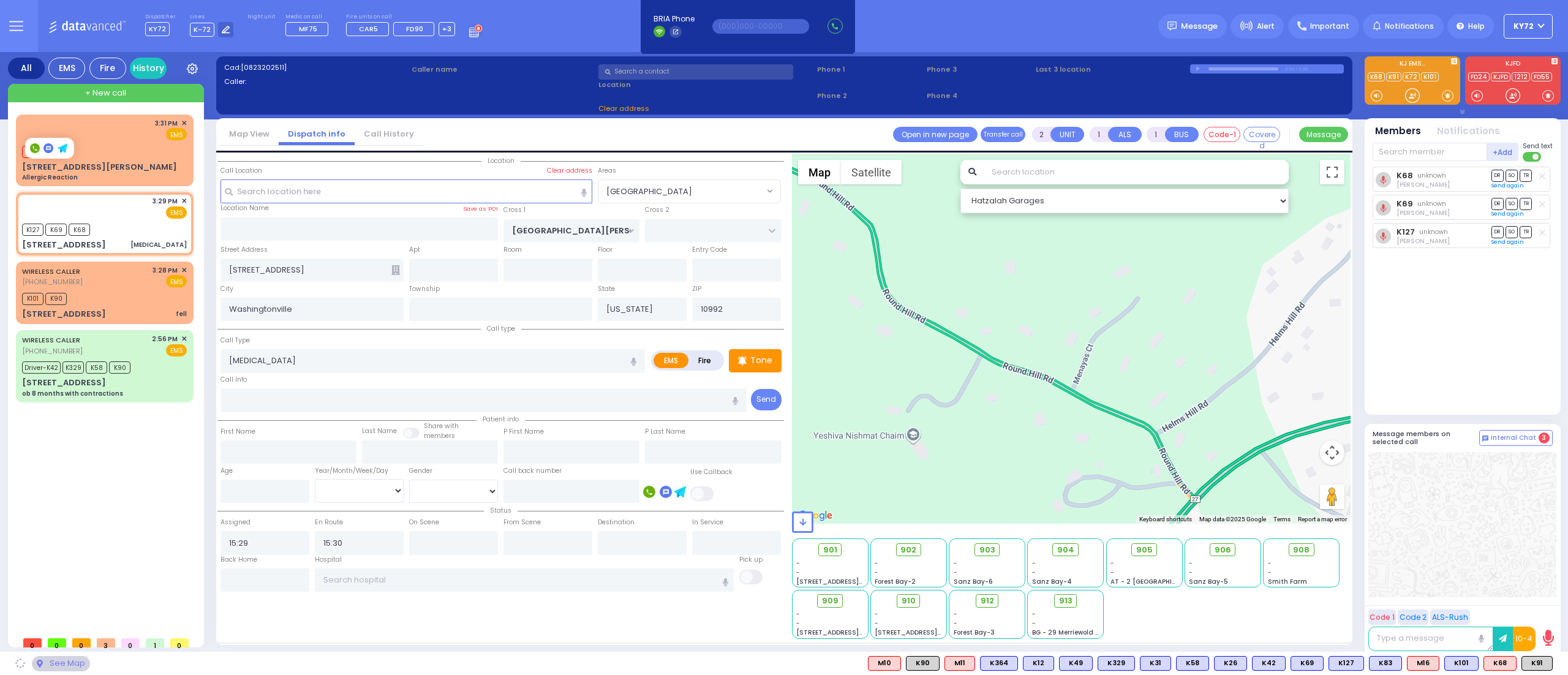
type input "10950"
select select "SECTION 2"
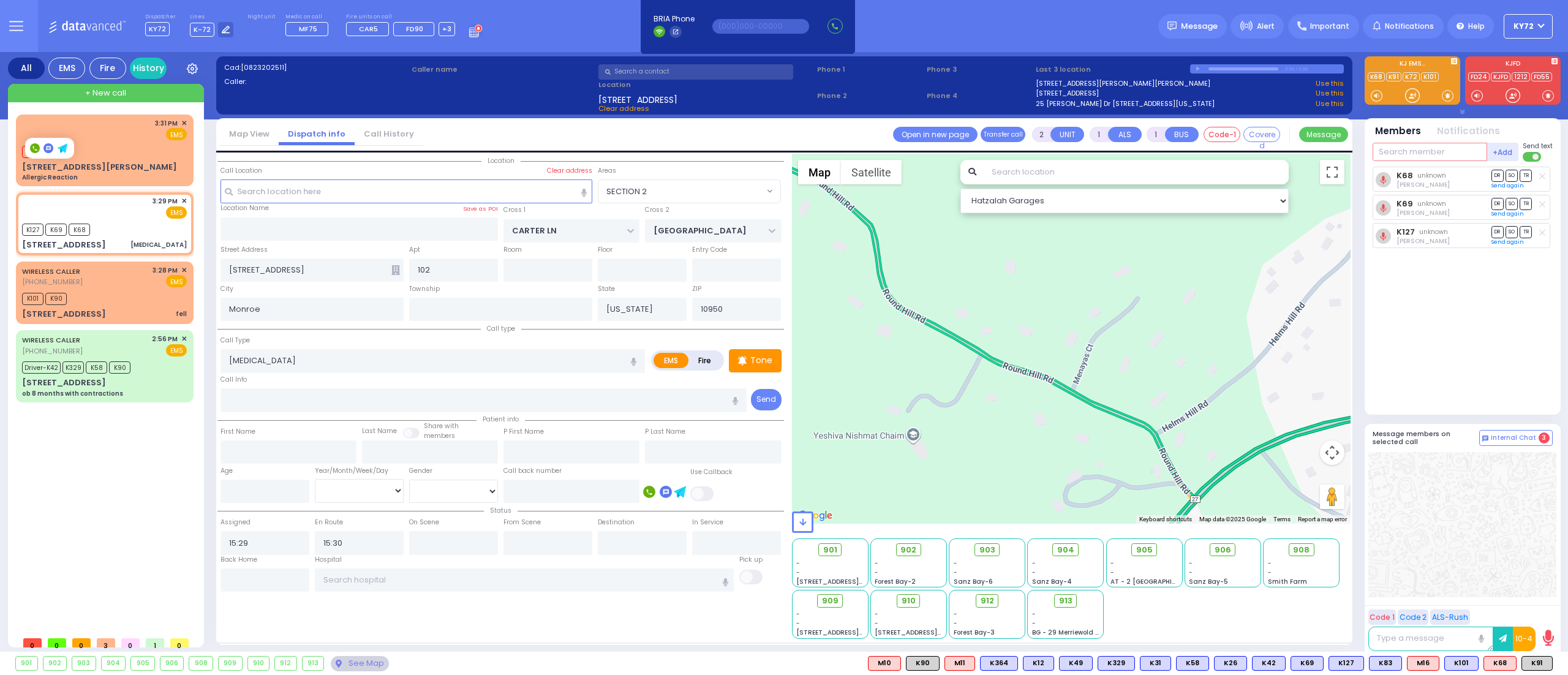
click at [1432, 147] on input "text" at bounding box center [1429, 152] width 114 height 18
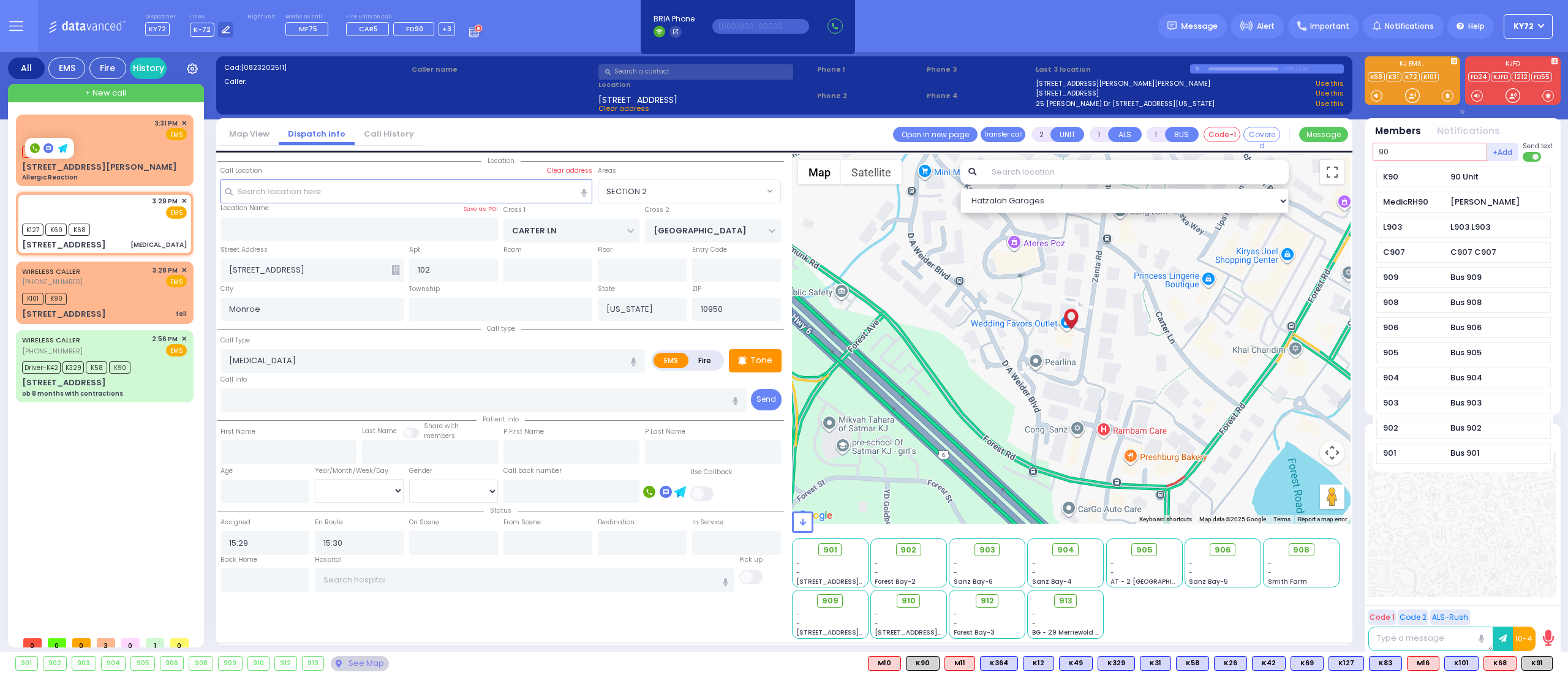
type input "90"
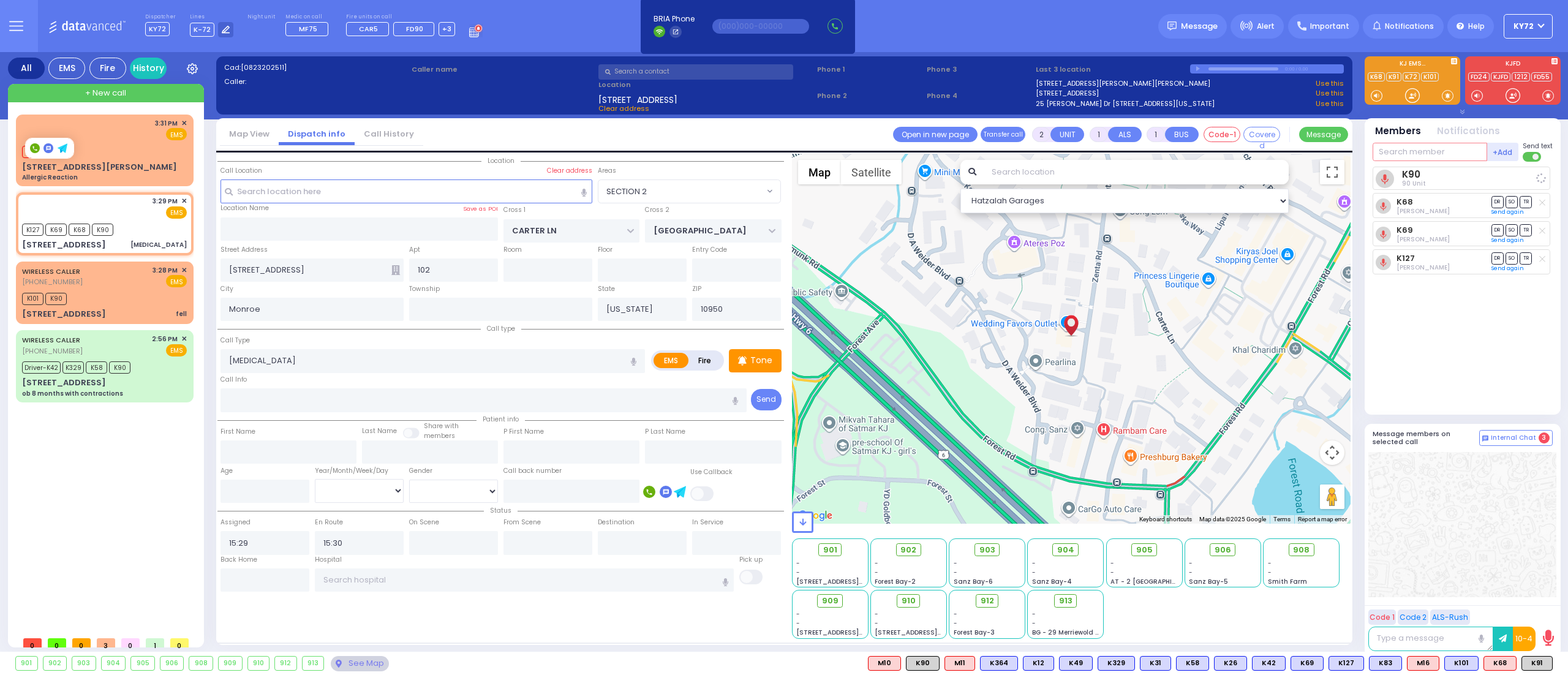
select select
radio input "true"
select select
select select "Hatzalah Garages"
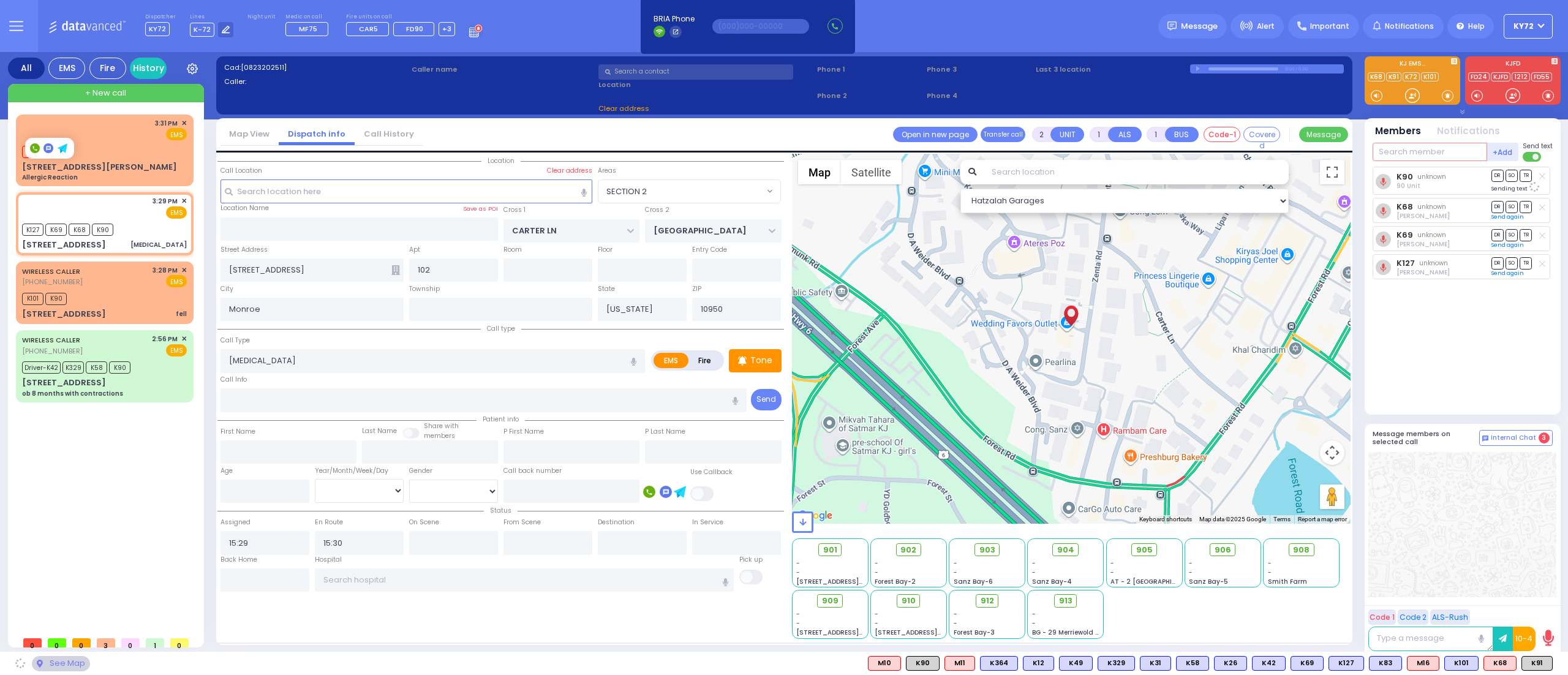
select select "SECTION 2"
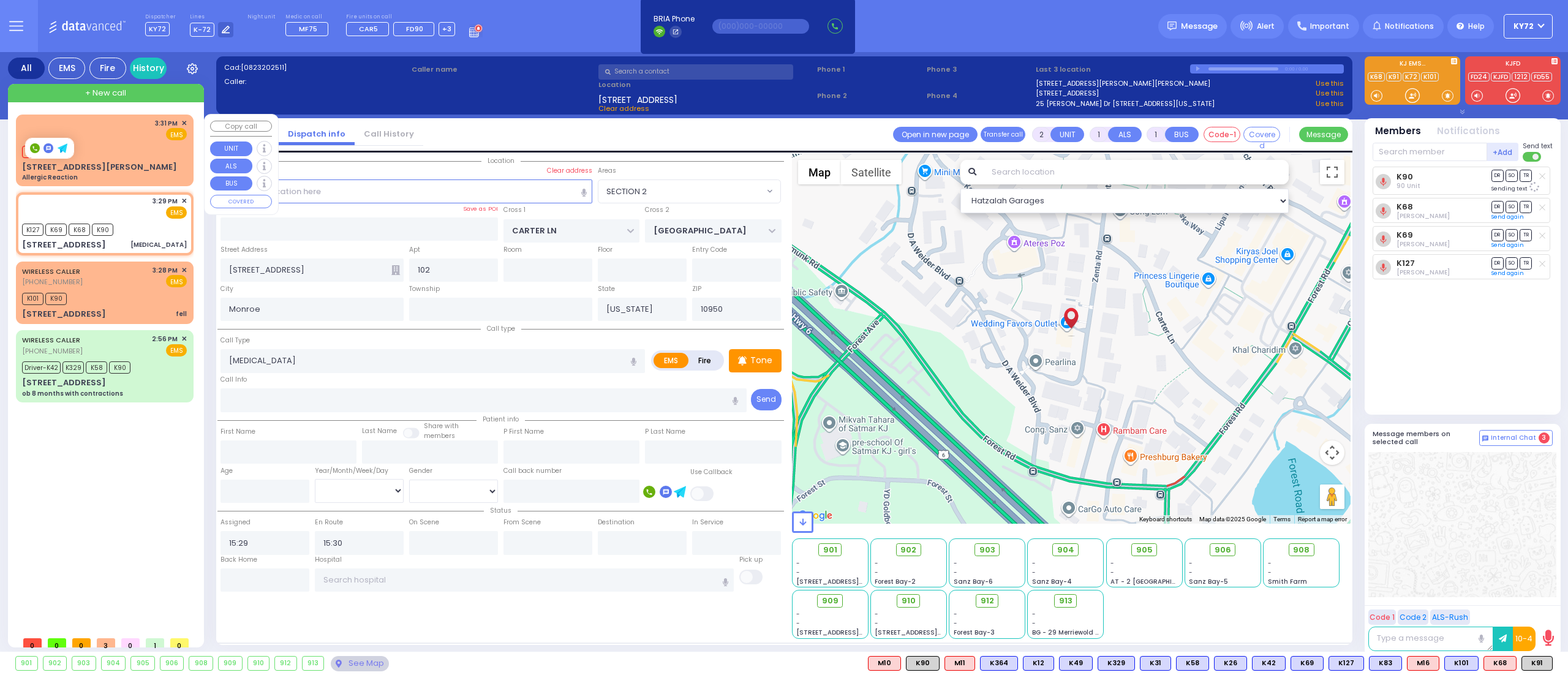
click at [133, 148] on div "M16 K83" at bounding box center [104, 150] width 165 height 15
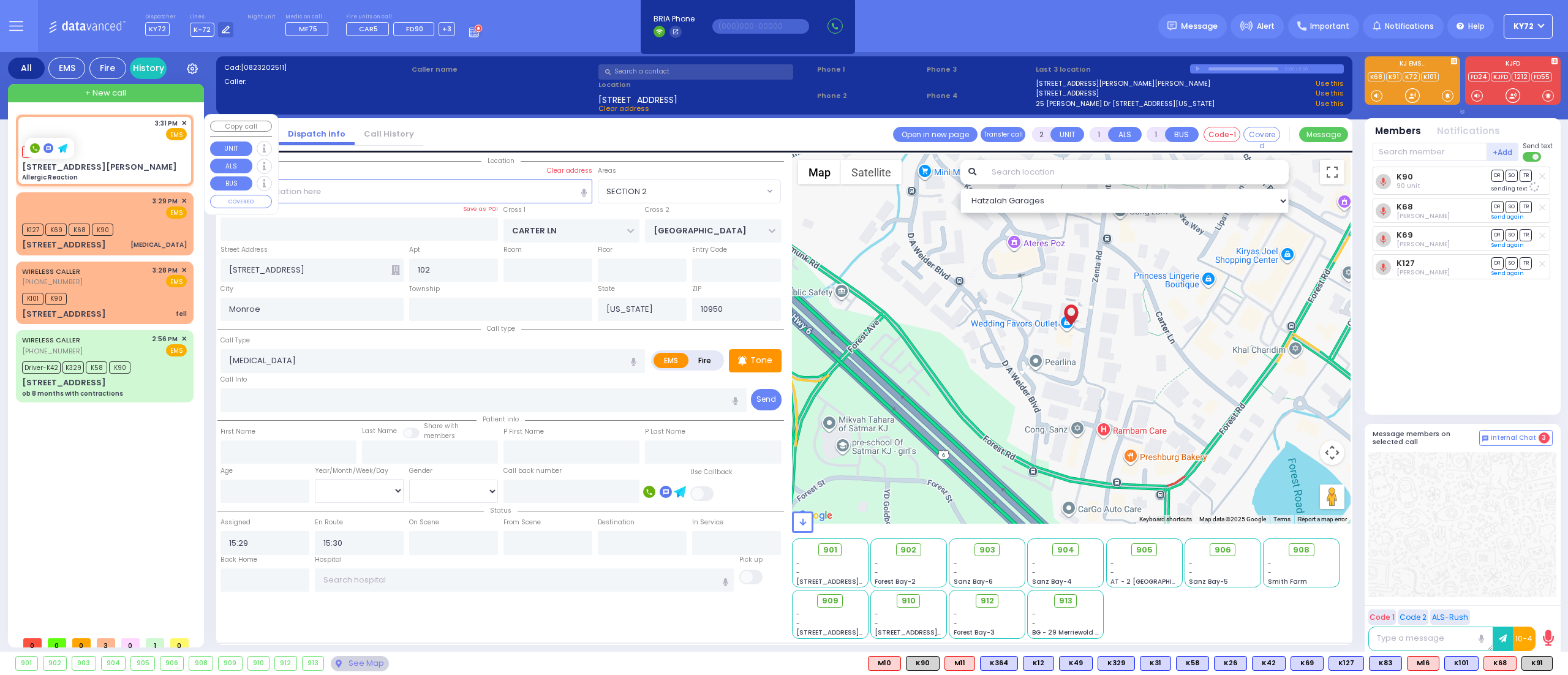
select select
type input "Allergic Reaction"
radio input "true"
select select
type input "15:31"
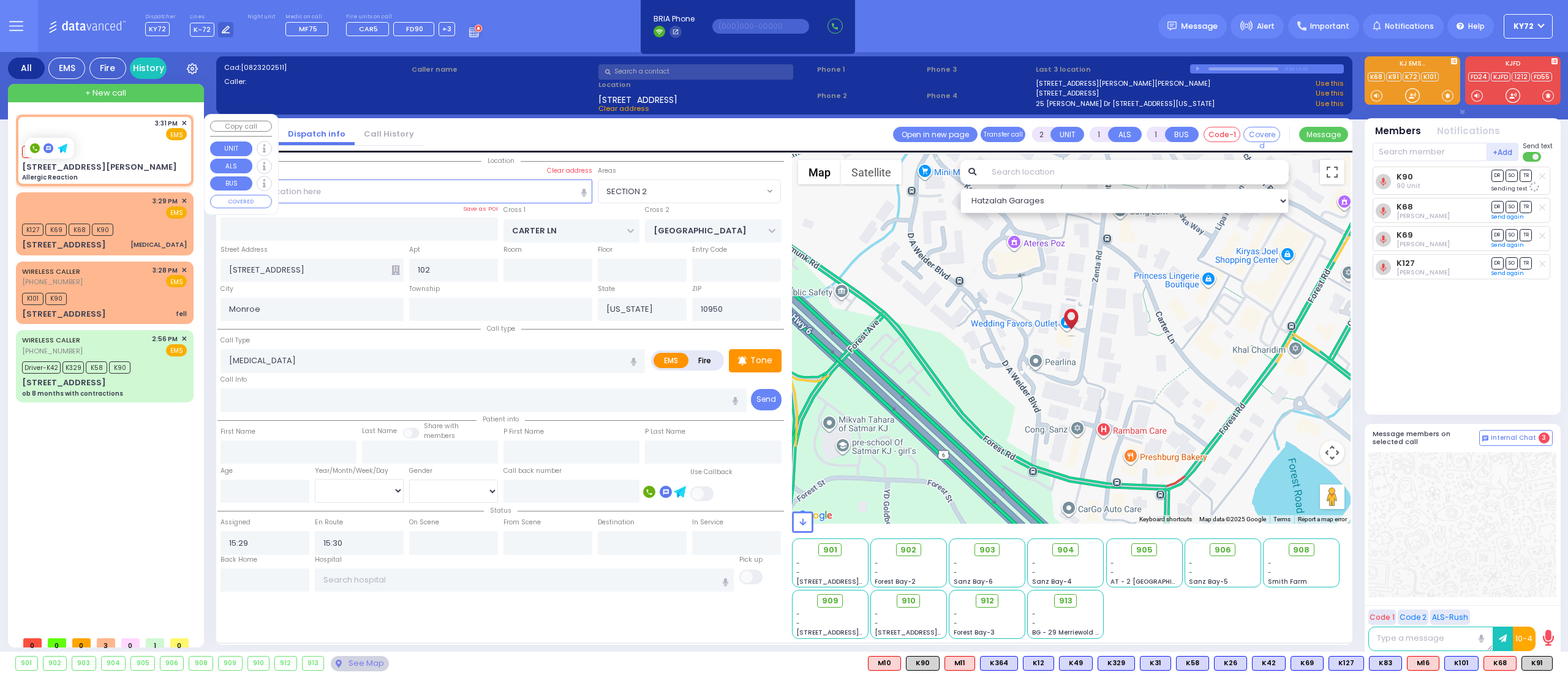
type input "15:32"
select select "Hatzalah Garages"
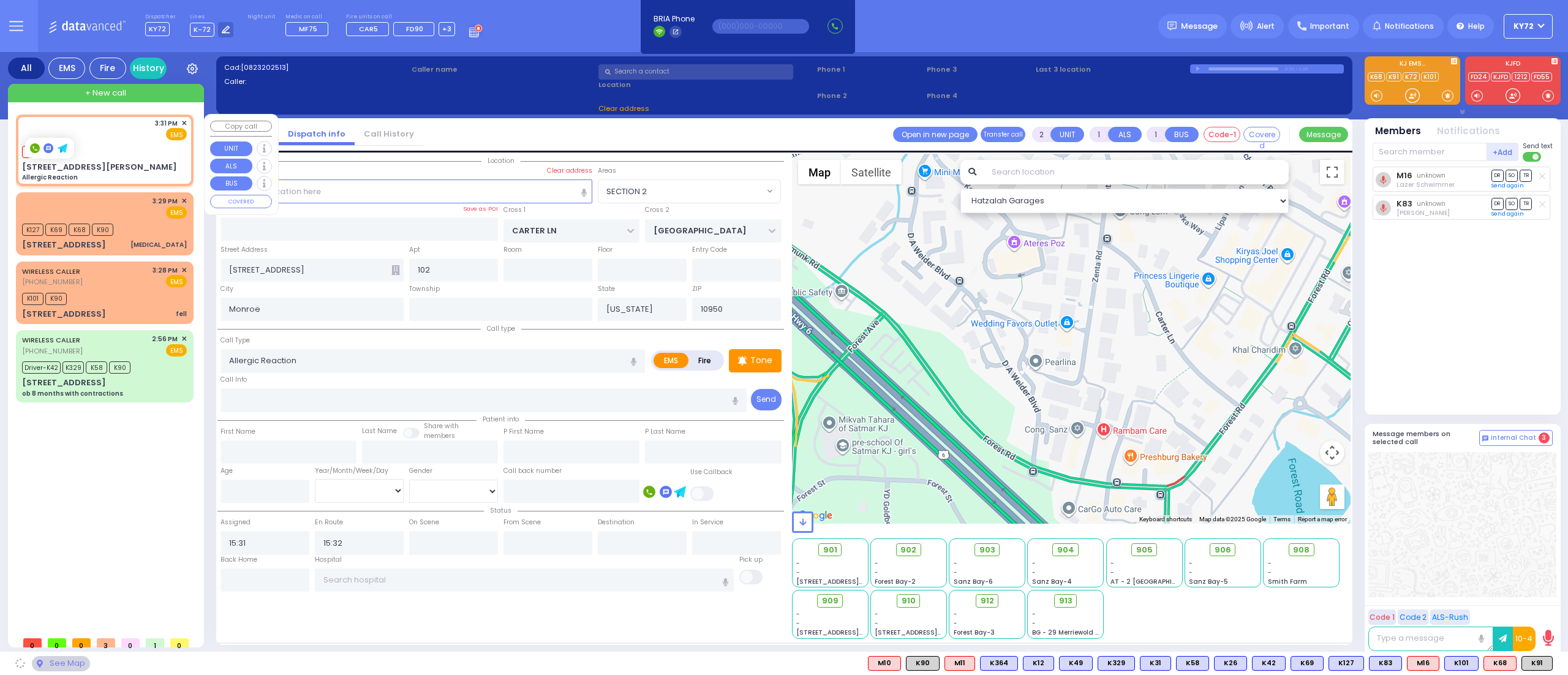
type input "SEARS RD"
type input "[GEOGRAPHIC_DATA][PERSON_NAME]"
type input "[STREET_ADDRESS][PERSON_NAME]"
select select "[GEOGRAPHIC_DATA]"
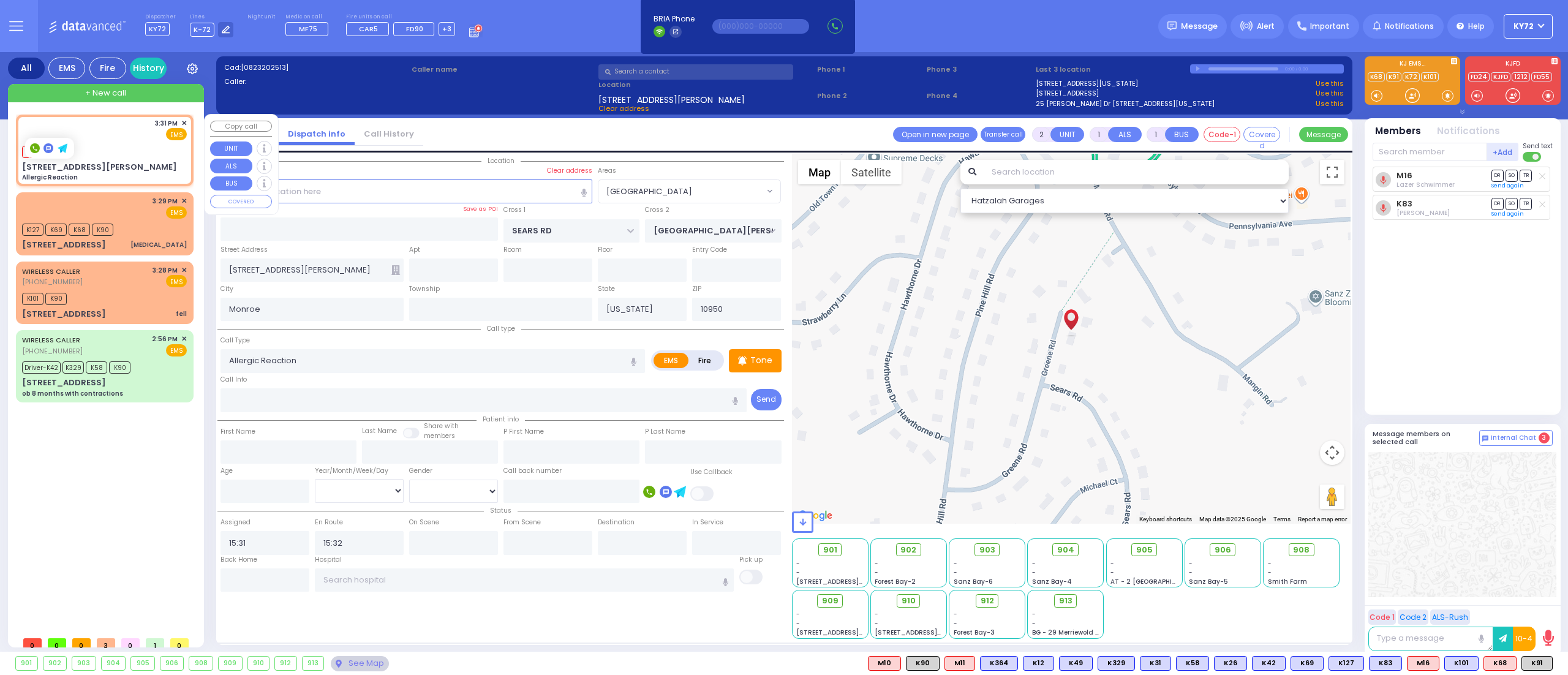
click at [103, 163] on div "[STREET_ADDRESS][PERSON_NAME] Allergic Reaction" at bounding box center [104, 172] width 165 height 22
select select
radio input "true"
select select
click at [109, 156] on div "M16 K83" at bounding box center [104, 150] width 165 height 15
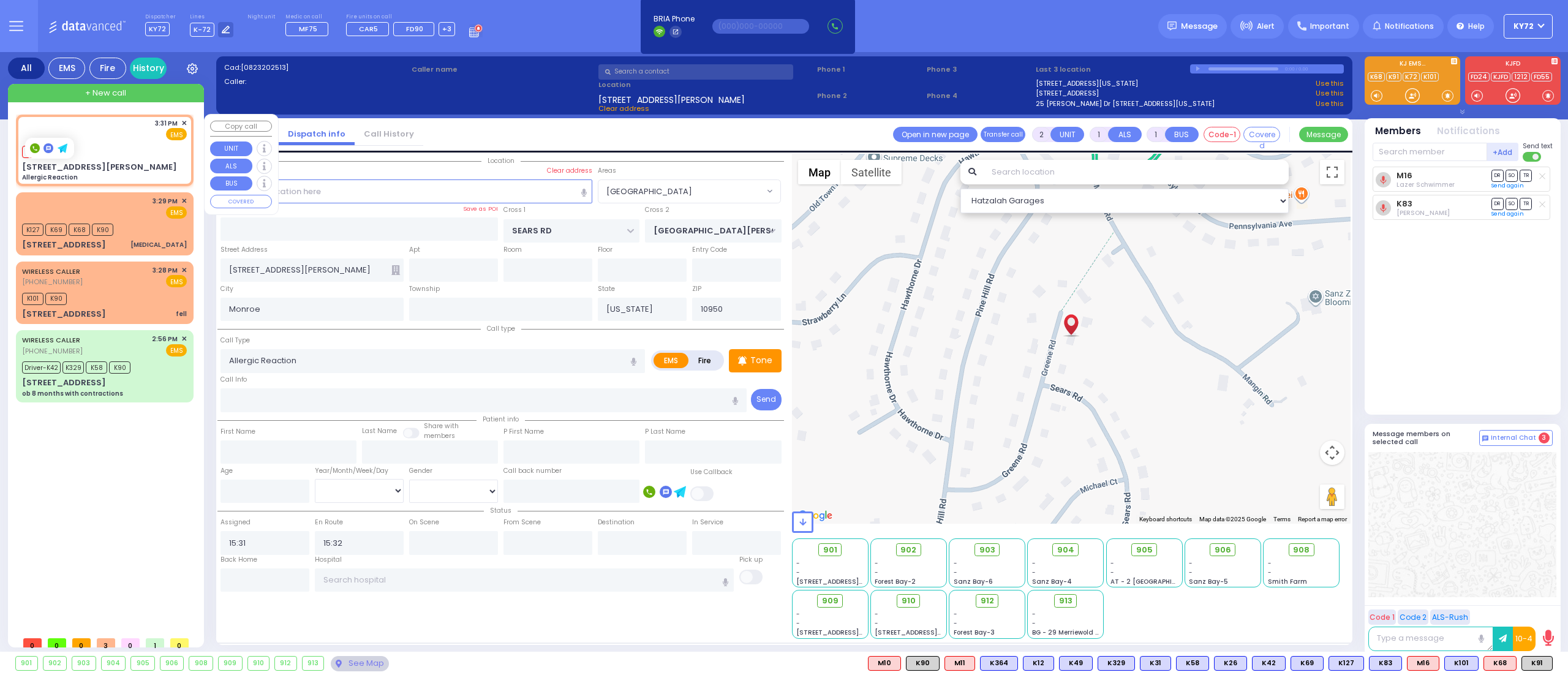
select select "[GEOGRAPHIC_DATA]"
select select "Hatzalah Garages"
click at [109, 156] on div "M16 K83" at bounding box center [104, 150] width 165 height 15
select select
radio input "true"
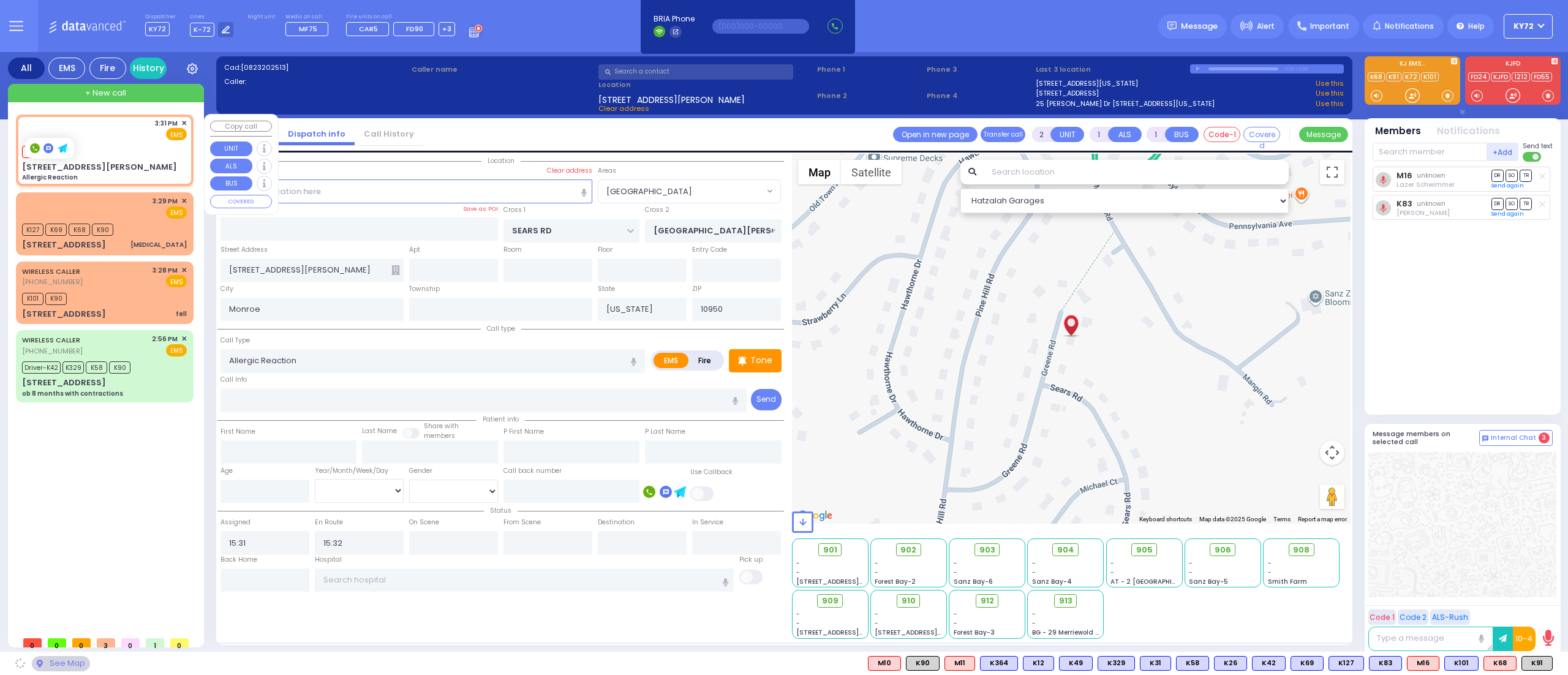
select select
select select "Hatzalah Garages"
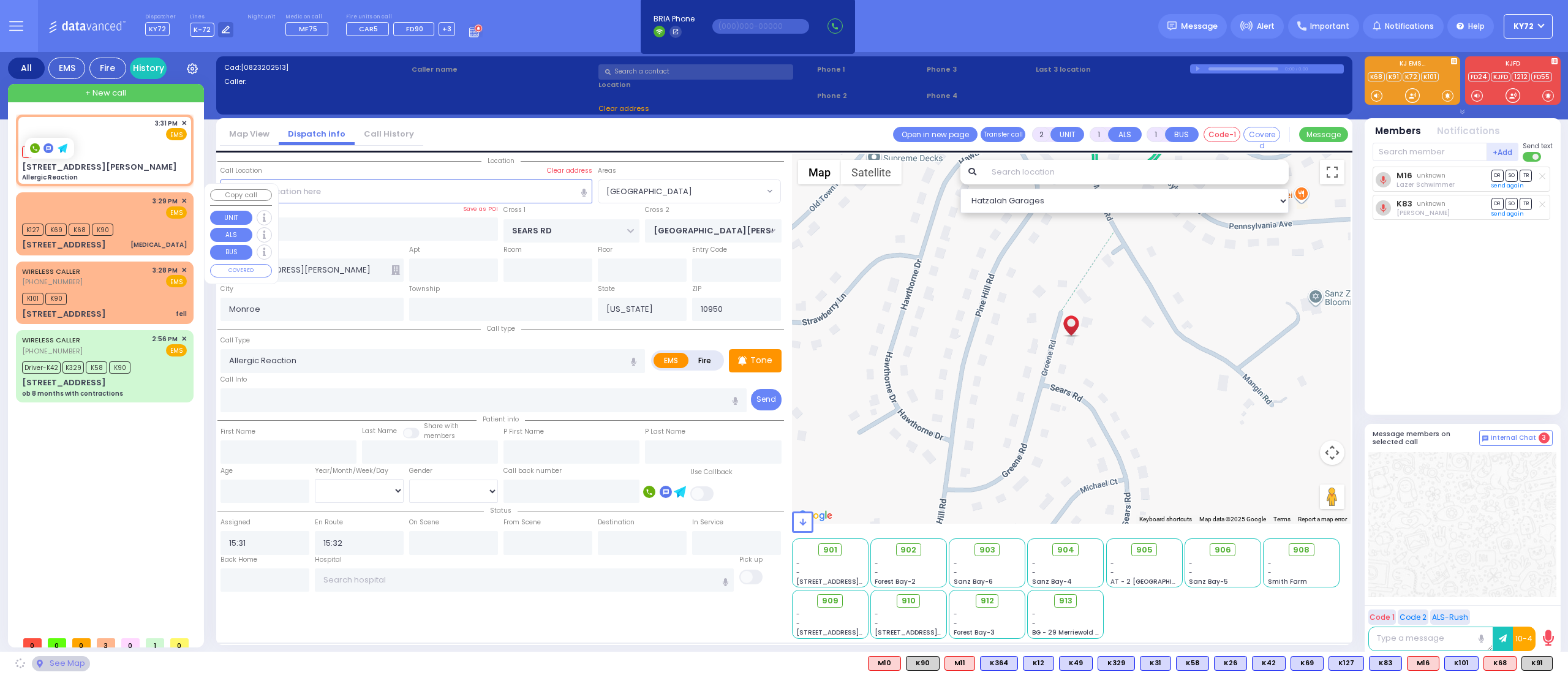
select select
radio input "true"
select select
click at [121, 202] on div "3:29 PM ✕ EMS" at bounding box center [104, 207] width 165 height 22
select select "Hatzalah Garages"
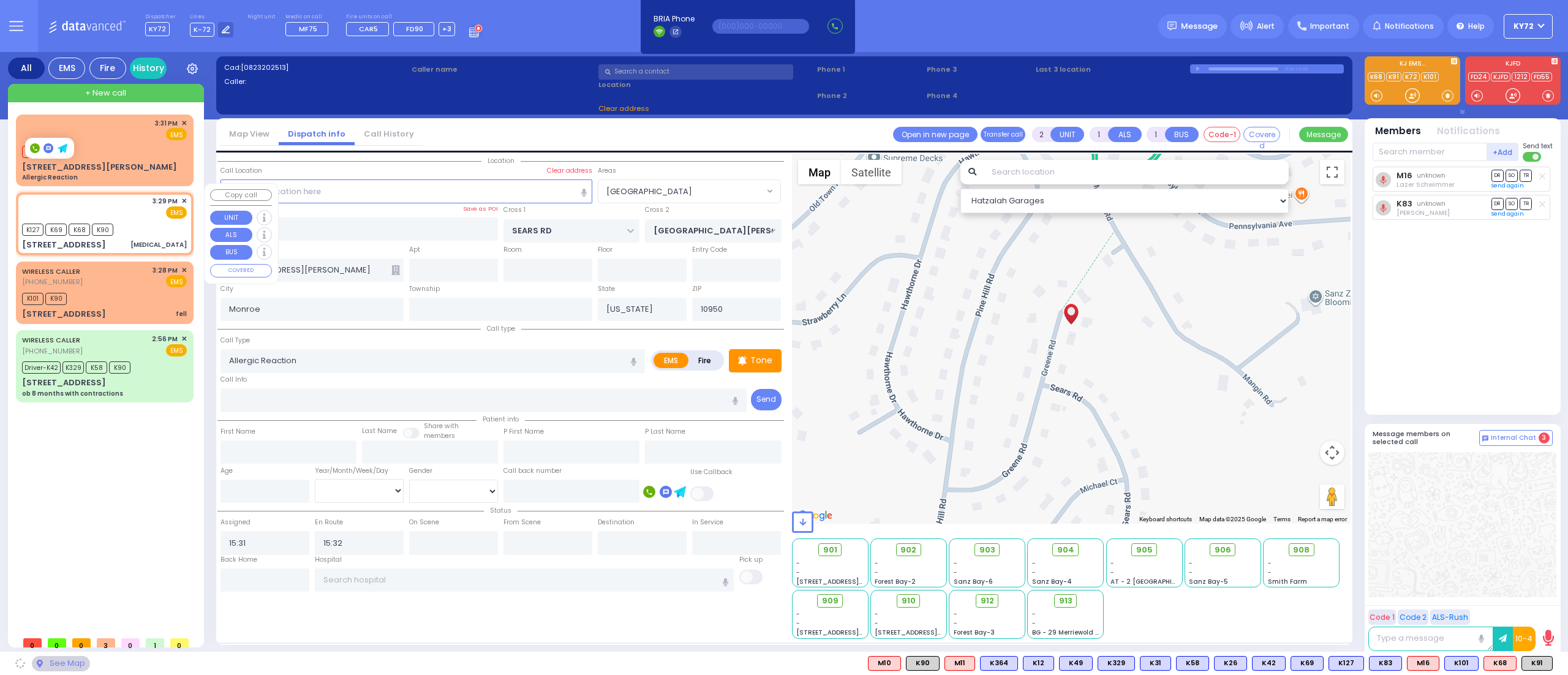
select select "[GEOGRAPHIC_DATA]"
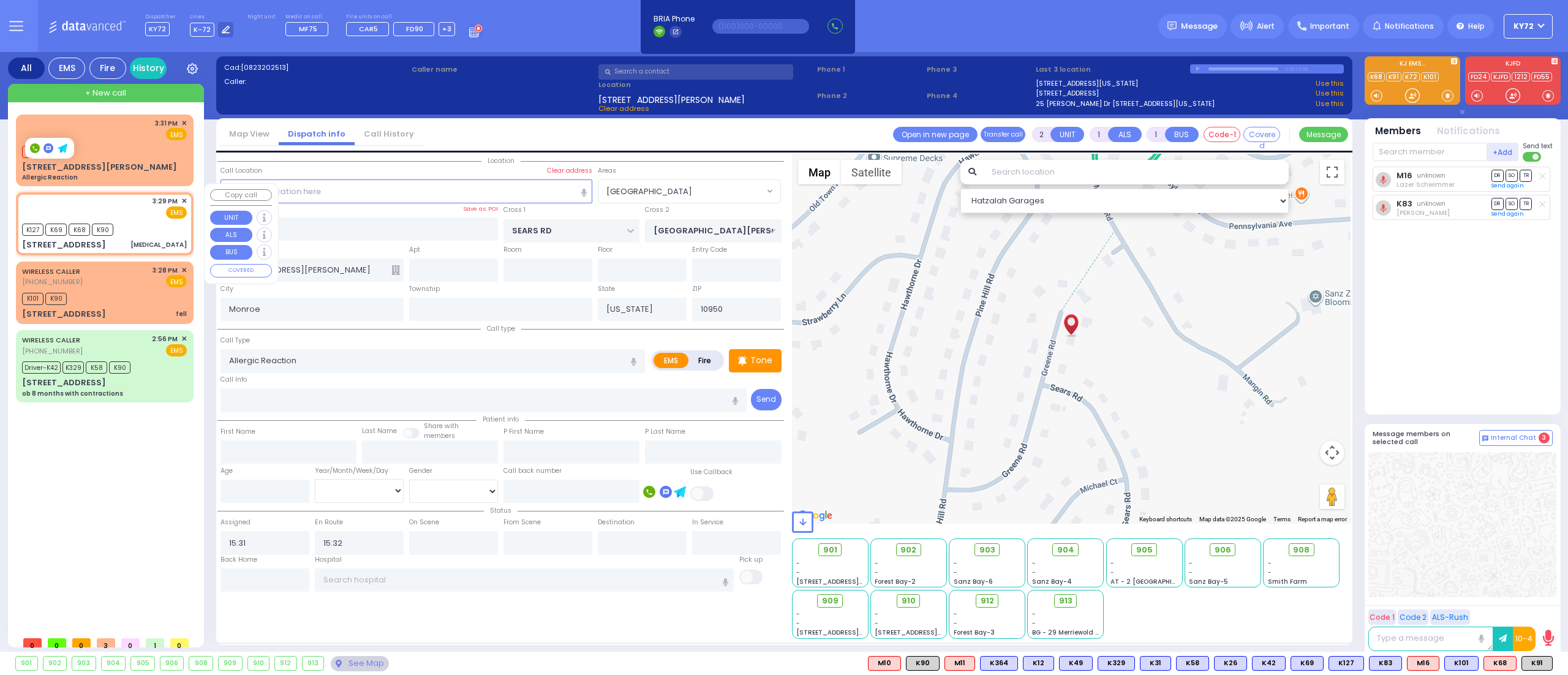
select select
type input "[MEDICAL_DATA]"
radio input "true"
select select
type input "15:29"
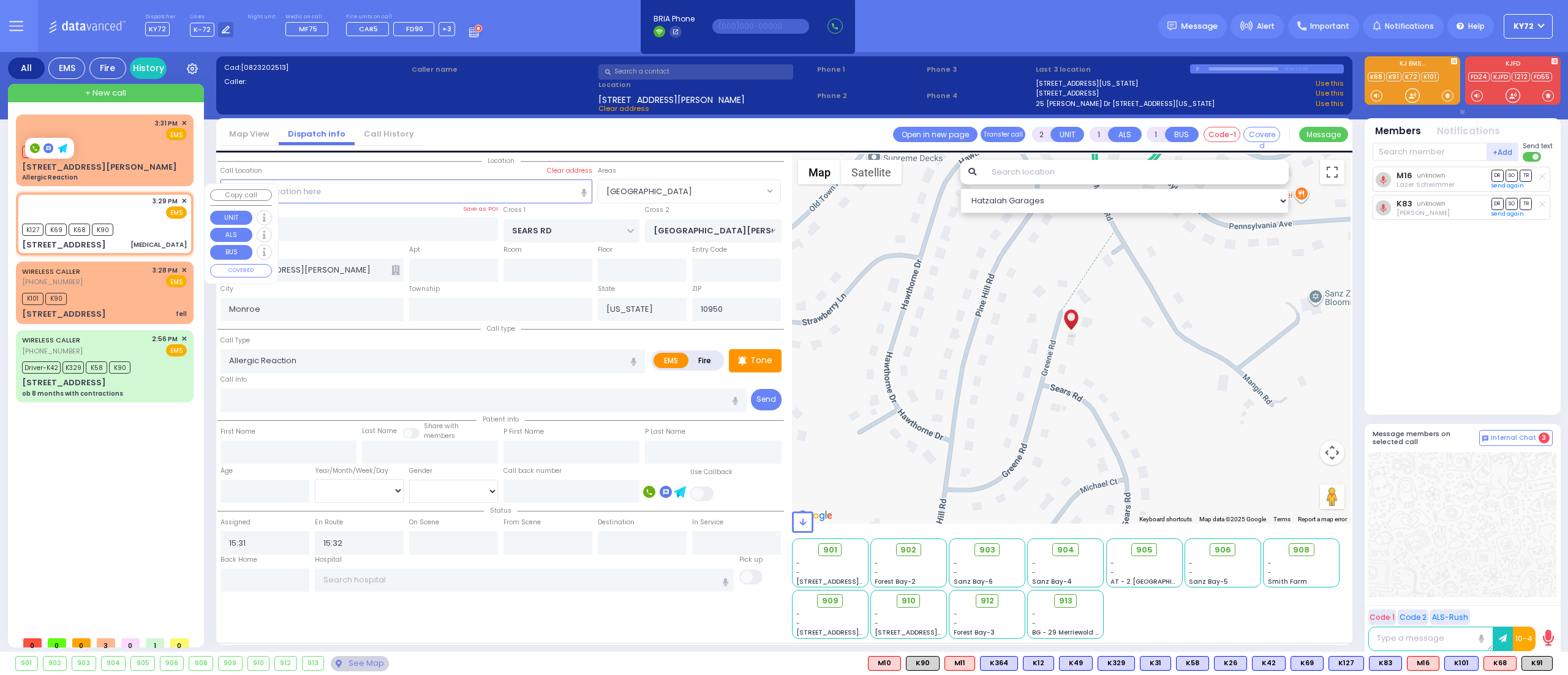
type input "15:30"
select select
select select "Hatzalah Garages"
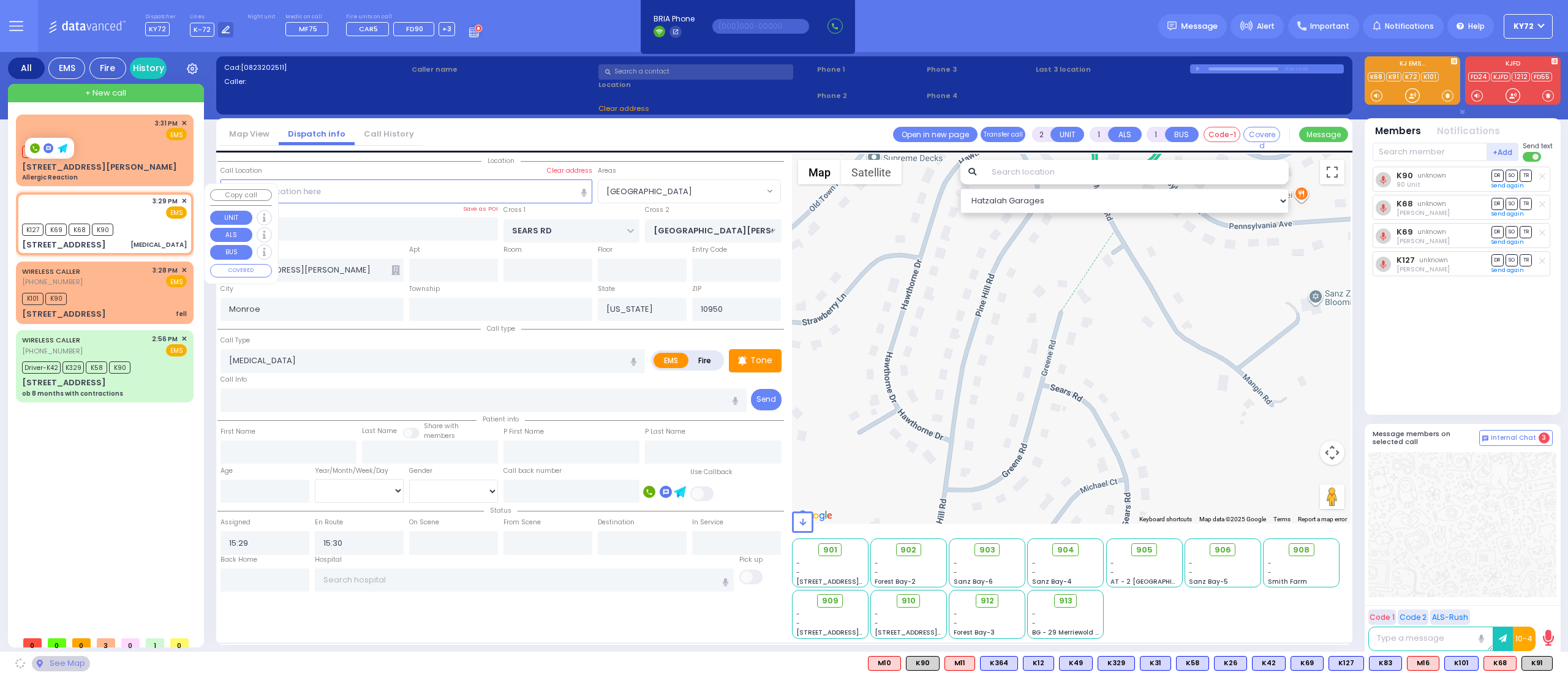
type input "CARTER LN"
type input "[GEOGRAPHIC_DATA]"
type input "[STREET_ADDRESS]"
type input "102"
select select "SECTION 2"
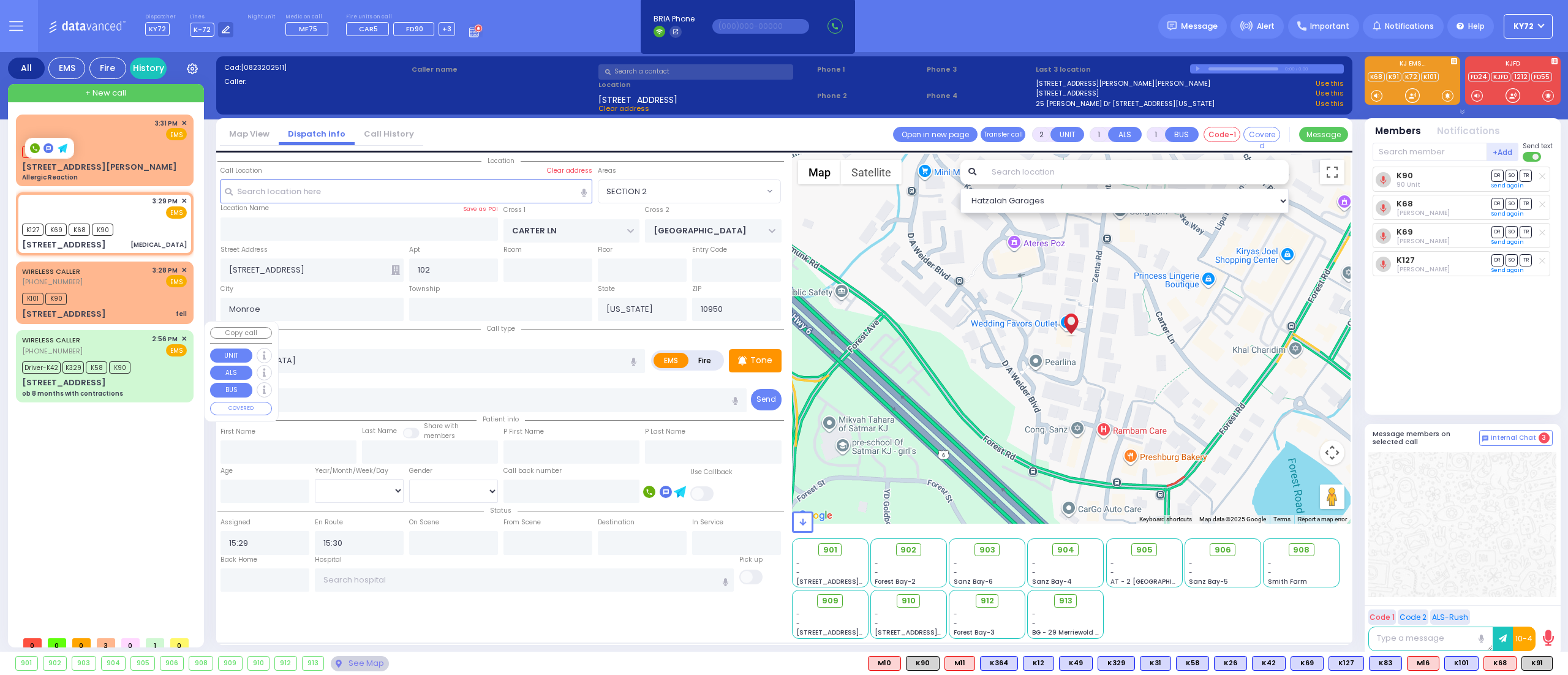
click at [73, 378] on div "[STREET_ADDRESS]" at bounding box center [63, 382] width 84 height 12
type input "6"
select select
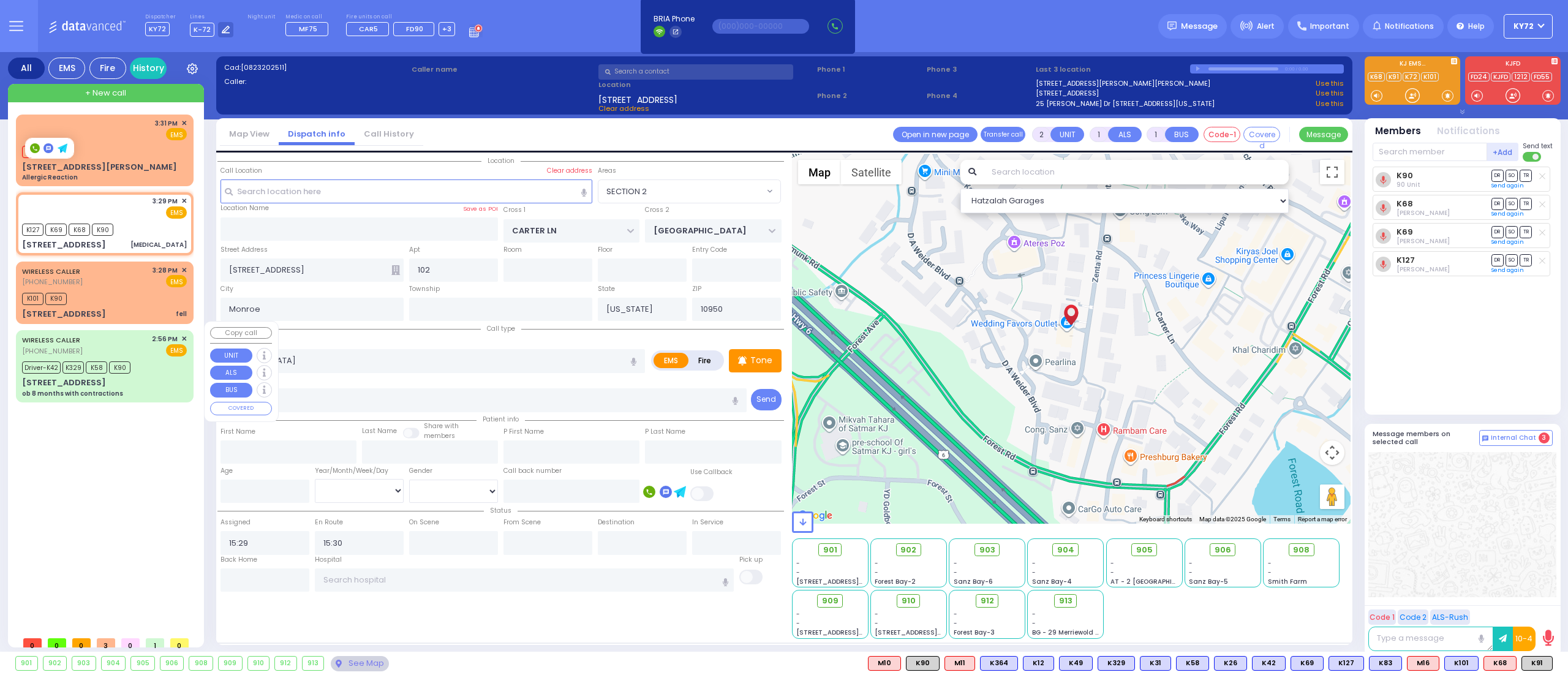
type input "ob 8 months with contractions"
radio input "true"
type input "Nechomea"
type input "[PERSON_NAME]"
type input "25"
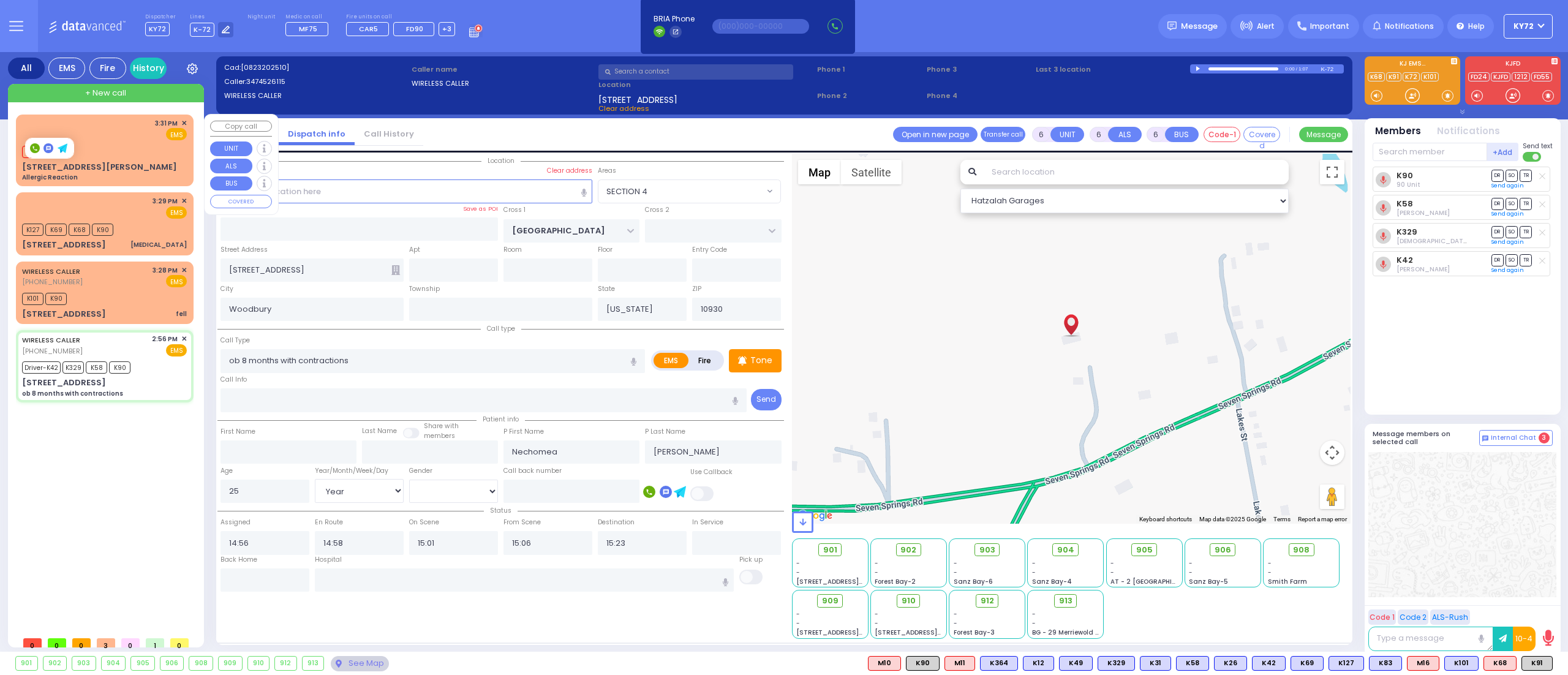
click at [108, 134] on div "3:31 PM ✕ EMS" at bounding box center [104, 129] width 165 height 22
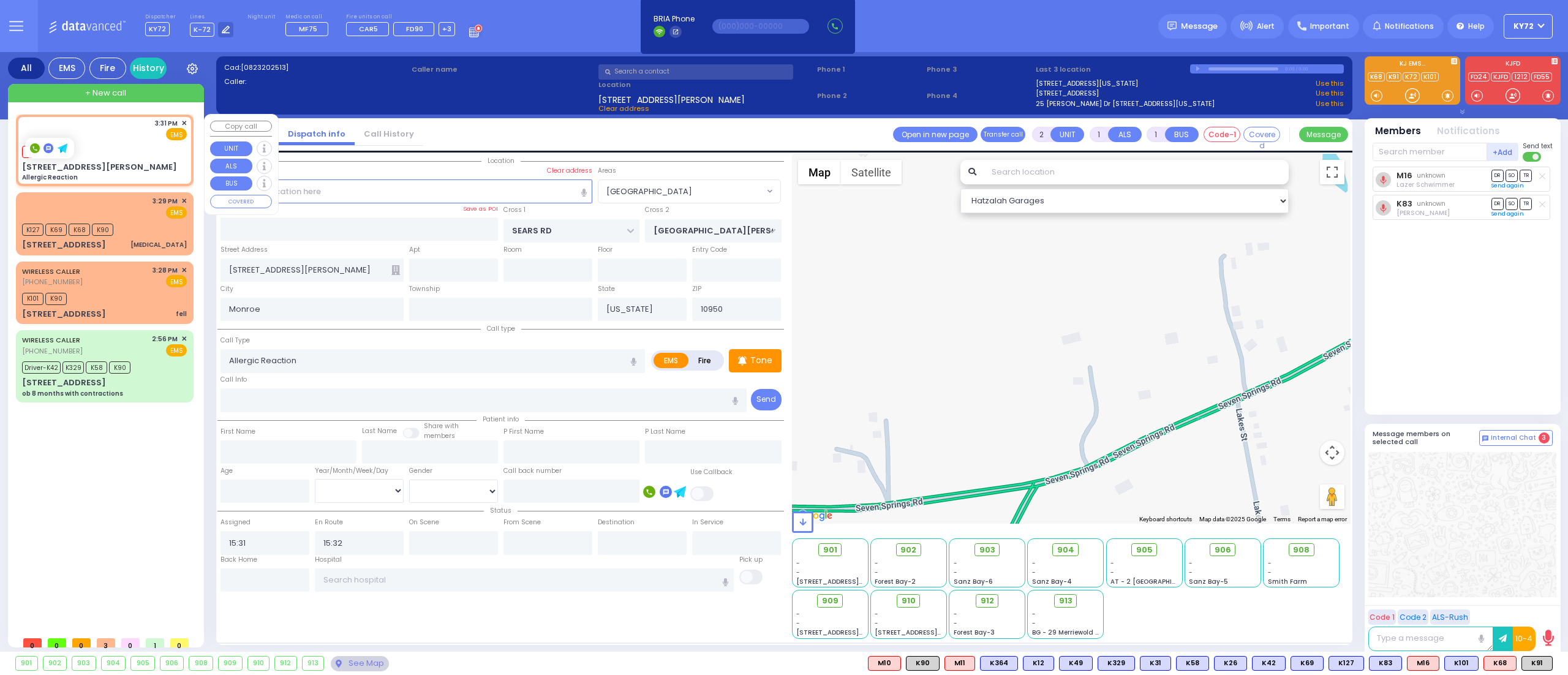
click at [108, 134] on div "3:31 PM ✕ EMS" at bounding box center [104, 129] width 165 height 22
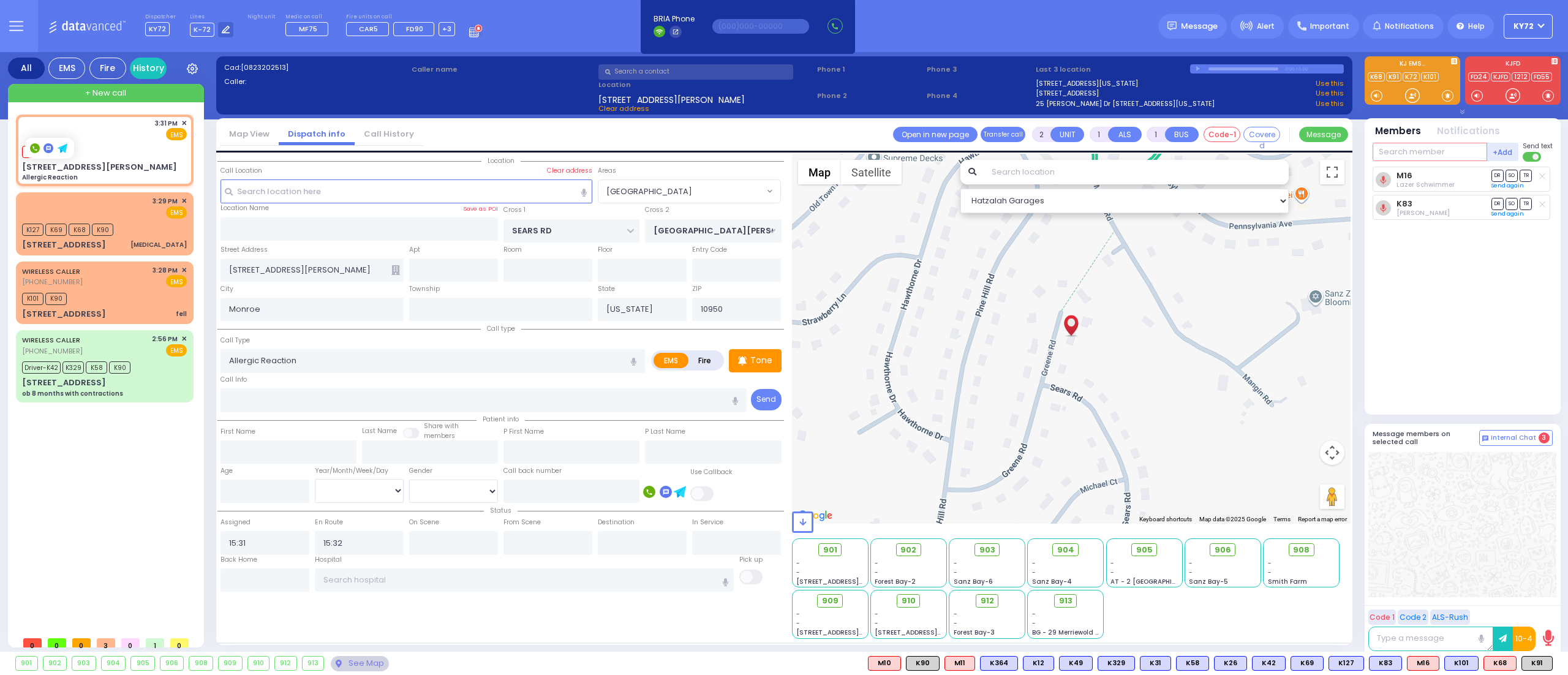
click at [1430, 149] on input "text" at bounding box center [1429, 152] width 114 height 18
click at [1059, 602] on icon at bounding box center [1057, 600] width 8 height 8
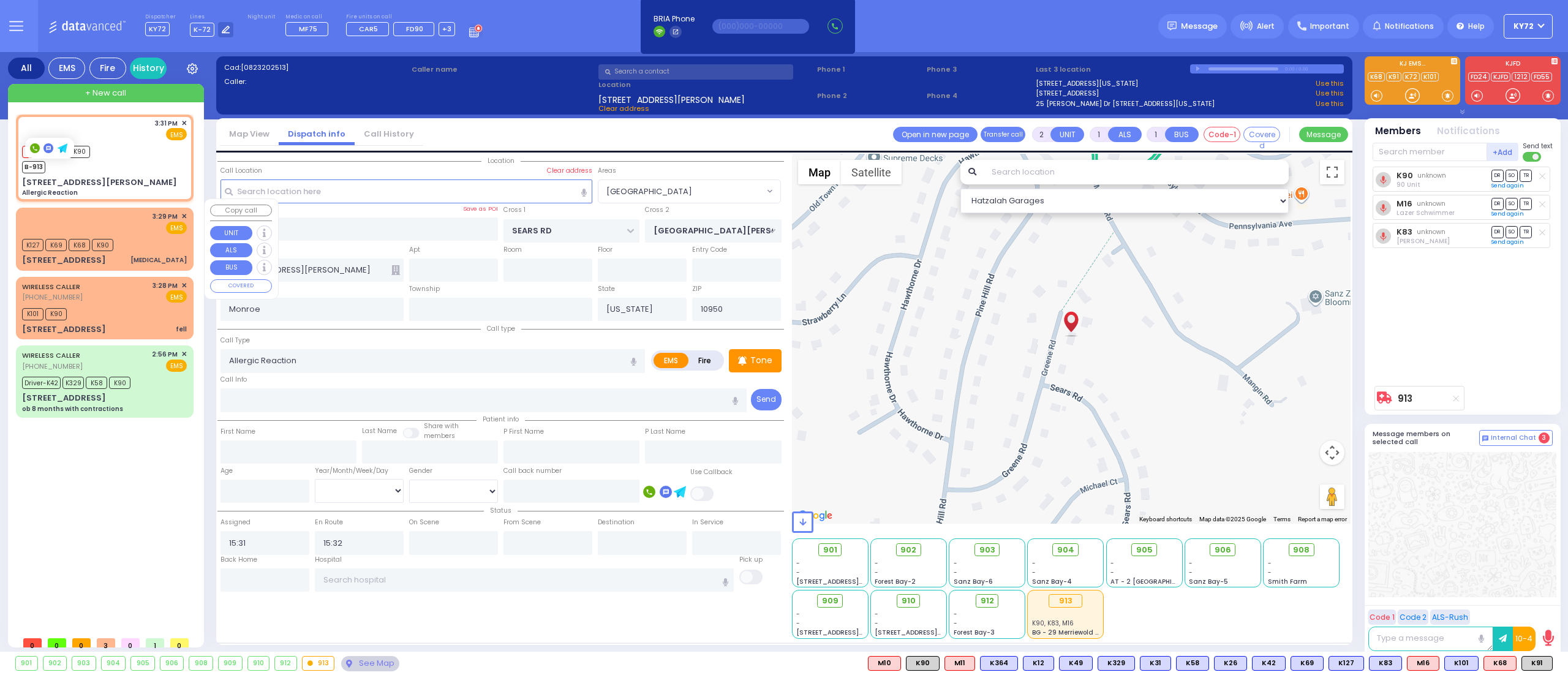
click at [165, 236] on div "K127 K69 K68 K90" at bounding box center [104, 243] width 165 height 15
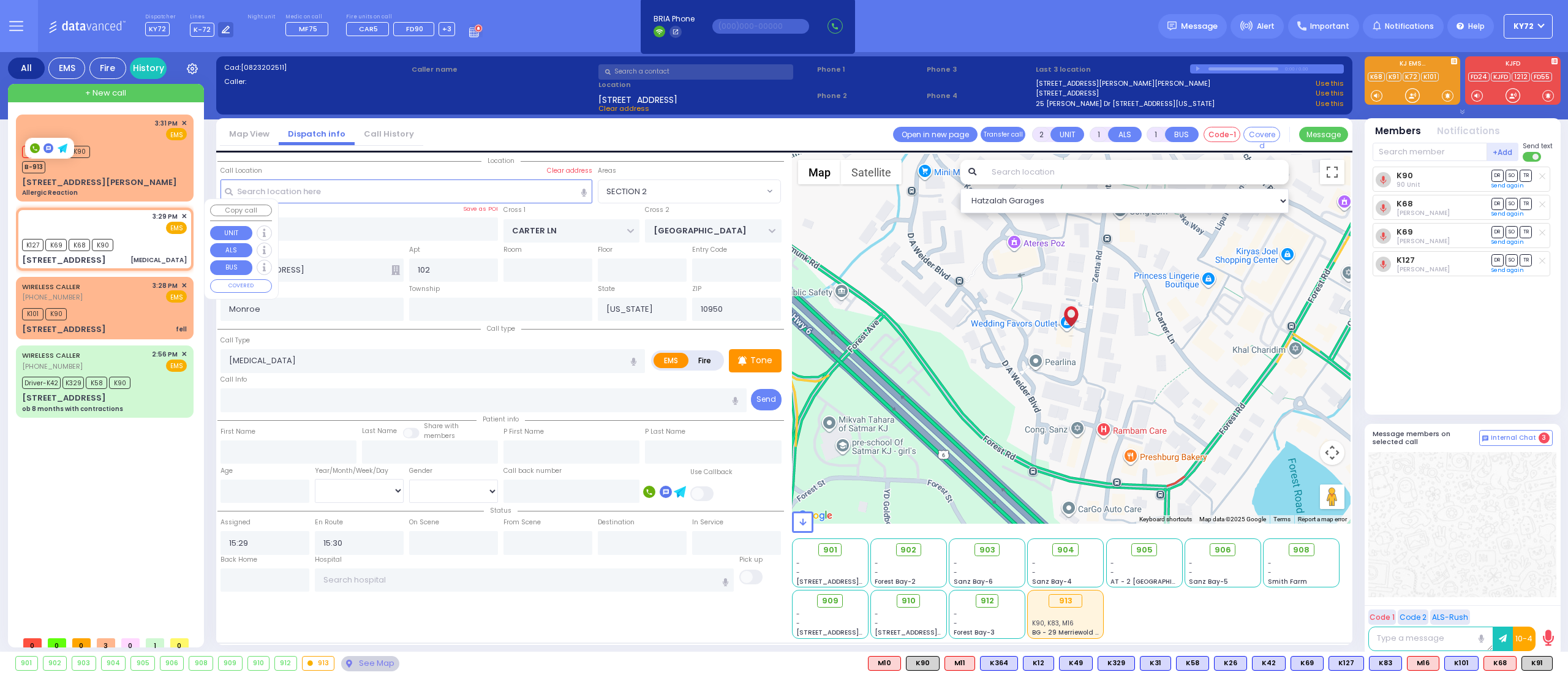
click at [146, 236] on div "K127 K69 K68 K90" at bounding box center [104, 243] width 165 height 15
click at [133, 392] on div "[STREET_ADDRESS] ob 8 months with contractions" at bounding box center [104, 402] width 165 height 22
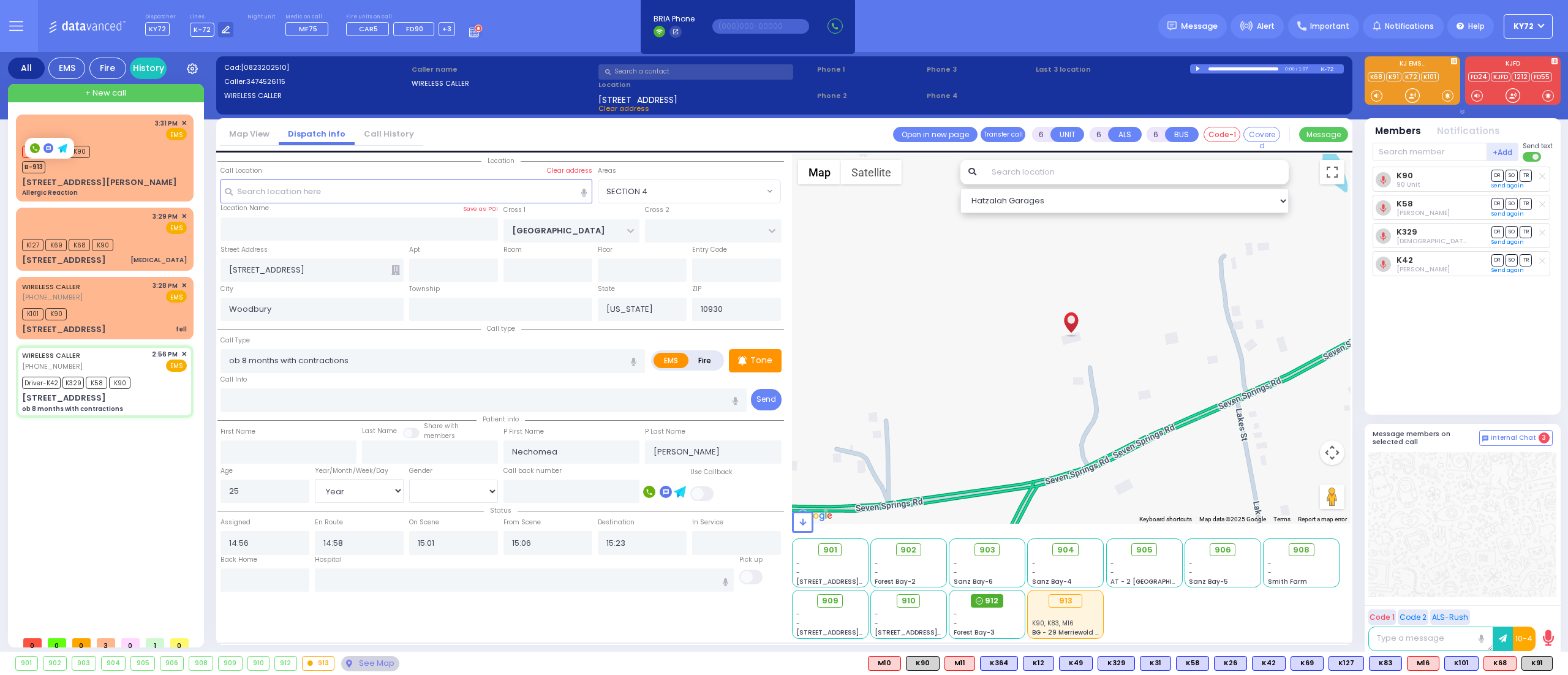
click at [987, 599] on span "912" at bounding box center [991, 600] width 13 height 12
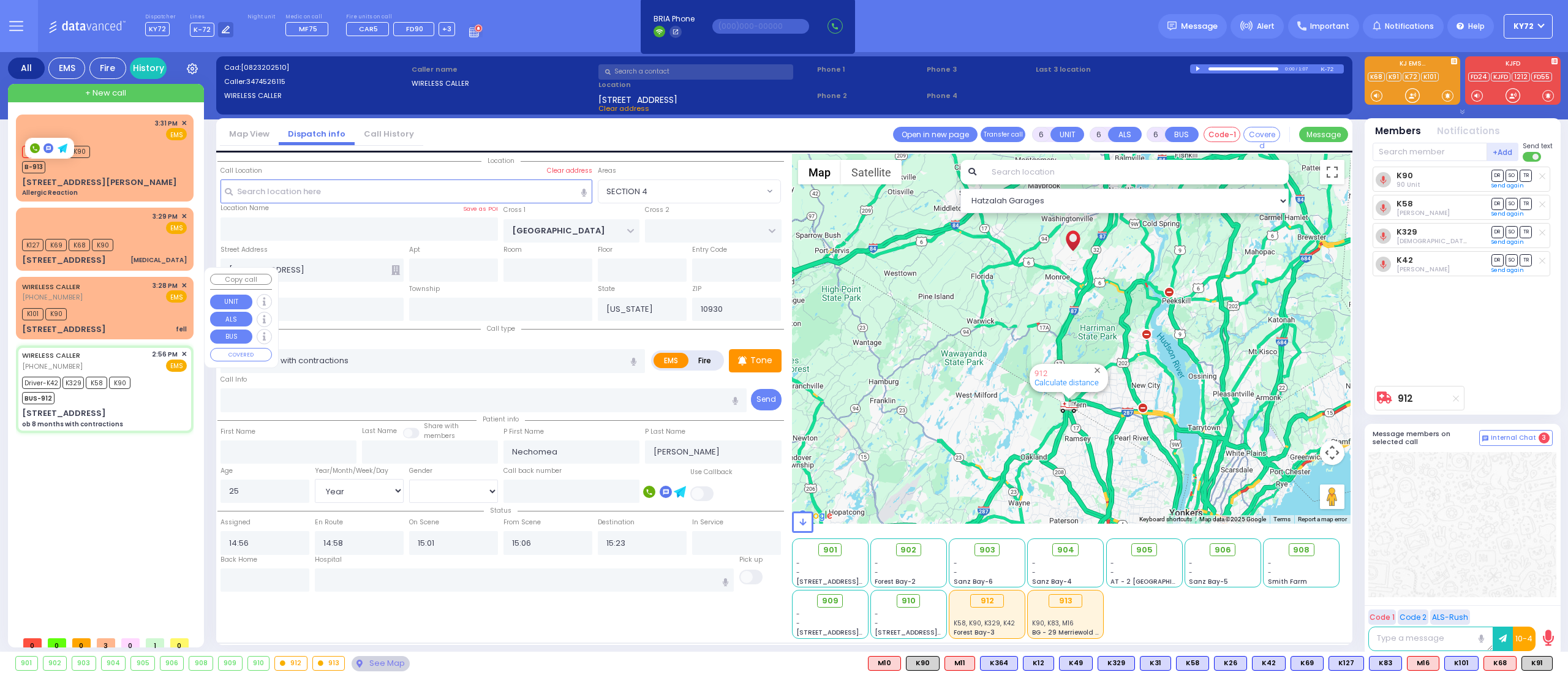
click at [133, 305] on div "K101 K90" at bounding box center [104, 312] width 165 height 15
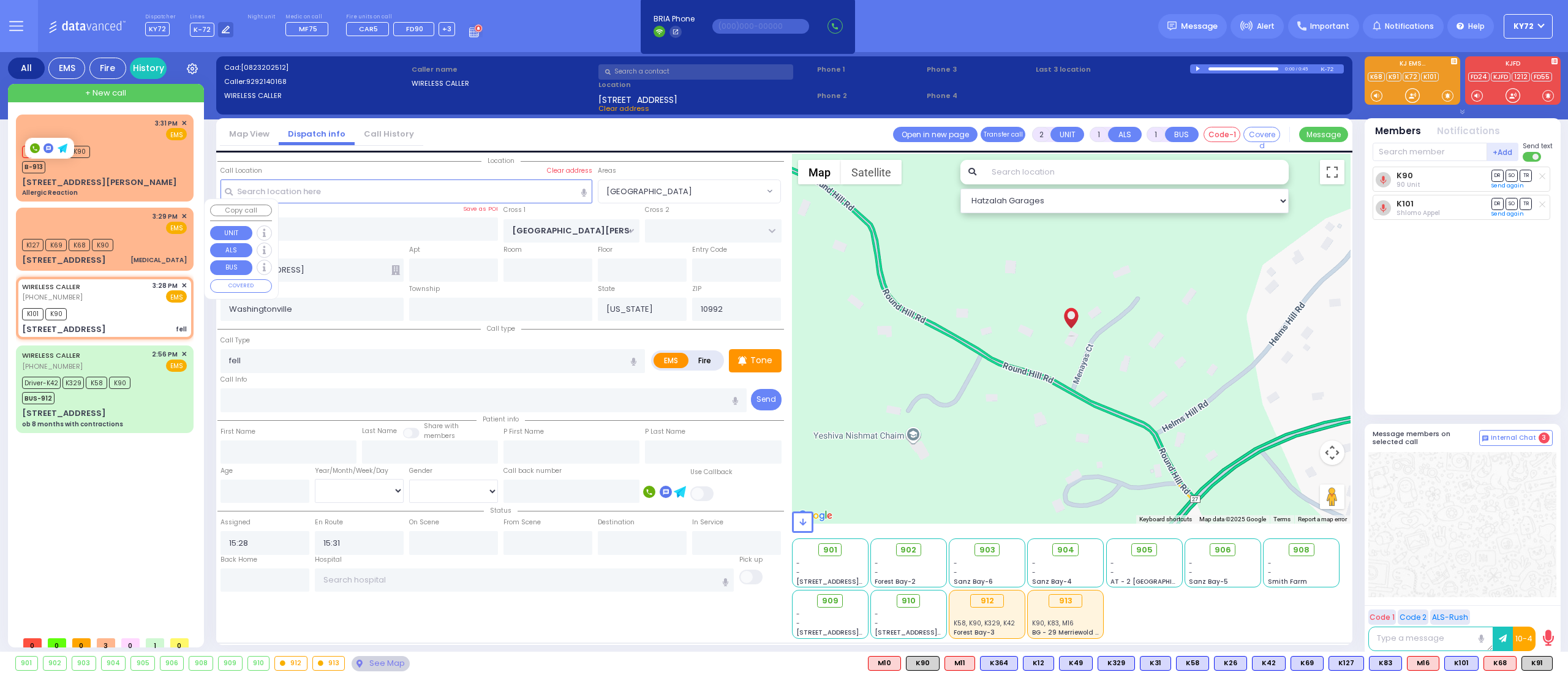
click at [146, 240] on div "K127 K69 K68 K90" at bounding box center [104, 243] width 165 height 15
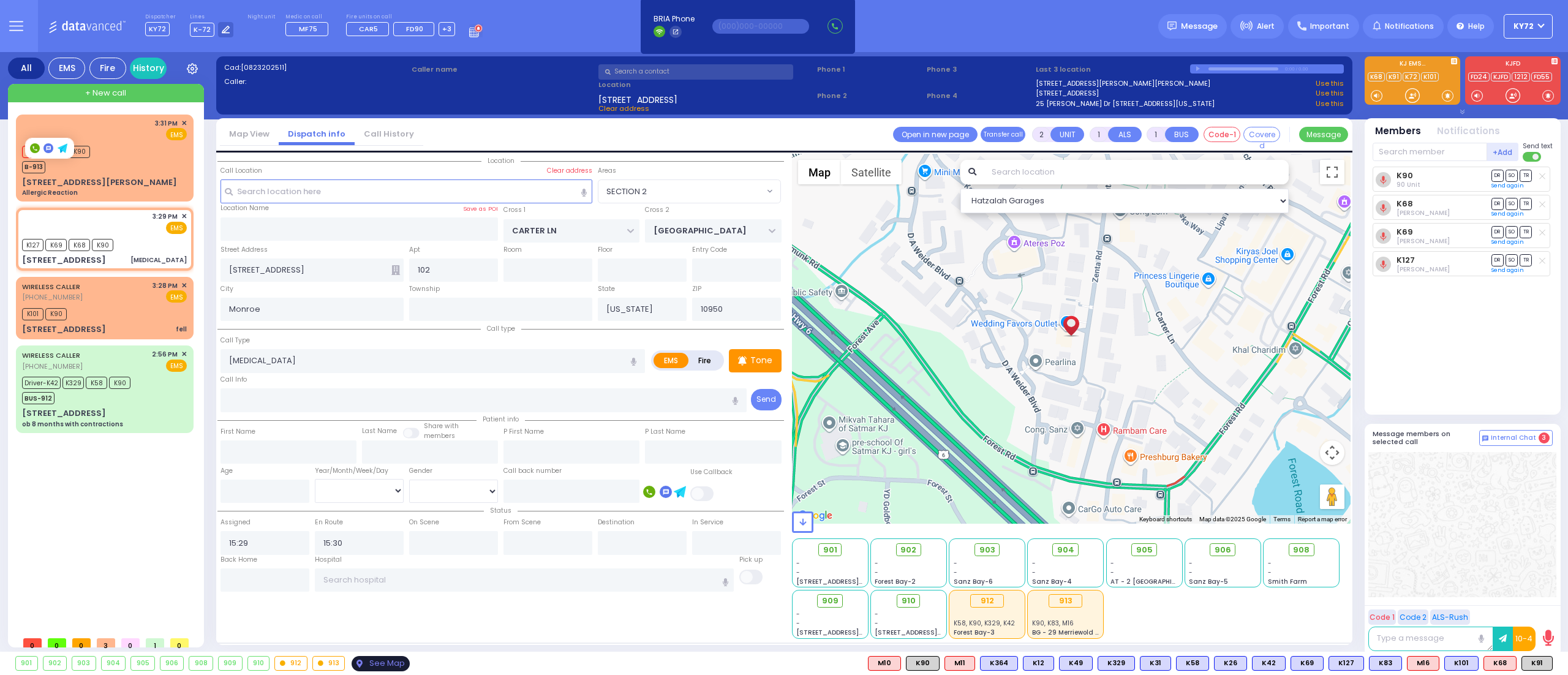
click at [390, 658] on div "See Map" at bounding box center [380, 663] width 58 height 15
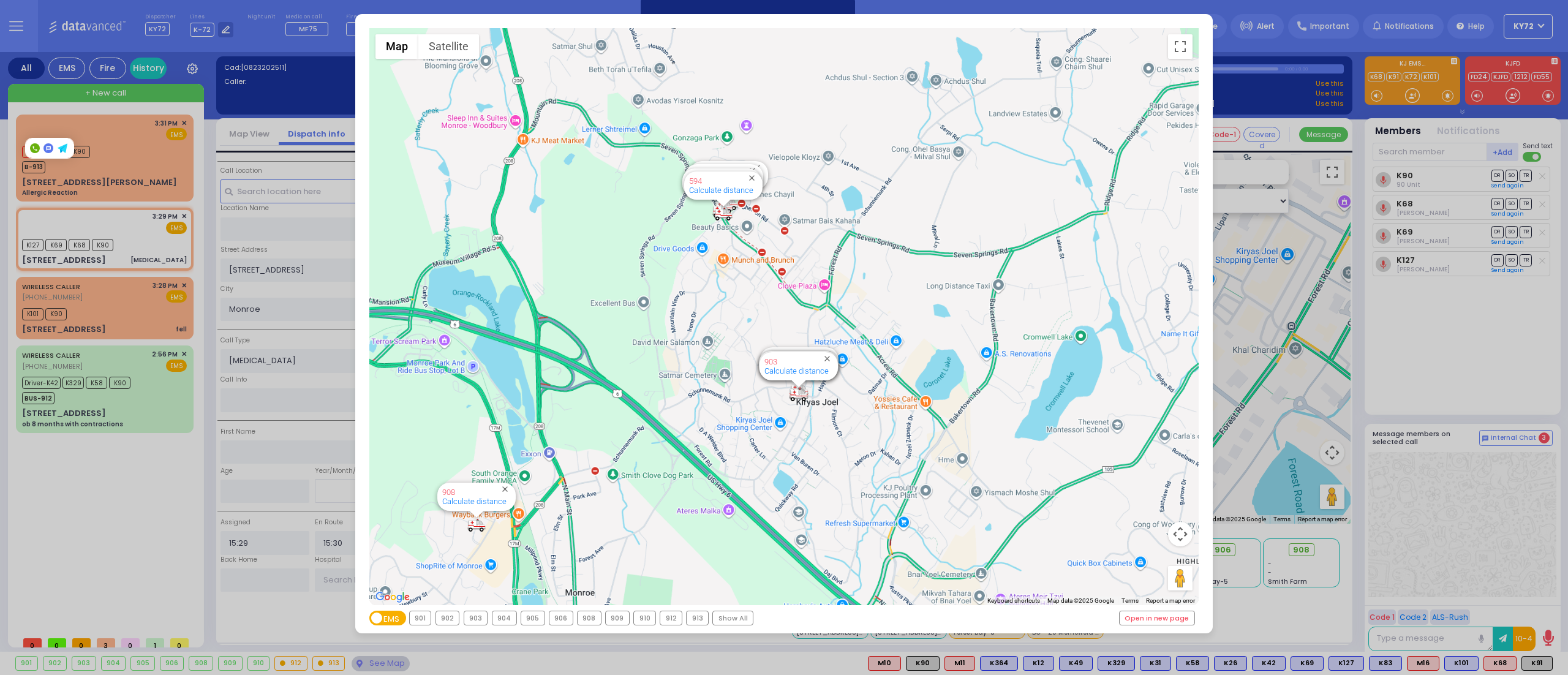
drag, startPoint x: 729, startPoint y: 298, endPoint x: 1091, endPoint y: 331, distance: 363.5
click at [1091, 331] on div "594 Calculate distance 595 Calculate distance 596 Calculate distance 901 Calcul…" at bounding box center [784, 317] width 830 height 577
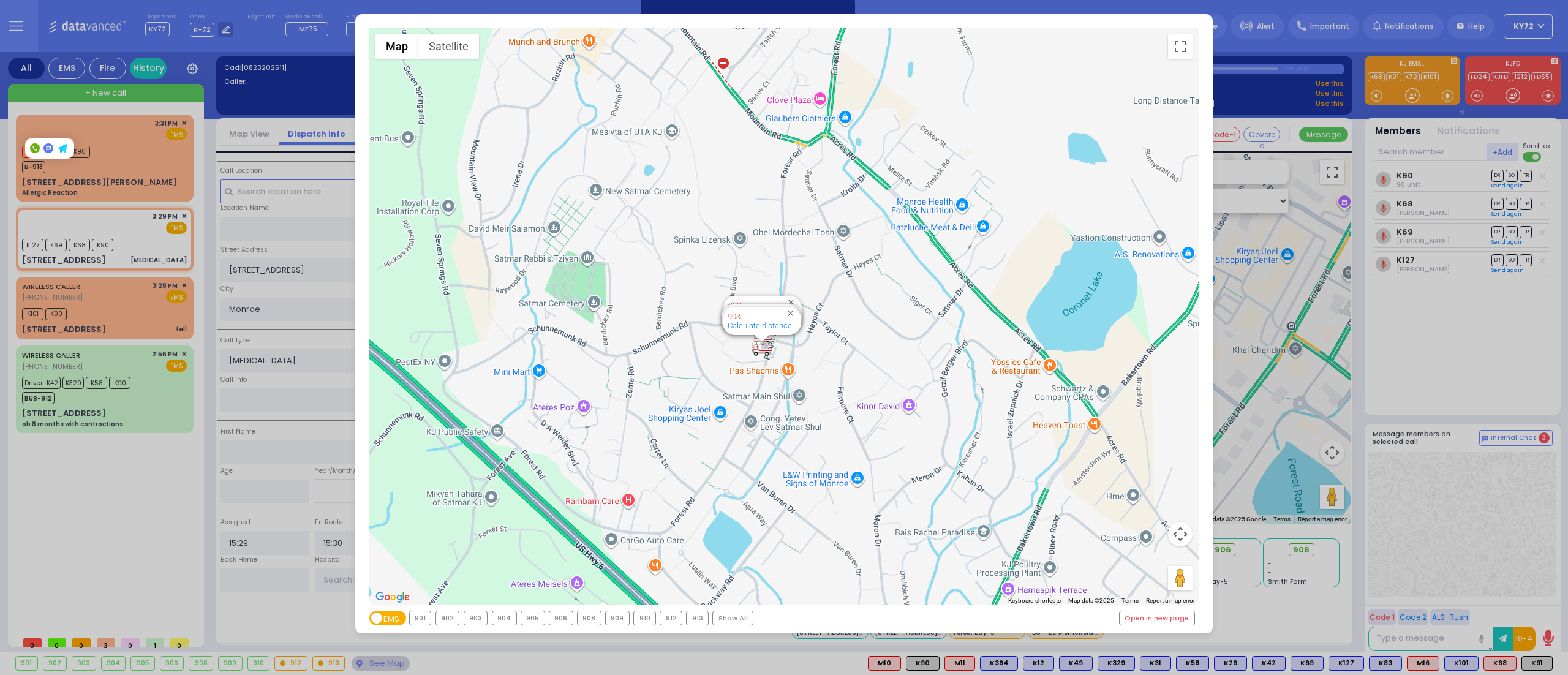
click at [74, 468] on div "← Move left → Move right ↑ Move up ↓ Move down + Zoom in - Zoom out Home Jump l…" at bounding box center [784, 338] width 1568 height 675
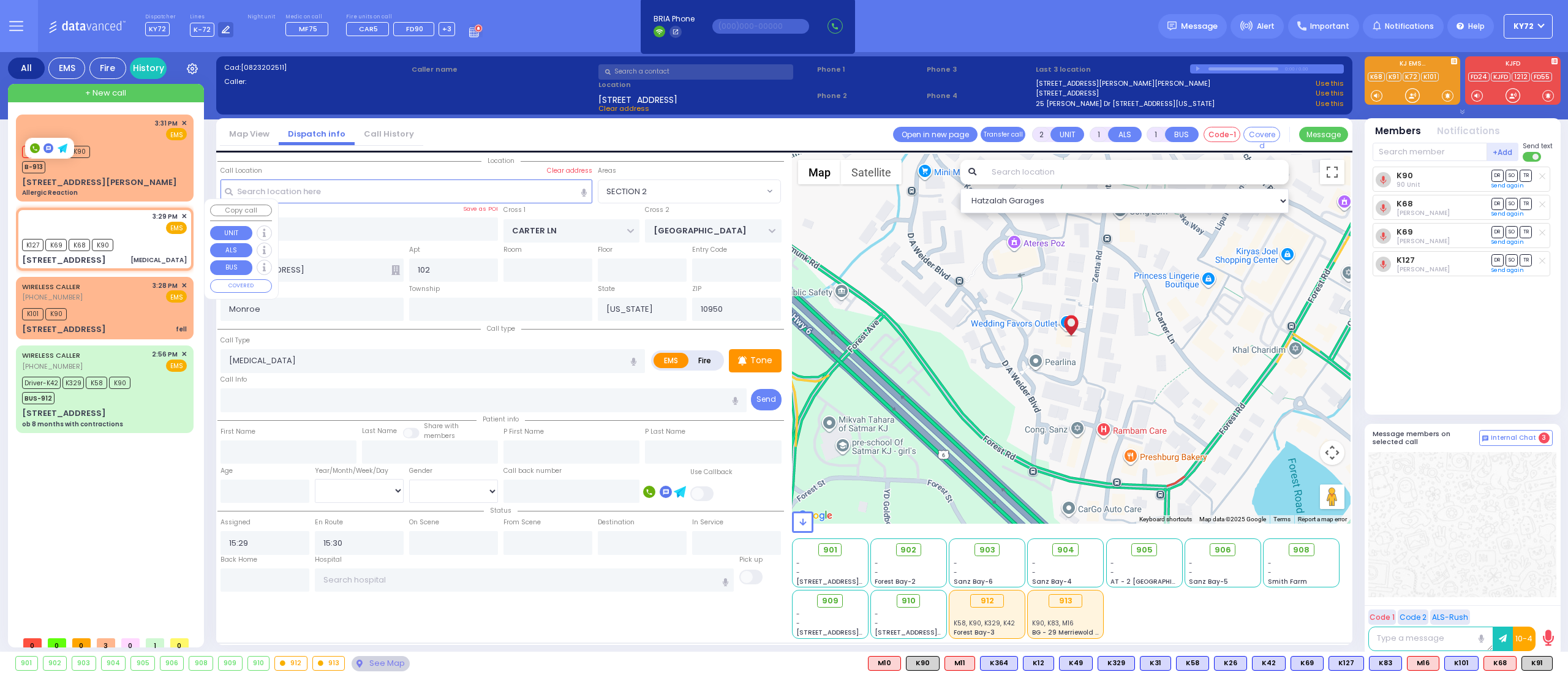
click at [154, 239] on div "K127 K69 K68 K90" at bounding box center [104, 243] width 165 height 15
click at [128, 172] on div "M16 K83 K90 B-913" at bounding box center [104, 158] width 165 height 31
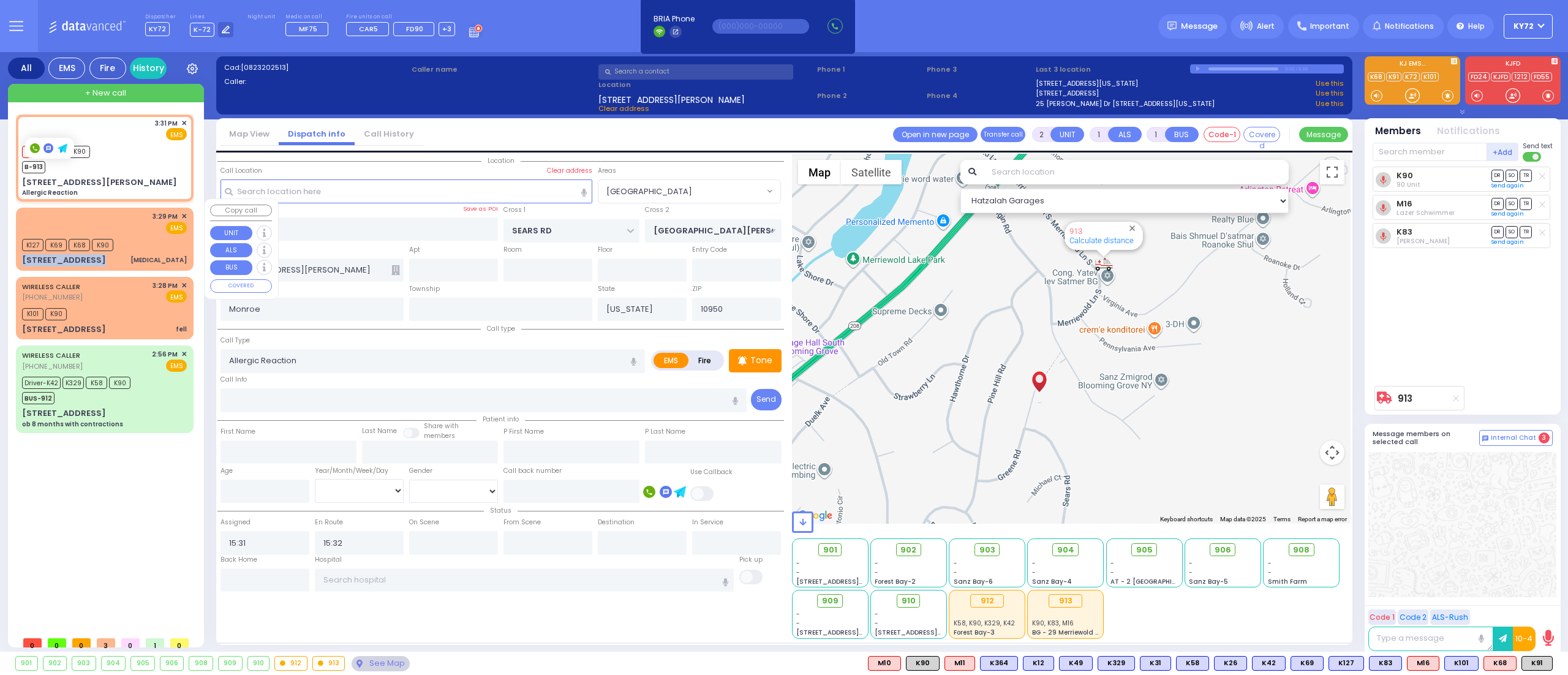
click at [153, 247] on div "3:29 PM ✕ EMS K127 K69" at bounding box center [104, 238] width 173 height 59
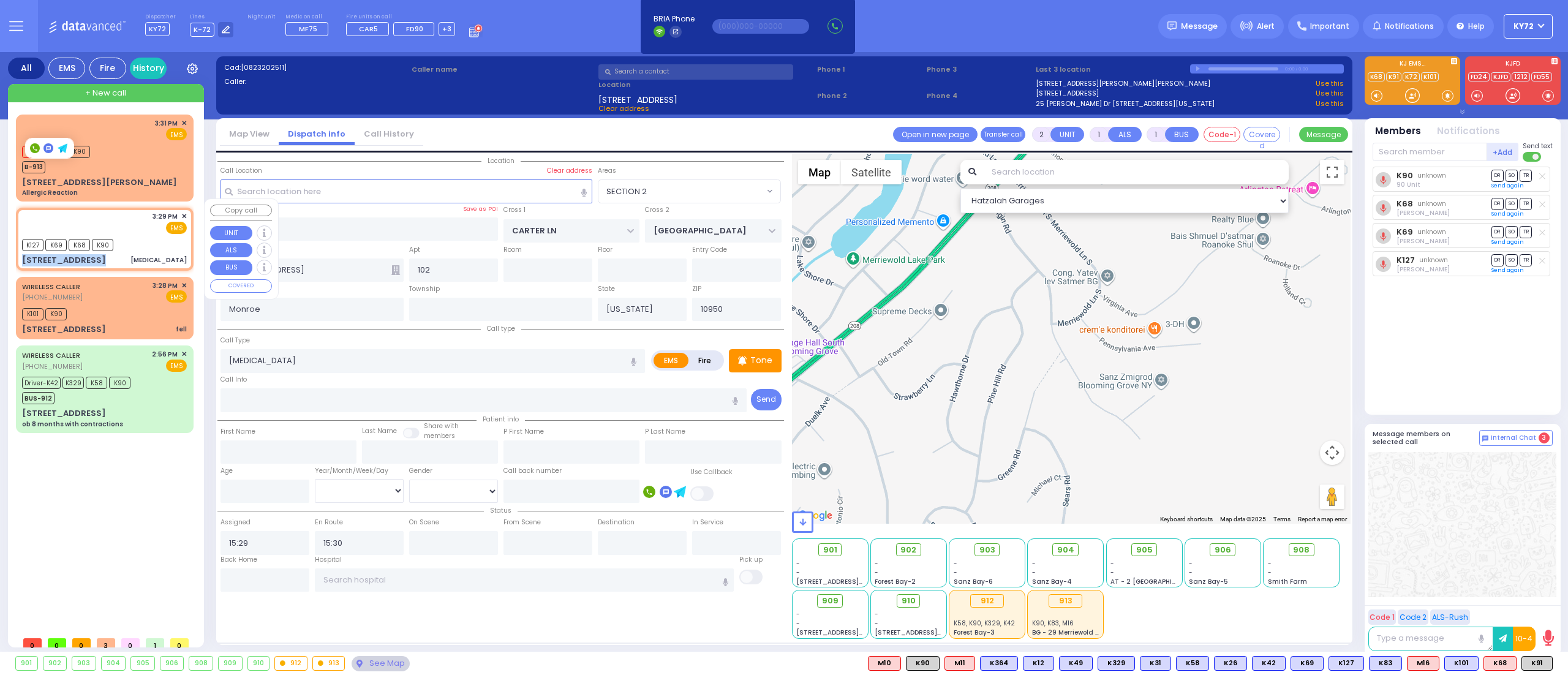
click at [153, 255] on div "[MEDICAL_DATA]" at bounding box center [158, 259] width 57 height 9
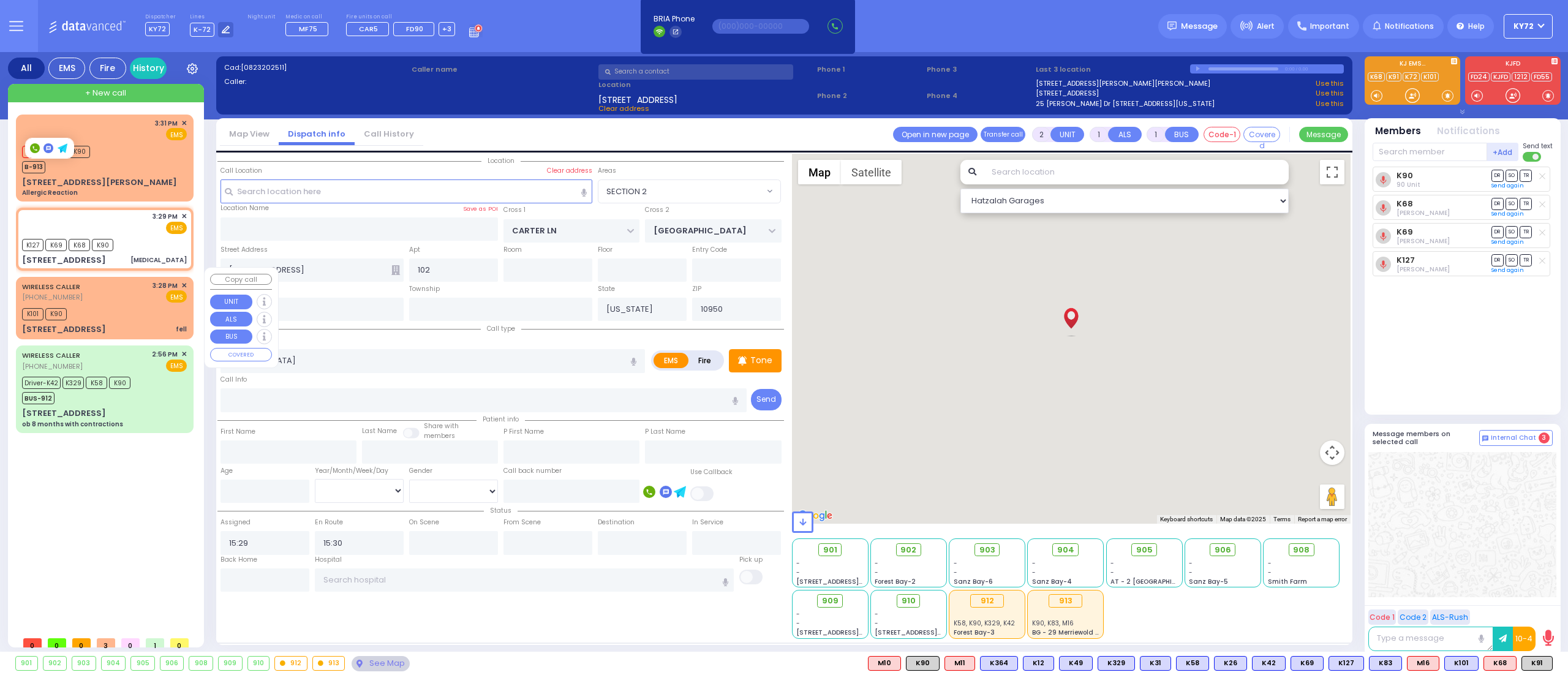
click at [133, 290] on div "WIRELESS CALLER [PHONE_NUMBER] 3:28 PM ✕ EMS" at bounding box center [104, 291] width 165 height 22
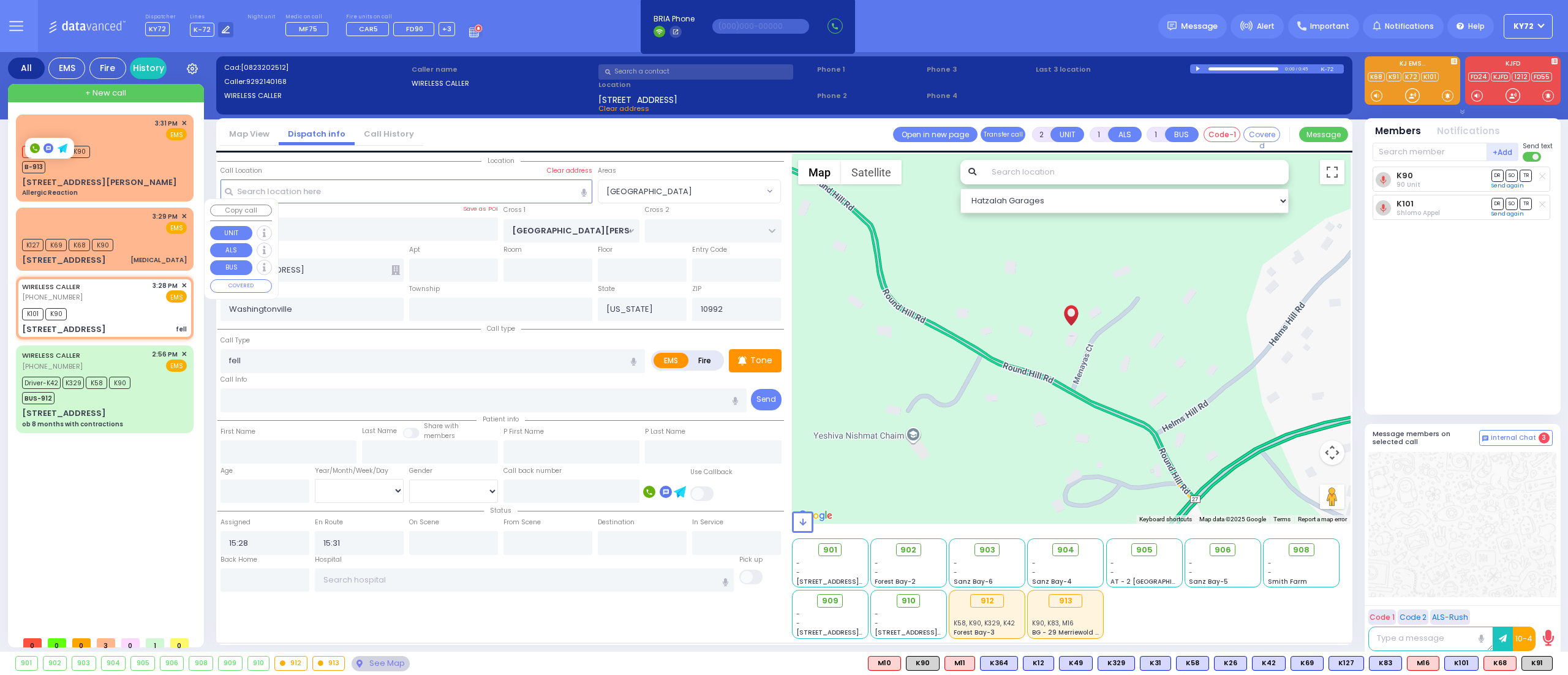
click at [142, 225] on div "3:29 PM ✕ EMS K127 K69" at bounding box center [104, 238] width 173 height 59
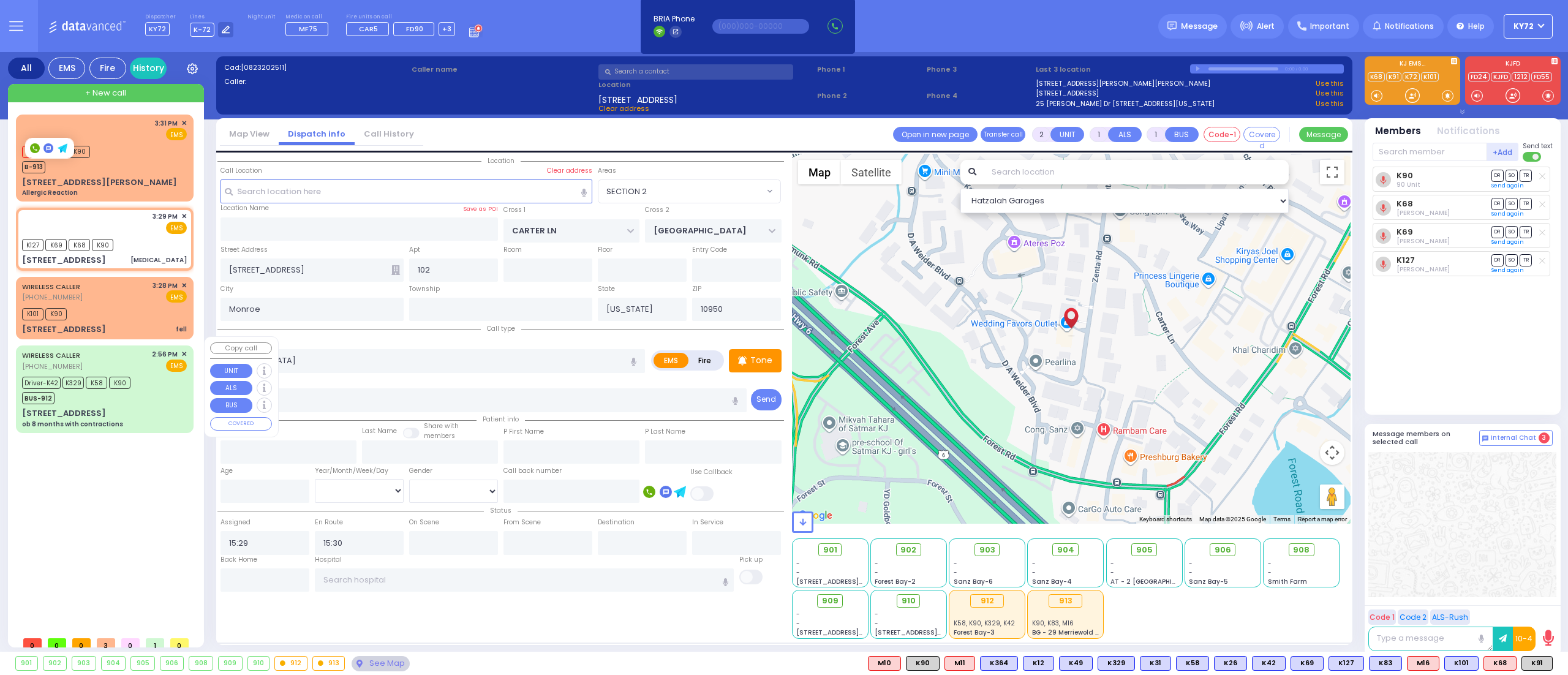
click at [138, 526] on div "3:31 PM ✕ M16 K83 K90" at bounding box center [107, 372] width 183 height 516
click at [69, 504] on div "3:31 PM ✕ M16 K83 K90" at bounding box center [107, 372] width 183 height 516
click at [140, 222] on div "3:29 PM ✕ EMS" at bounding box center [104, 222] width 165 height 22
click at [146, 144] on div "M16 K83 K90 B-913" at bounding box center [104, 158] width 165 height 31
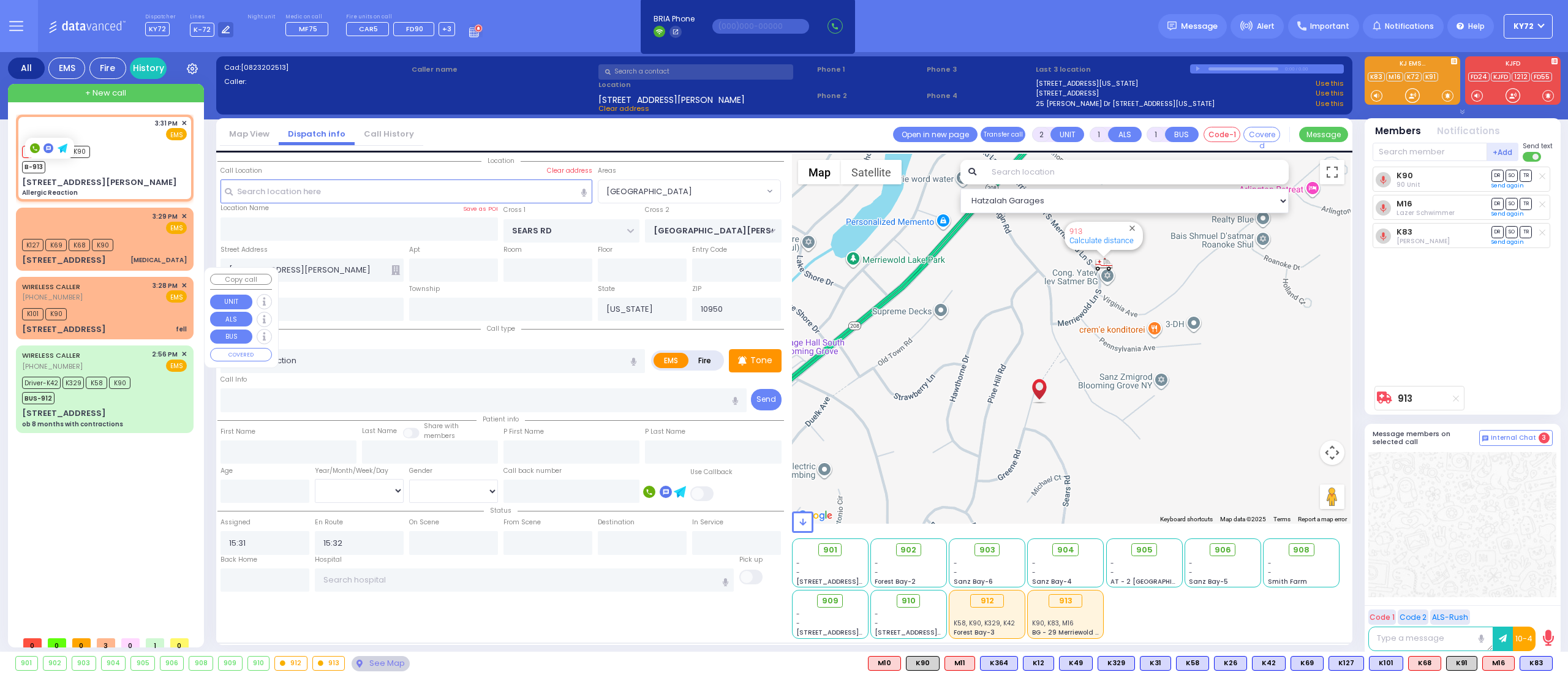
click at [151, 305] on div "K101 K90" at bounding box center [104, 312] width 165 height 15
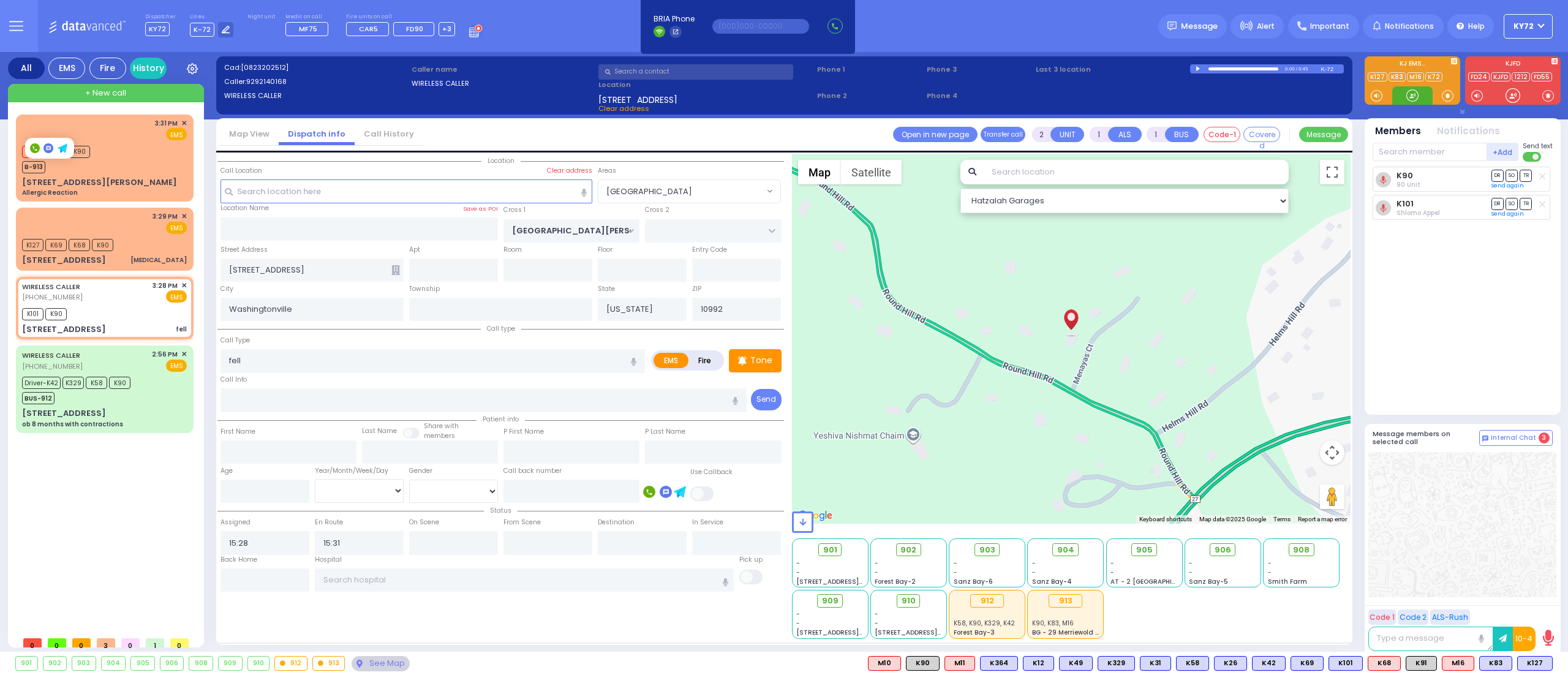
click at [1412, 98] on div at bounding box center [1412, 95] width 13 height 12
click at [145, 239] on div "K127 K69 K68 K90" at bounding box center [104, 243] width 165 height 15
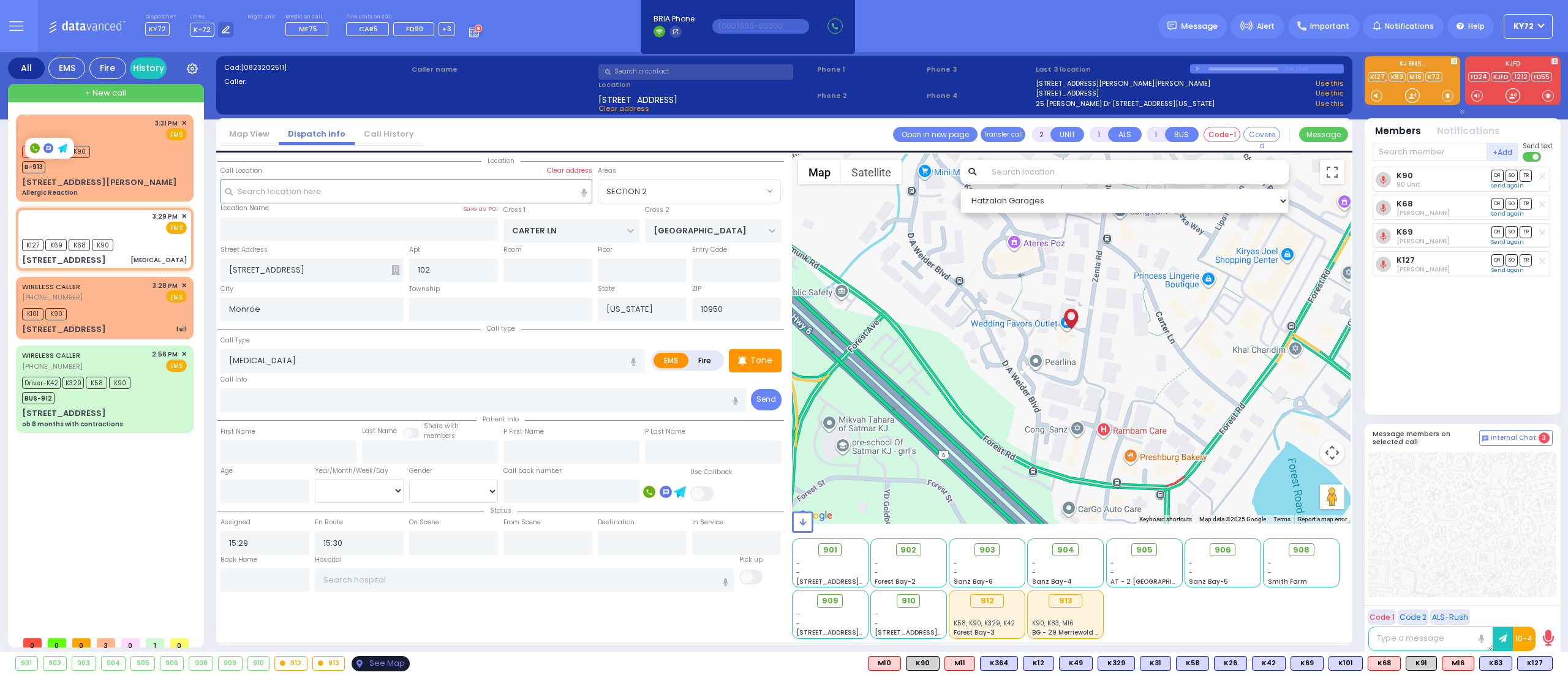
click at [381, 661] on div "See Map" at bounding box center [380, 663] width 58 height 15
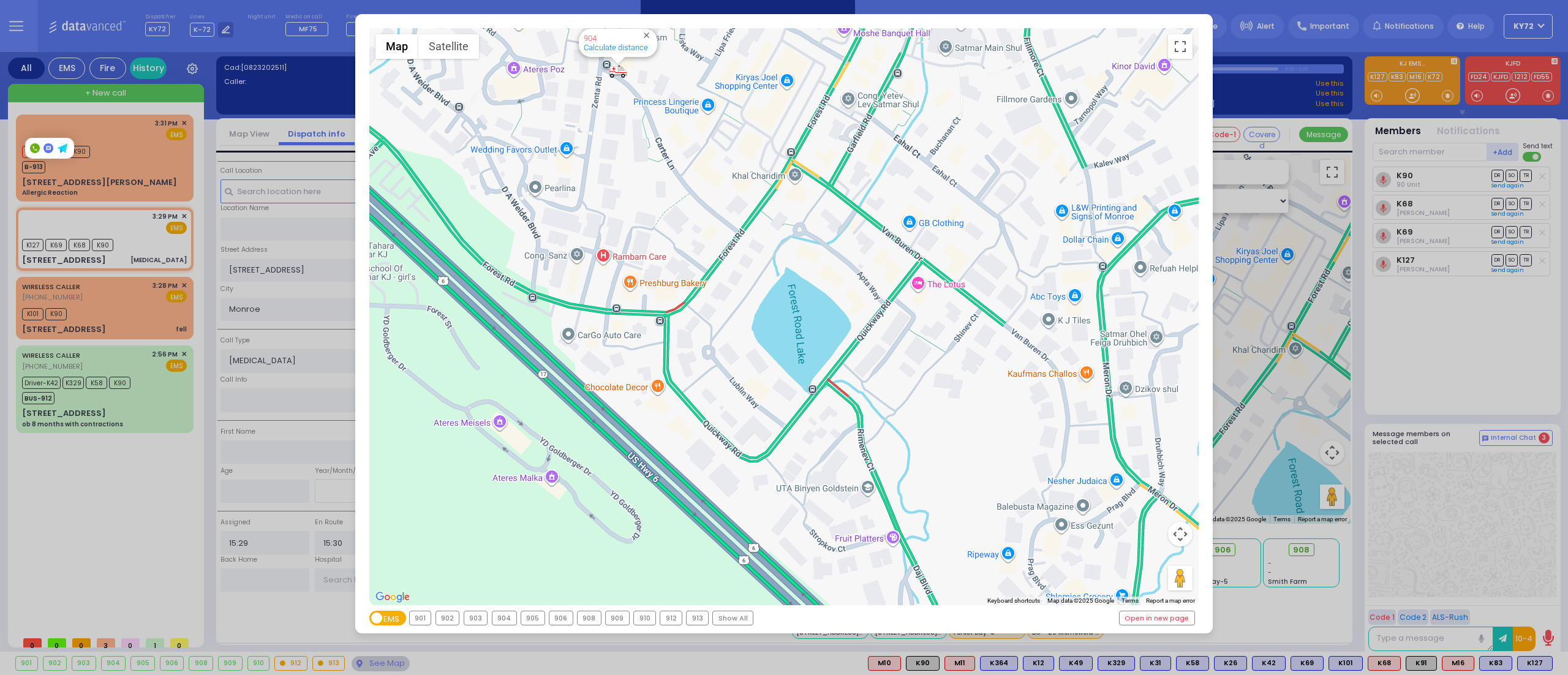
click at [113, 513] on div "← Move left → Move right ↑ Move up ↓ Move down + Zoom in - Zoom out Home Jump l…" at bounding box center [784, 338] width 1568 height 675
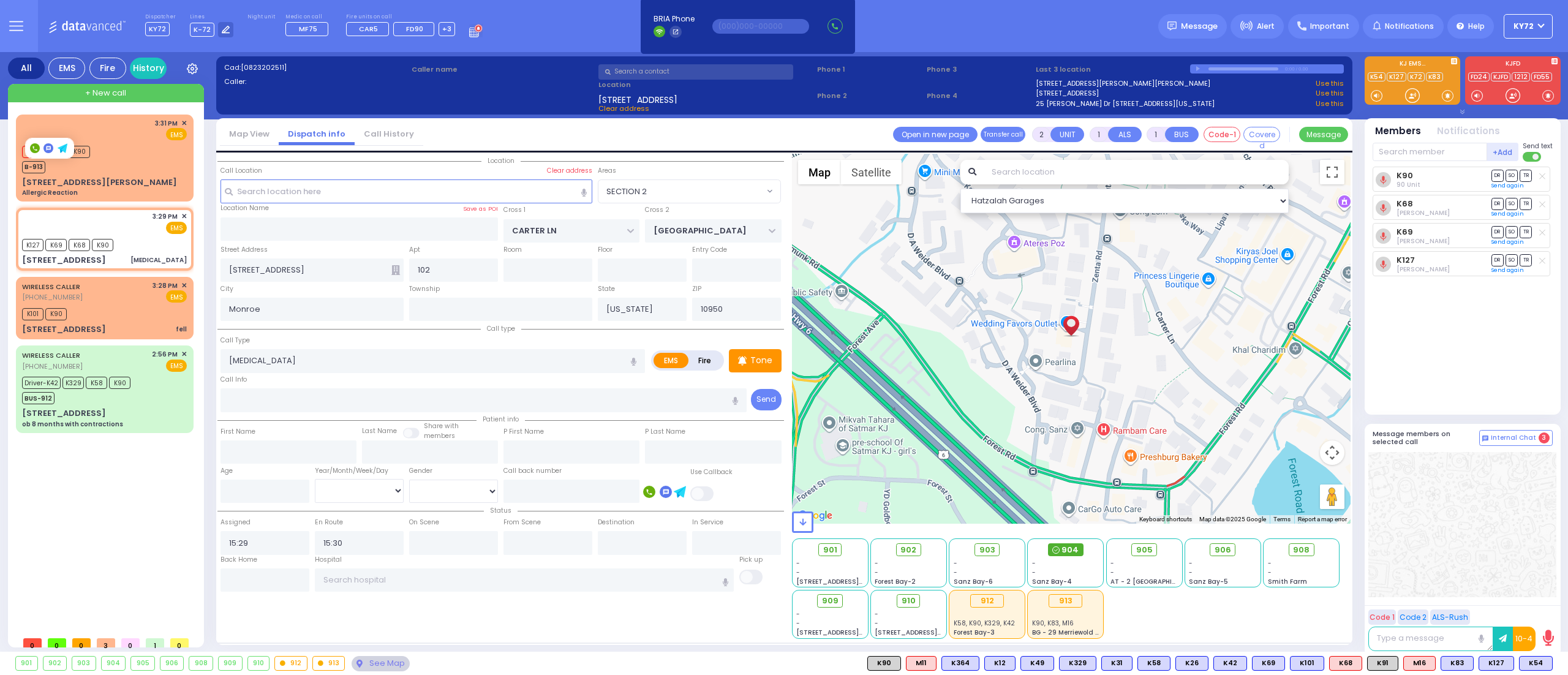
click at [1064, 545] on span "904" at bounding box center [1070, 549] width 18 height 12
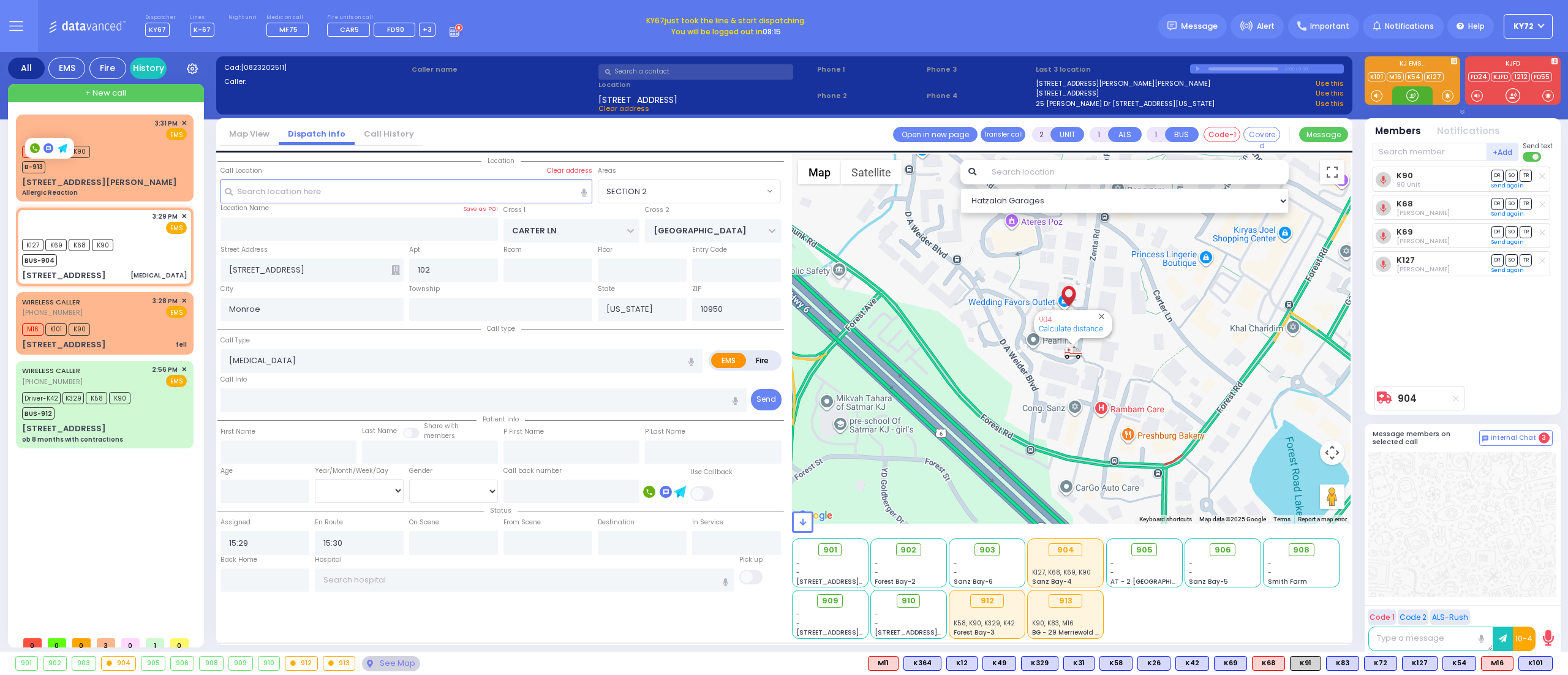
click at [1410, 98] on div at bounding box center [1412, 95] width 13 height 12
click at [1410, 97] on div at bounding box center [1412, 95] width 13 height 12
